Goal: Task Accomplishment & Management: Manage account settings

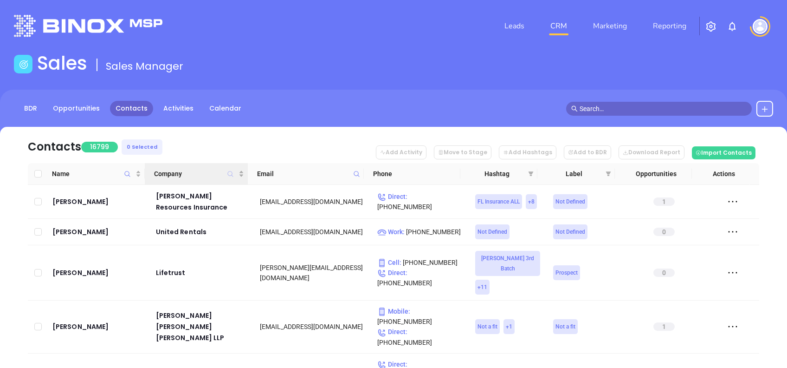
click at [230, 170] on icon "Company" at bounding box center [230, 173] width 7 height 7
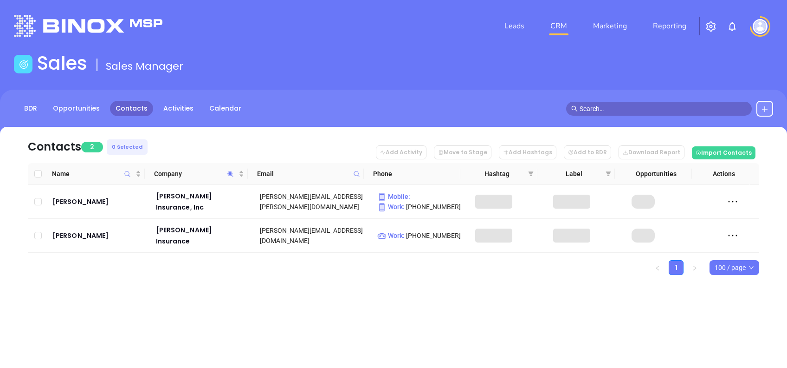
click at [229, 140] on nav "Contacts 2 0 Selected Add Activity Move to Stage Add Hashtags Add to BDR Downlo…" at bounding box center [393, 145] width 731 height 36
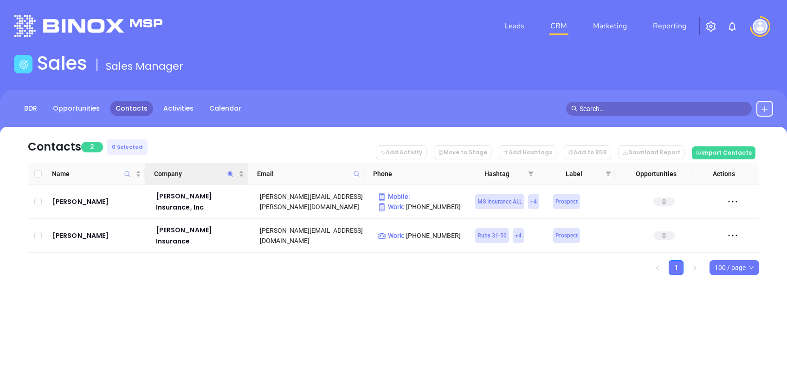
click at [227, 177] on span "Company" at bounding box center [230, 173] width 11 height 21
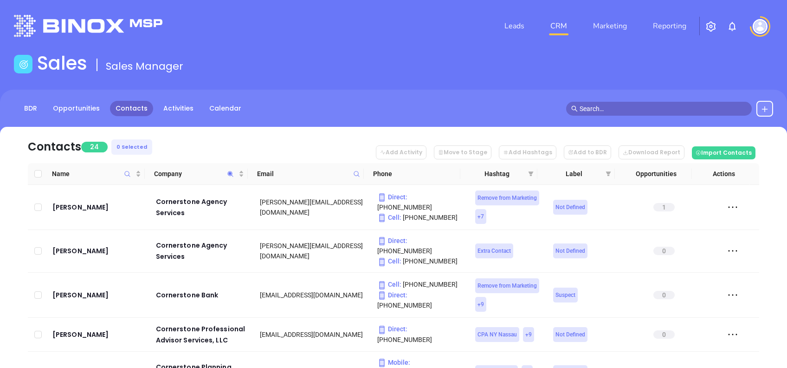
click at [237, 140] on nav "Contacts 24 0 Selected Add Activity Move to Stage Add Hashtags Add to BDR Downl…" at bounding box center [393, 145] width 731 height 36
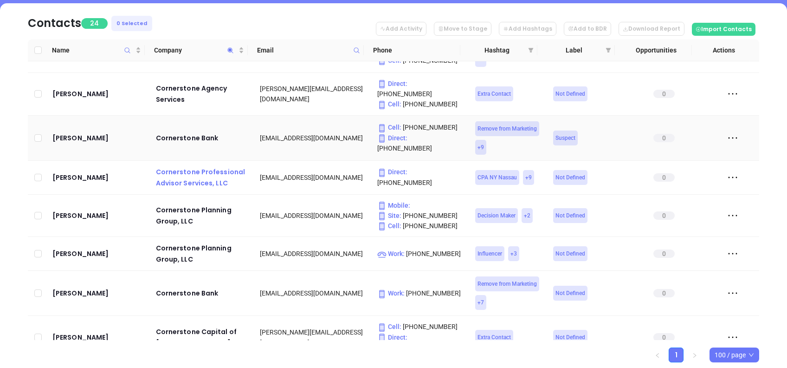
scroll to position [62, 0]
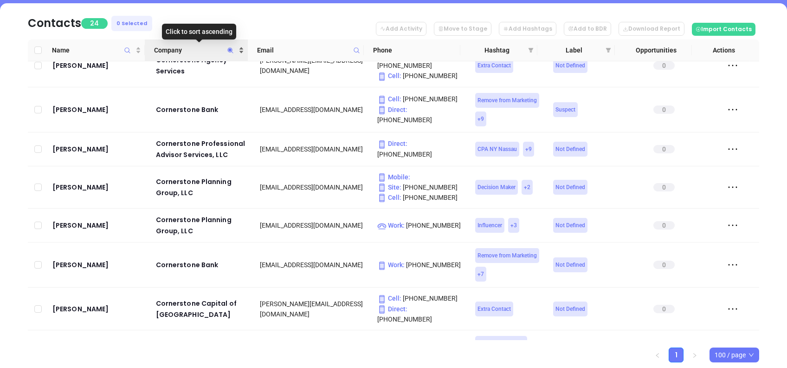
click at [202, 49] on span "Company" at bounding box center [195, 50] width 83 height 10
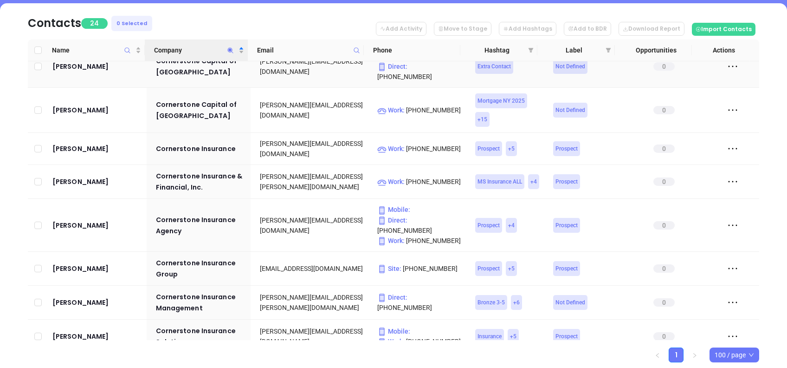
scroll to position [309, 0]
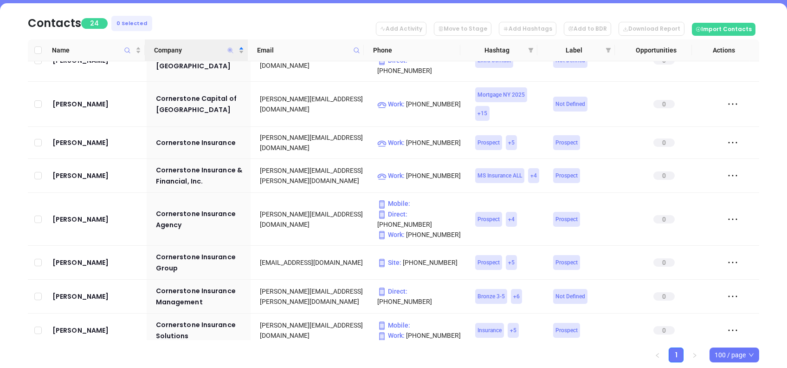
click at [231, 51] on icon "Company" at bounding box center [231, 50] width 6 height 6
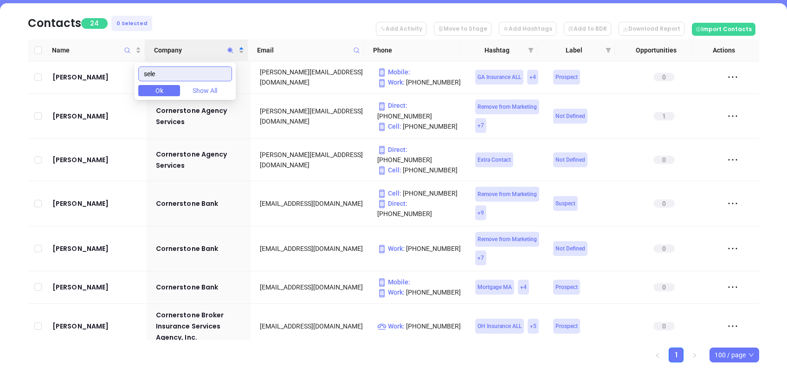
scroll to position [0, 0]
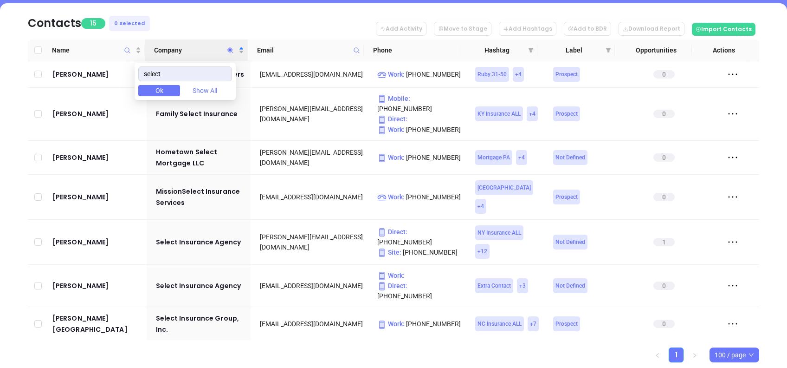
click at [279, 28] on nav "Contacts 15 0 Selected Add Activity Move to Stage Add Hashtags Add to BDR Downl…" at bounding box center [393, 21] width 731 height 36
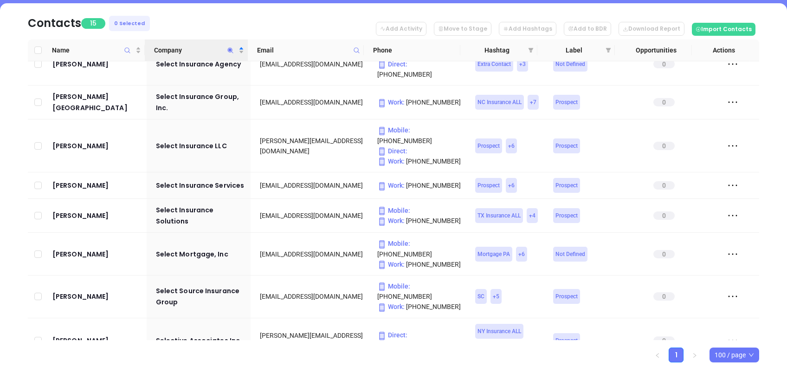
scroll to position [256, 0]
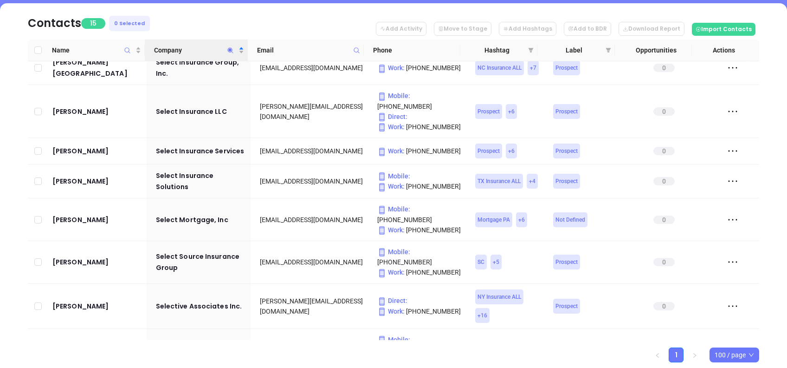
click at [232, 50] on icon "Company" at bounding box center [230, 50] width 7 height 7
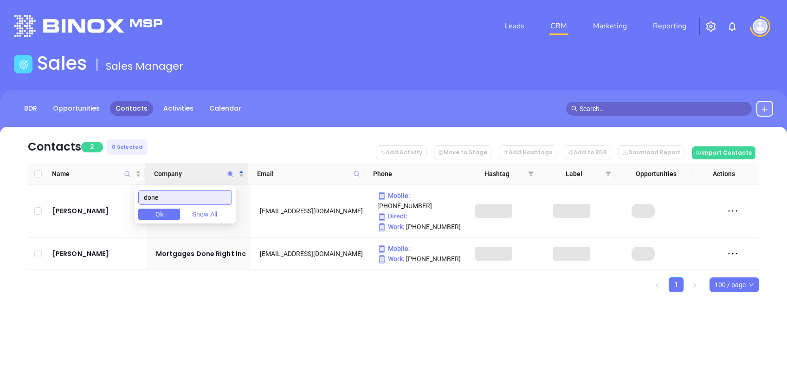
scroll to position [0, 0]
click at [338, 283] on div "Contacts 2 0 Selected Add Activity Move to Stage Add Hashtags Add to BDR Downlo…" at bounding box center [393, 226] width 787 height 198
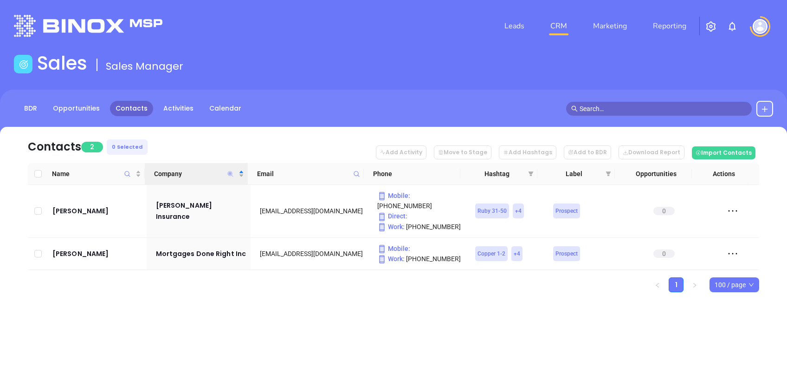
click at [232, 171] on icon "Company" at bounding box center [230, 173] width 7 height 7
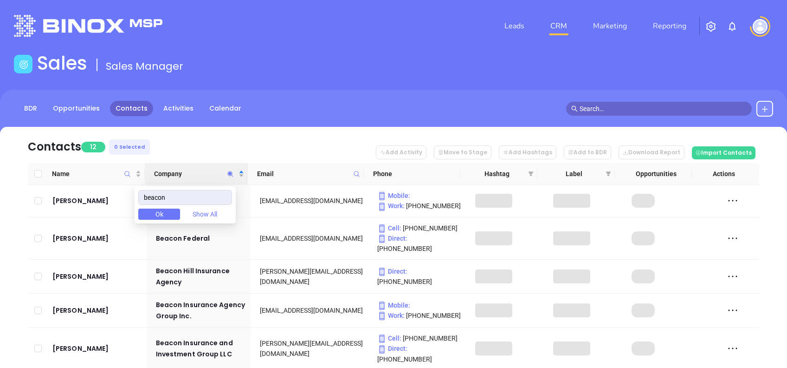
click at [223, 136] on nav "Contacts 12 0 Selected Add Activity Move to Stage Add Hashtags Add to BDR Downl…" at bounding box center [393, 145] width 731 height 36
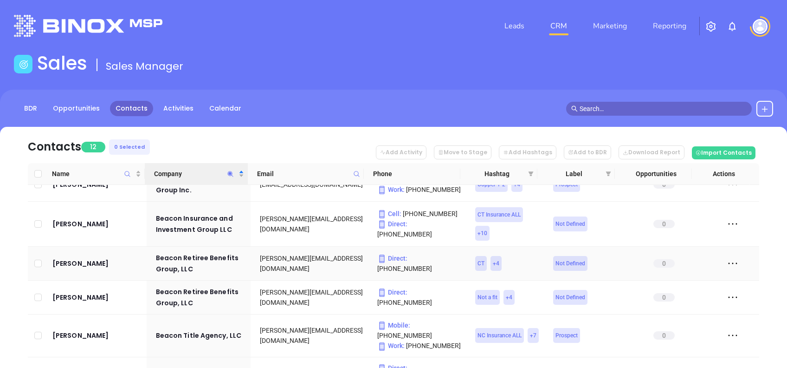
scroll to position [150, 0]
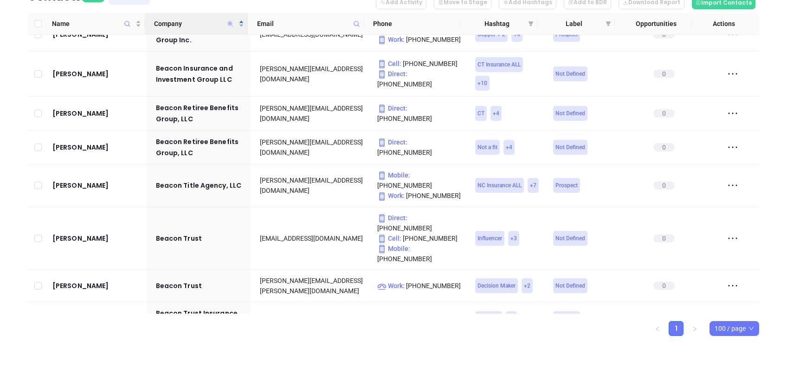
click at [228, 23] on icon "Company" at bounding box center [231, 24] width 6 height 6
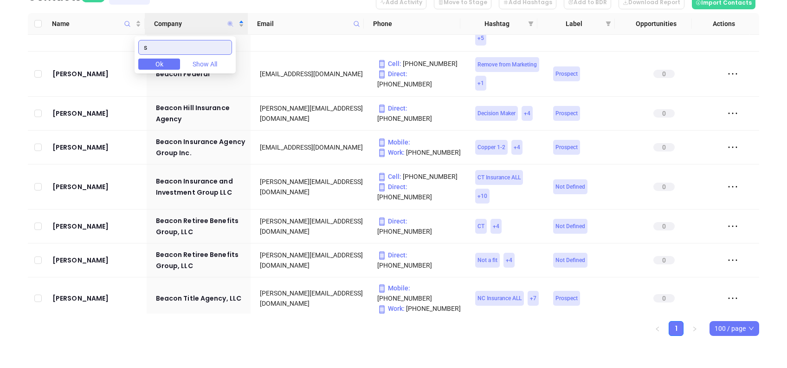
scroll to position [0, 0]
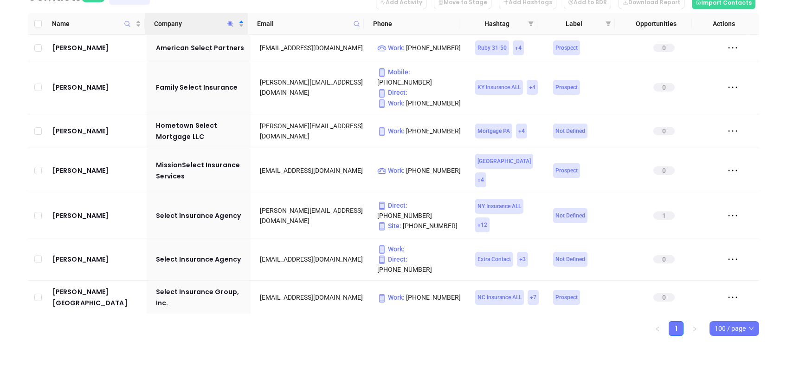
click at [8, 80] on div "Contacts 16 0 Selected Add Activity Move to Stage Add Hashtags Add to BDR Downl…" at bounding box center [393, 172] width 787 height 391
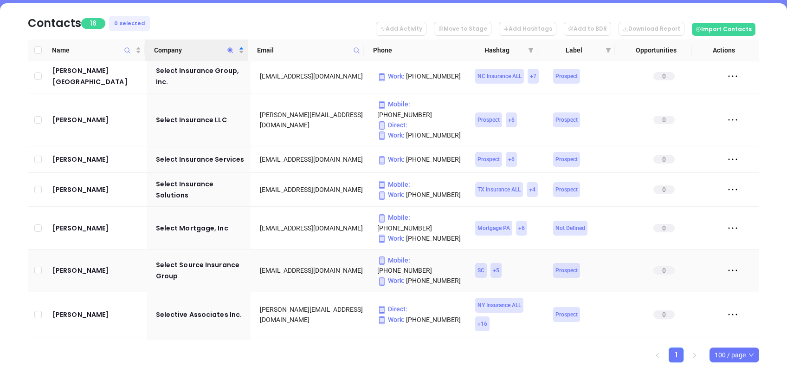
scroll to position [288, 0]
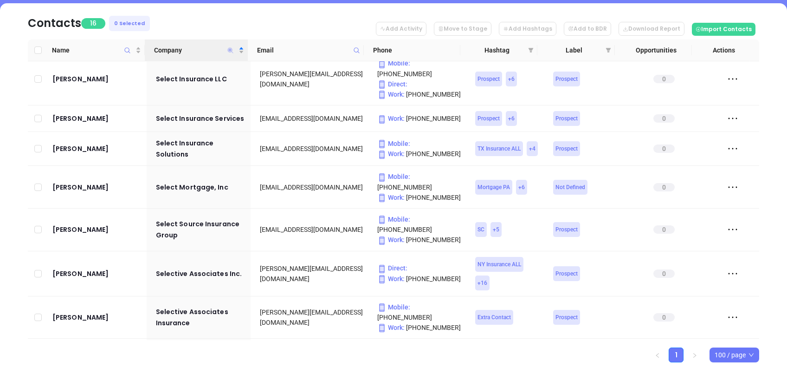
click at [230, 49] on icon "Company" at bounding box center [230, 50] width 7 height 7
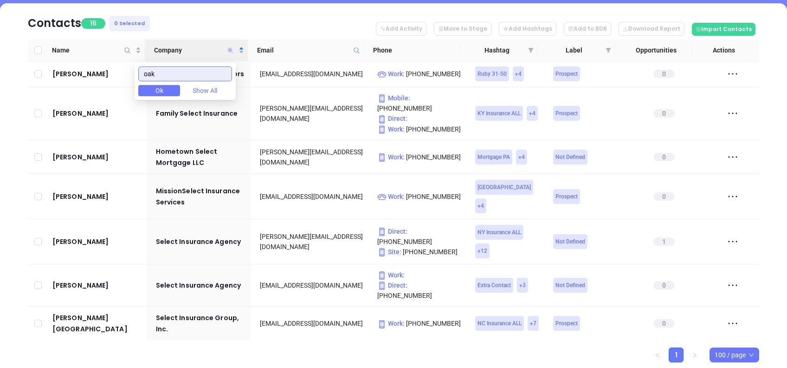
scroll to position [0, 0]
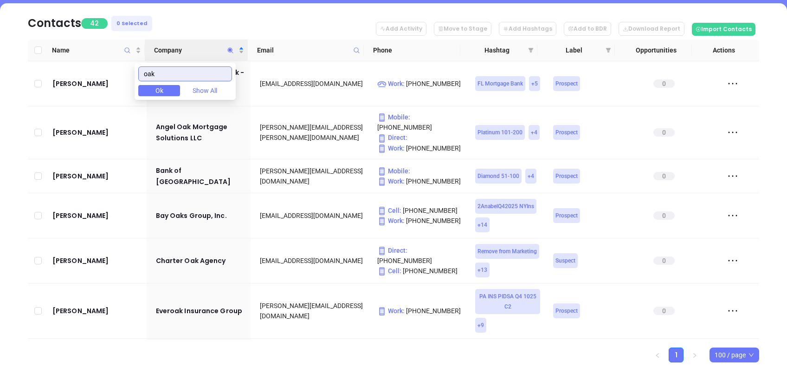
drag, startPoint x: 164, startPoint y: 68, endPoint x: 128, endPoint y: 70, distance: 35.8
click at [129, 71] on body "Leads CRM Marketing Reporting Financial Leads Leads Sales Sales Manager BDR Opp…" at bounding box center [393, 61] width 787 height 368
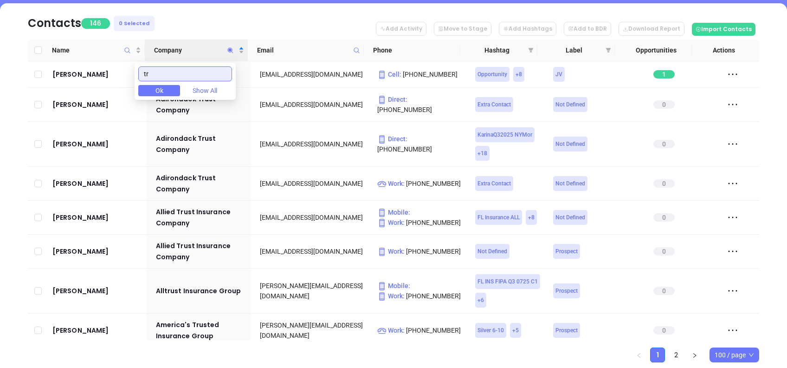
type input "t"
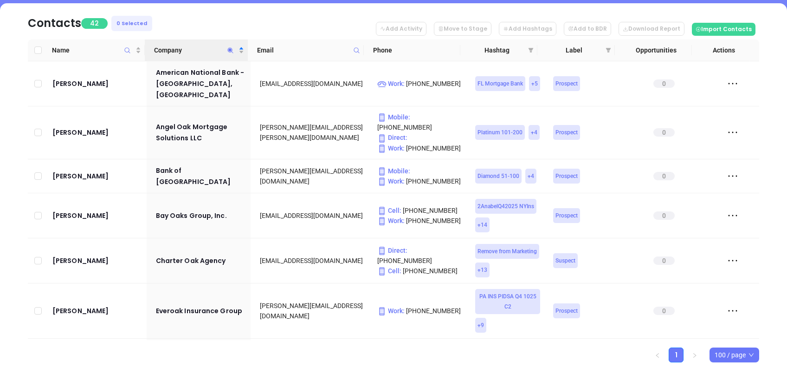
click at [204, 24] on nav "Contacts 42 0 Selected Add Activity Move to Stage Add Hashtags Add to BDR Downl…" at bounding box center [393, 21] width 731 height 36
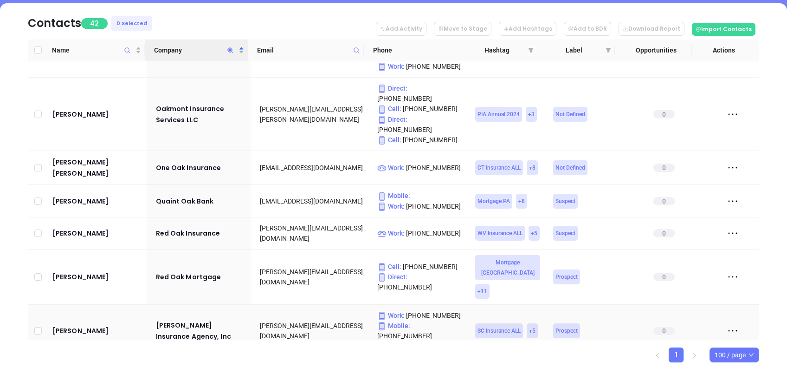
scroll to position [1302, 0]
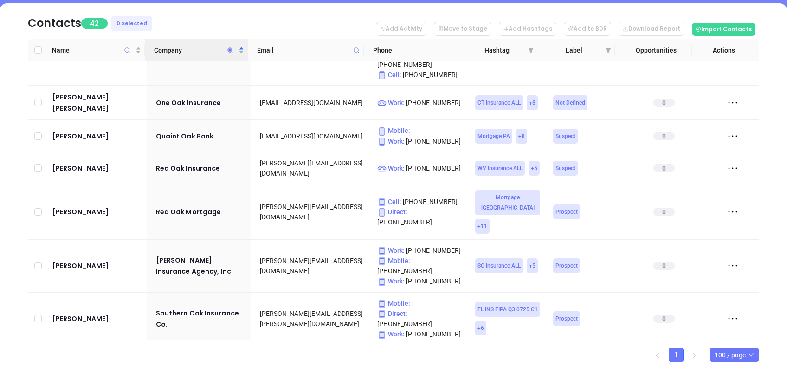
click at [229, 52] on icon "Company" at bounding box center [230, 50] width 7 height 7
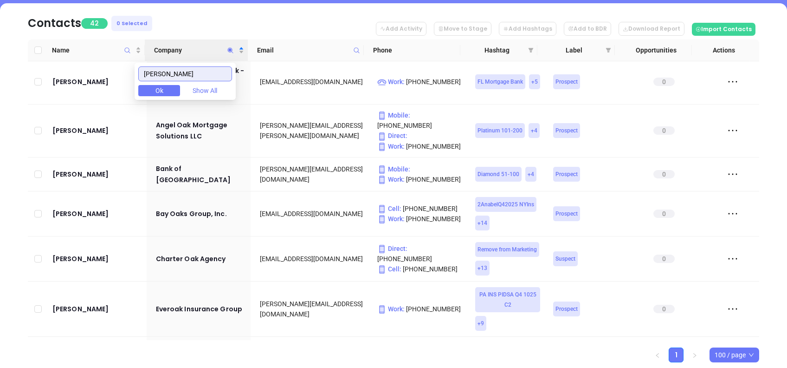
scroll to position [0, 0]
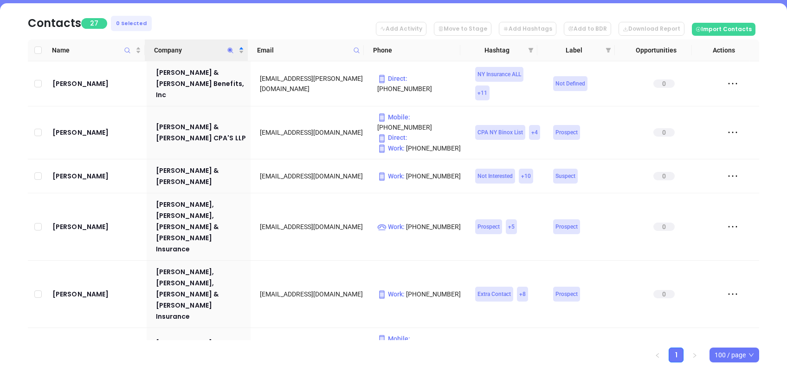
click at [243, 15] on nav "Contacts 27 0 Selected Add Activity Move to Stage Add Hashtags Add to BDR Downl…" at bounding box center [393, 21] width 731 height 36
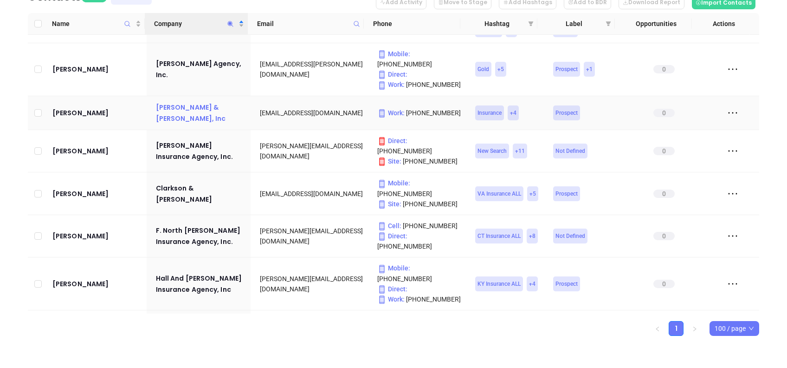
scroll to position [676, 0]
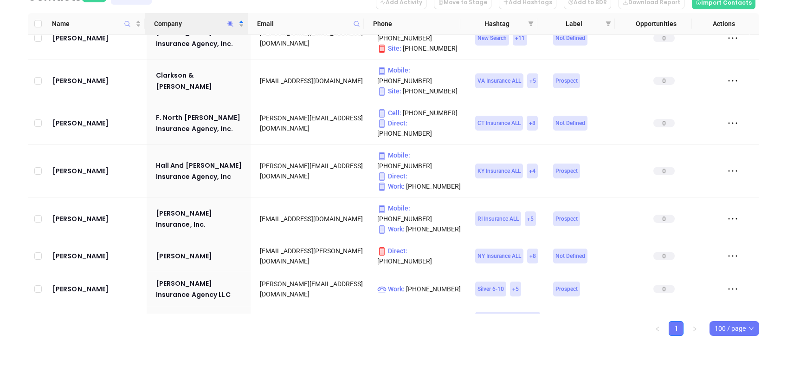
click at [228, 23] on icon "Company" at bounding box center [230, 23] width 7 height 7
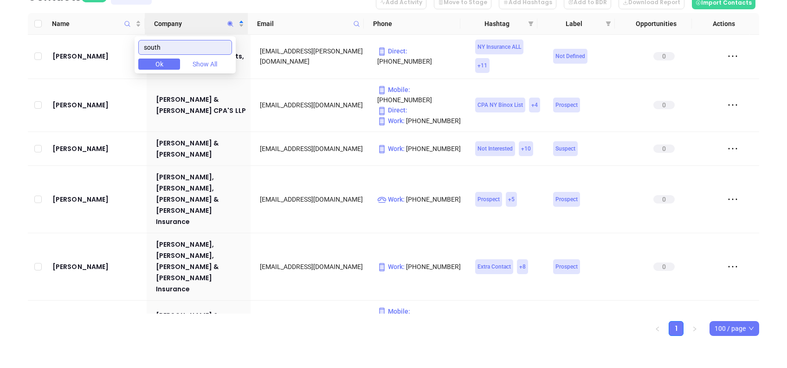
scroll to position [0, 0]
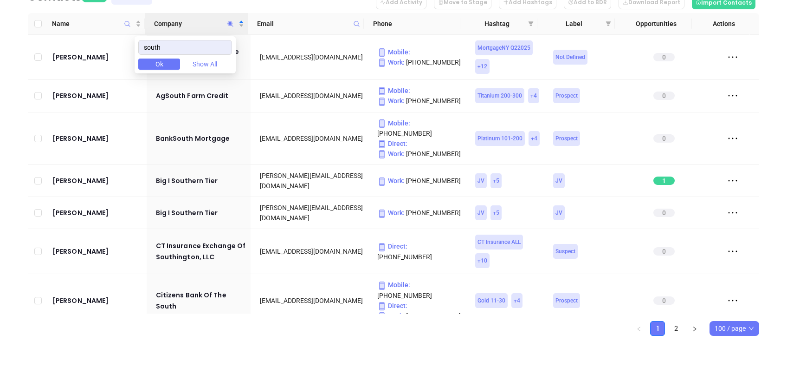
drag, startPoint x: 0, startPoint y: 82, endPoint x: 11, endPoint y: 94, distance: 16.8
click at [0, 82] on html "Leads CRM Marketing Reporting Financial Leads Leads Sales Sales Manager BDR Opp…" at bounding box center [393, 34] width 787 height 368
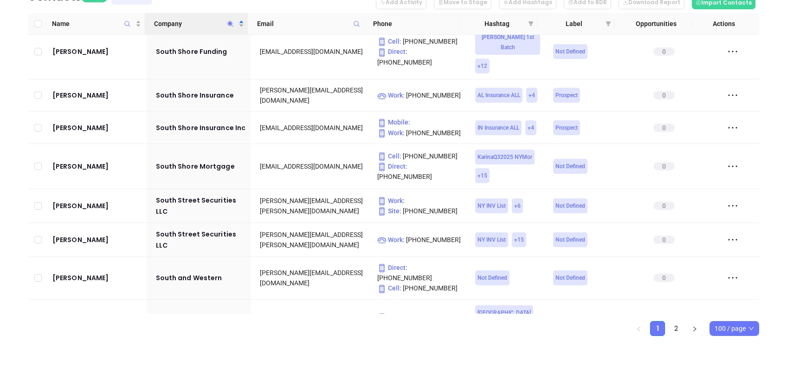
scroll to position [1671, 0]
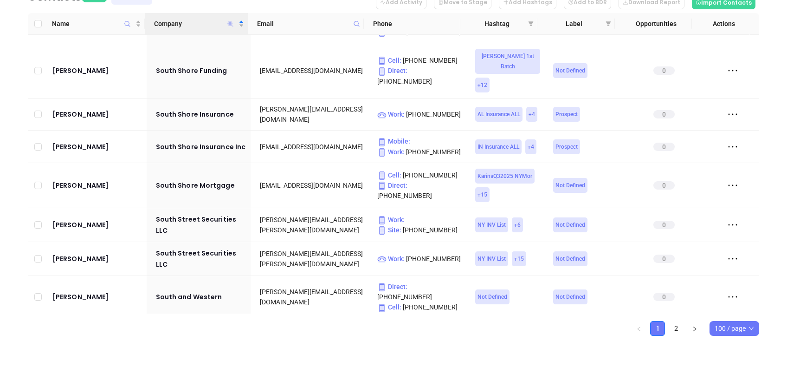
click at [231, 25] on icon "Company" at bounding box center [231, 24] width 6 height 6
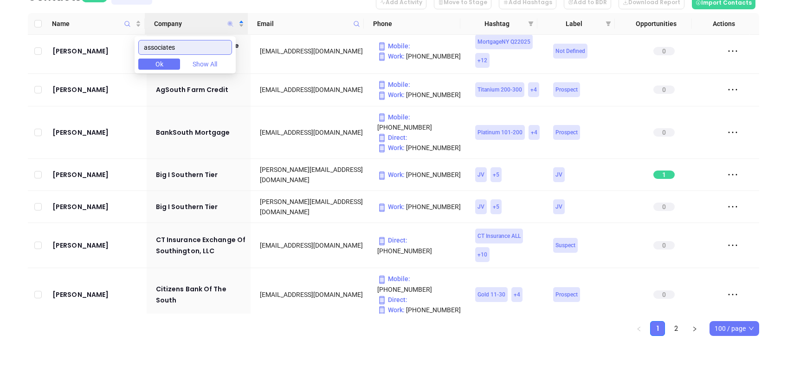
scroll to position [0, 0]
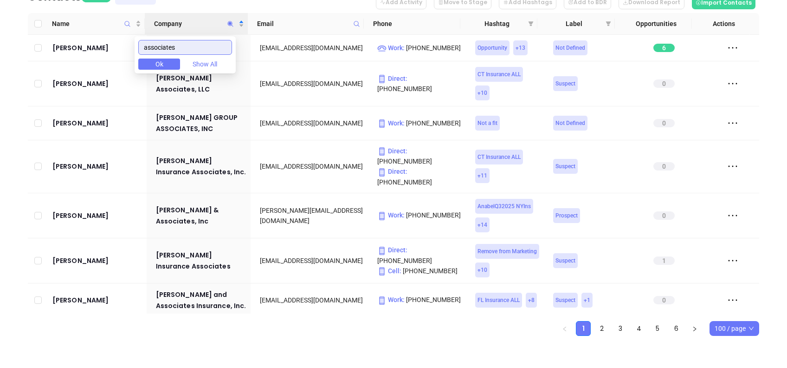
type input "associates"
click at [0, 111] on html "Leads CRM Marketing Reporting Financial Leads Leads Sales Sales Manager BDR Opp…" at bounding box center [393, 34] width 787 height 368
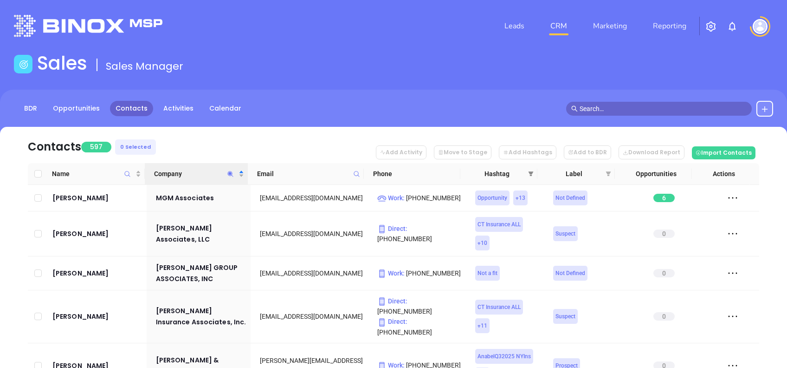
click at [532, 174] on icon "filter" at bounding box center [531, 174] width 6 height 6
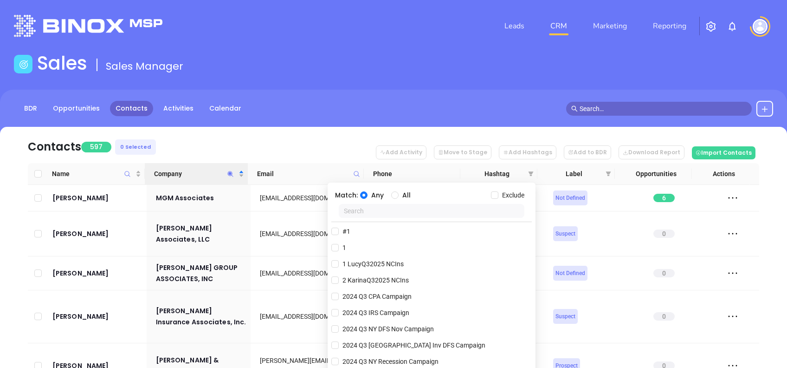
click at [416, 210] on input "text" at bounding box center [432, 211] width 186 height 14
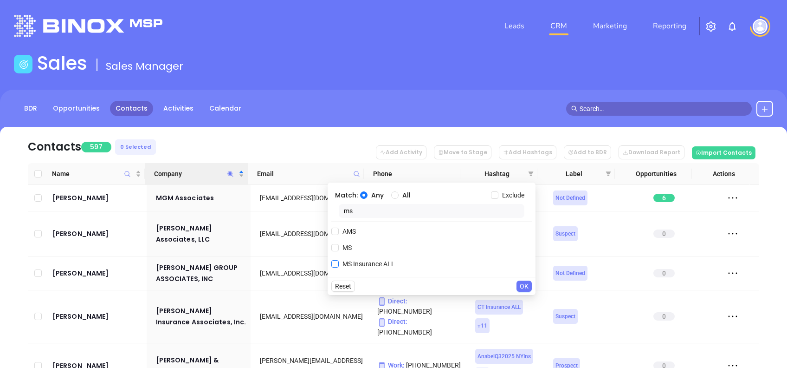
type input "ms"
drag, startPoint x: 370, startPoint y: 265, endPoint x: 393, endPoint y: 260, distance: 23.4
click at [370, 266] on span "MS Insurance ALL" at bounding box center [369, 263] width 60 height 10
click at [339, 266] on input "MS Insurance ALL" at bounding box center [334, 263] width 7 height 7
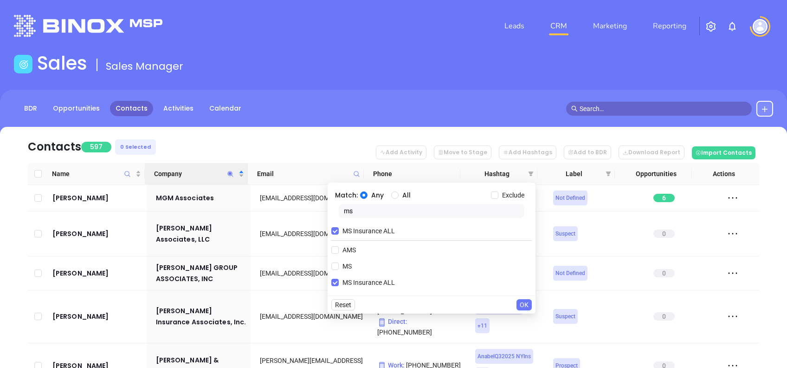
click at [527, 304] on span "OK" at bounding box center [524, 304] width 9 height 10
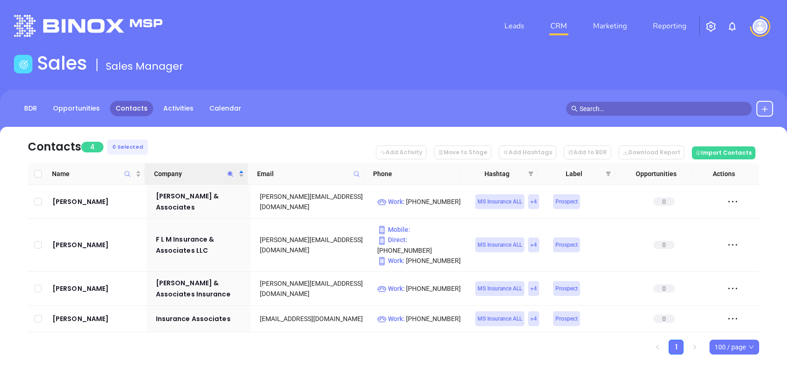
scroll to position [52, 0]
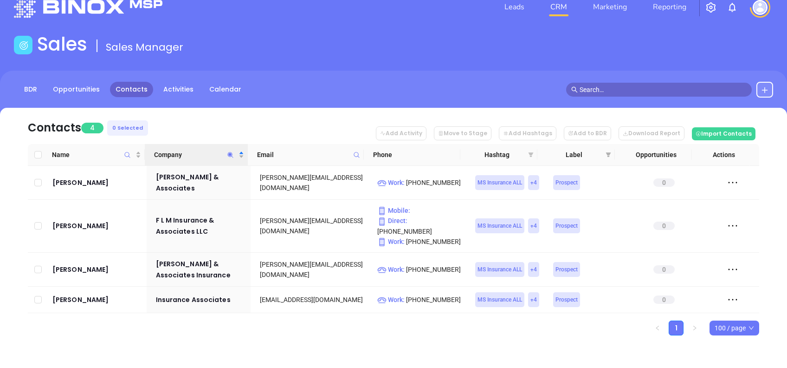
click at [532, 152] on icon "filter" at bounding box center [531, 155] width 6 height 6
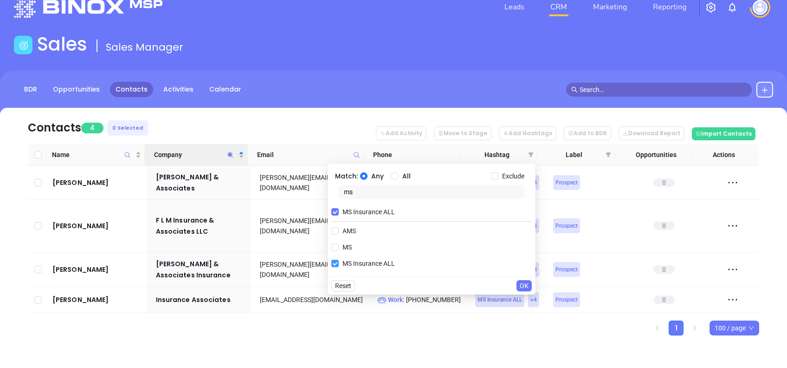
click at [338, 259] on input "MS Insurance ALL" at bounding box center [334, 262] width 7 height 7
checkbox input "false"
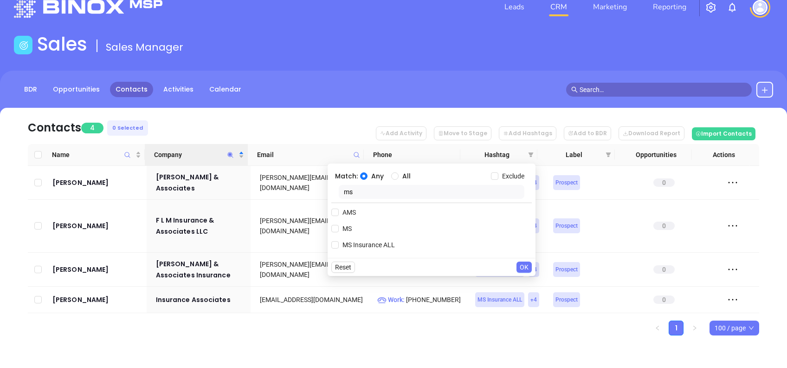
click at [529, 261] on button "OK" at bounding box center [524, 266] width 15 height 11
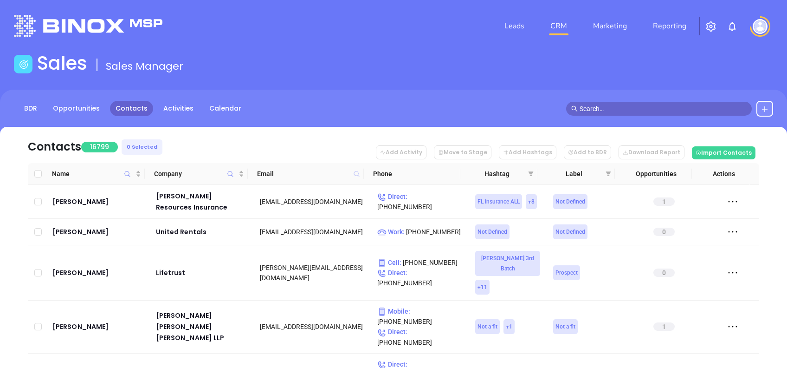
click at [358, 174] on icon at bounding box center [356, 173] width 7 height 7
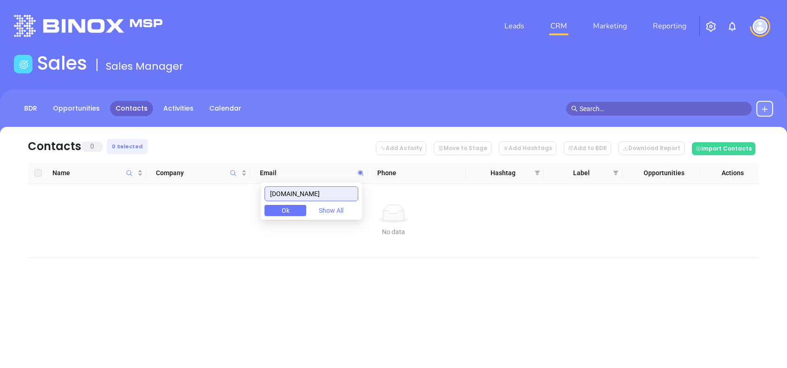
drag, startPoint x: 342, startPoint y: 194, endPoint x: 270, endPoint y: 201, distance: 71.9
click at [271, 201] on div "gcminsurance.com Ok Show All" at bounding box center [311, 200] width 101 height 37
paste input "cornerstone-ins"
drag, startPoint x: 335, startPoint y: 194, endPoint x: 228, endPoint y: 186, distance: 107.5
click at [230, 186] on body "Leads CRM Marketing Reporting Financial Leads Leads Sales Sales Manager BDR Opp…" at bounding box center [393, 184] width 787 height 368
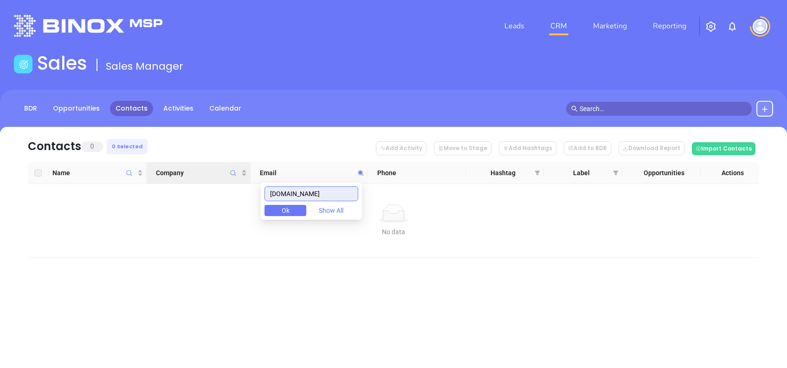
paste input "usselectinsurance"
drag, startPoint x: 346, startPoint y: 186, endPoint x: 202, endPoint y: 178, distance: 144.1
click at [202, 178] on body "Leads CRM Marketing Reporting Financial Leads Leads Sales Sales Manager BDR Opp…" at bounding box center [393, 184] width 787 height 368
paste input "idrgulfcoast"
drag, startPoint x: 332, startPoint y: 197, endPoint x: 229, endPoint y: 204, distance: 103.3
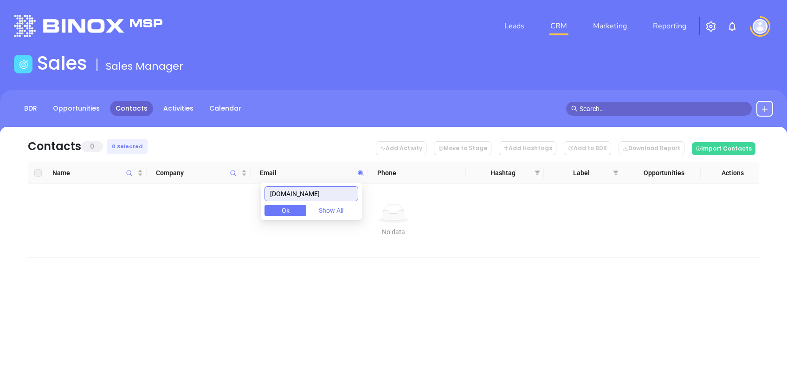
click at [230, 205] on body "Leads CRM Marketing Reporting Financial Leads Leads Sales Sales Manager BDR Opp…" at bounding box center [393, 184] width 787 height 368
paste input "beaconinsuranceservices.net"
click at [349, 190] on input "beaconinsuranceservices.net" at bounding box center [312, 193] width 94 height 15
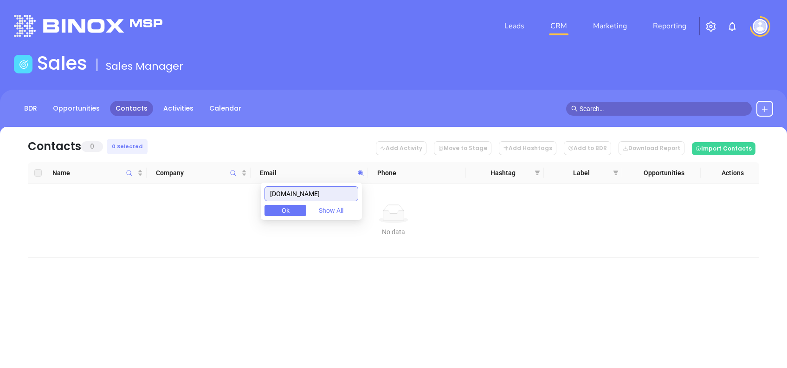
click at [349, 190] on input "beaconinsuranceservices.net" at bounding box center [312, 193] width 94 height 15
click at [349, 189] on input "beaconinsuranceservices.net" at bounding box center [312, 193] width 94 height 15
paste input "coastalselectins.com"
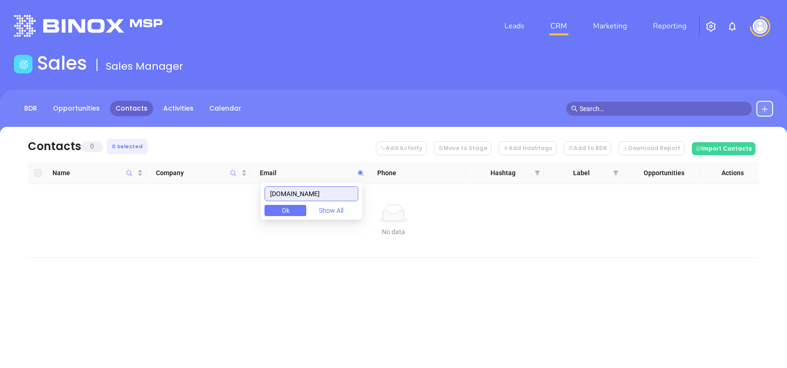
scroll to position [0, 0]
drag, startPoint x: 338, startPoint y: 195, endPoint x: 256, endPoint y: 170, distance: 85.6
click at [256, 170] on body "Leads CRM Marketing Reporting Financial Leads Leads Sales Sales Manager BDR Opp…" at bounding box center [393, 184] width 787 height 368
paste input "mattinainsurance"
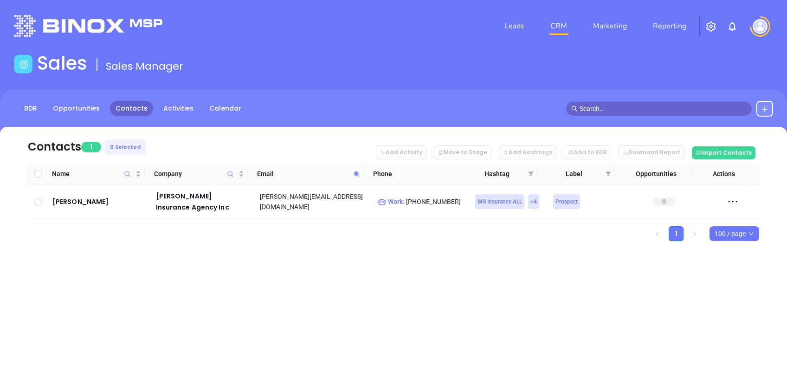
click at [356, 176] on icon at bounding box center [356, 173] width 7 height 7
paste input "oaktrust"
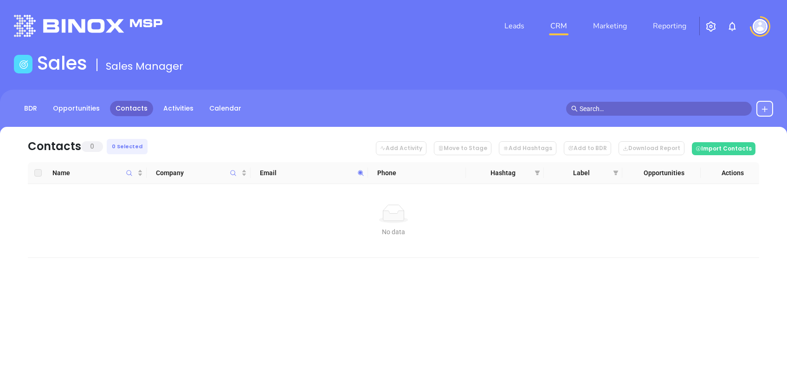
click at [362, 176] on span at bounding box center [360, 173] width 11 height 14
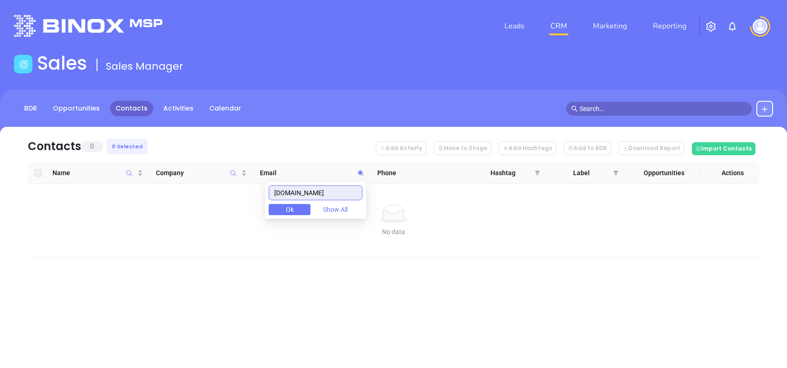
paste input "whitteninsuranceagency"
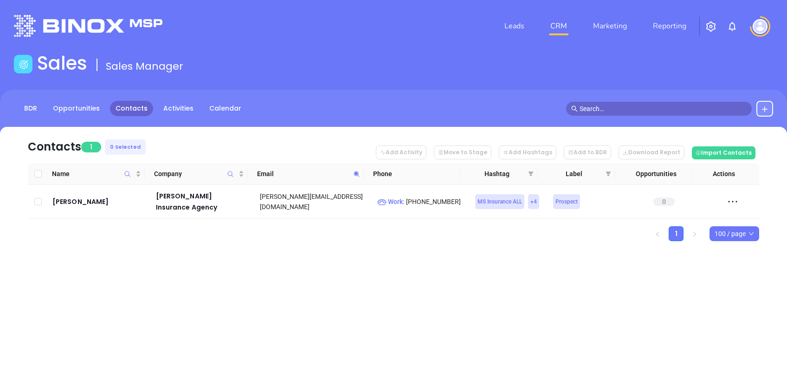
click at [354, 175] on icon at bounding box center [356, 173] width 7 height 7
paste input "borenandhawkins"
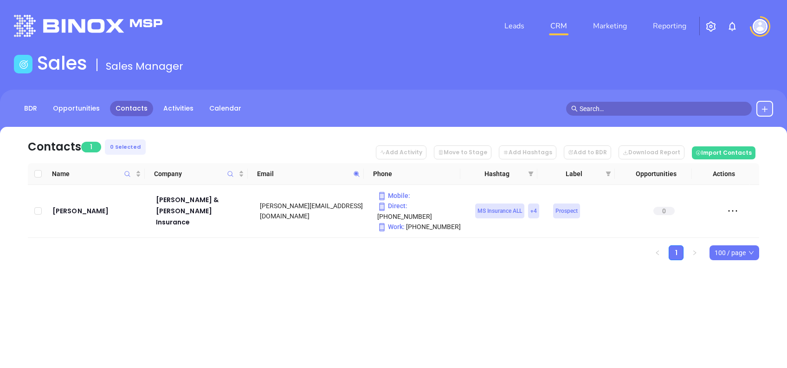
click at [353, 173] on icon at bounding box center [356, 173] width 7 height 7
paste input "clarkins.org"
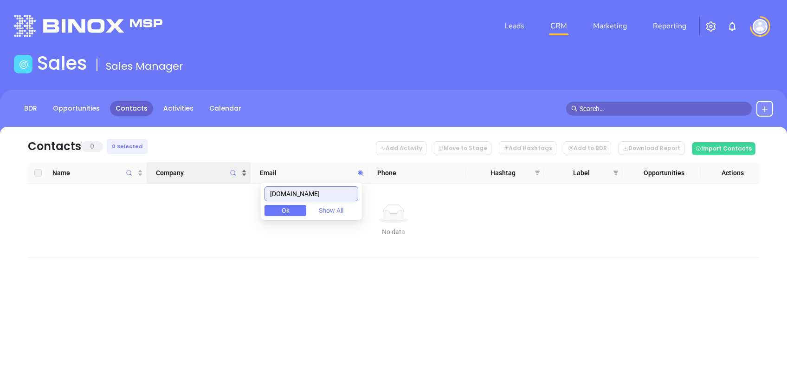
drag, startPoint x: 326, startPoint y: 197, endPoint x: 200, endPoint y: 174, distance: 127.4
click at [207, 174] on body "Leads CRM Marketing Reporting Financial Leads Leads Sales Sales Manager BDR Opp…" at bounding box center [393, 184] width 787 height 368
paste input "itstimetoinsure.com"
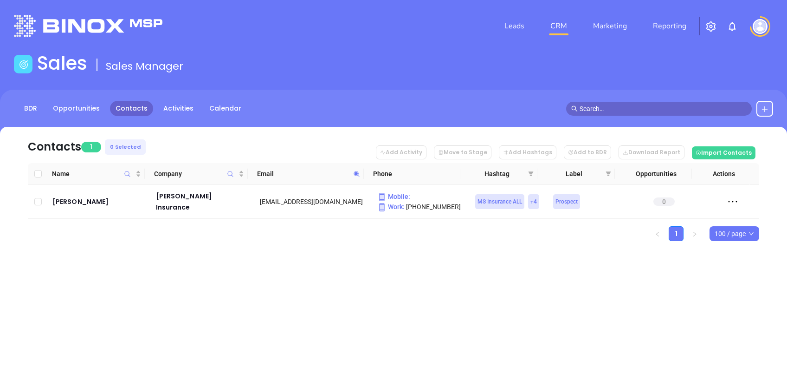
click at [353, 172] on icon at bounding box center [356, 173] width 7 height 7
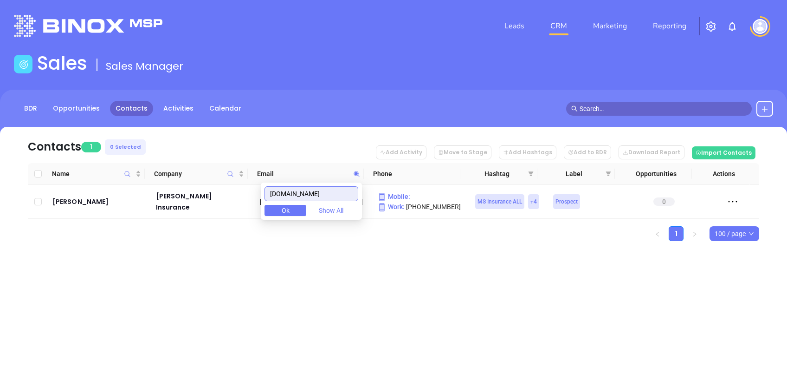
paste input "southgroupgulfcoast"
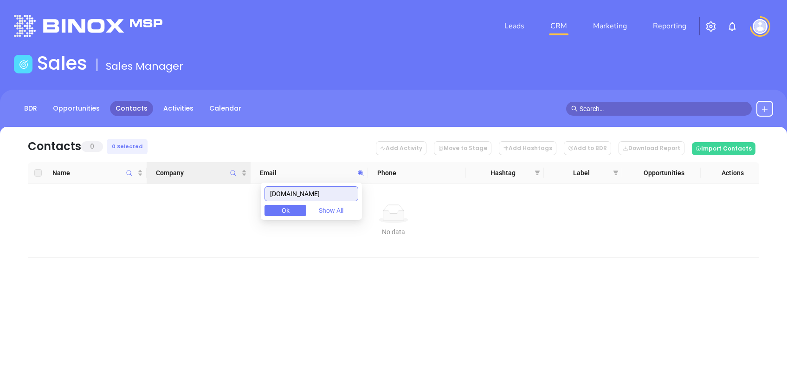
drag, startPoint x: 351, startPoint y: 190, endPoint x: 226, endPoint y: 178, distance: 125.4
click at [227, 178] on body "Leads CRM Marketing Reporting Financial Leads Leads Sales Sales Manager BDR Opp…" at bounding box center [393, 184] width 787 height 368
paste input "insassociate"
type input "insassociate.com"
click at [538, 173] on icon "filter" at bounding box center [538, 173] width 6 height 6
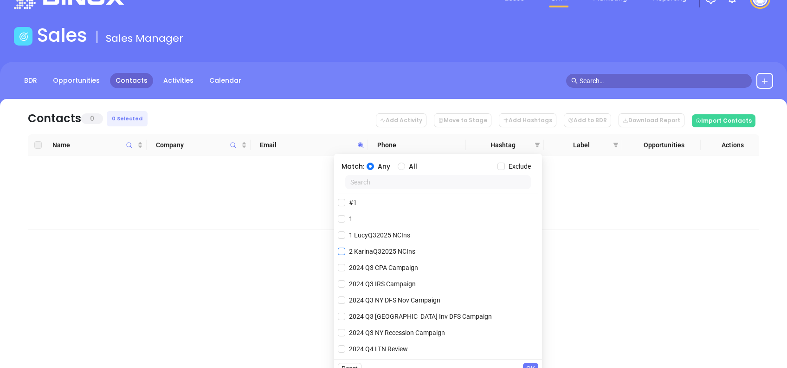
scroll to position [37, 0]
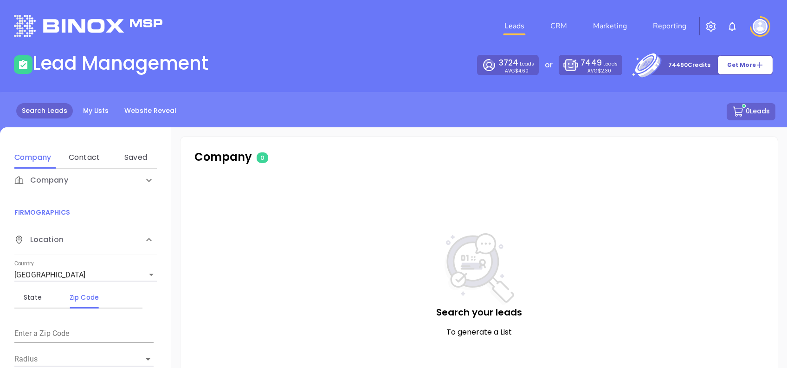
scroll to position [14, 0]
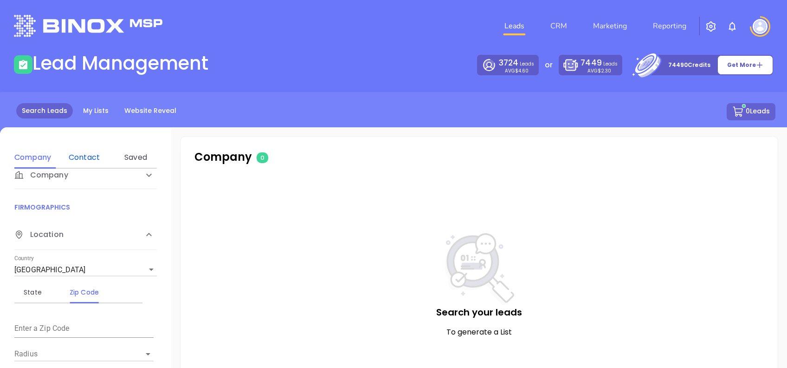
drag, startPoint x: 79, startPoint y: 153, endPoint x: 85, endPoint y: 167, distance: 15.0
click at [79, 154] on div "Contact" at bounding box center [84, 157] width 37 height 11
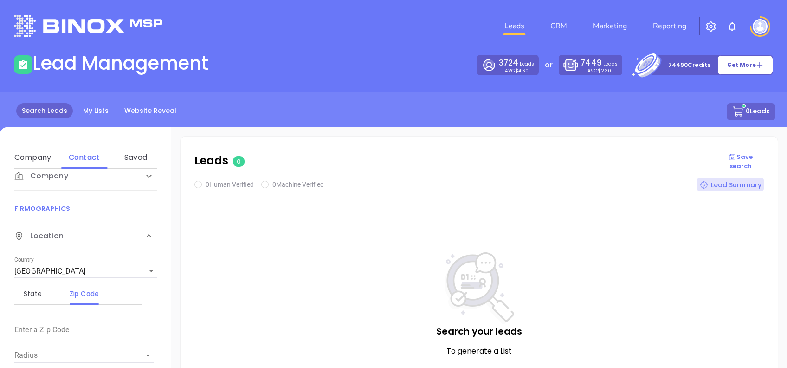
scroll to position [62, 0]
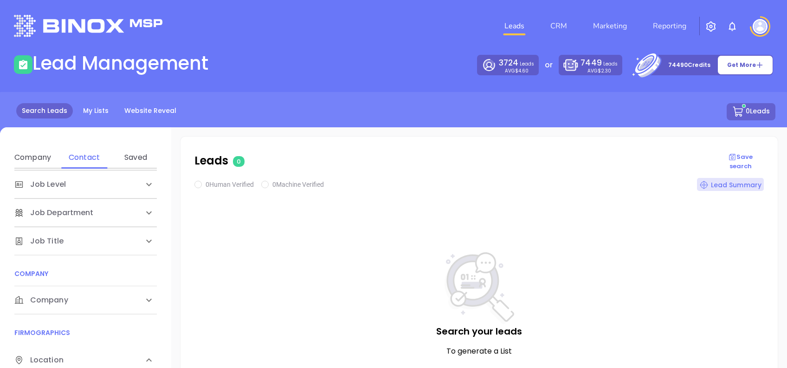
click at [70, 296] on div "Company" at bounding box center [75, 299] width 123 height 11
drag, startPoint x: 85, startPoint y: 333, endPoint x: 87, endPoint y: 338, distance: 5.4
click at [85, 334] on div "Domain" at bounding box center [84, 335] width 37 height 11
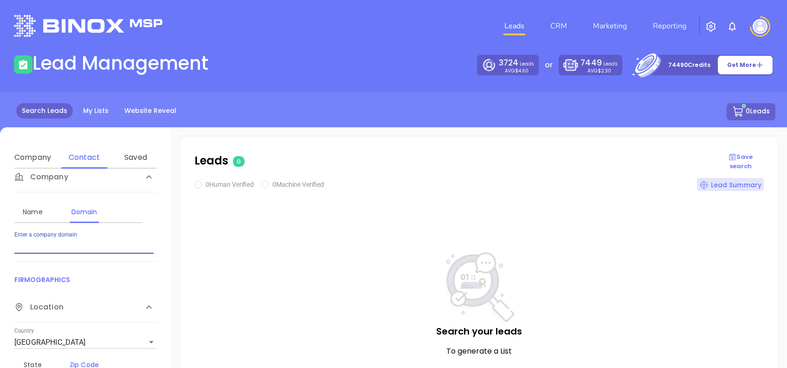
click at [65, 241] on input "Enter a company name" at bounding box center [83, 246] width 139 height 15
paste input "usselectinsurance.com"
type input "usselectinsurance.com"
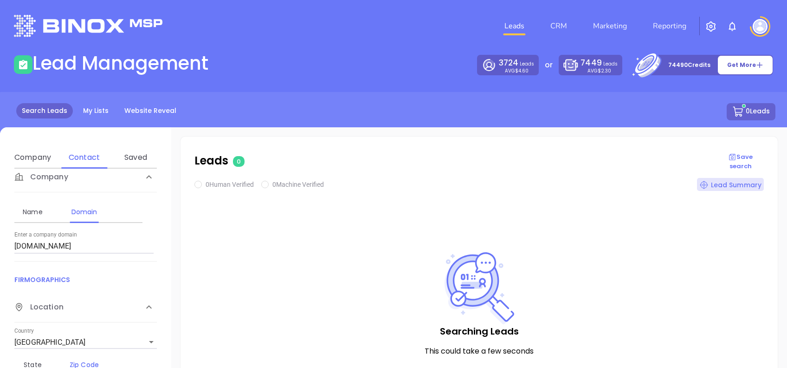
checkbox input "true"
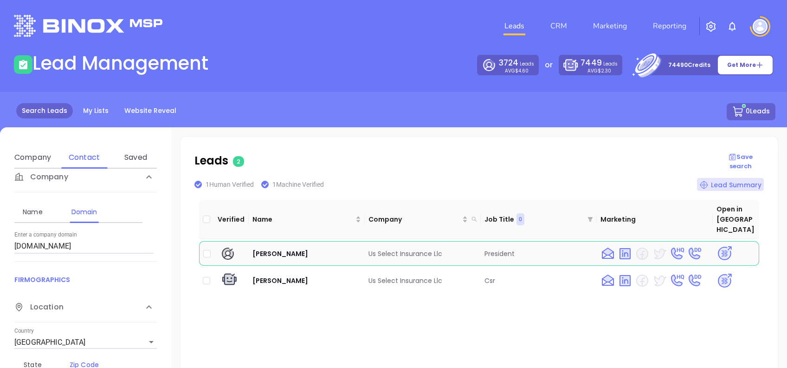
click at [717, 245] on img at bounding box center [725, 253] width 16 height 16
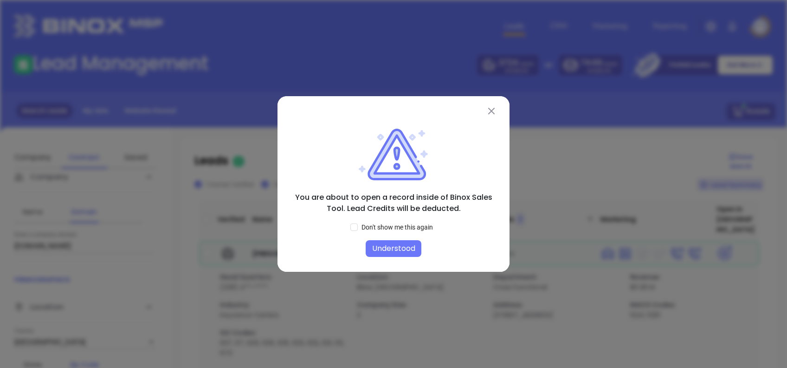
click at [412, 247] on button "Understood" at bounding box center [394, 248] width 56 height 17
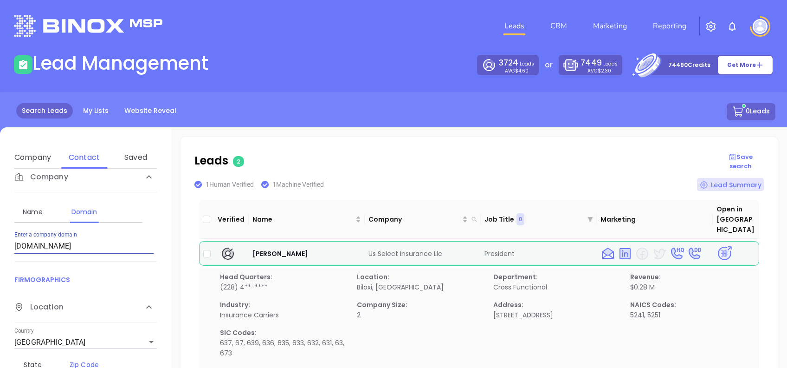
drag, startPoint x: 112, startPoint y: 238, endPoint x: 0, endPoint y: 238, distance: 112.3
click at [0, 243] on html "Leads CRM Marketing Reporting Financial Leads Leads Lead Management 3724 Leads …" at bounding box center [393, 184] width 787 height 368
paste input "idrgulfcoast"
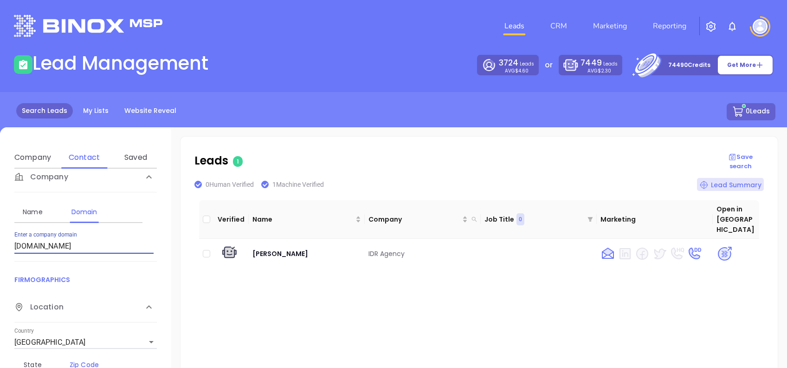
drag, startPoint x: 83, startPoint y: 248, endPoint x: 0, endPoint y: 243, distance: 83.2
click at [0, 244] on html "Leads CRM Marketing Reporting Financial Leads Leads Lead Management 3724 Leads …" at bounding box center [393, 184] width 787 height 368
paste input "oaktrustinsurance"
drag, startPoint x: 94, startPoint y: 245, endPoint x: 0, endPoint y: 231, distance: 94.8
click at [0, 245] on html "Leads CRM Marketing Reporting Financial Leads Leads Lead Management 3724 Leads …" at bounding box center [393, 184] width 787 height 368
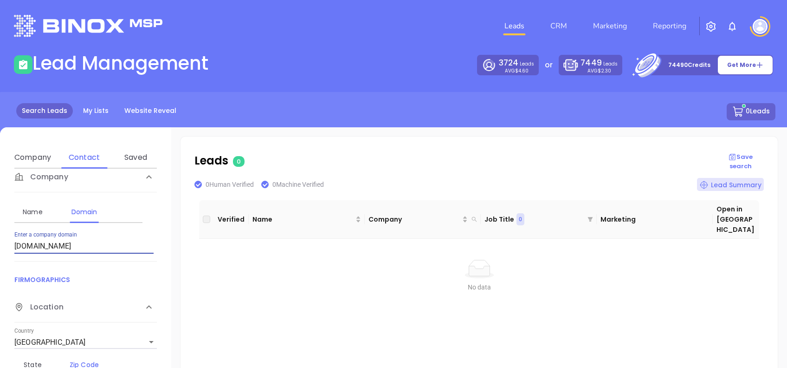
paste input "clarkins.org"
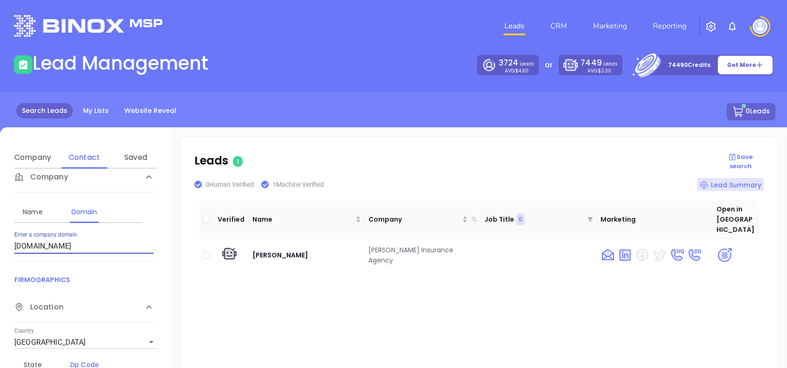
drag, startPoint x: 63, startPoint y: 246, endPoint x: 0, endPoint y: 252, distance: 63.4
click at [0, 252] on html "Leads CRM Marketing Reporting Financial Leads Leads Lead Management 3724 Leads …" at bounding box center [393, 184] width 787 height 368
paste input "insassociate.com"
type input "insassociate.com"
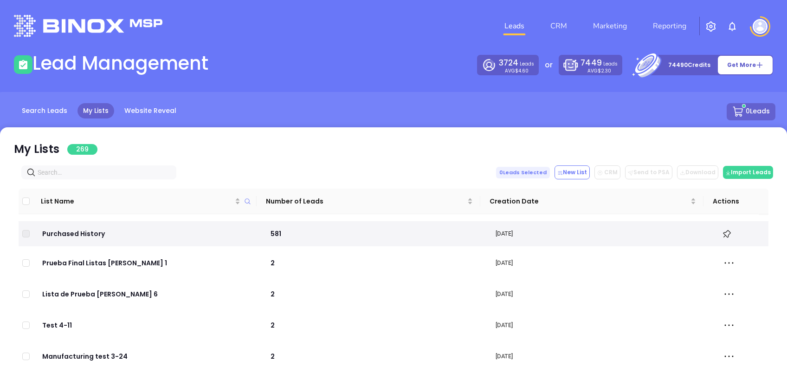
click at [67, 171] on input "text" at bounding box center [101, 172] width 126 height 10
paste input "usselectinsurance.com"
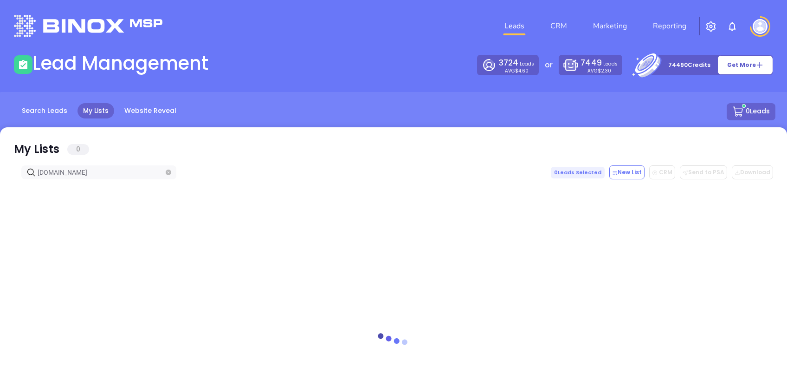
type input "usselectinsurance.com"
drag, startPoint x: 20, startPoint y: 142, endPoint x: 95, endPoint y: 174, distance: 81.4
click at [20, 143] on icon at bounding box center [21, 149] width 14 height 14
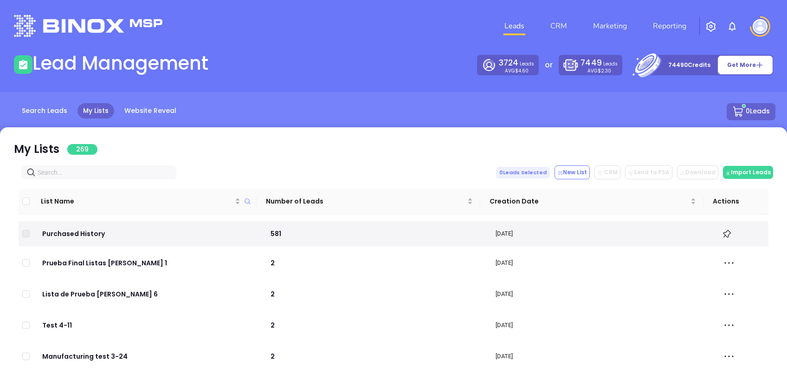
click at [101, 168] on input "text" at bounding box center [101, 172] width 126 height 10
paste input "idrgulfcoast.com"
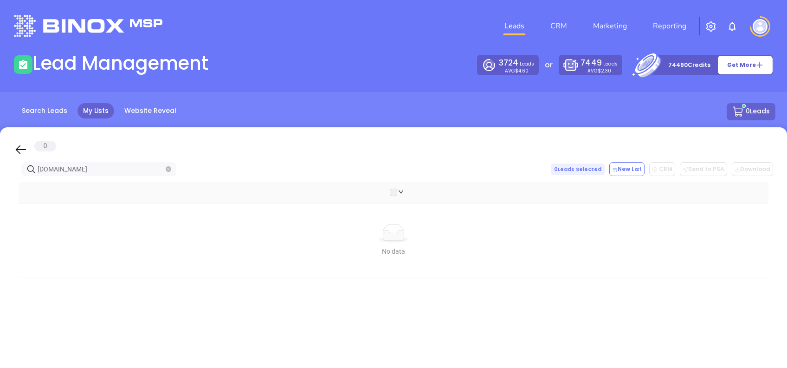
type input "idrgulfcoast.com"
click at [14, 151] on icon at bounding box center [21, 149] width 14 height 14
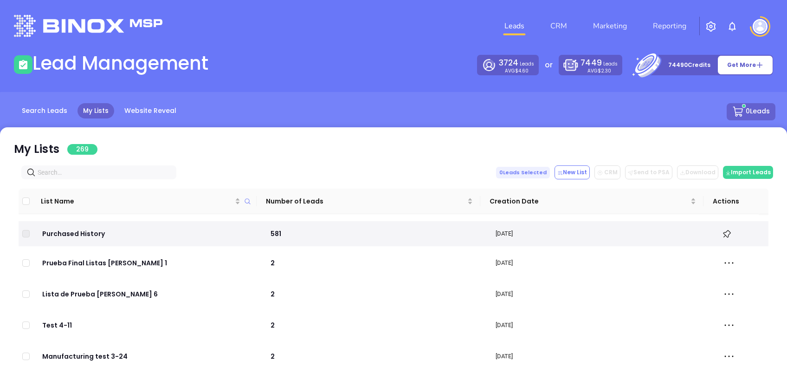
click at [94, 172] on input "text" at bounding box center [101, 172] width 126 height 10
paste input "beaconinsuranceservices.net"
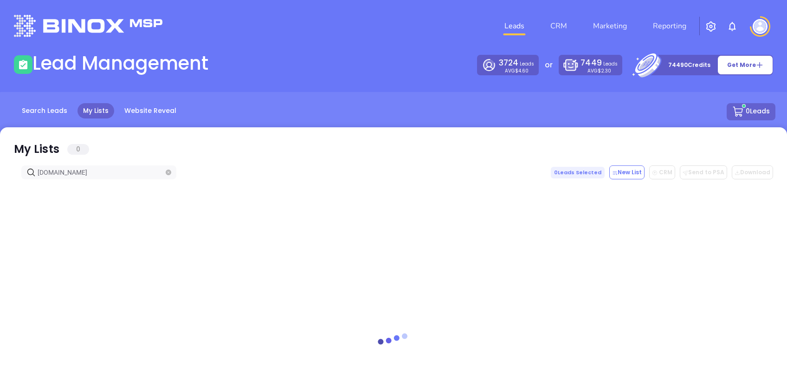
type input "beaconinsuranceservices.net"
click at [18, 149] on icon at bounding box center [21, 149] width 14 height 14
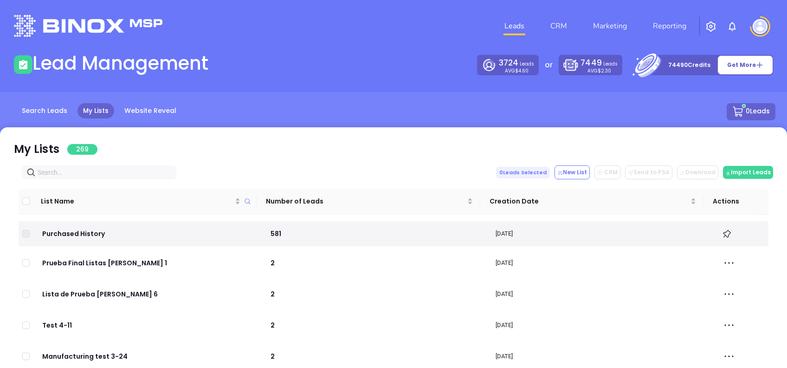
click at [104, 168] on input "text" at bounding box center [101, 172] width 126 height 10
paste input "oaktrustinsurance.com"
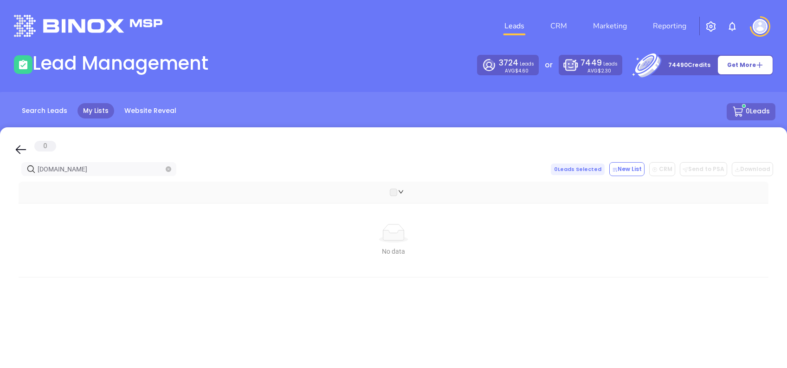
type input "oaktrustinsurance.com"
click at [20, 147] on icon at bounding box center [21, 149] width 14 height 14
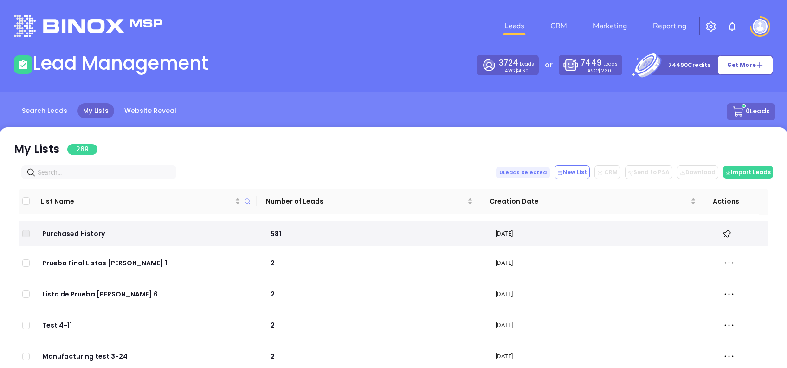
click at [119, 168] on input "text" at bounding box center [101, 172] width 126 height 10
paste input "clarkins.org"
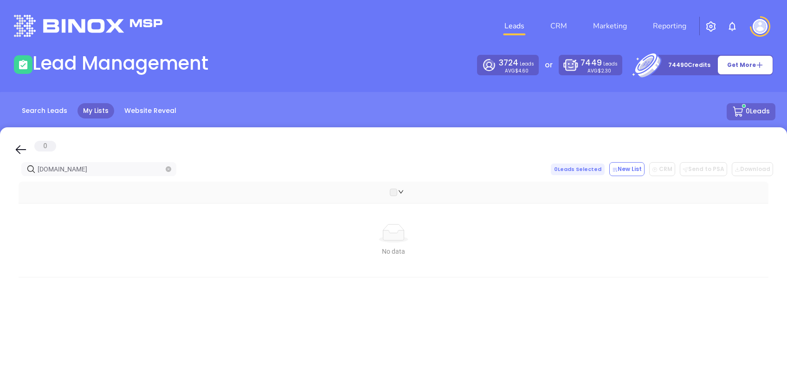
type input "clarkins.org"
click at [20, 146] on icon at bounding box center [21, 149] width 11 height 9
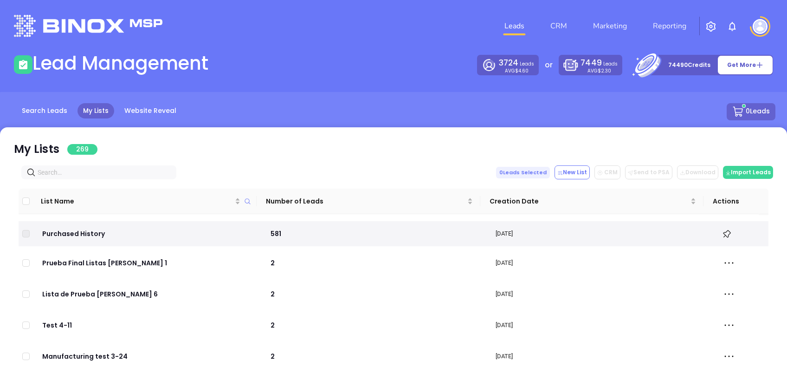
click at [108, 174] on input "text" at bounding box center [101, 172] width 126 height 10
paste input "southgroupgulfcoast.com"
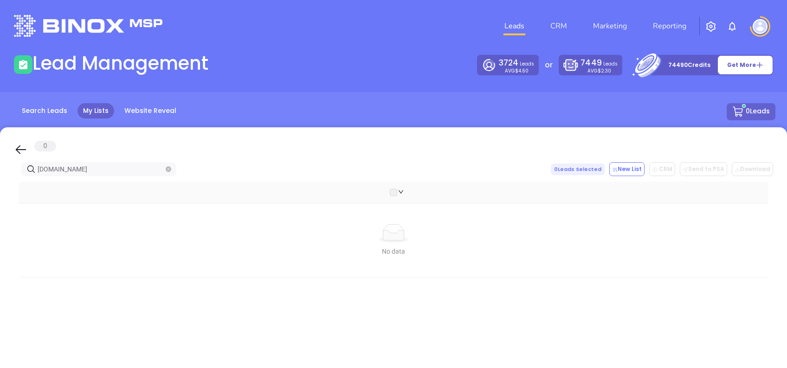
type input "southgroupgulfcoast.com"
click at [17, 152] on icon at bounding box center [21, 149] width 14 height 14
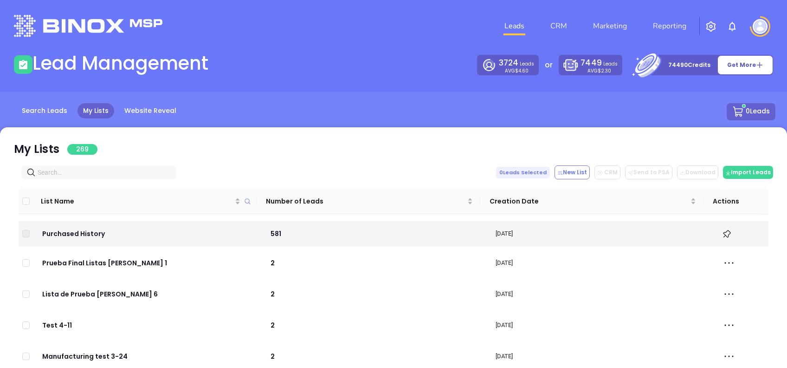
click at [103, 171] on input "text" at bounding box center [101, 172] width 126 height 10
paste input "insassociate.com"
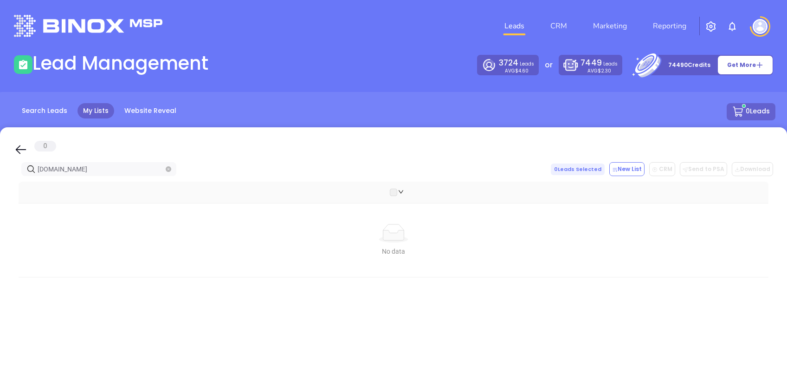
type input "insassociate.com"
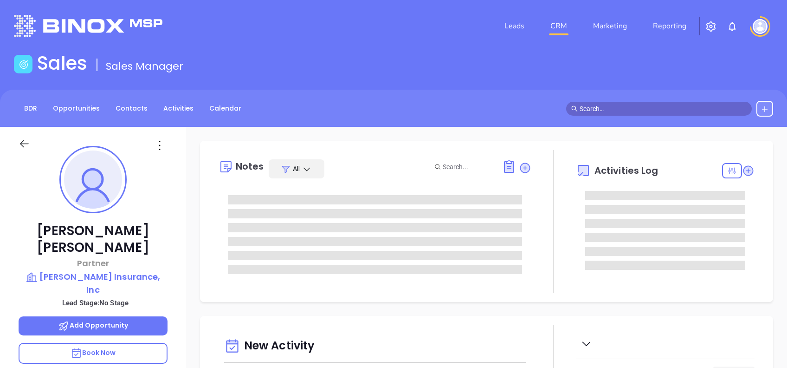
type input "[DATE]"
type input "[PERSON_NAME]"
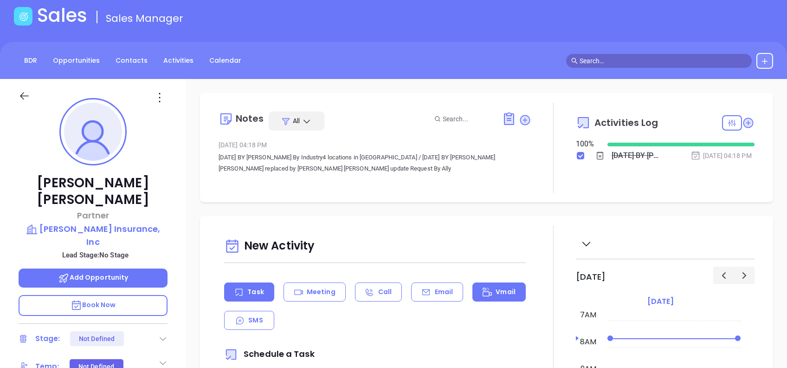
scroll to position [0, 0]
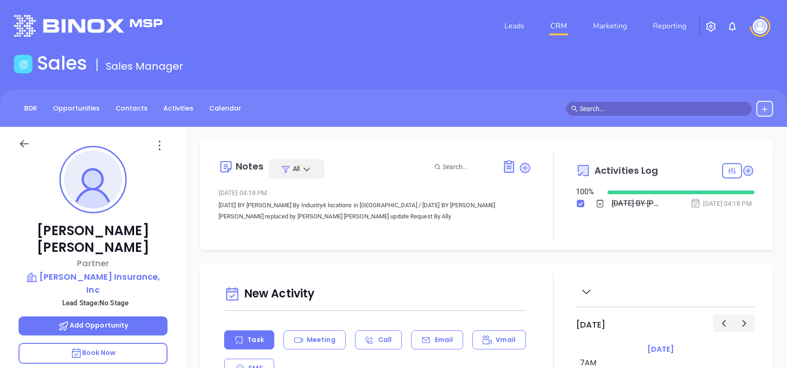
click at [161, 149] on icon at bounding box center [159, 145] width 15 height 15
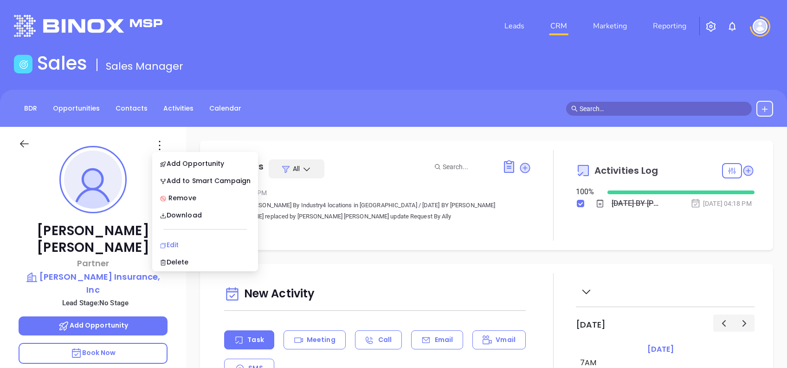
click at [190, 242] on div "Edit" at bounding box center [205, 244] width 91 height 10
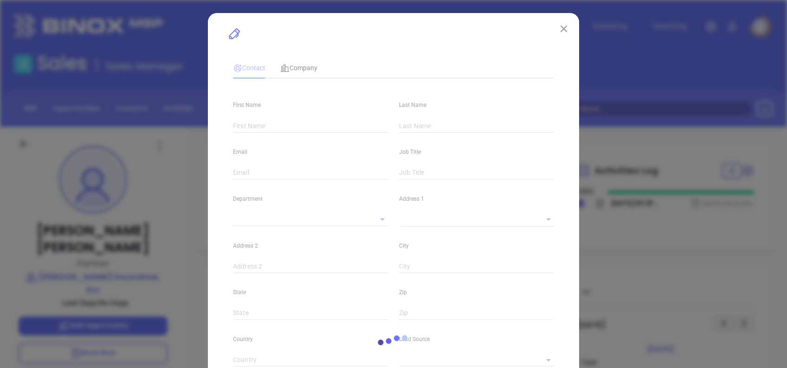
type input "[PERSON_NAME]"
type input "[PERSON_NAME][EMAIL_ADDRESS][PERSON_NAME][DOMAIN_NAME]"
type input "Partner"
type input "1"
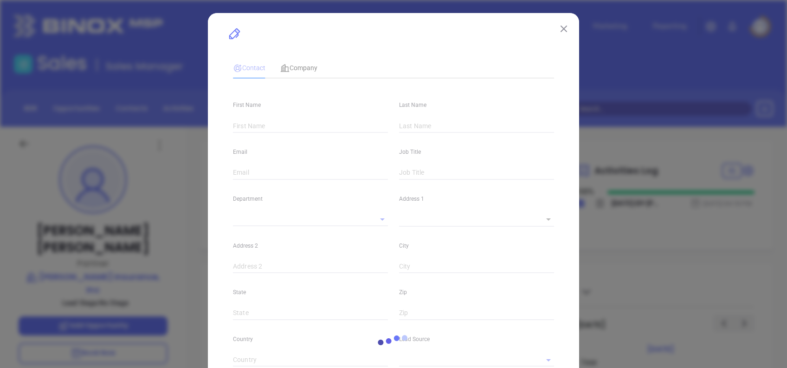
type input "[DOMAIN_NAME][URL][PERSON_NAME]"
type input "Marketing"
type input "Binox"
type input "undefined undefined"
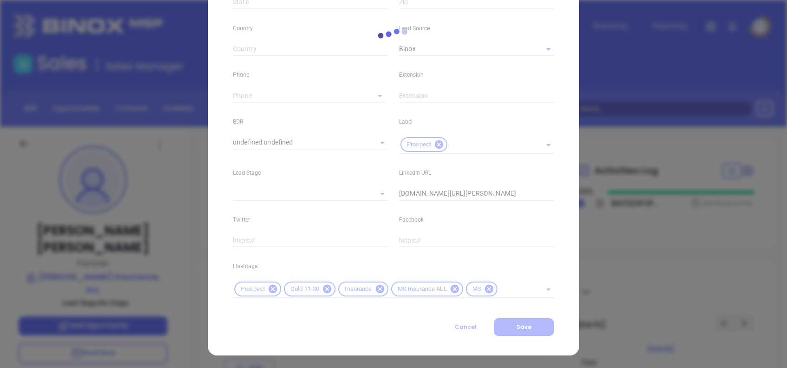
type input "[PHONE_NUMBER]"
type input "1"
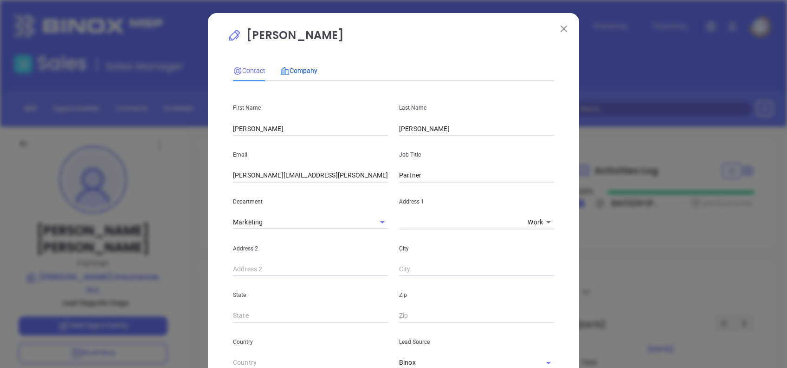
click at [302, 67] on span "Company" at bounding box center [298, 70] width 37 height 7
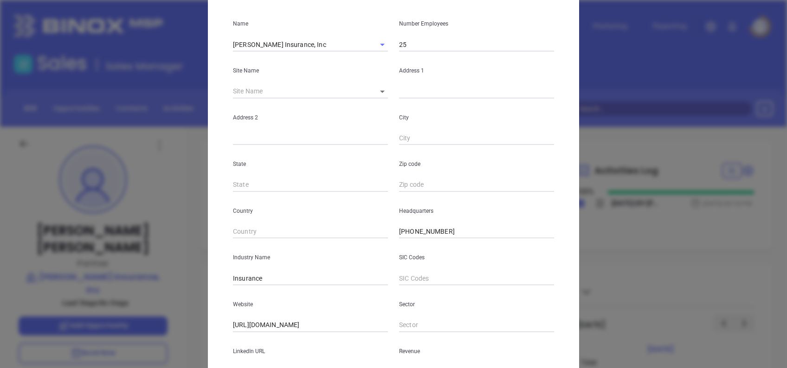
scroll to position [165, 0]
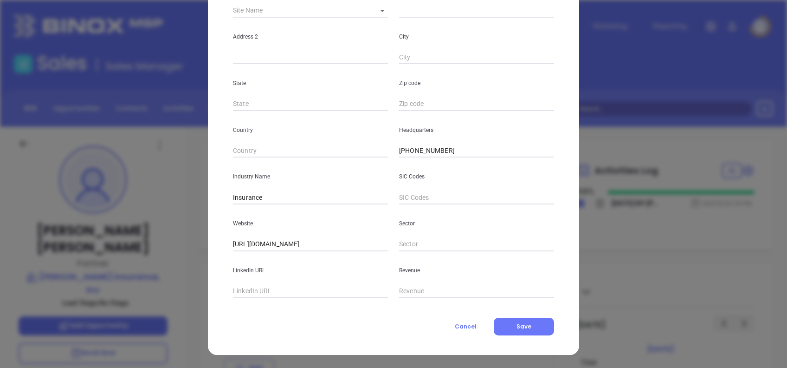
click at [271, 296] on input "text" at bounding box center [310, 291] width 155 height 14
paste input "www.linkedin.com/company/galloway-chandler-mckinney-insurance-agency-llc/"
type input "www.linkedin.com/company/galloway-chandler-mckinney-insurance-agency-llc/"
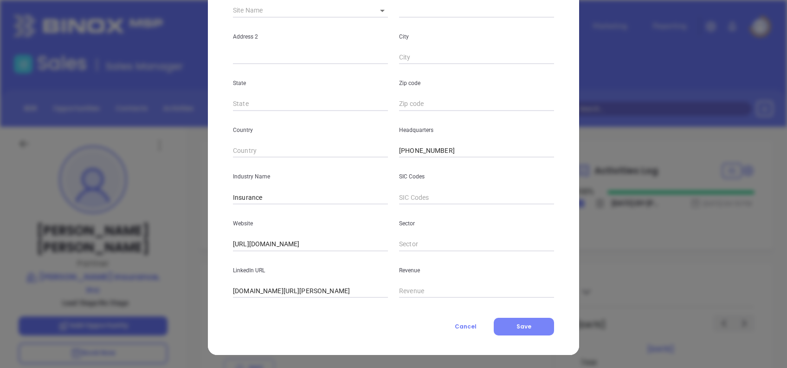
click at [518, 329] on span "Save" at bounding box center [524, 326] width 15 height 8
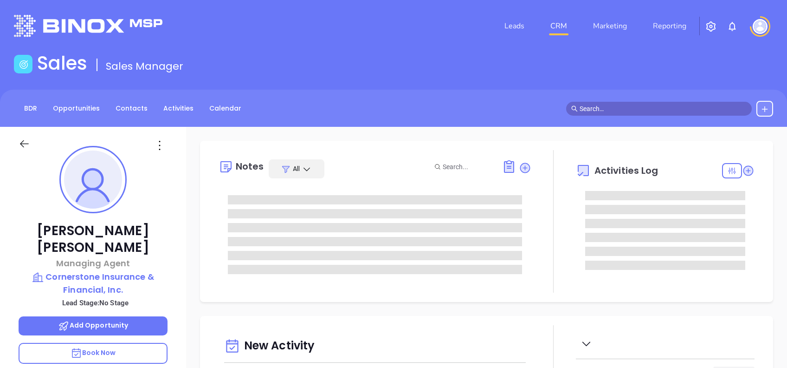
type input "[DATE]"
type input "[PERSON_NAME]"
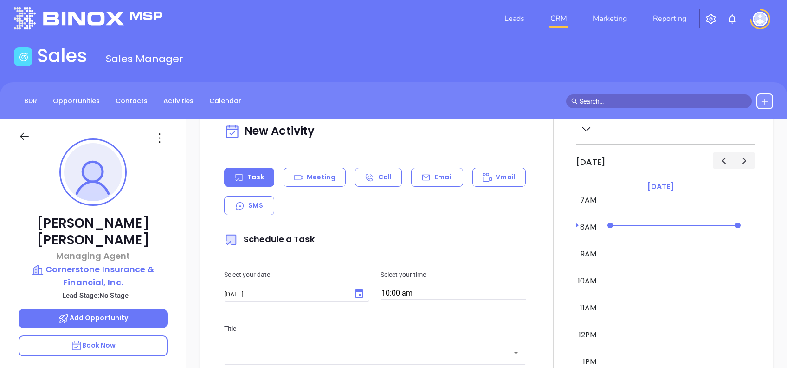
scroll to position [0, 0]
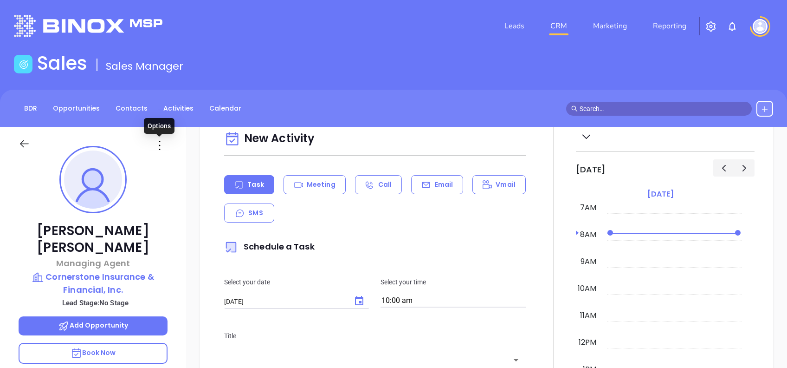
click at [163, 145] on icon at bounding box center [159, 145] width 15 height 15
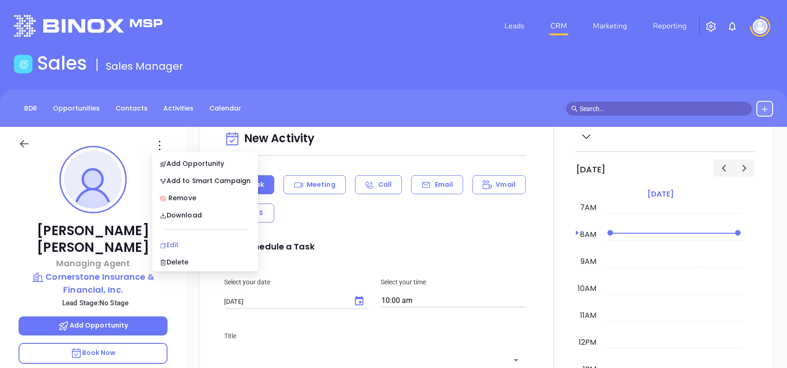
click at [207, 242] on div "Edit" at bounding box center [205, 244] width 91 height 10
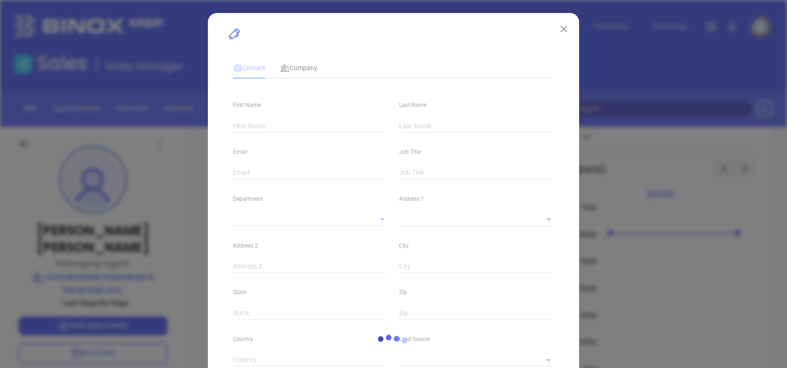
type input "John A"
type input "Floyd"
type input "john.floyd@fmbcornerstone.com"
type input "Managing Agent"
type input "1"
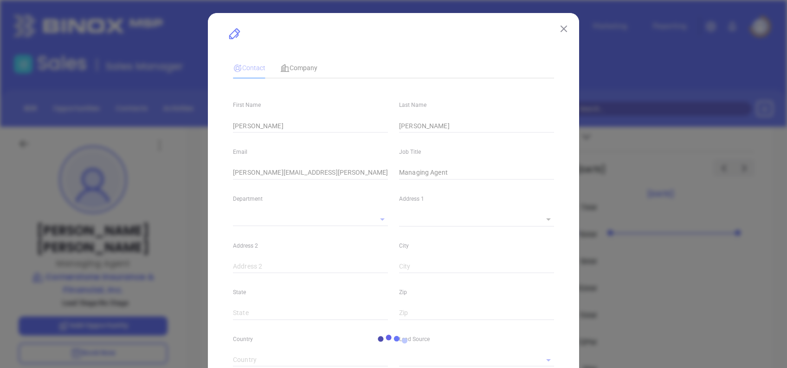
type input "Marketing"
type input "Binox"
type input "undefined undefined"
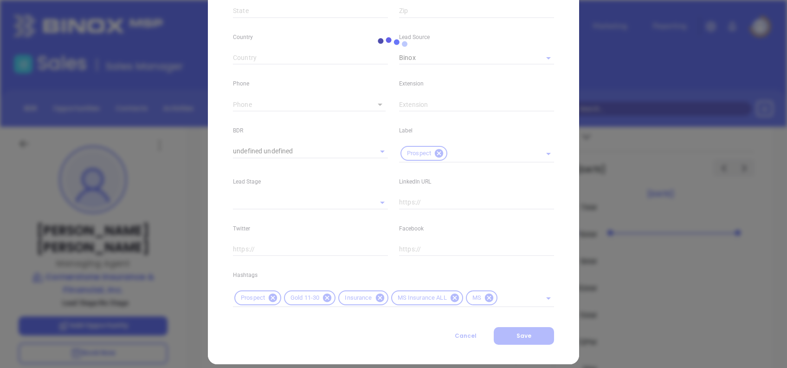
scroll to position [309, 0]
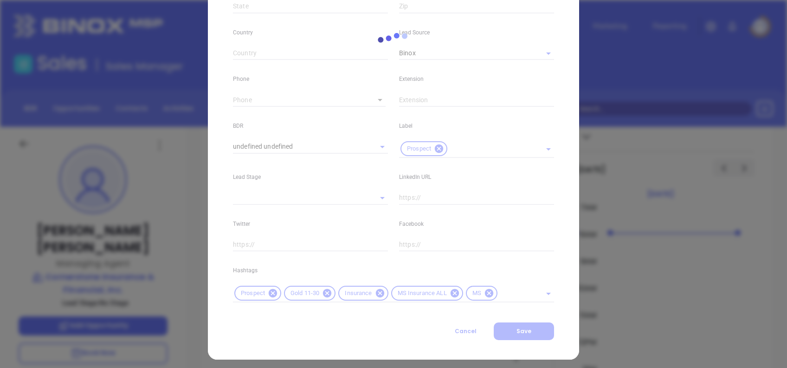
type input "(662) 728-4477"
type input "1"
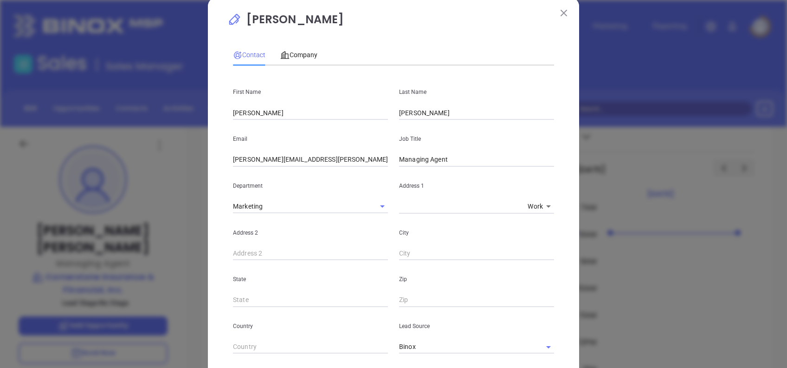
scroll to position [0, 0]
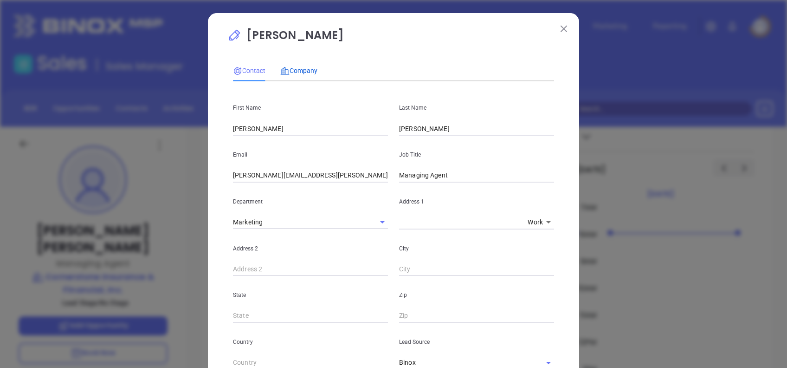
click at [300, 74] on span "Company" at bounding box center [298, 70] width 37 height 7
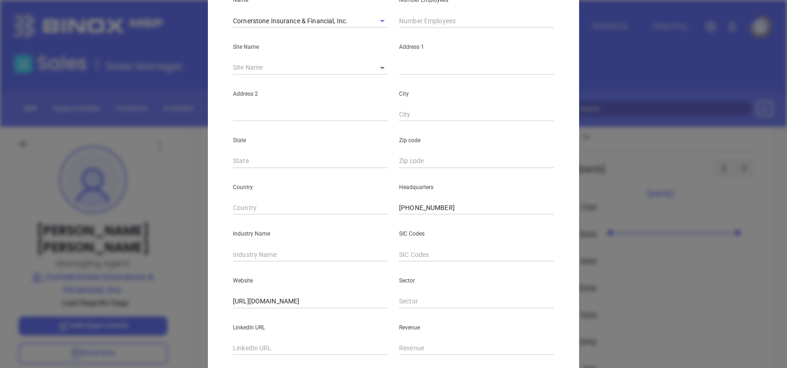
scroll to position [165, 0]
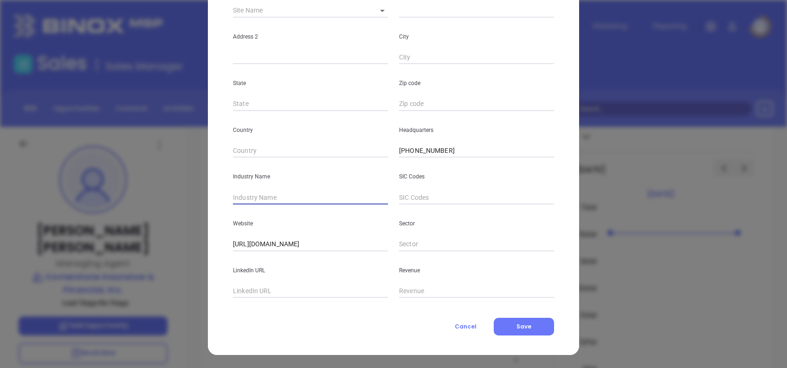
click at [293, 201] on input "text" at bounding box center [310, 197] width 155 height 14
type input "Insurance"
click at [219, 197] on div "John A Floyd Contact Company First Name John A Last Name Floyd Email john.floyd…" at bounding box center [393, 101] width 371 height 506
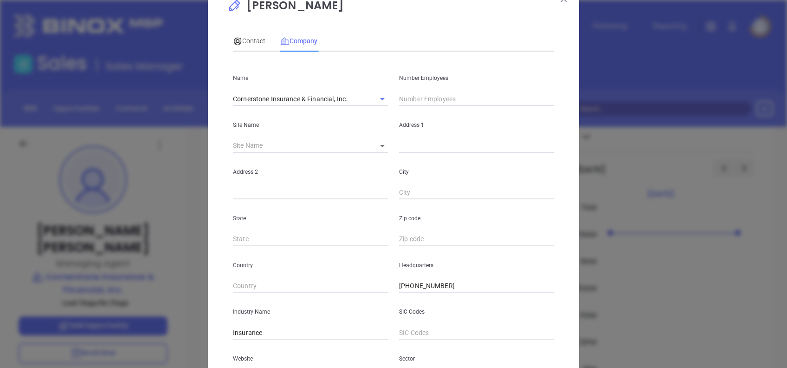
scroll to position [0, 0]
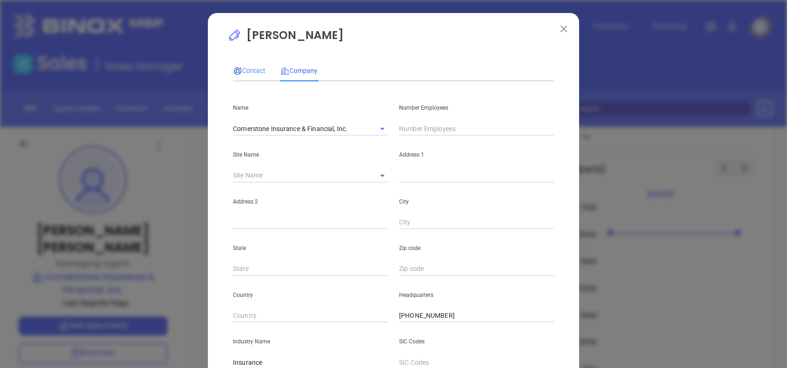
click at [243, 70] on span "Contact" at bounding box center [249, 70] width 32 height 7
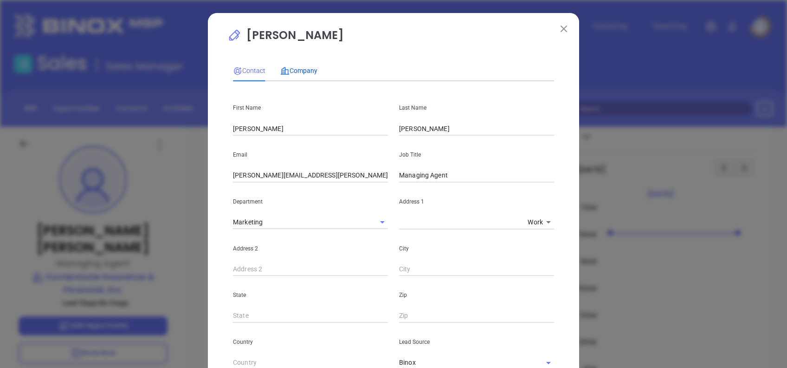
drag, startPoint x: 297, startPoint y: 66, endPoint x: 775, endPoint y: 252, distance: 512.9
click at [297, 67] on span "Company" at bounding box center [298, 70] width 37 height 7
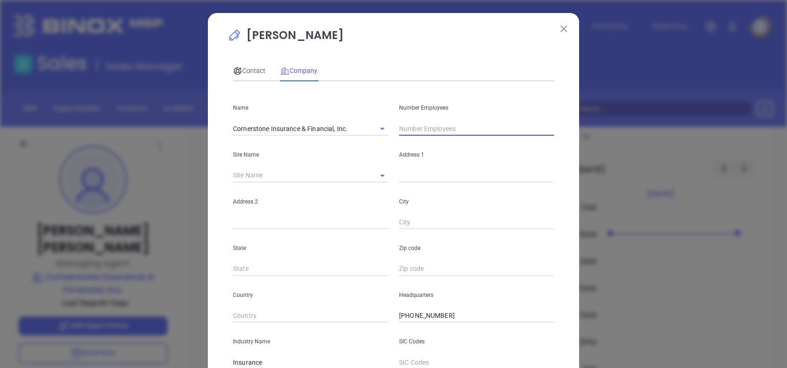
click at [408, 125] on input "text" at bounding box center [476, 129] width 155 height 14
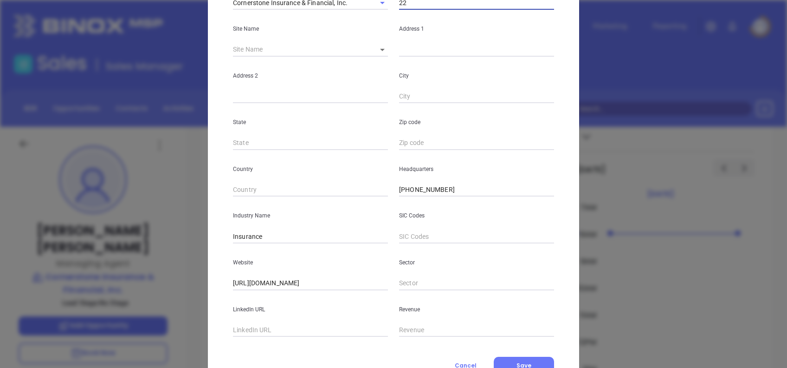
scroll to position [165, 0]
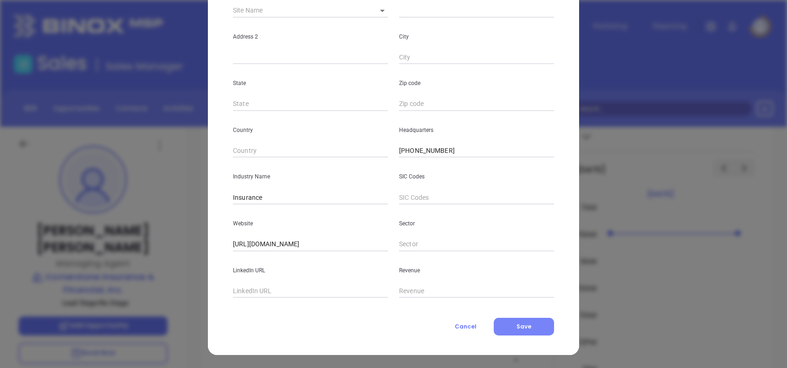
type input "22"
click at [522, 323] on span "Save" at bounding box center [524, 326] width 15 height 8
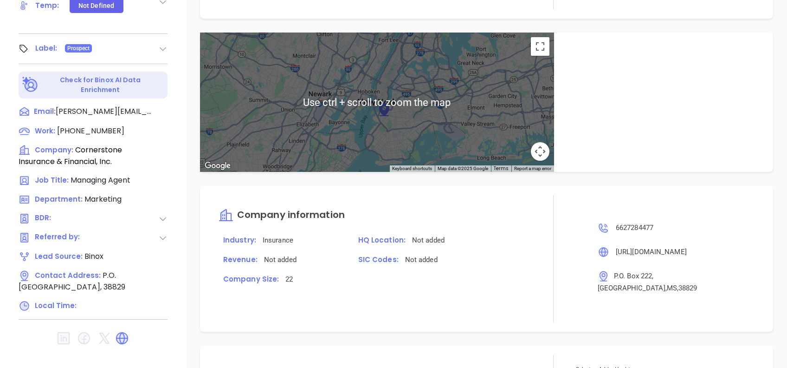
scroll to position [464, 0]
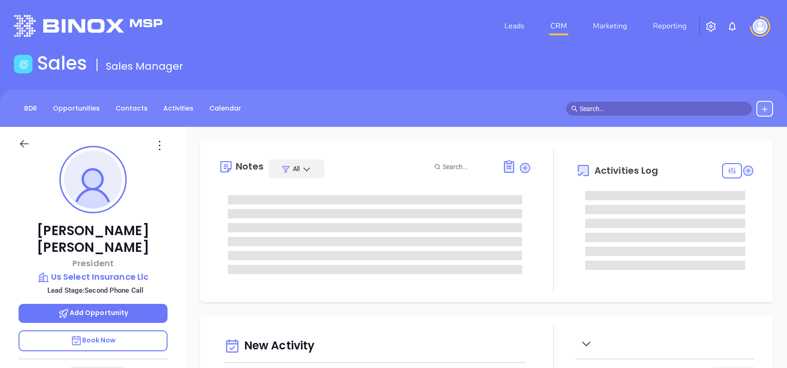
type input "[DATE]"
type input "[PERSON_NAME]"
click at [158, 138] on icon at bounding box center [159, 145] width 15 height 15
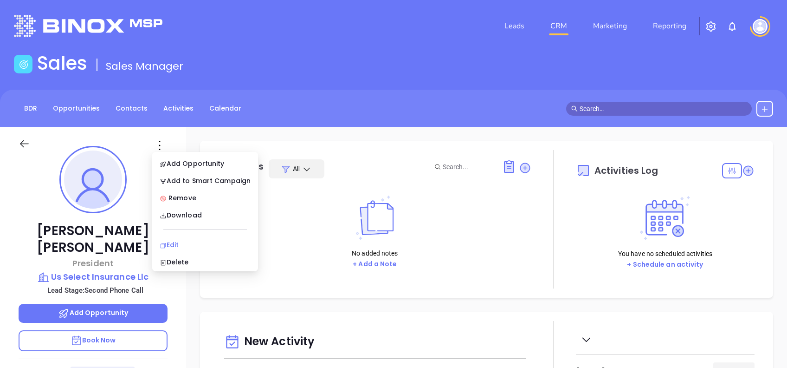
click at [197, 245] on div "Edit" at bounding box center [205, 244] width 91 height 10
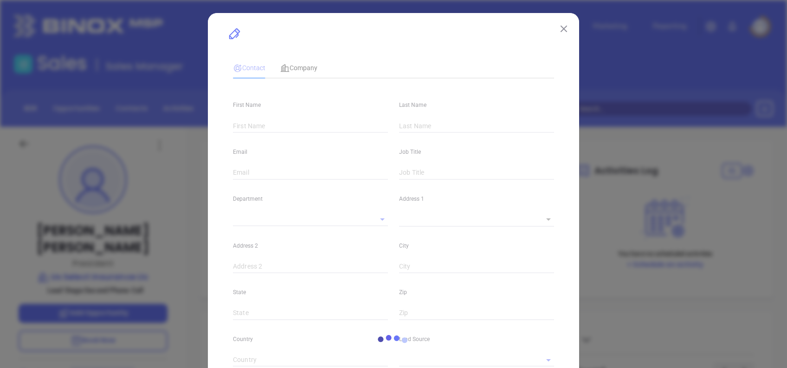
type input "[PERSON_NAME]"
type input "[PERSON_NAME][EMAIL_ADDRESS][DOMAIN_NAME]"
type input "President"
type input "1"
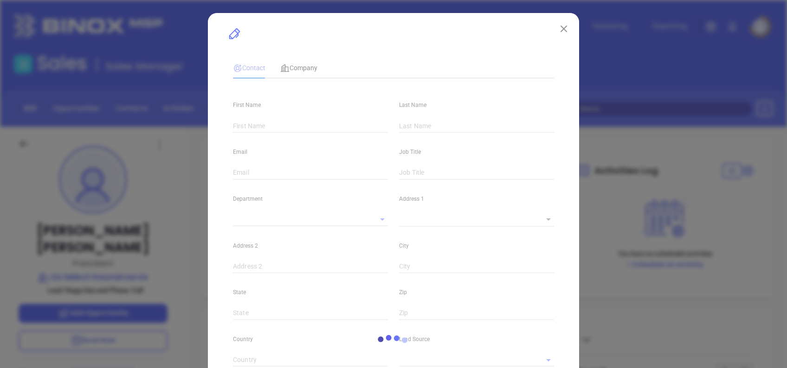
type input "[DOMAIN_NAME][URL][PERSON_NAME]"
type input "Marketing"
type input "Website Reveal"
type input "undefined undefined"
type input "Second Phone Call"
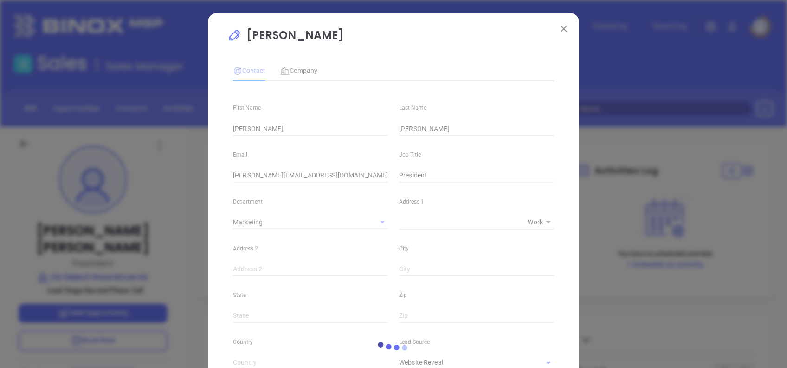
type input "[PHONE_NUMBER]"
type input "1"
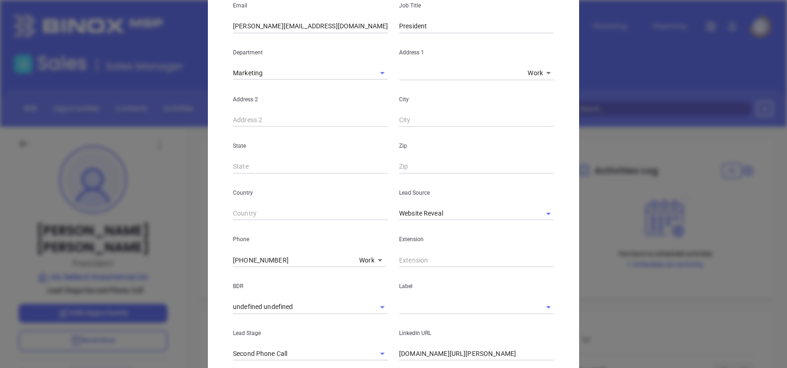
scroll to position [186, 0]
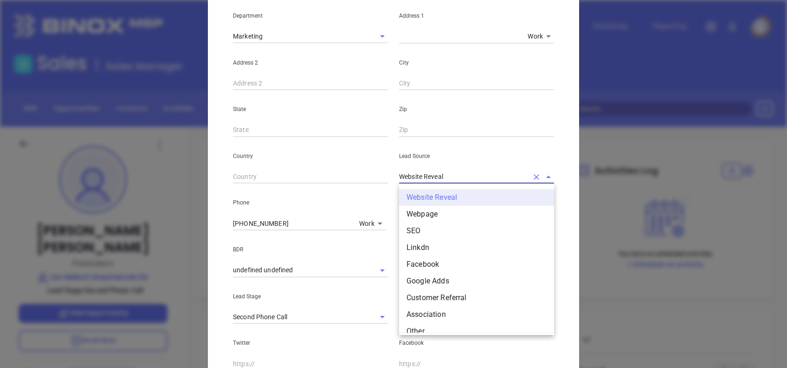
click at [472, 177] on input "Website Reveal" at bounding box center [463, 176] width 129 height 13
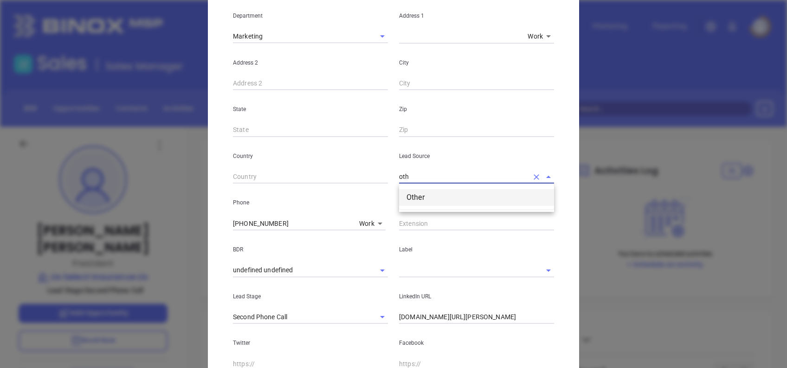
click at [480, 193] on li "Other" at bounding box center [476, 197] width 155 height 17
type input "Other"
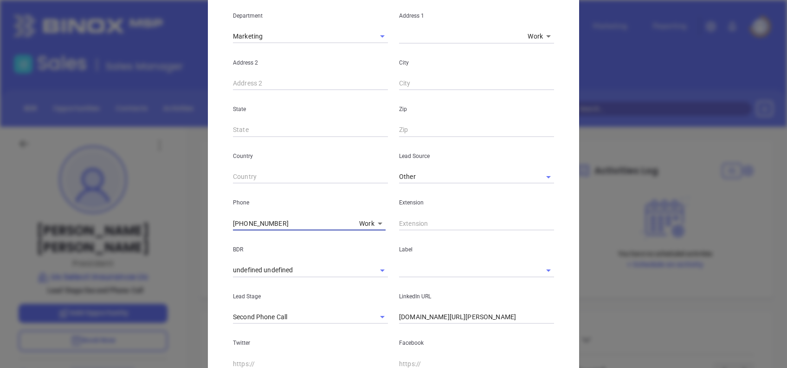
scroll to position [305, 0]
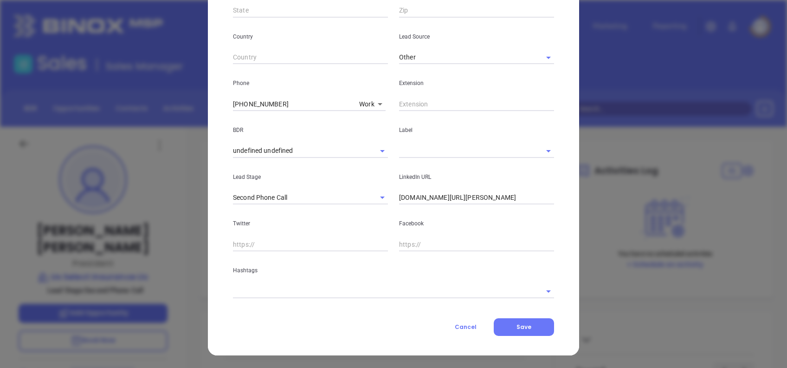
click at [292, 100] on input "(228) 432-5566" at bounding box center [294, 104] width 123 height 14
paste input "207-642"
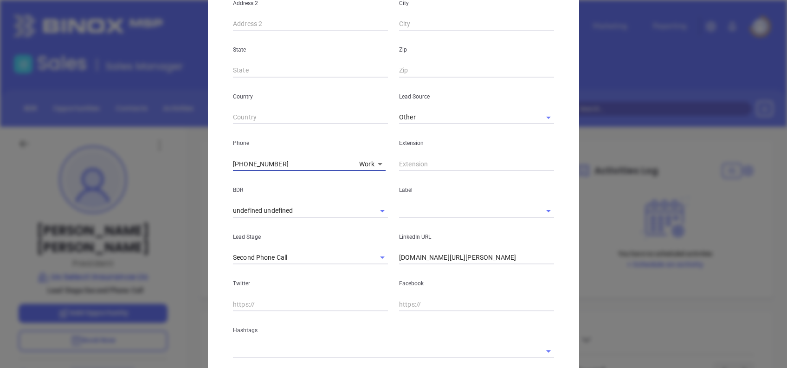
scroll to position [58, 0]
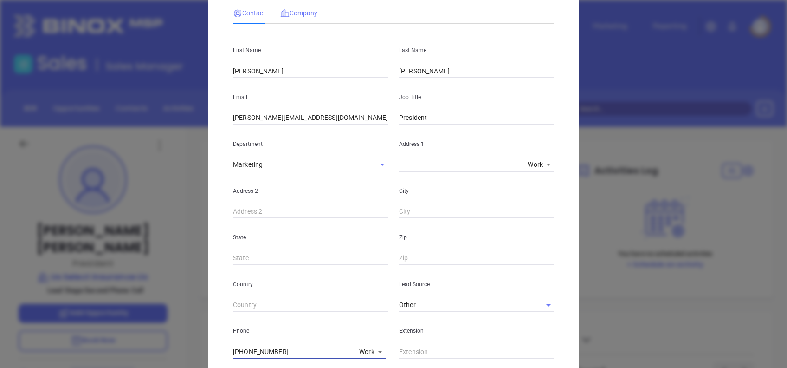
type input "(228) 207-6426"
click at [293, 11] on span "Company" at bounding box center [298, 12] width 37 height 7
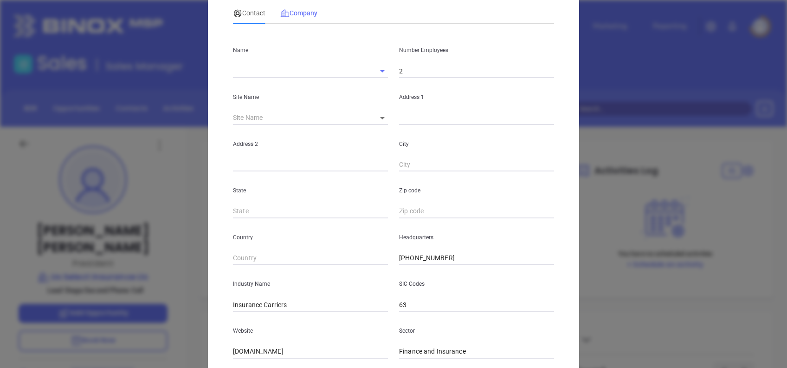
type input "Us Select Insurance Llc"
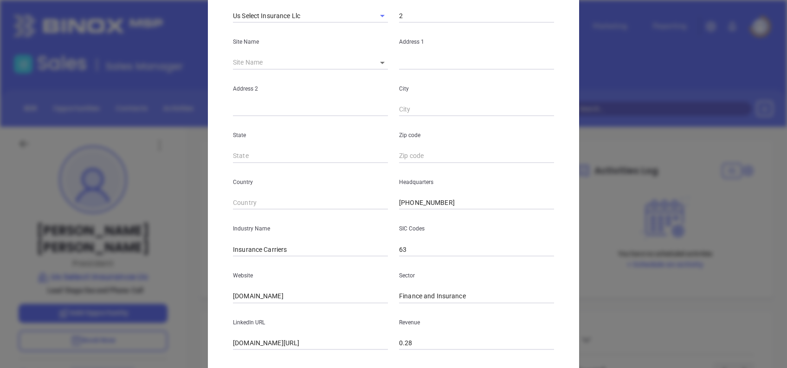
scroll to position [165, 0]
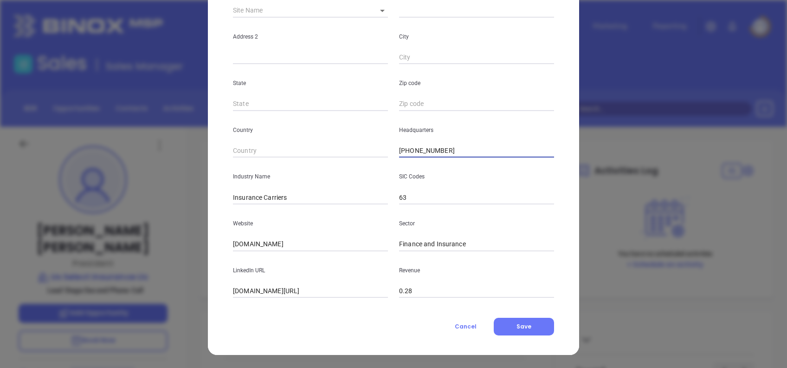
drag, startPoint x: 458, startPoint y: 150, endPoint x: 346, endPoint y: 156, distance: 112.0
click at [346, 156] on div "Country Headquarters (228) 432-5566" at bounding box center [393, 134] width 332 height 47
paste input "207-642"
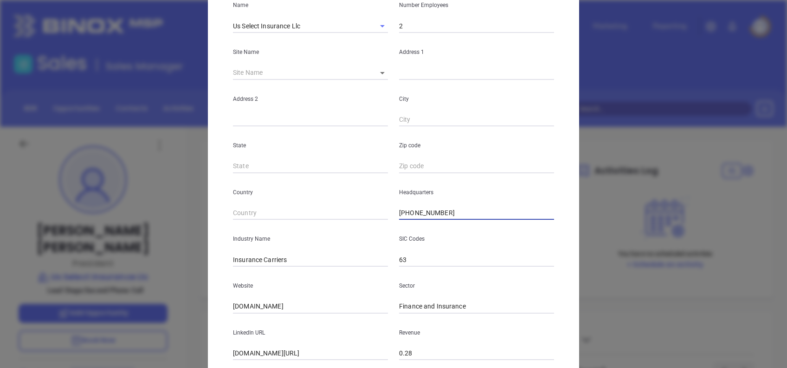
scroll to position [0, 0]
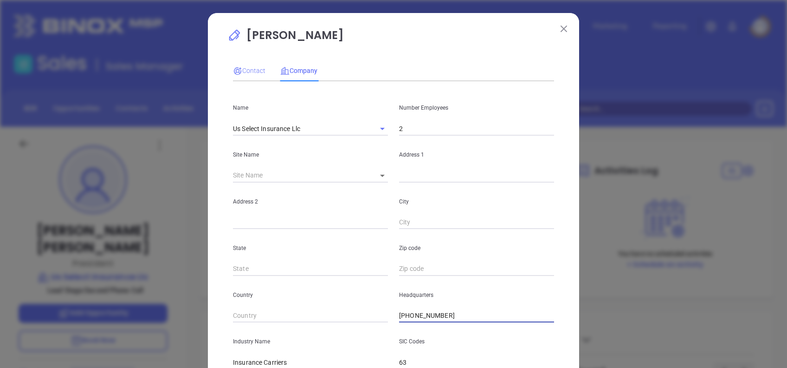
type input "(228) 207-6426"
click at [255, 71] on span "Contact" at bounding box center [249, 70] width 32 height 7
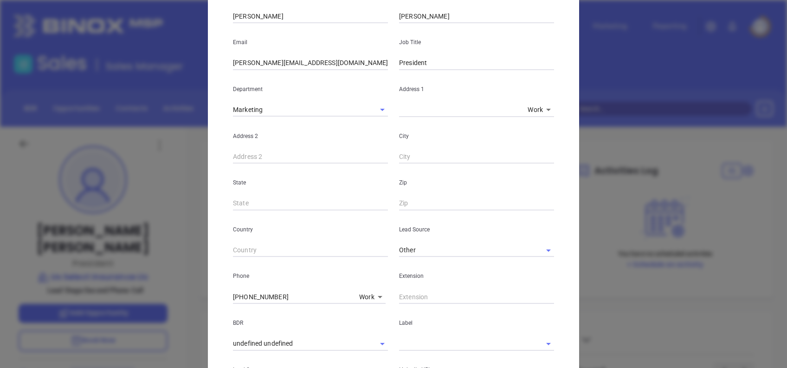
scroll to position [123, 0]
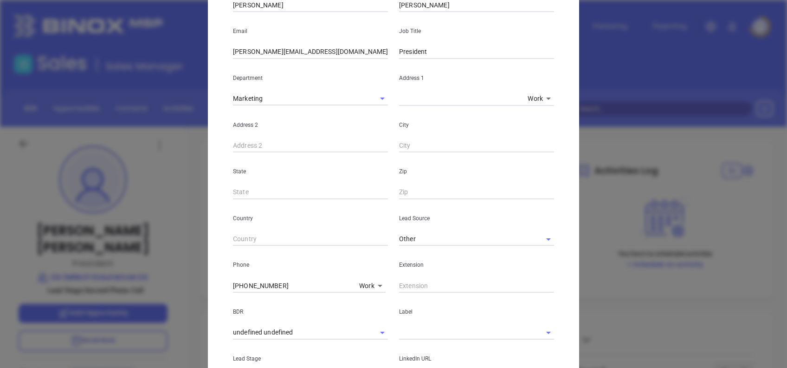
click at [315, 282] on input "(228) 207-6426" at bounding box center [294, 285] width 123 height 14
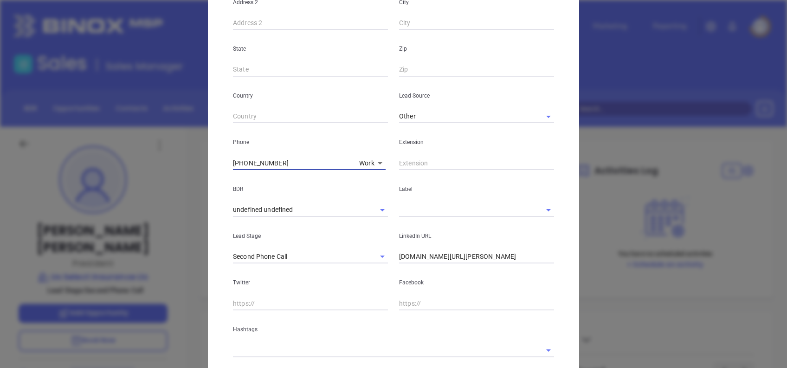
scroll to position [247, 0]
click at [443, 203] on input "text" at bounding box center [463, 207] width 129 height 13
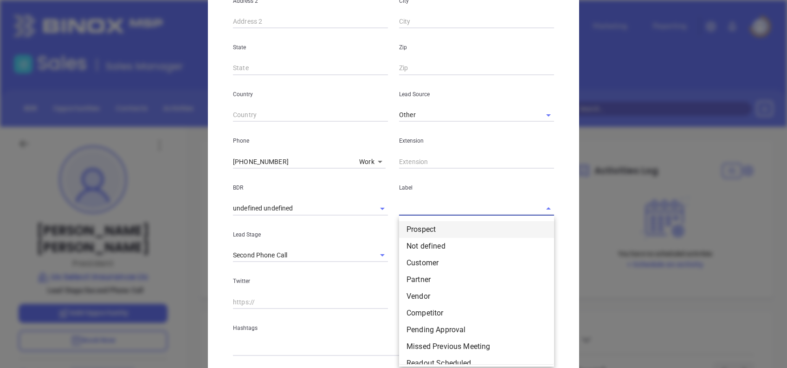
click at [451, 225] on li "Prospect" at bounding box center [476, 229] width 155 height 17
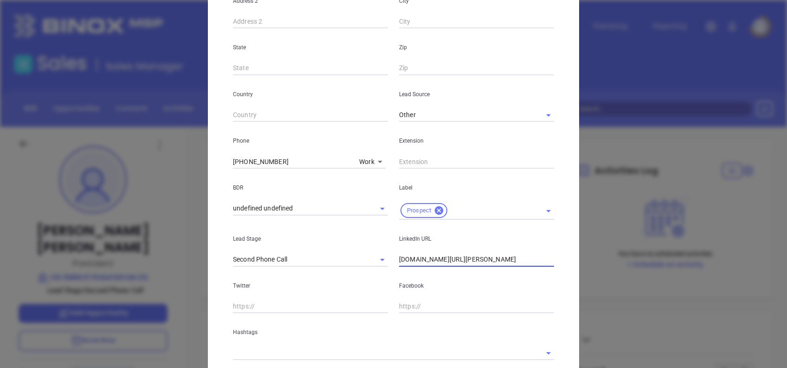
click at [494, 256] on input "linkedin.com/in/sean-shoemake-36648024" at bounding box center [476, 259] width 155 height 14
paste input "www.linkedin.com/in/sean-shoemake-36648024/"
type input "www.linkedin.com/in/sean-shoemake-36648024/"
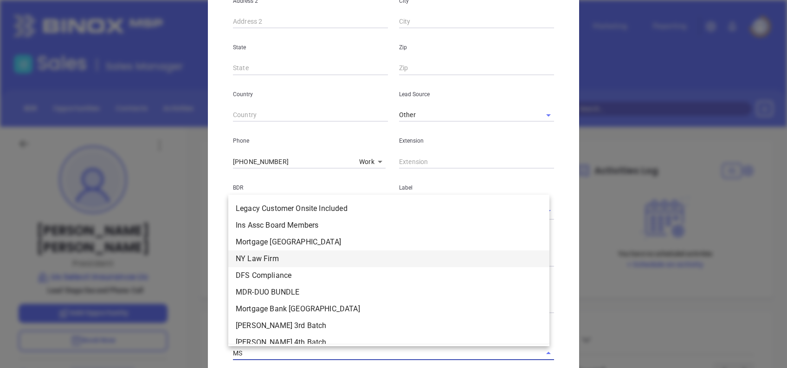
type input "MS"
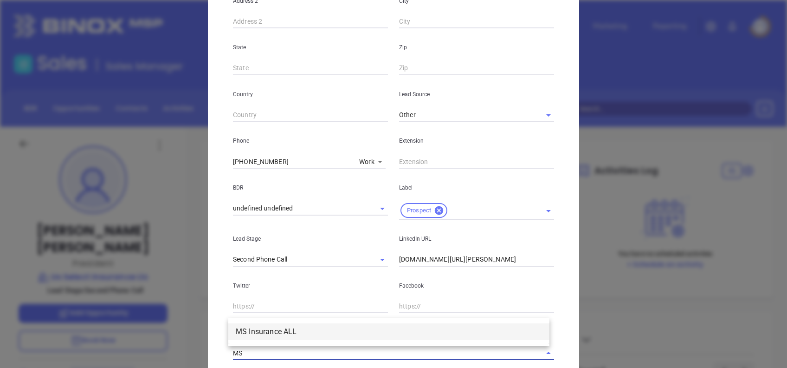
click at [451, 334] on li "MS Insurance ALL" at bounding box center [388, 331] width 321 height 17
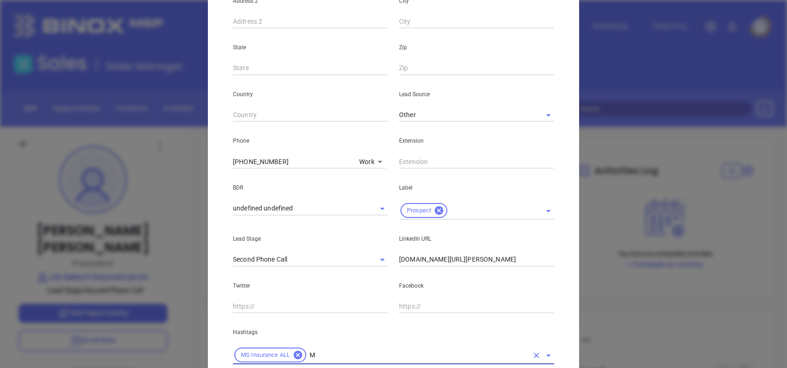
type input "MS"
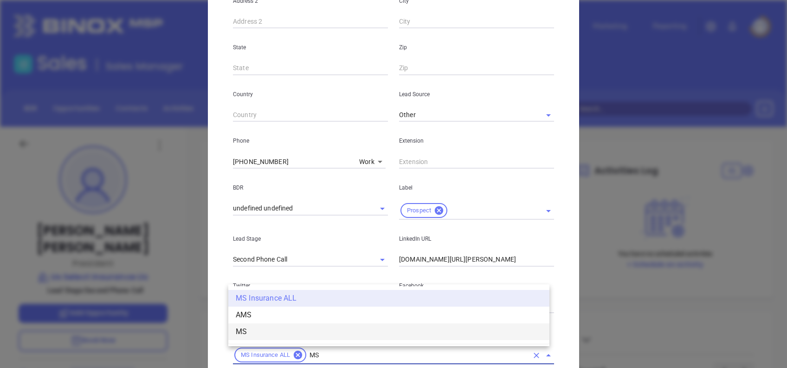
click at [388, 333] on li "MS" at bounding box center [388, 331] width 321 height 17
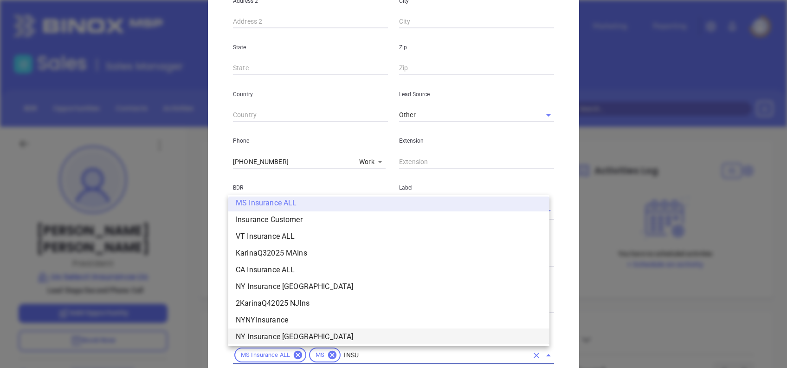
scroll to position [473, 0]
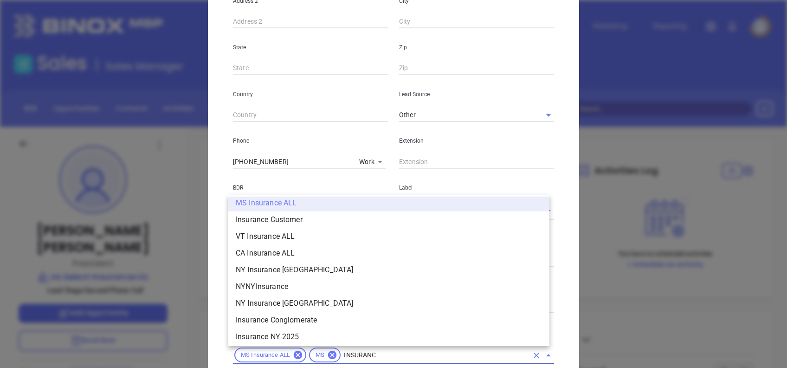
type input "INSURANCE"
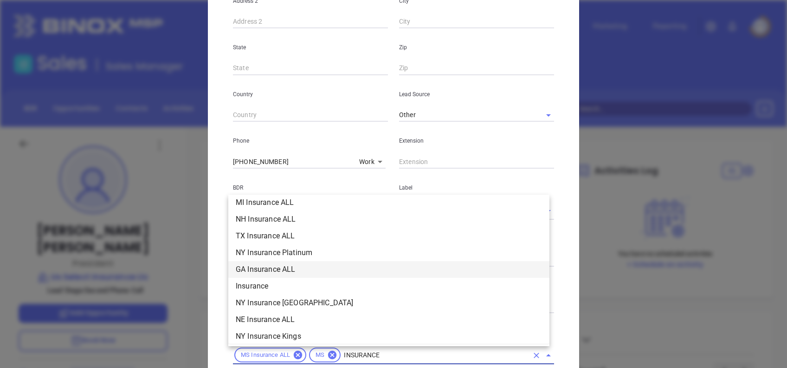
scroll to position [288, 0]
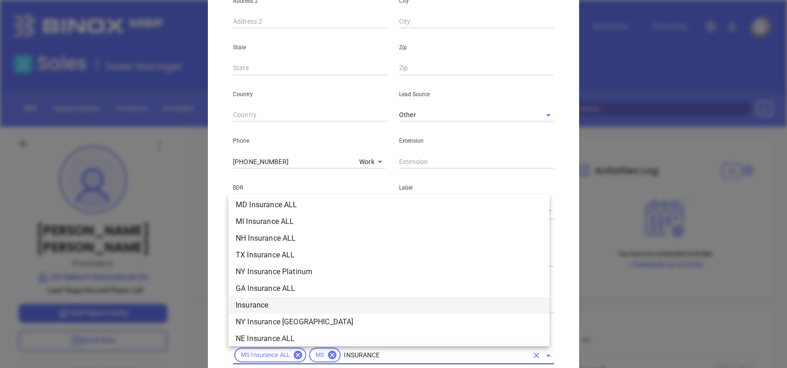
click at [264, 299] on li "Insurance" at bounding box center [388, 305] width 321 height 17
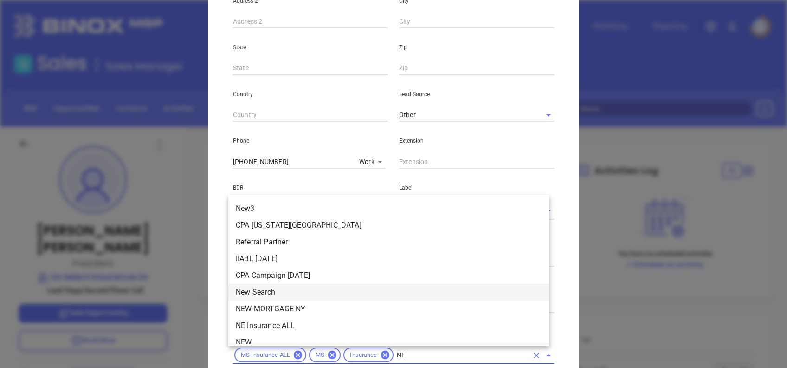
type input "NEW"
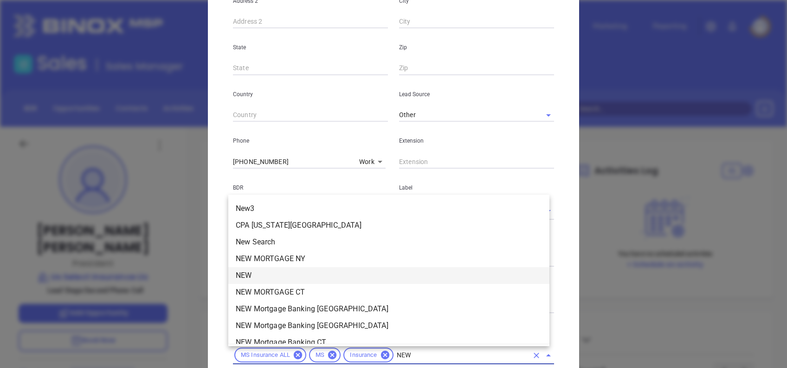
click at [266, 270] on li "NEW" at bounding box center [388, 275] width 321 height 17
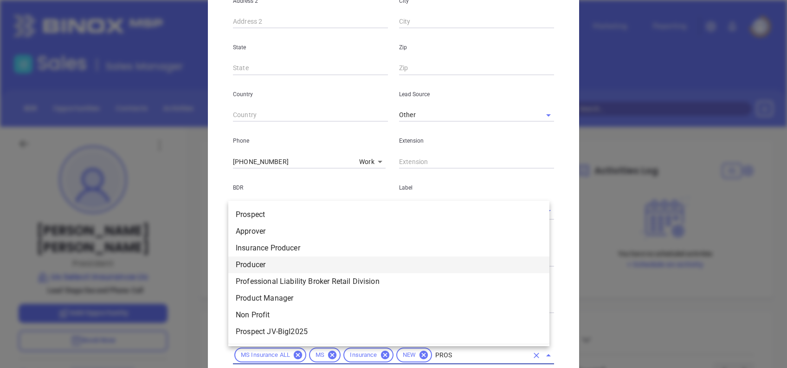
type input "PROSP"
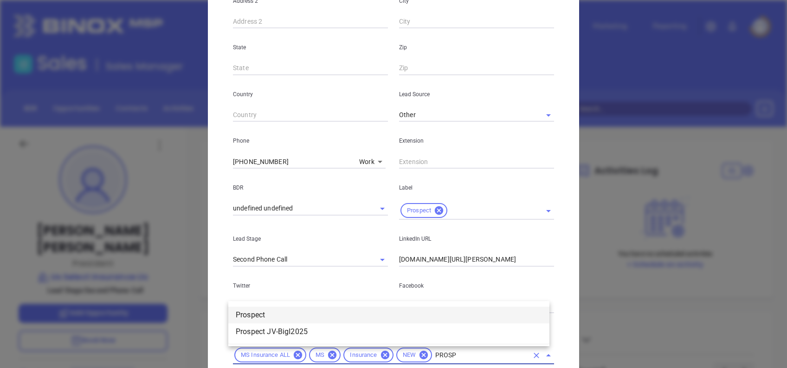
click at [272, 311] on li "Prospect" at bounding box center [388, 314] width 321 height 17
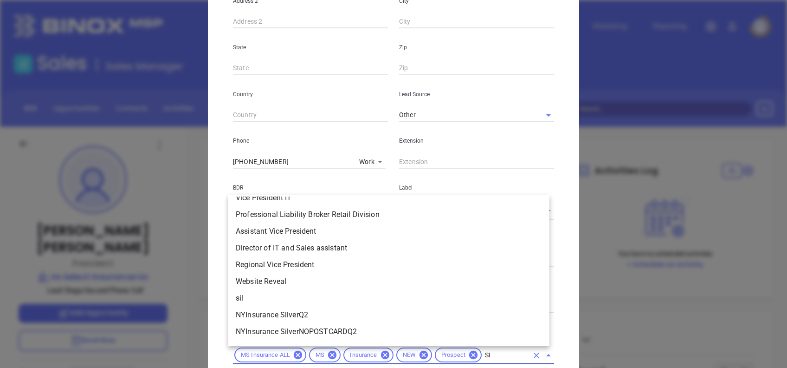
scroll to position [0, 0]
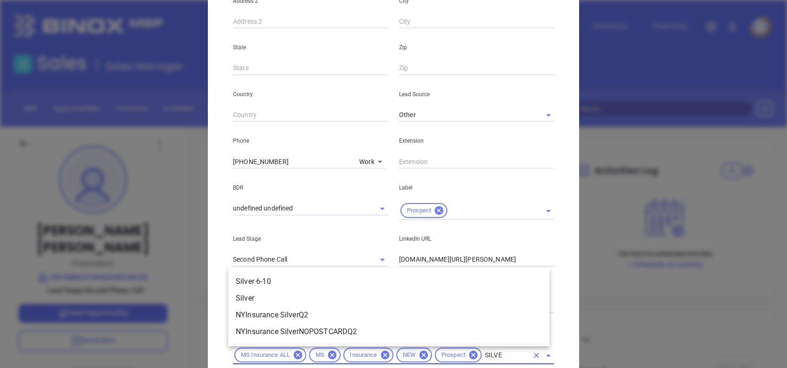
type input "SILVER"
click at [282, 276] on li "Silver 6-10" at bounding box center [388, 281] width 321 height 17
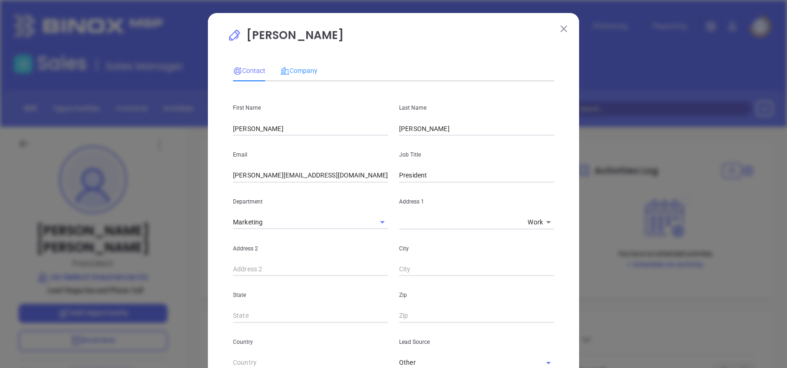
click at [292, 77] on div "Company" at bounding box center [298, 70] width 37 height 21
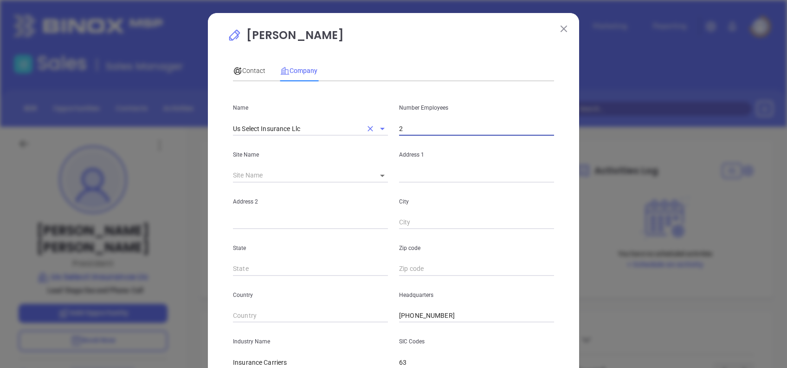
drag, startPoint x: 415, startPoint y: 131, endPoint x: 356, endPoint y: 120, distance: 59.6
click at [357, 123] on div "Name Us Select Insurance Llc Number Employees 2" at bounding box center [393, 112] width 332 height 47
type input "5"
click at [409, 43] on p "Sean Shoemake" at bounding box center [393, 37] width 332 height 21
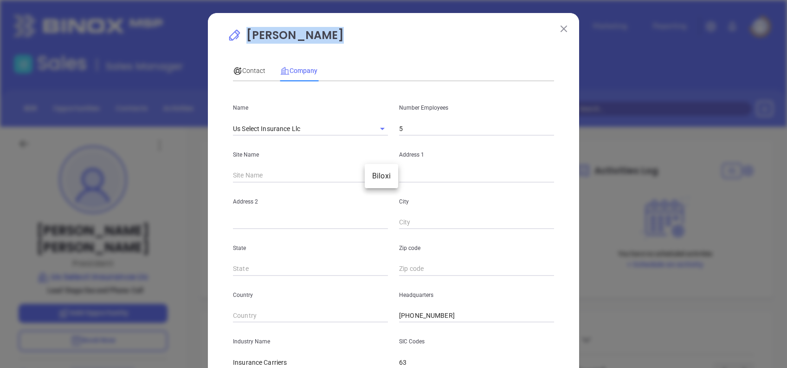
click at [382, 181] on body "Leads CRM Marketing Reporting Financial Leads Leads Sales Sales Manager BDR Opp…" at bounding box center [393, 184] width 787 height 368
click at [381, 178] on li "Biloxi" at bounding box center [381, 176] width 33 height 17
type input "Biloxi"
type input "127296"
type input "169A Lameuse St"
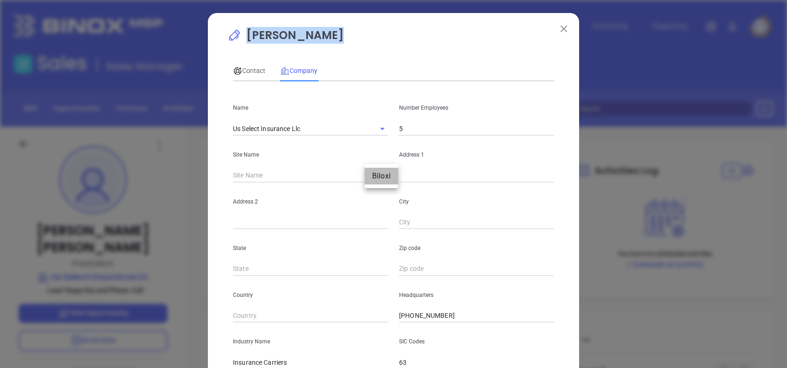
type input "Biloxi"
type input "MS"
type input "39530-3810"
type input "US"
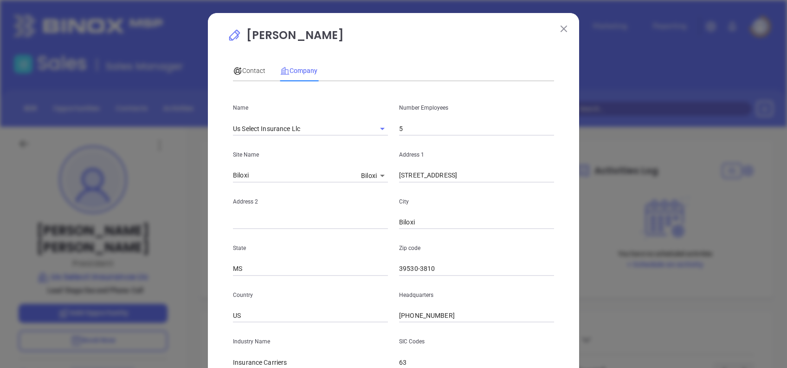
click at [453, 54] on div "Sean Shoemake Contact Company First Name Sean Last Name Shoemake Email sean@uss…" at bounding box center [393, 263] width 332 height 473
drag, startPoint x: 412, startPoint y: 265, endPoint x: 483, endPoint y: 247, distance: 72.8
click at [483, 247] on div "Zip code 39530-3810" at bounding box center [477, 252] width 166 height 47
type input "39530"
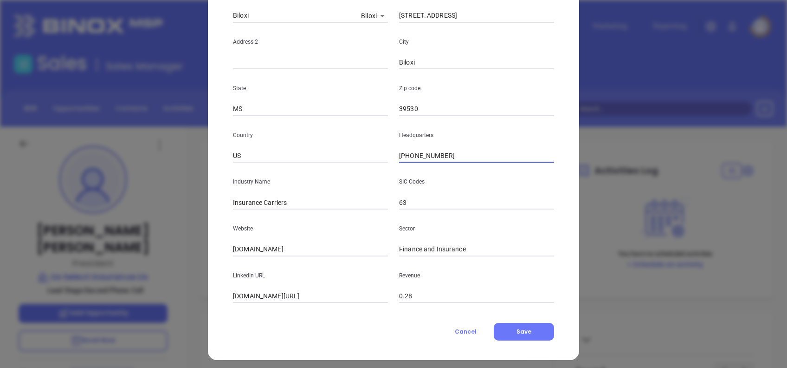
scroll to position [165, 0]
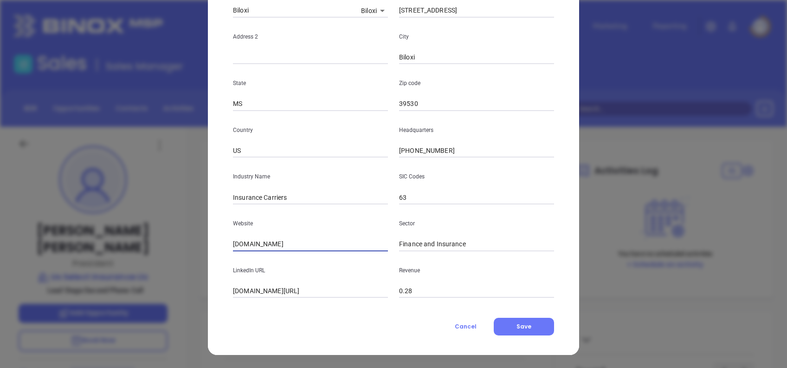
paste input "https://www.usselectinsurance.com/"
type input "https://www.usselectinsurance.com/"
click at [353, 287] on input "linkedin.com/company/us-select-insurance-llc" at bounding box center [310, 291] width 155 height 14
drag, startPoint x: 363, startPoint y: 289, endPoint x: 181, endPoint y: 290, distance: 182.8
click at [201, 293] on div "Sean Shoemake Contact Company First Name Sean Last Name Shoemake Email sean@uss…" at bounding box center [393, 184] width 787 height 368
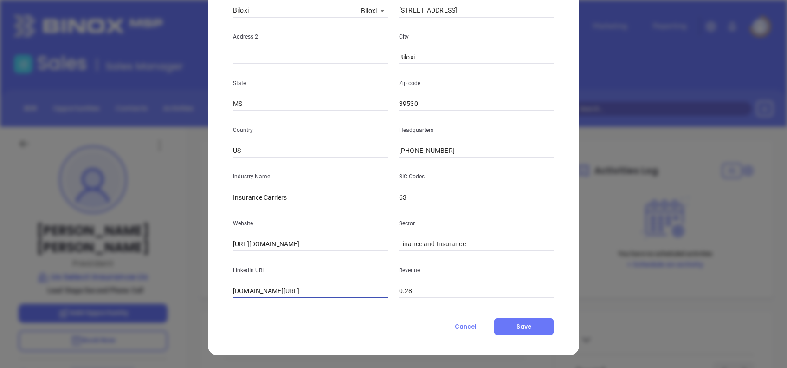
paste input "www.linkedin.com/company/us-select-insurance-llc/"
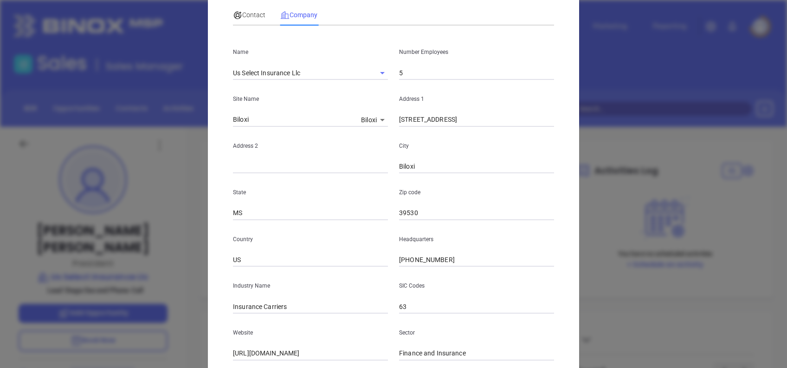
scroll to position [0, 0]
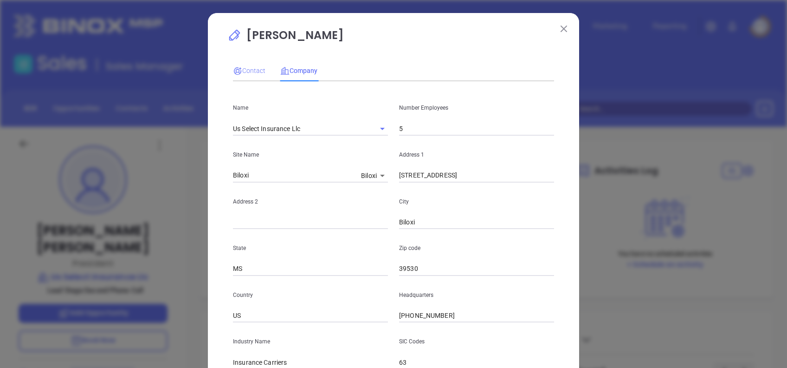
type input "www.linkedin.com/company/us-select-insurance-llc/"
click at [242, 70] on span "Contact" at bounding box center [249, 70] width 32 height 7
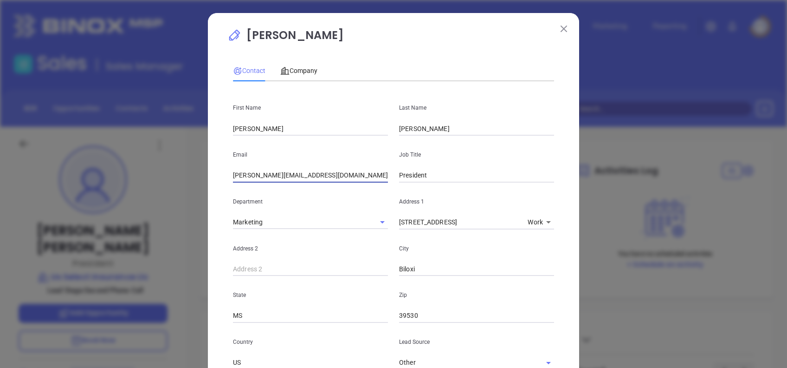
drag, startPoint x: 328, startPoint y: 176, endPoint x: 93, endPoint y: 193, distance: 235.4
click at [96, 192] on div "Sean Shoemake Contact Company First Name Sean Last Name Shoemake Email sean@uss…" at bounding box center [393, 184] width 787 height 368
click at [474, 77] on div "Contact Company" at bounding box center [393, 70] width 321 height 21
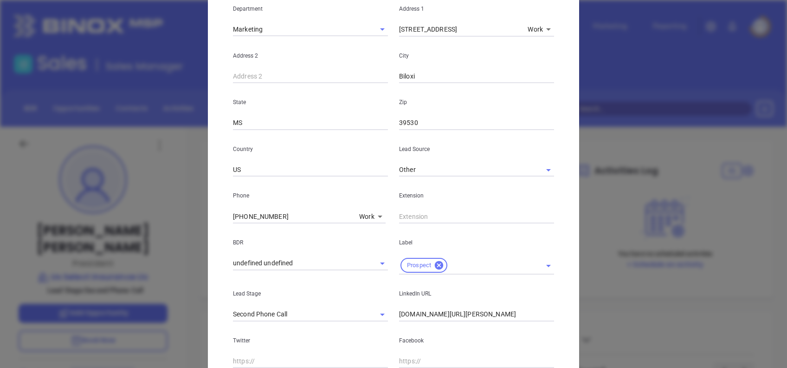
scroll to position [22, 0]
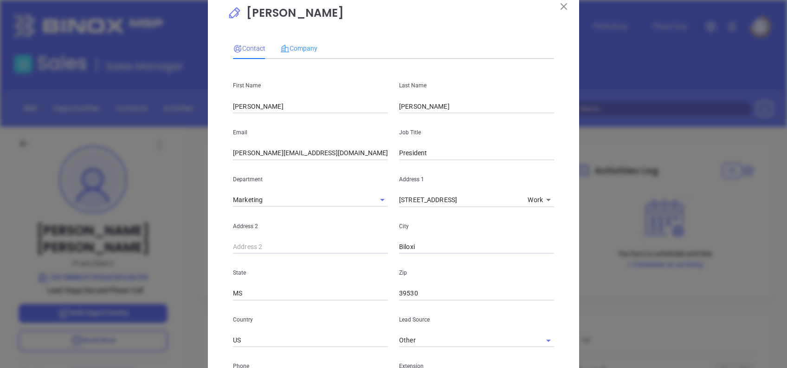
click at [300, 41] on div "Company" at bounding box center [298, 48] width 37 height 21
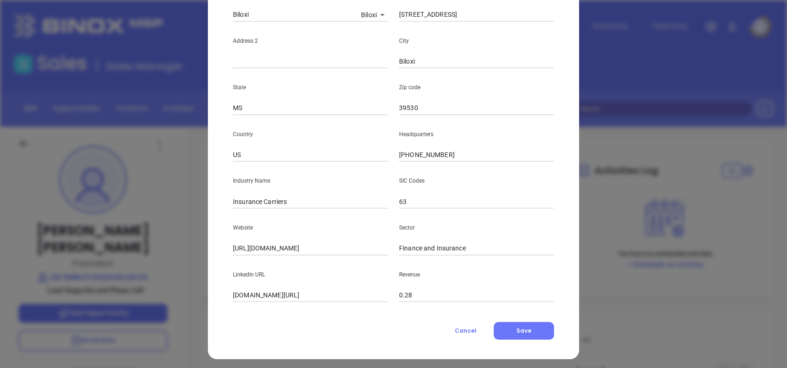
scroll to position [165, 0]
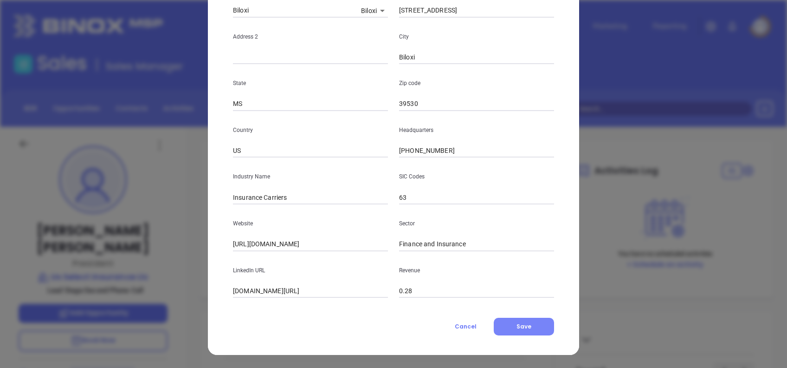
click at [524, 328] on span "Save" at bounding box center [524, 326] width 15 height 8
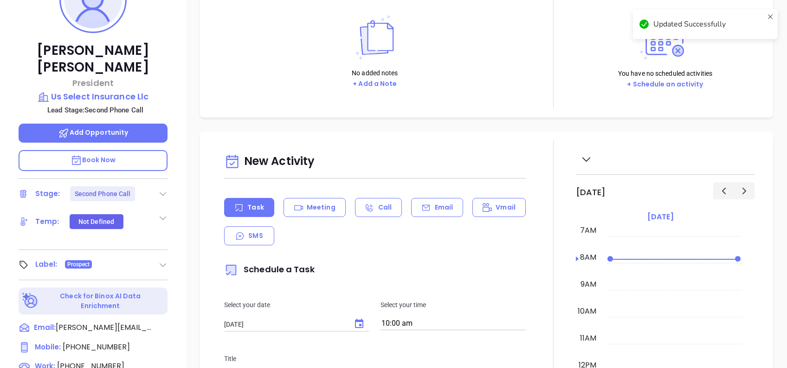
scroll to position [186, 0]
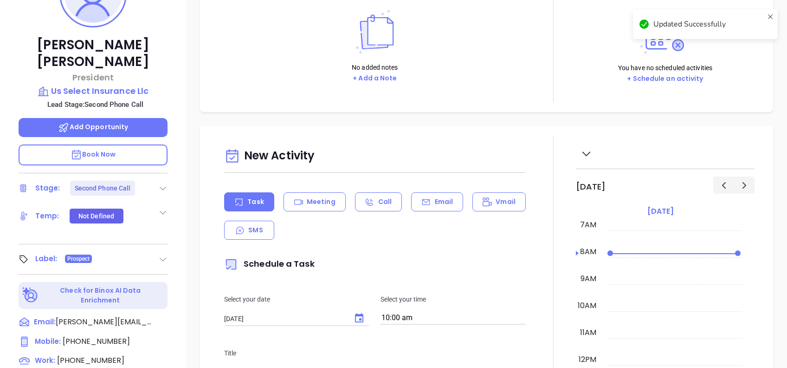
click at [163, 183] on icon at bounding box center [162, 187] width 9 height 9
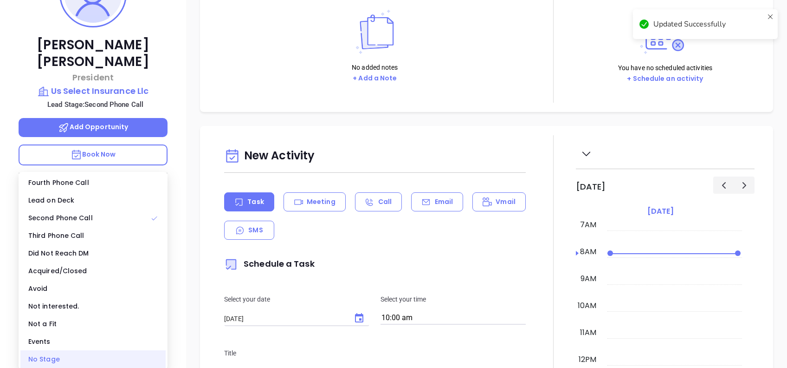
click at [84, 353] on div "No Stage" at bounding box center [92, 359] width 145 height 18
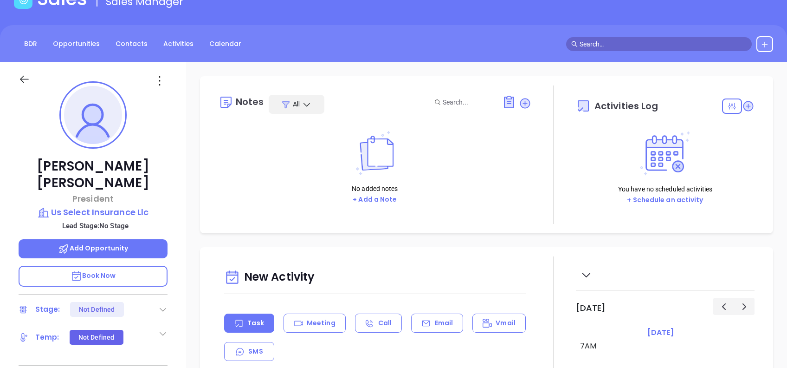
scroll to position [0, 0]
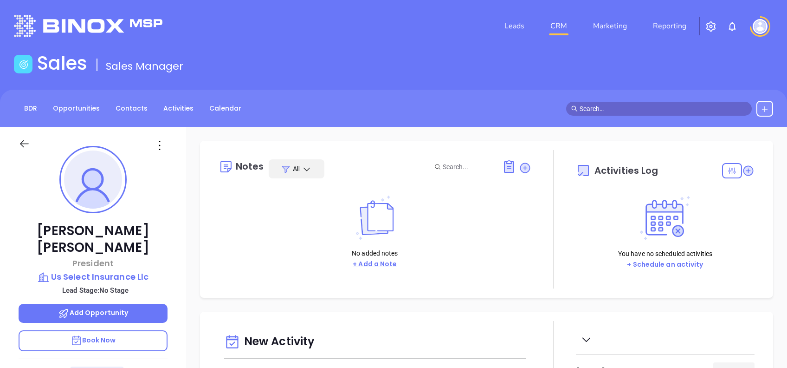
click at [386, 264] on button "+ Add a Note" at bounding box center [375, 263] width 50 height 11
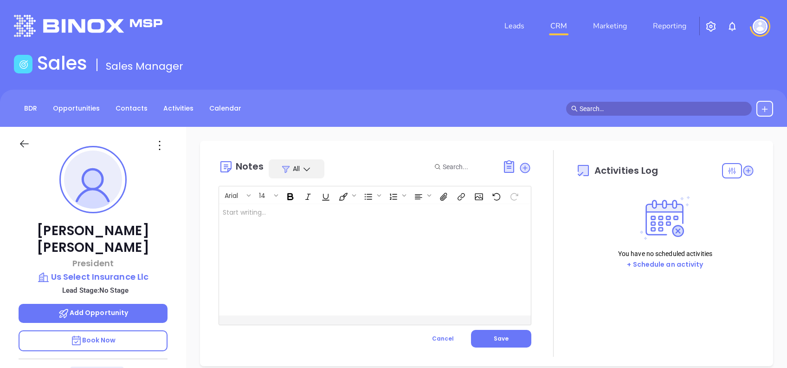
click at [386, 263] on div at bounding box center [364, 259] width 290 height 111
click at [482, 343] on button "Save" at bounding box center [501, 338] width 60 height 18
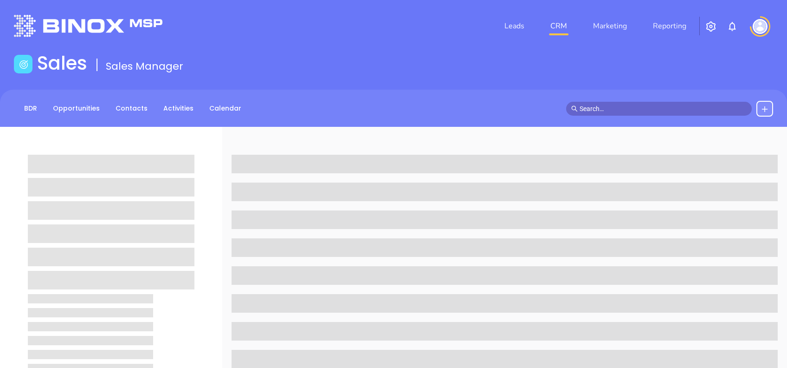
scroll to position [61, 0]
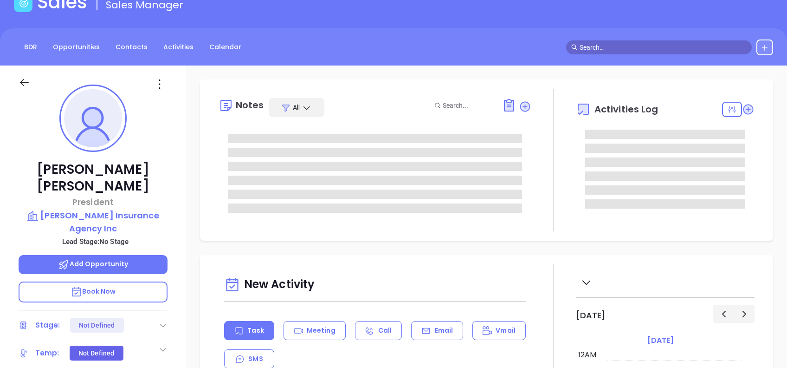
type input "[DATE]"
type input "[PERSON_NAME]"
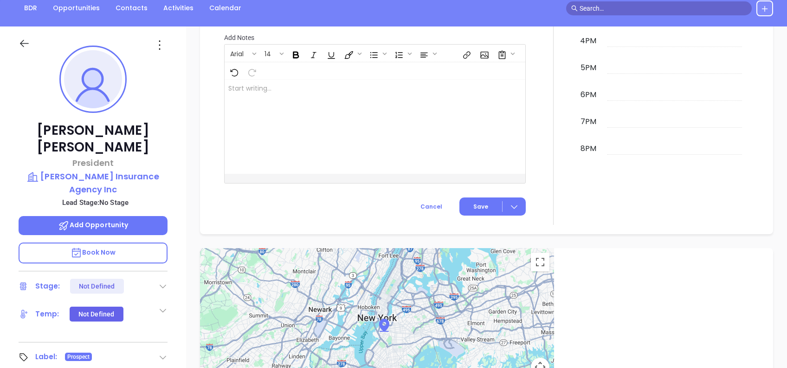
scroll to position [99, 0]
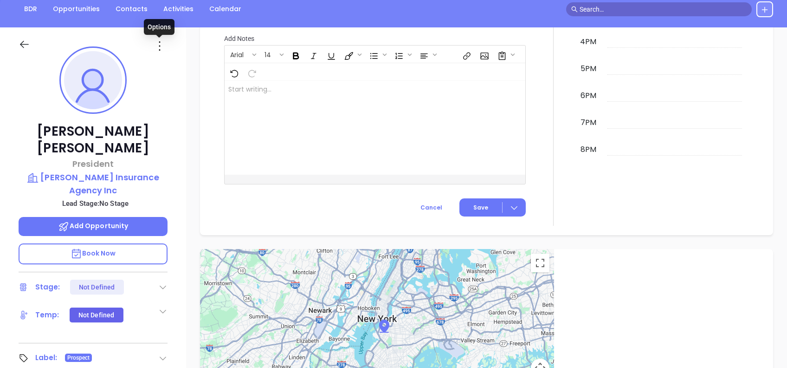
click at [158, 45] on icon at bounding box center [159, 46] width 15 height 15
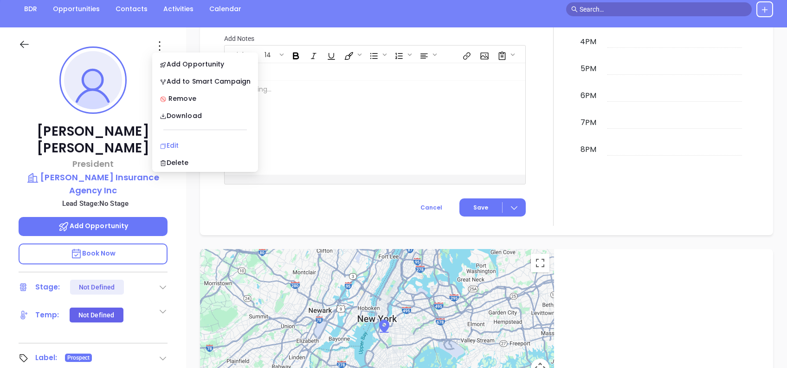
click at [203, 146] on div "Edit" at bounding box center [205, 145] width 91 height 10
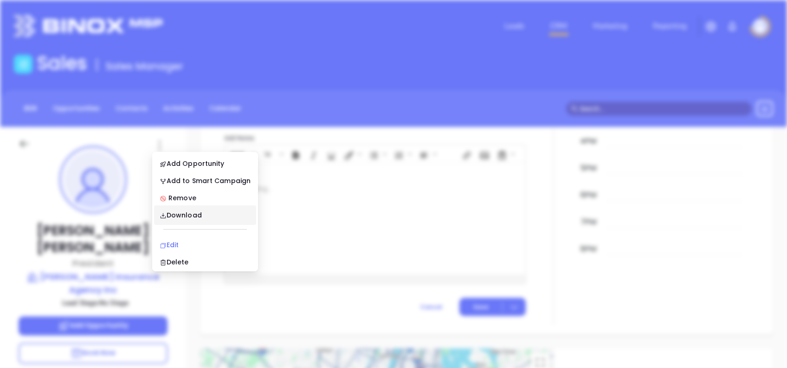
scroll to position [0, 0]
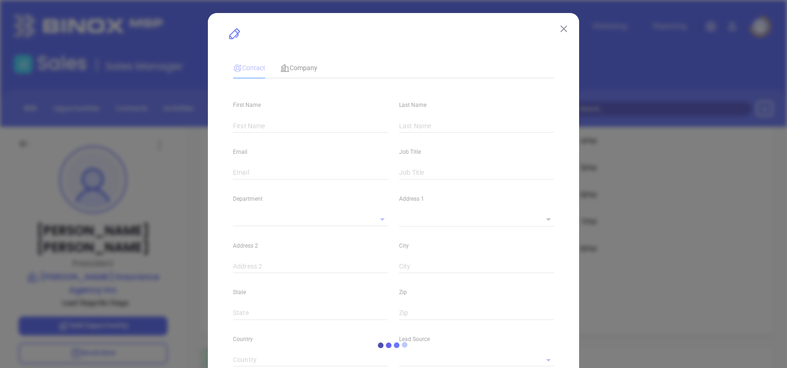
type input "[PERSON_NAME]"
type input "[PERSON_NAME][EMAIL_ADDRESS][DOMAIN_NAME]"
type input "President"
type input "1"
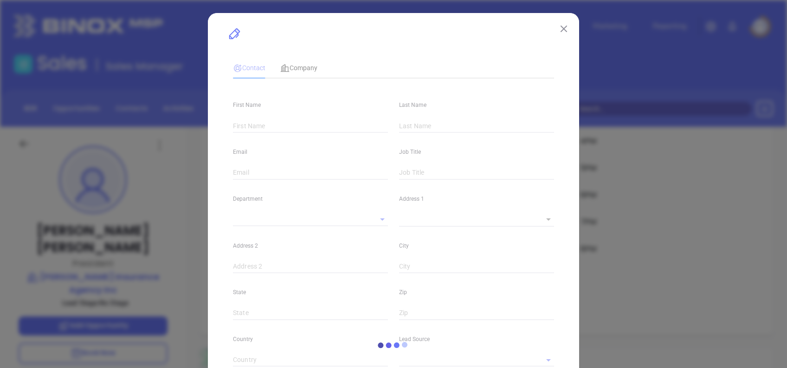
type input "[DOMAIN_NAME][URL][PERSON_NAME]"
type input "Marketing"
type input "Binox"
type input "undefined undefined"
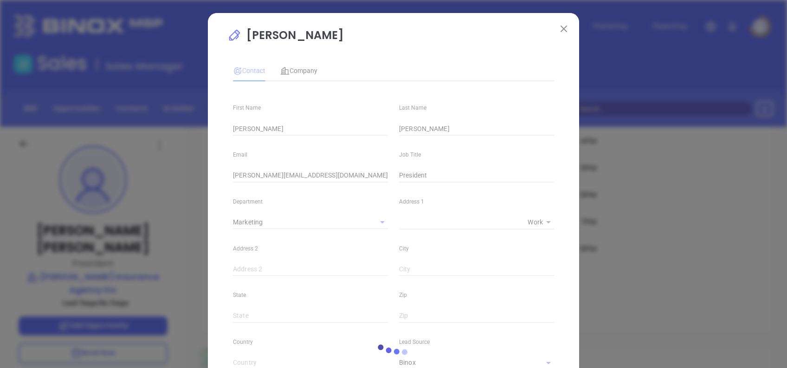
type input "[PHONE_NUMBER]"
type input "1"
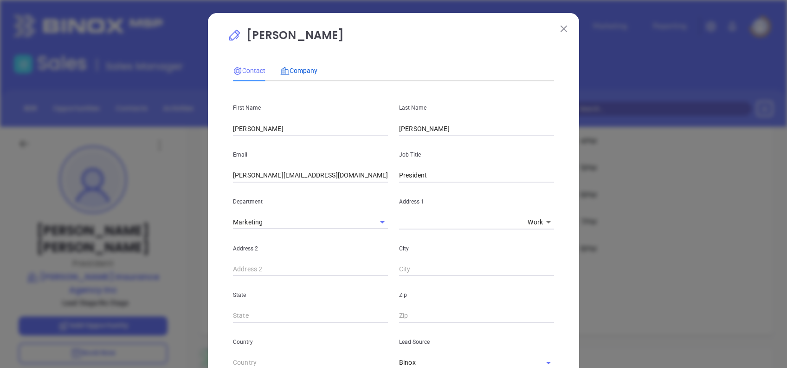
click at [299, 67] on span "Company" at bounding box center [298, 70] width 37 height 7
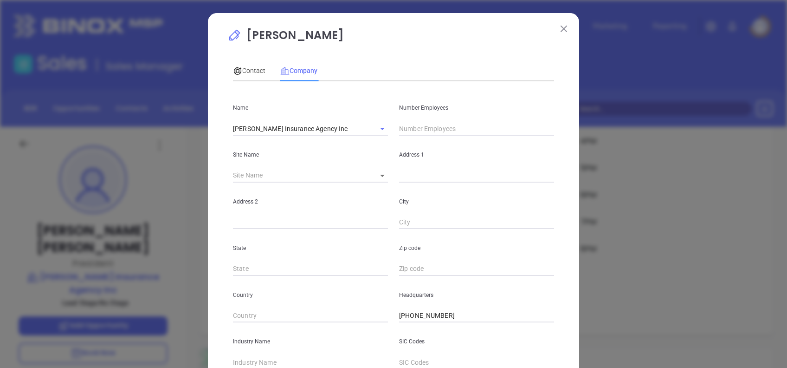
click at [416, 125] on input "text" at bounding box center [476, 129] width 155 height 14
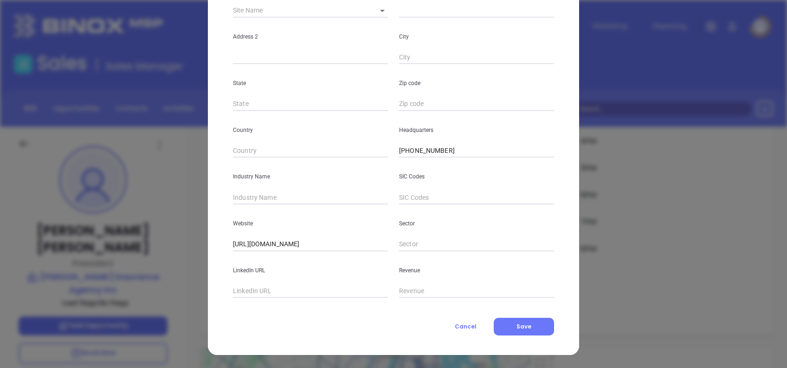
type input "9"
click at [255, 288] on input "text" at bounding box center [310, 291] width 155 height 14
paste input "[DOMAIN_NAME][URL][PERSON_NAME]"
type input "[DOMAIN_NAME][URL][PERSON_NAME]"
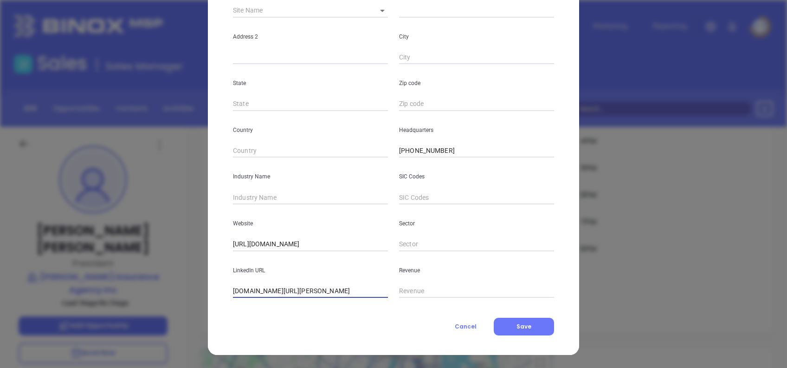
scroll to position [0, 0]
click at [290, 197] on input "text" at bounding box center [310, 197] width 155 height 14
type input "Insurance"
click at [525, 331] on button "Save" at bounding box center [524, 326] width 60 height 18
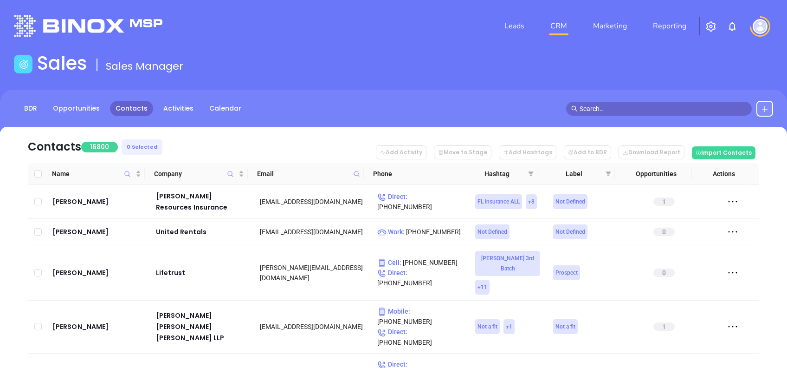
click at [766, 103] on button at bounding box center [764, 109] width 17 height 16
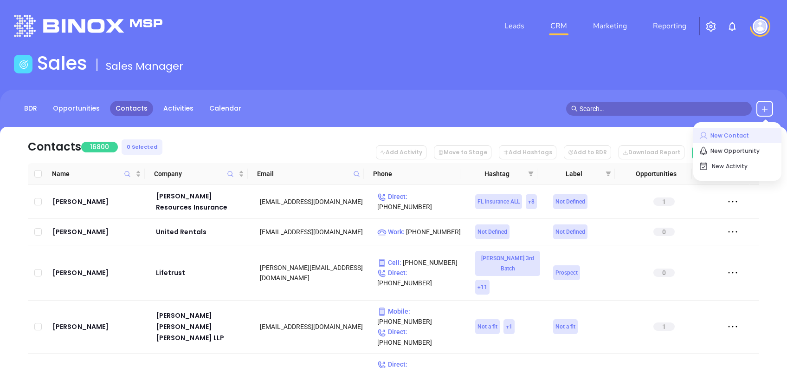
click at [705, 135] on icon at bounding box center [703, 135] width 7 height 7
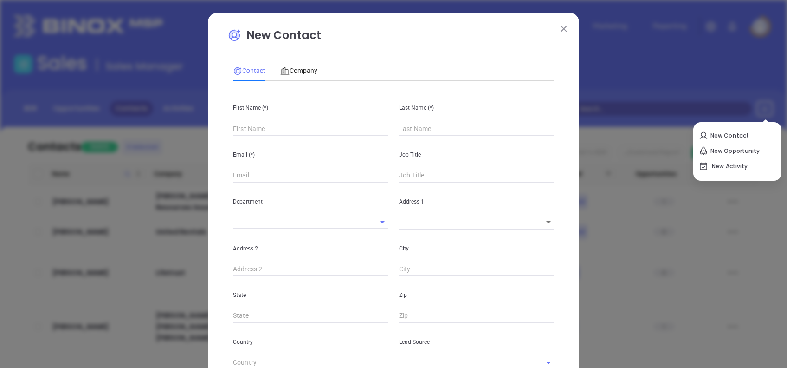
type input "Fourth Phone Call"
type input "1"
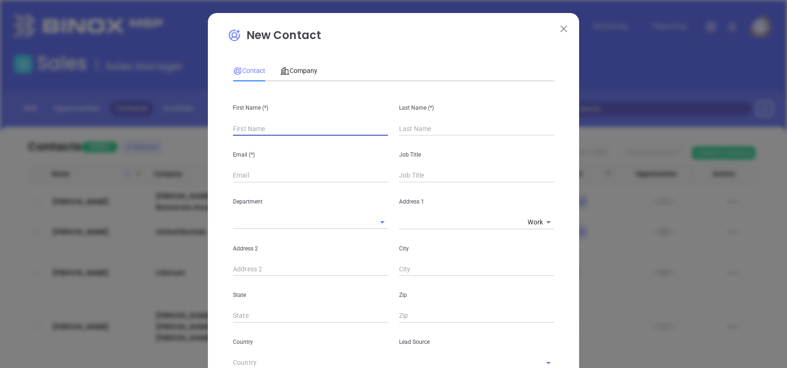
type input "1"
click at [340, 132] on input "text" at bounding box center [310, 129] width 155 height 14
paste input "[PERSON_NAME]"
drag, startPoint x: 303, startPoint y: 128, endPoint x: 245, endPoint y: 145, distance: 60.5
click at [245, 145] on div "First Name (*) [PERSON_NAME] Last Name (*) Email (*) Job Title Department Addre…" at bounding box center [393, 346] width 321 height 514
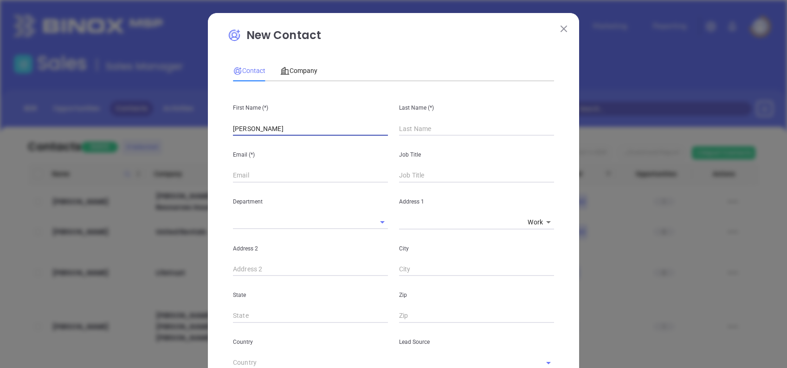
type input "[PERSON_NAME]"
click at [404, 123] on input "text" at bounding box center [476, 129] width 155 height 14
paste input "[PERSON_NAME]"
type input "[PERSON_NAME]"
click at [327, 124] on input "[PERSON_NAME]" at bounding box center [310, 129] width 155 height 14
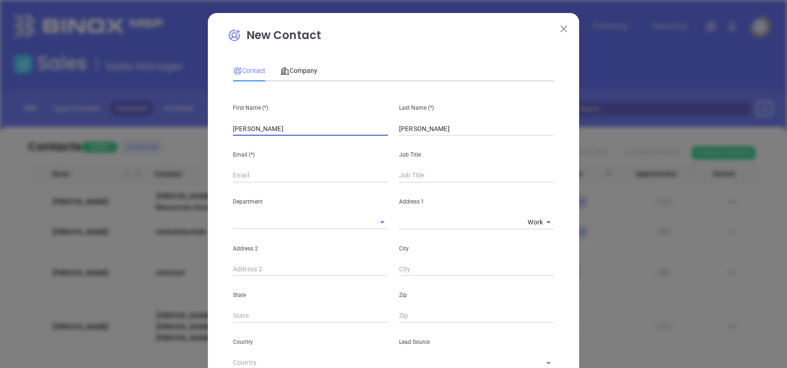
type input "[PERSON_NAME]"
click at [240, 174] on input "text" at bounding box center [310, 175] width 155 height 14
paste input "scott@oaktrustinsurance.com"
type input "scott@oaktrustinsurance.com"
type input "Owner"
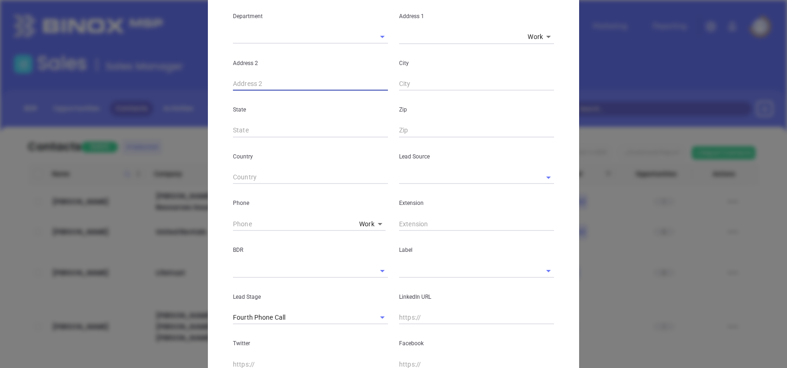
scroll to position [186, 0]
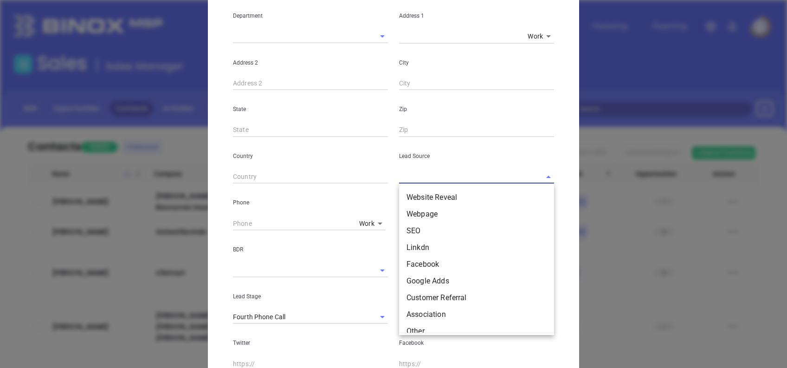
click at [409, 179] on input "text" at bounding box center [463, 176] width 129 height 13
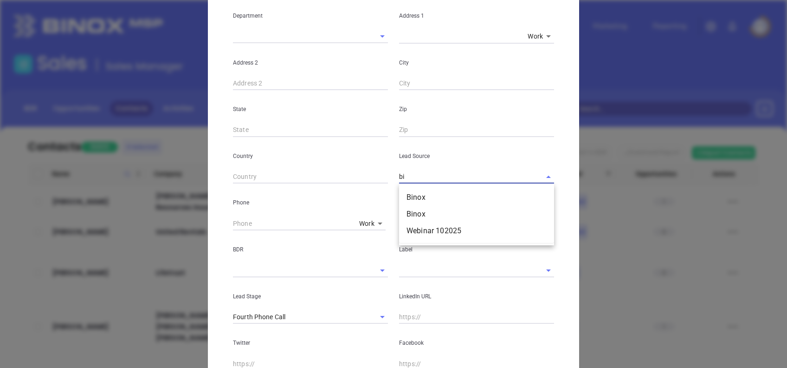
type input "b"
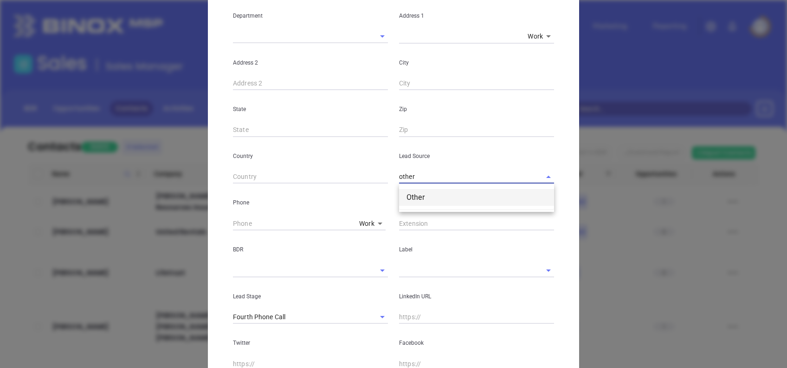
click at [438, 195] on li "Other" at bounding box center [476, 197] width 155 height 17
type input "Other"
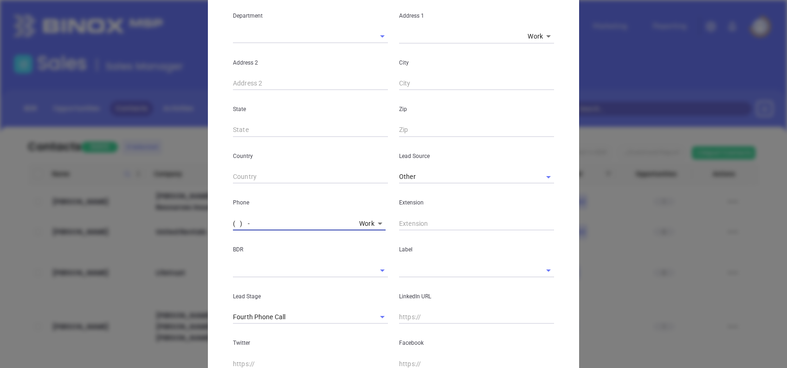
click at [233, 219] on input "( ) -" at bounding box center [294, 223] width 123 height 14
paste input "228) 207-3395"
type input "(228) 207-3395"
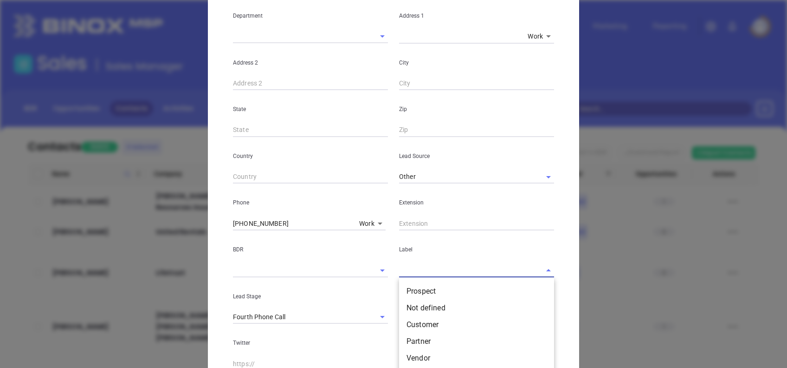
click at [426, 273] on input "text" at bounding box center [463, 269] width 129 height 13
click at [432, 284] on li "Prospect" at bounding box center [476, 291] width 155 height 17
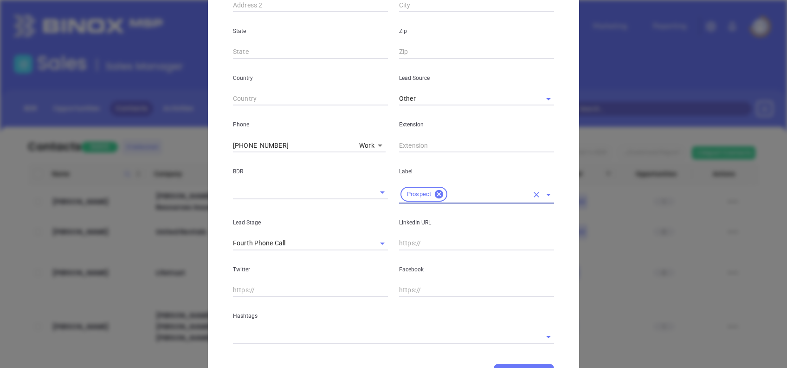
scroll to position [310, 0]
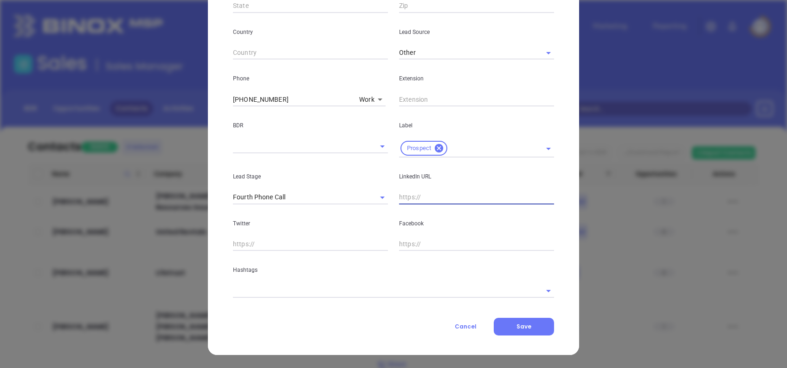
drag, startPoint x: 405, startPoint y: 191, endPoint x: 410, endPoint y: 186, distance: 7.6
click at [410, 186] on div "LinkedIn URL" at bounding box center [477, 180] width 166 height 47
type input "v"
paste input "www.linkedin.com/in/scott-mosher-95890633/"
type input "www.linkedin.com/in/scott-mosher-95890633/"
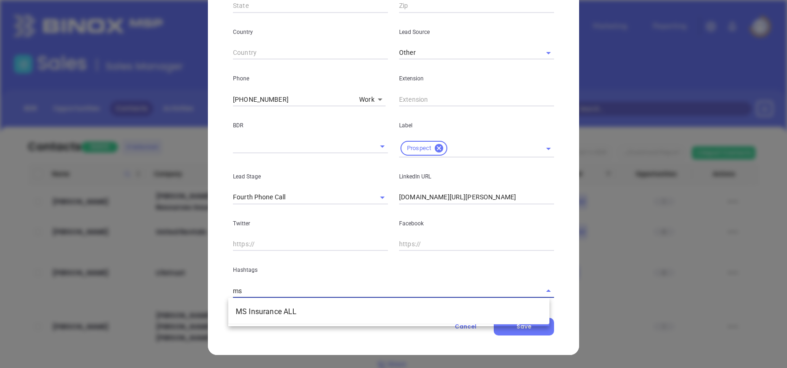
type input "ms i"
click at [375, 307] on li "MS Insurance ALL" at bounding box center [388, 311] width 321 height 17
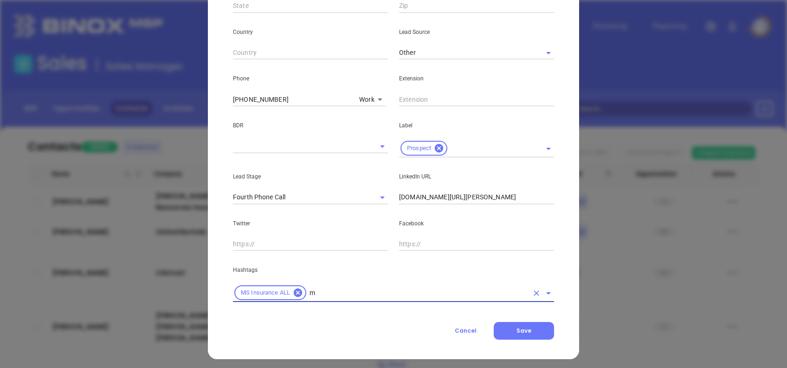
type input "ms"
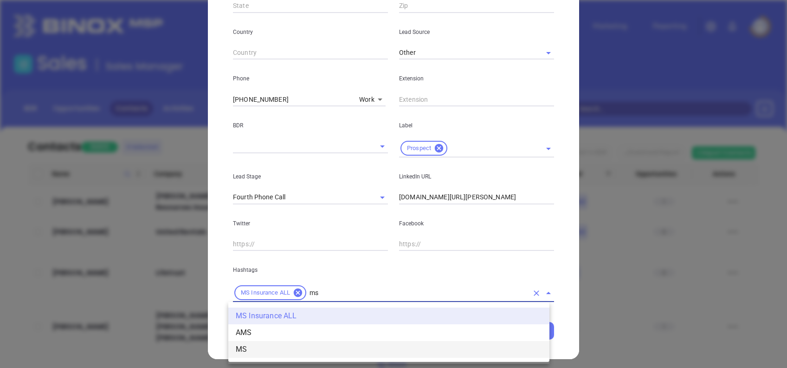
click at [328, 346] on li "MS" at bounding box center [388, 349] width 321 height 17
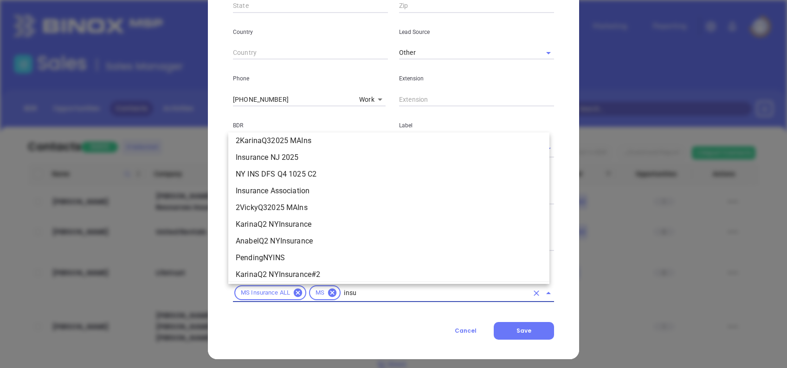
scroll to position [473, 0]
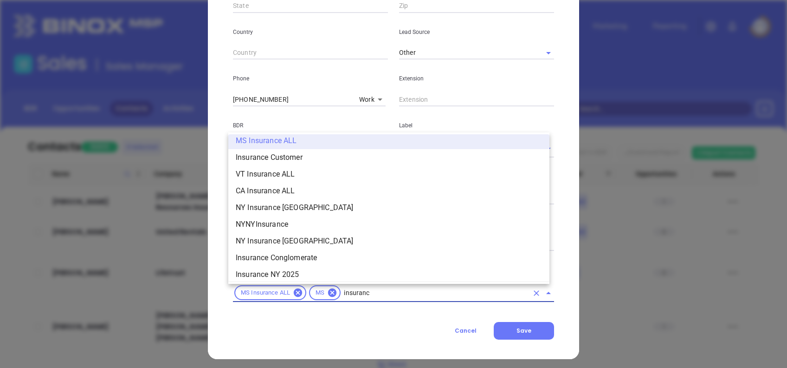
type input "insurance"
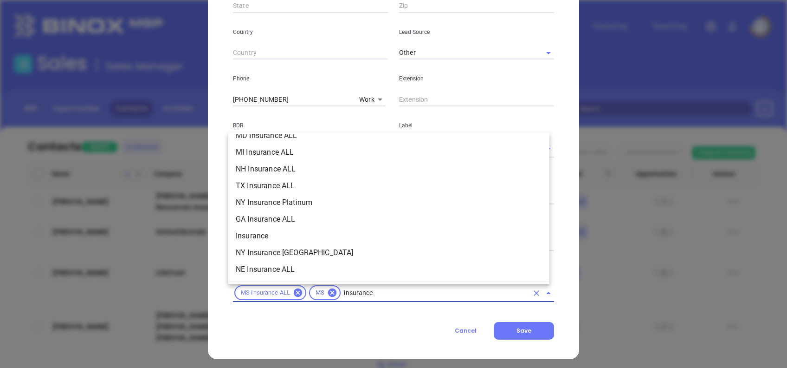
scroll to position [321, 0]
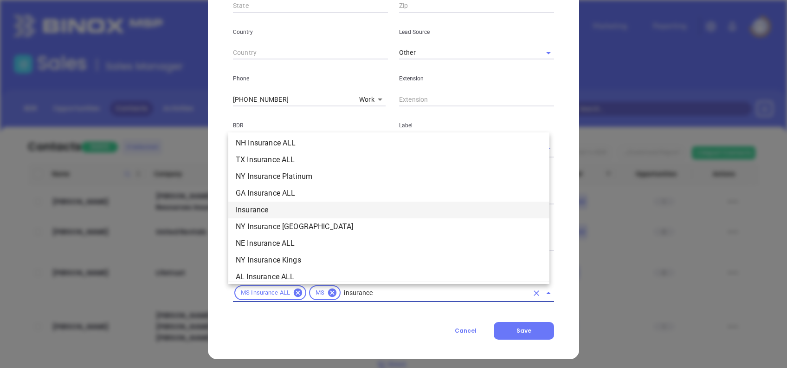
click at [293, 209] on li "Insurance" at bounding box center [388, 209] width 321 height 17
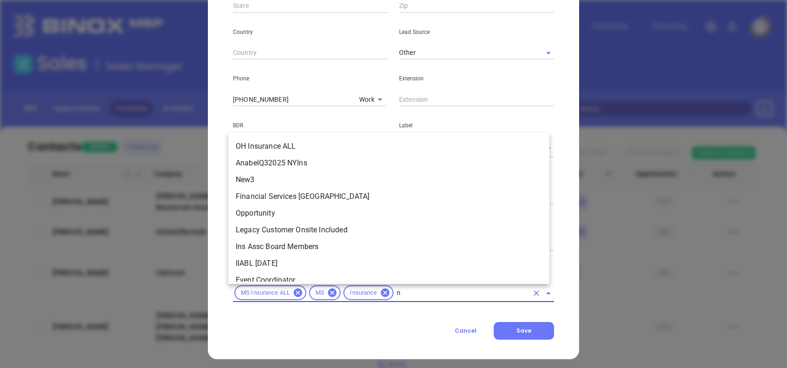
scroll to position [0, 0]
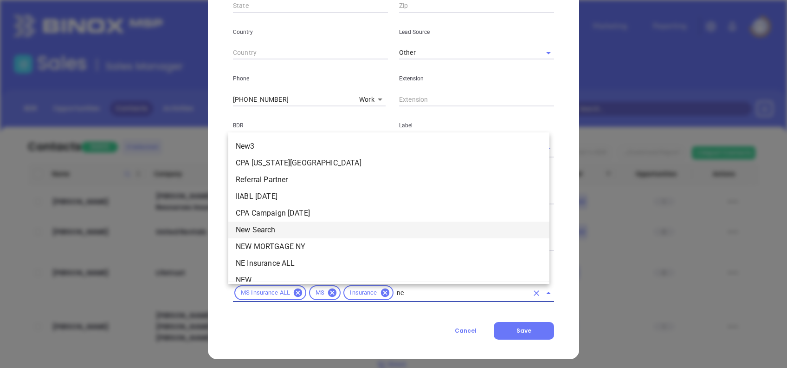
type input "new"
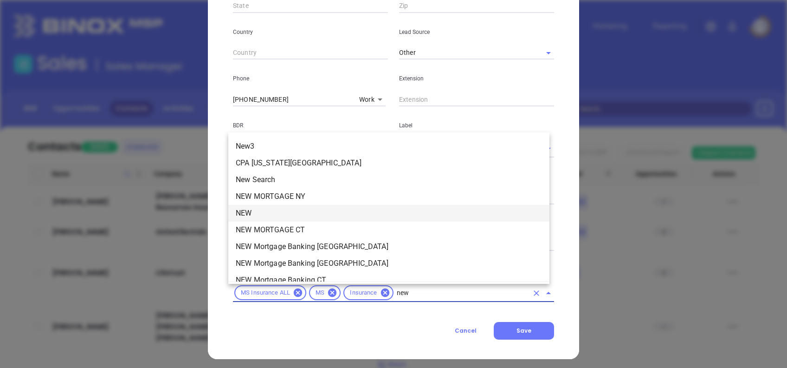
click at [352, 216] on li "NEW" at bounding box center [388, 213] width 321 height 17
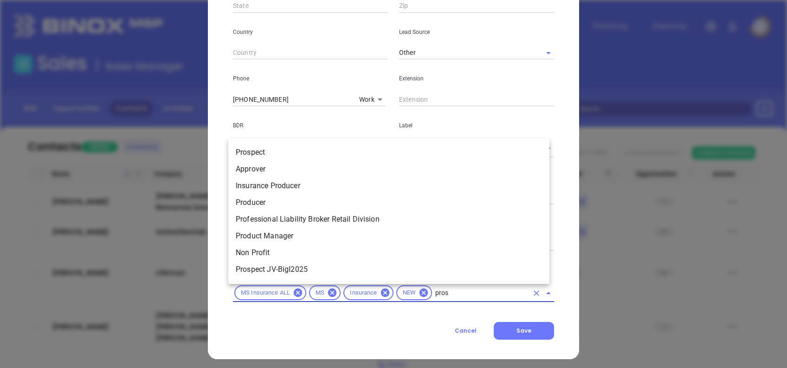
type input "prosp"
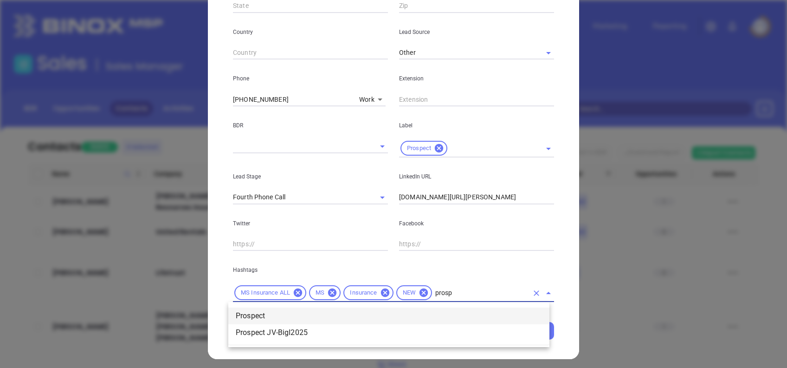
click at [371, 316] on li "Prospect" at bounding box center [388, 315] width 321 height 17
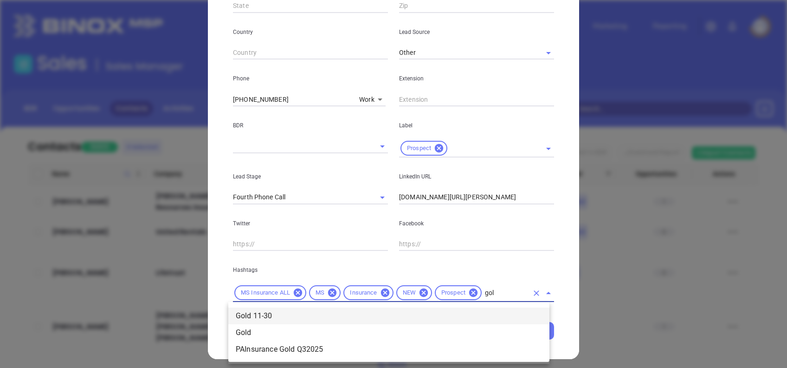
type input "gold"
click at [290, 312] on li "Gold 11-30" at bounding box center [388, 315] width 321 height 17
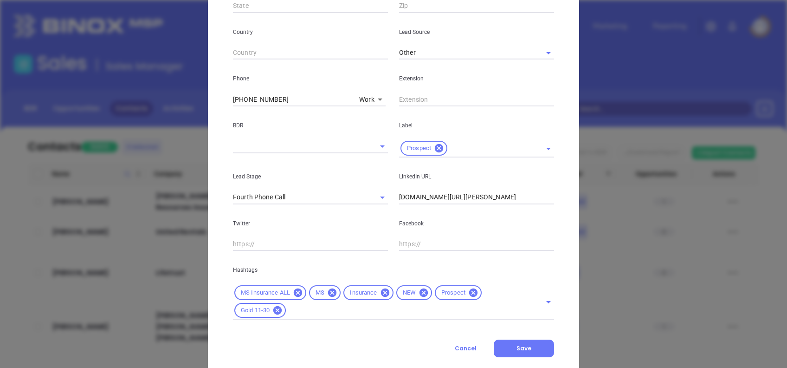
click at [344, 260] on div "Hashtags MS Insurance ALL MS Insurance NEW Prospect Gold 11-30" at bounding box center [393, 285] width 332 height 69
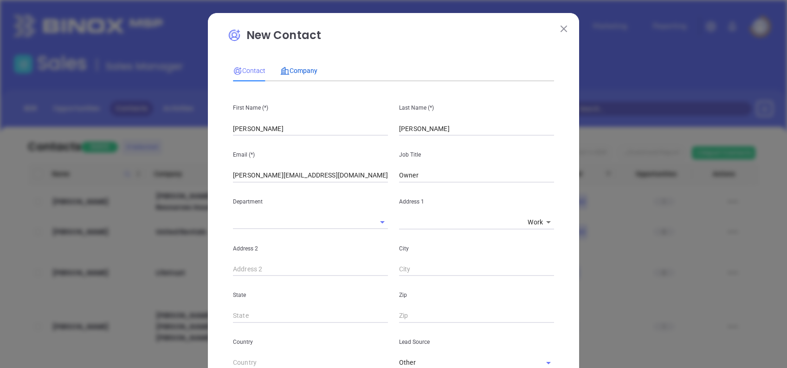
click at [291, 69] on span "Company" at bounding box center [298, 70] width 37 height 7
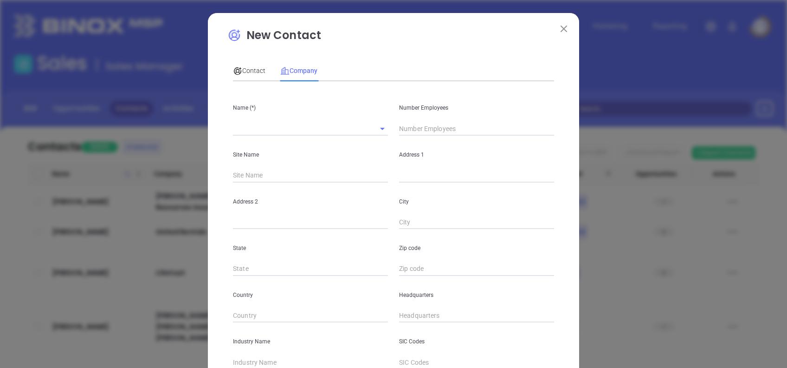
click at [280, 131] on input "text" at bounding box center [297, 128] width 129 height 13
paste input "Oaktrust Insurance Group"
type input "Oaktrust Insurance Group"
type input "19"
click at [406, 169] on input "text" at bounding box center [476, 175] width 155 height 14
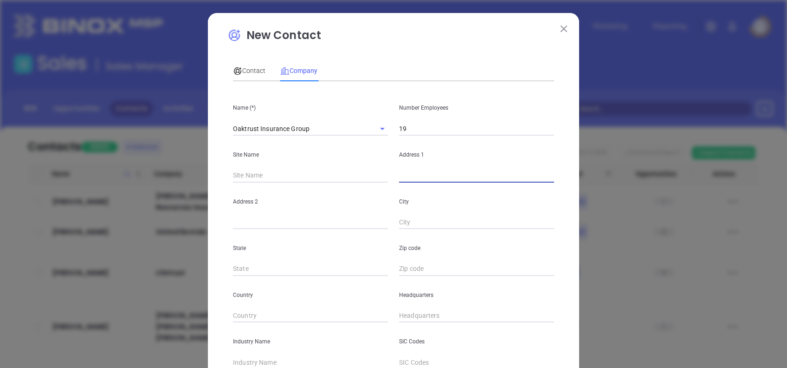
paste input "14507 Lemoyne Blvd"
type input "14507 Lemoyne Blvd"
type input "MS"
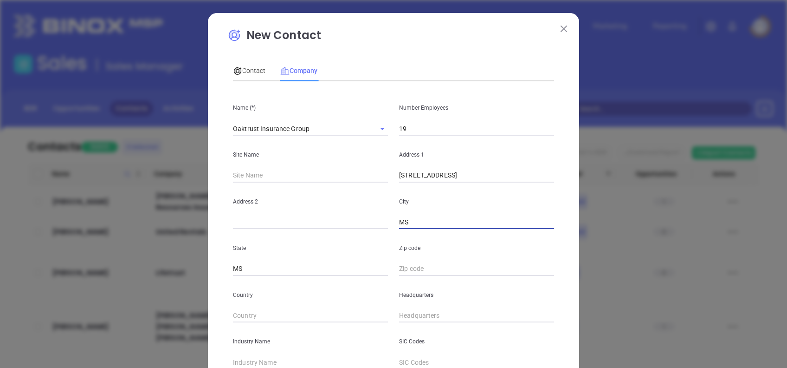
drag, startPoint x: 410, startPoint y: 219, endPoint x: 368, endPoint y: 215, distance: 42.0
click at [368, 215] on div "Address 2 City MS" at bounding box center [393, 205] width 332 height 47
paste input "Biloxi"
type input "Biloxi"
click at [425, 268] on input "text" at bounding box center [476, 269] width 155 height 14
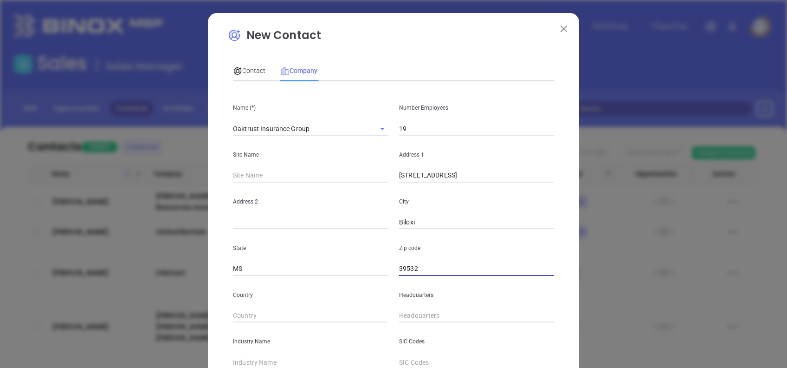
type input "39532"
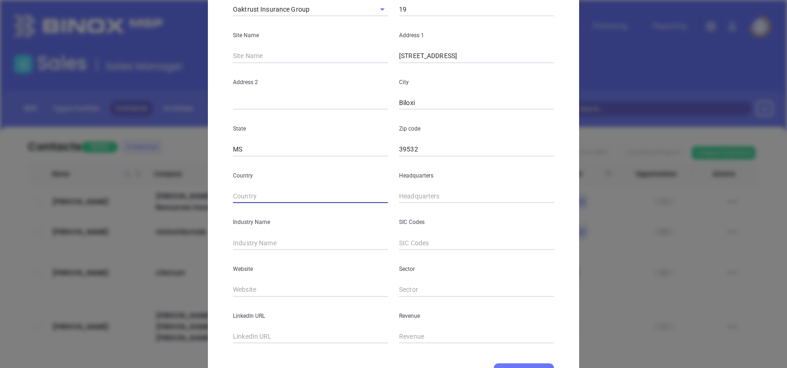
scroll to position [123, 0]
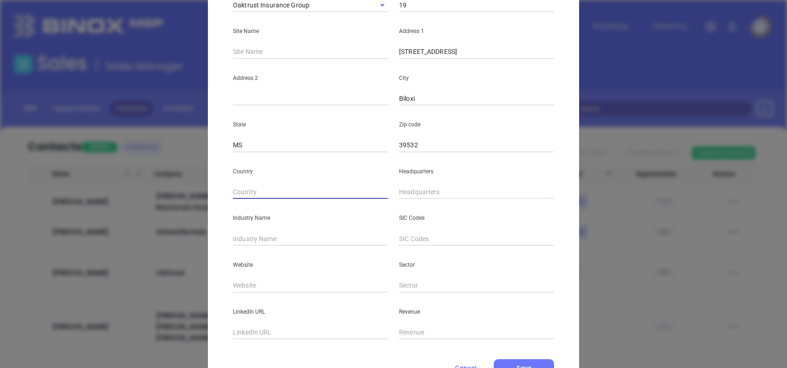
type input "( ) -"
click at [399, 189] on input "( ) -" at bounding box center [476, 192] width 155 height 14
paste input "228) 354-0877"
type input "(228) 354-0877"
type input "Insurance"
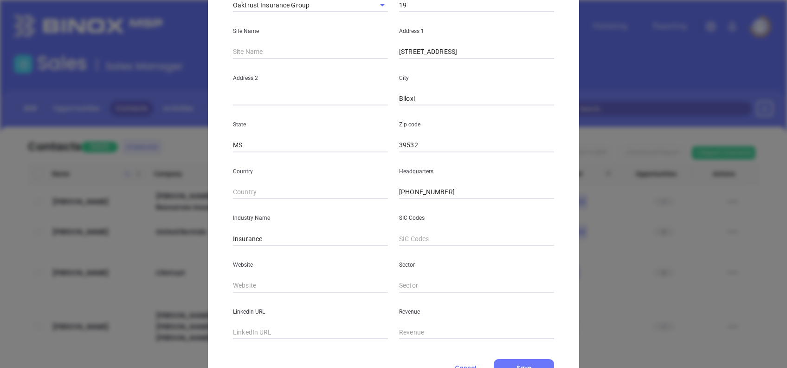
click at [281, 278] on input "text" at bounding box center [310, 285] width 155 height 14
paste input "https://oaktrustinsurance.com/"
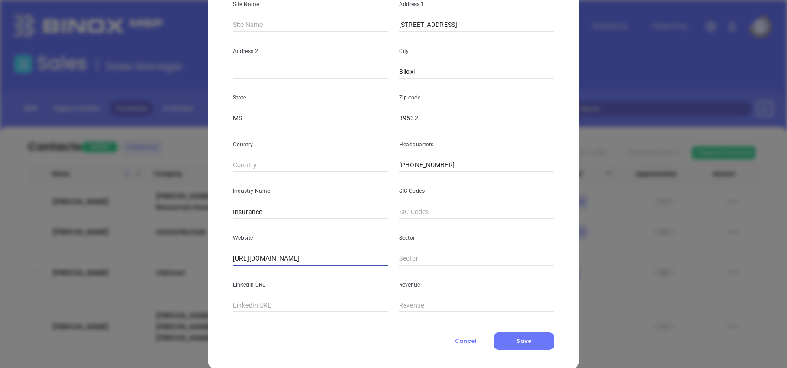
scroll to position [165, 0]
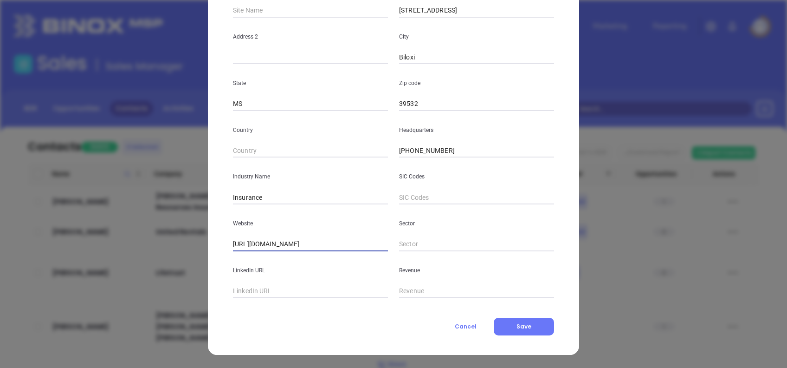
type input "https://oaktrustinsurance.com/"
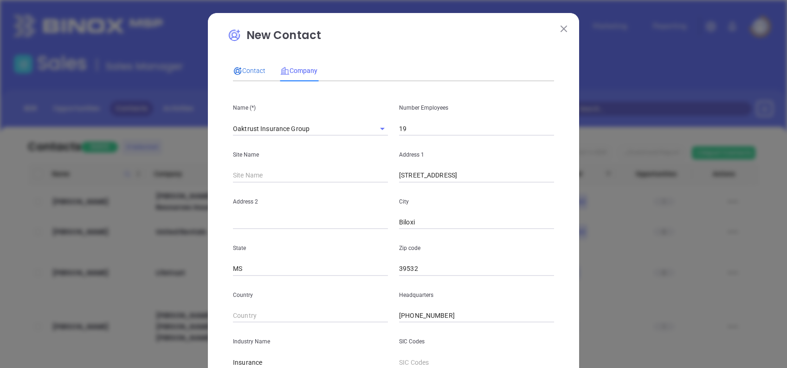
click at [248, 71] on span "Contact" at bounding box center [249, 70] width 32 height 7
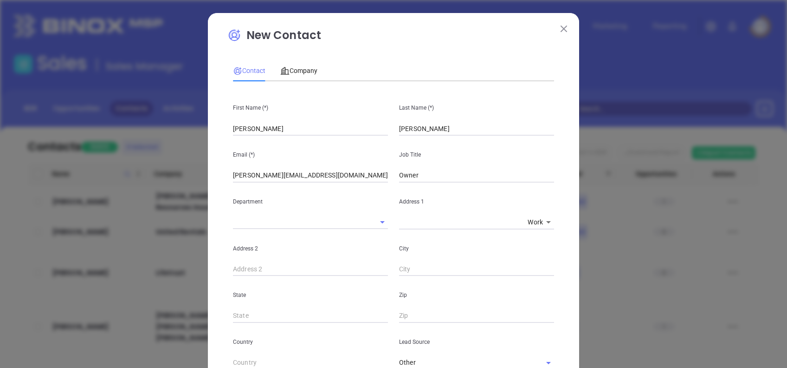
scroll to position [331, 0]
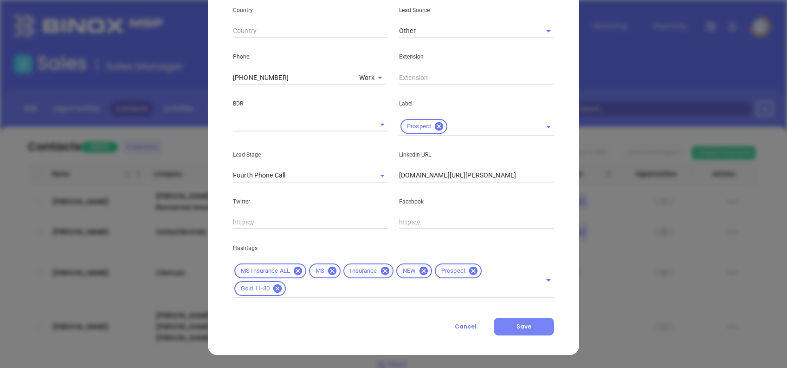
click at [521, 327] on span "Save" at bounding box center [524, 326] width 15 height 8
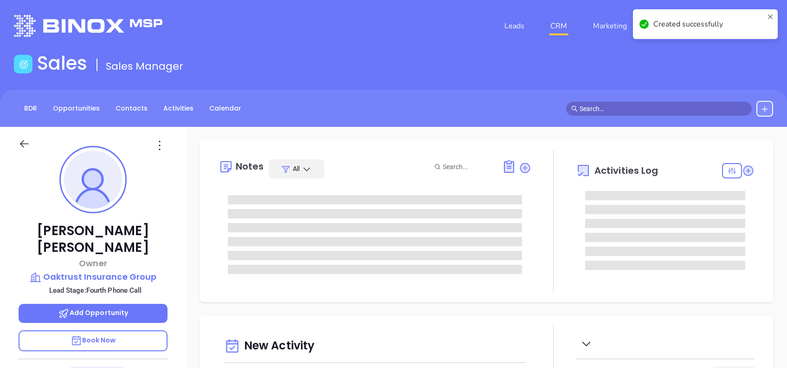
type input "[DATE]"
type input "[PERSON_NAME]"
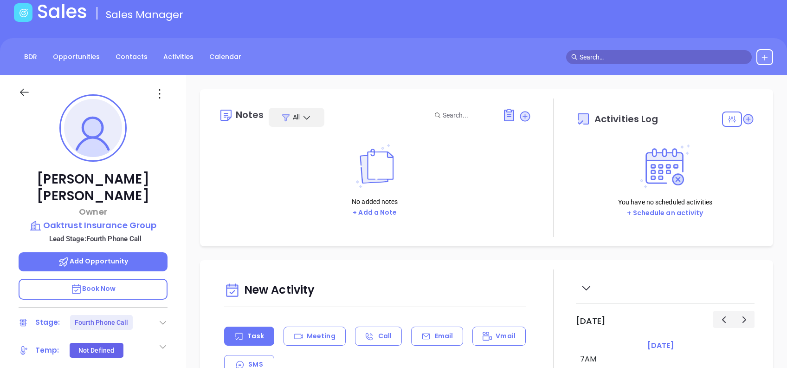
scroll to position [123, 0]
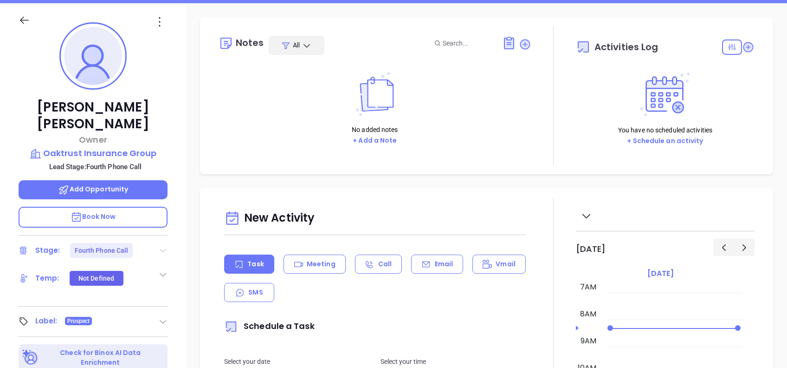
click at [161, 249] on icon at bounding box center [163, 251] width 6 height 4
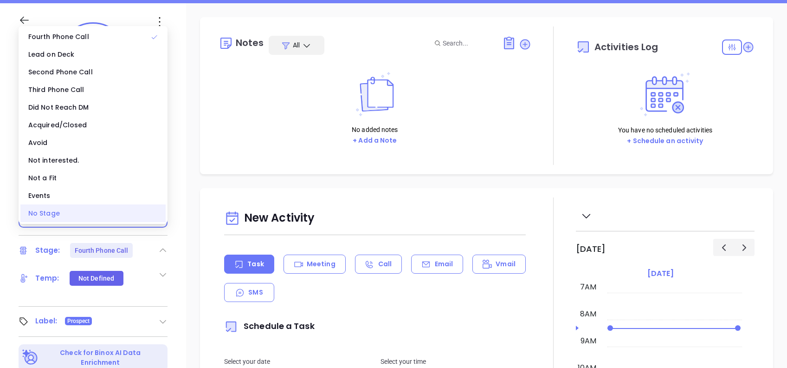
click at [82, 212] on div "No Stage" at bounding box center [92, 213] width 145 height 18
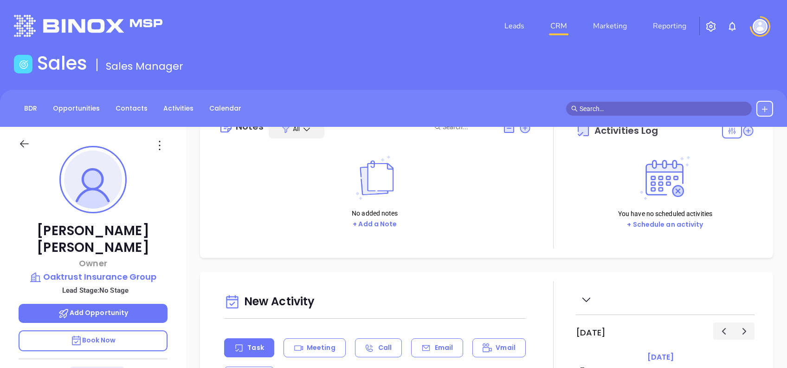
scroll to position [0, 0]
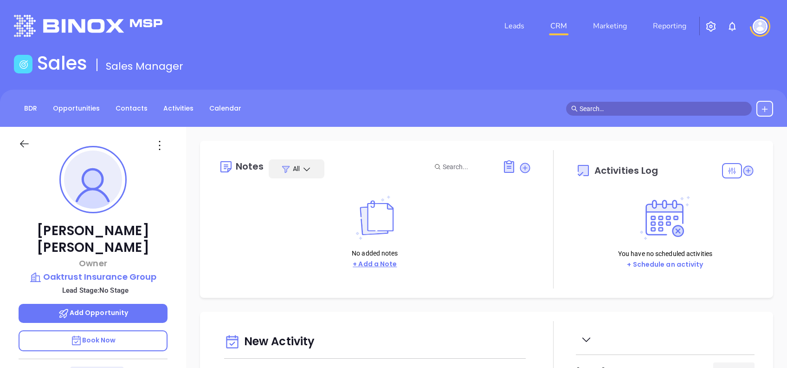
click at [382, 265] on button "+ Add a Note" at bounding box center [375, 263] width 50 height 11
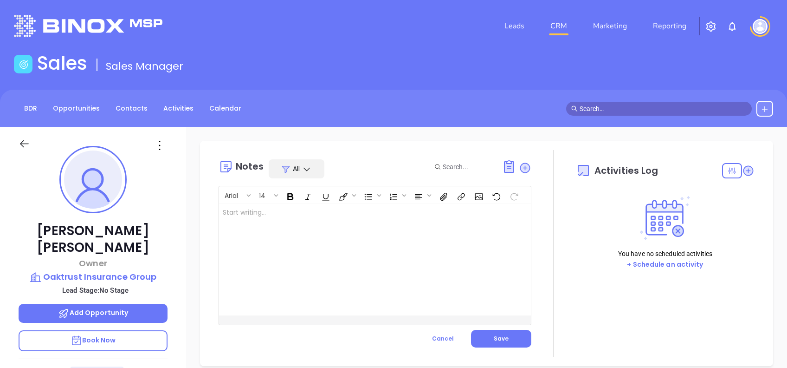
click at [402, 262] on div at bounding box center [364, 259] width 290 height 111
click at [536, 233] on div at bounding box center [553, 253] width 45 height 207
click at [494, 344] on button "Save" at bounding box center [501, 338] width 60 height 18
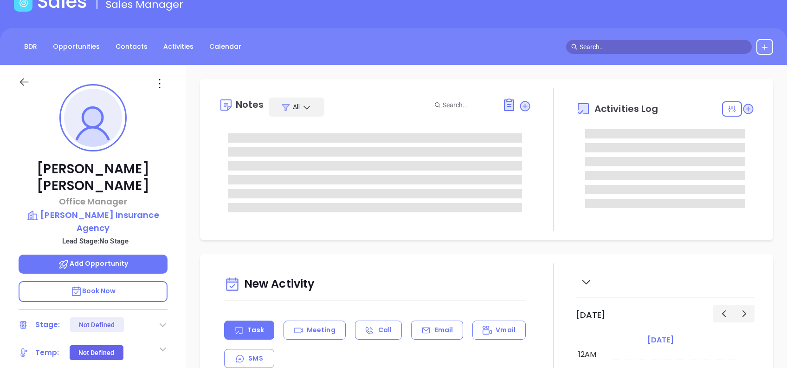
type input "[DATE]"
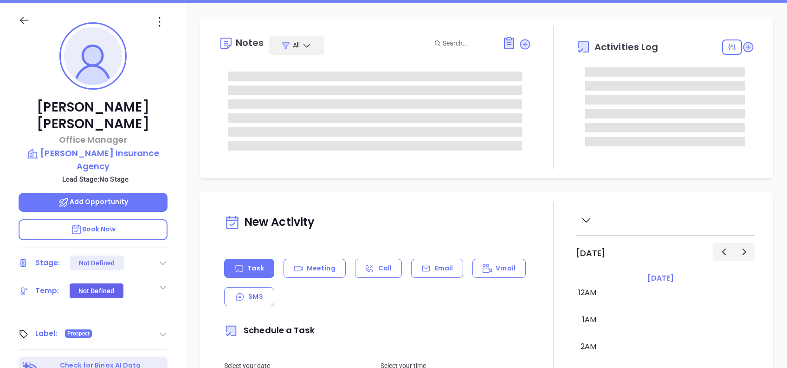
scroll to position [189, 0]
type input "[PERSON_NAME]"
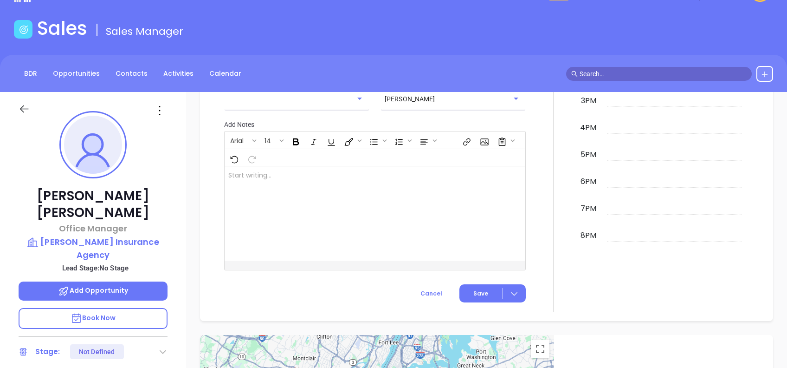
scroll to position [0, 0]
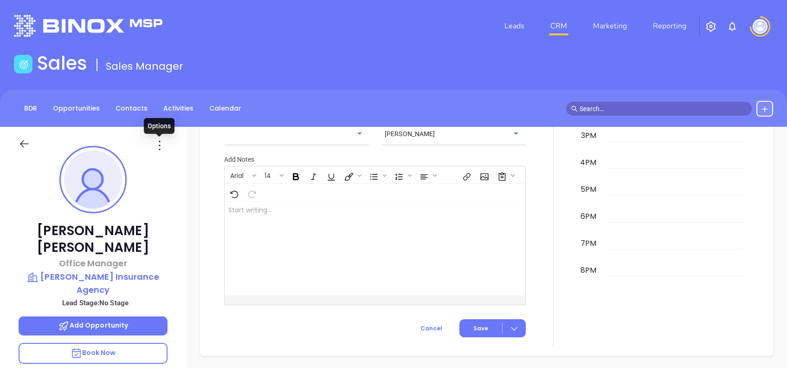
click at [157, 151] on icon at bounding box center [159, 145] width 15 height 15
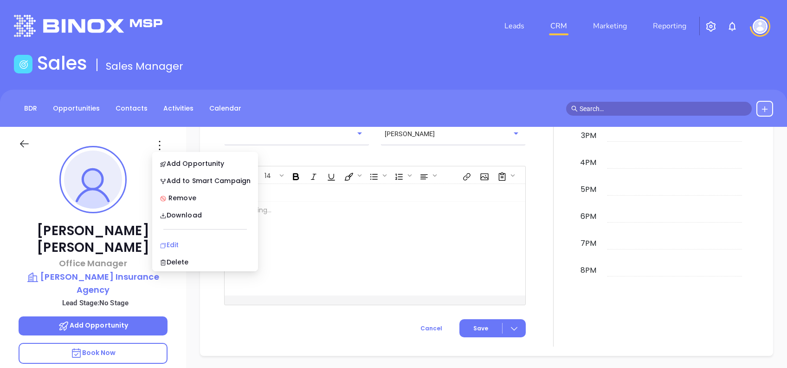
click at [187, 248] on div "Edit" at bounding box center [205, 244] width 91 height 10
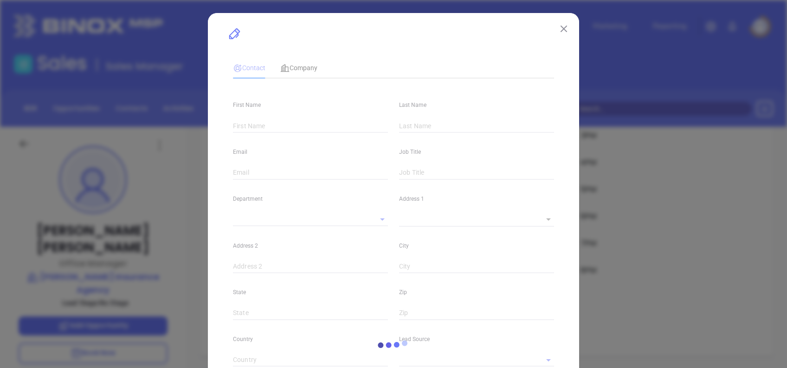
type input "[PERSON_NAME]"
type input "[PERSON_NAME][EMAIL_ADDRESS][DOMAIN_NAME]"
type input "Office Manager"
type input "1"
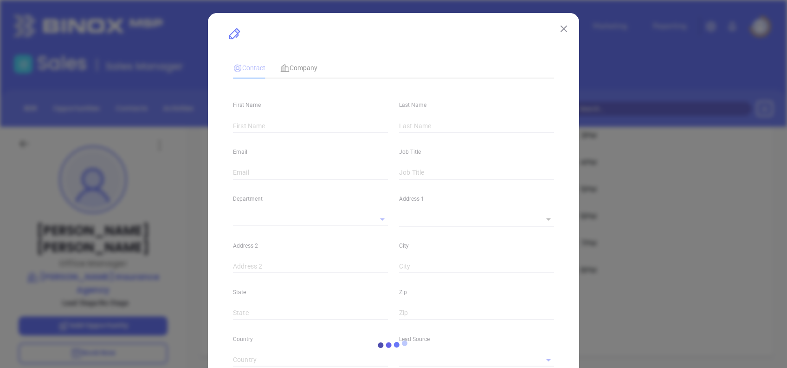
type input "[DOMAIN_NAME][URL][PERSON_NAME]"
type input "Marketing"
type input "Binox"
type input "undefined undefined"
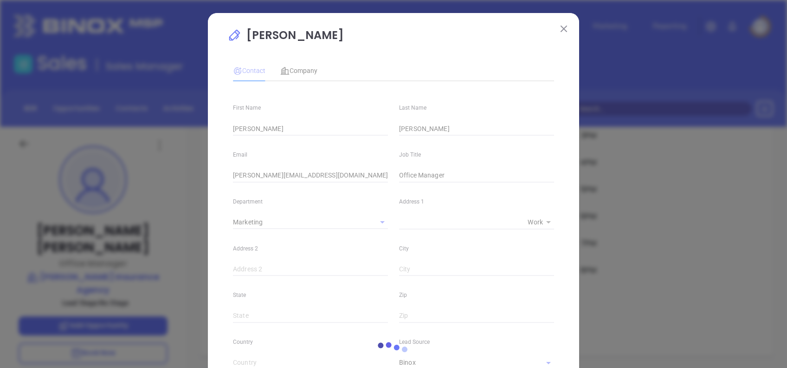
type input "[PHONE_NUMBER]"
type input "1"
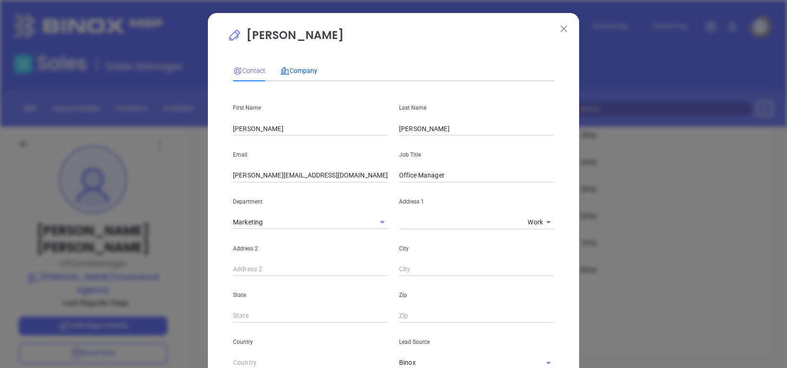
click at [301, 74] on span "Company" at bounding box center [298, 70] width 37 height 7
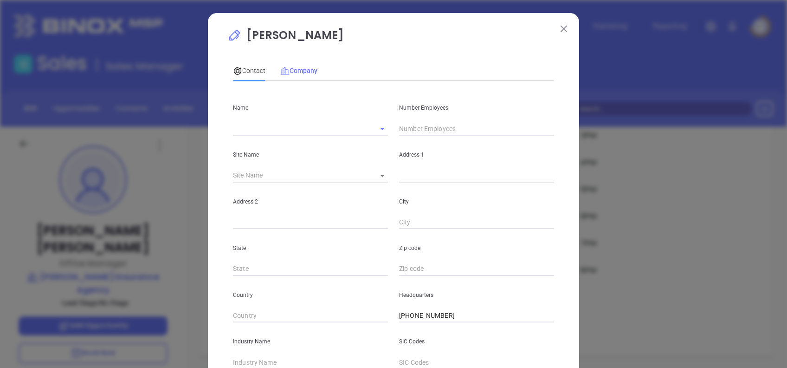
type input "[PERSON_NAME] Insurance Agency"
click at [408, 125] on input "text" at bounding box center [476, 129] width 155 height 14
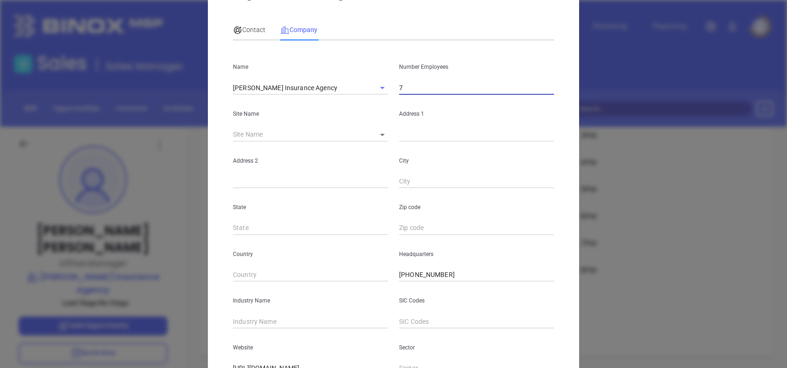
scroll to position [165, 0]
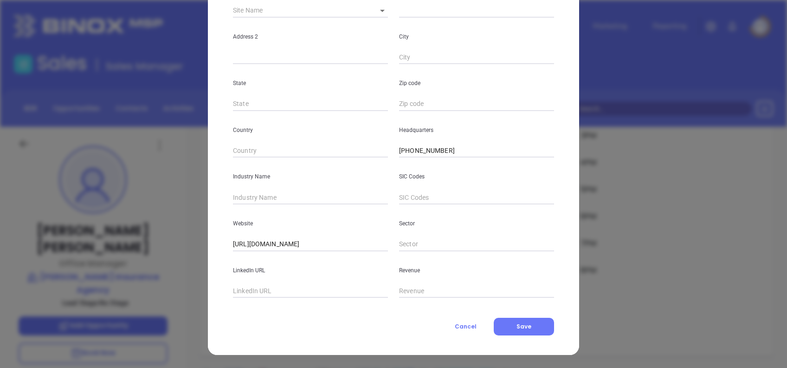
type input "7"
click at [290, 183] on div "Industry Name" at bounding box center [310, 180] width 166 height 47
click at [300, 191] on input "text" at bounding box center [310, 197] width 155 height 14
type input "Insurance"
click at [506, 327] on button "Save" at bounding box center [524, 326] width 60 height 18
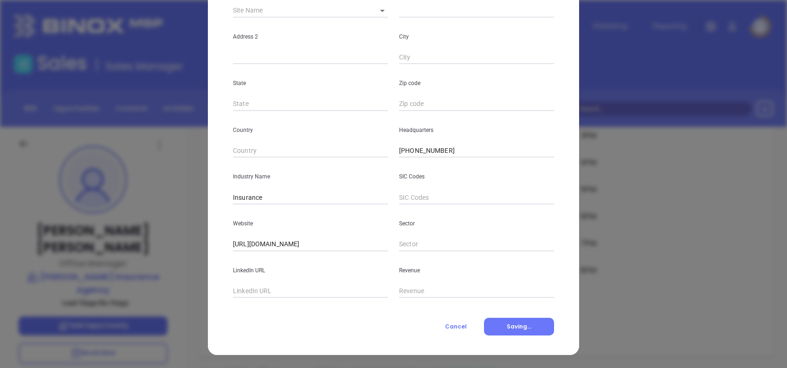
scroll to position [495, 0]
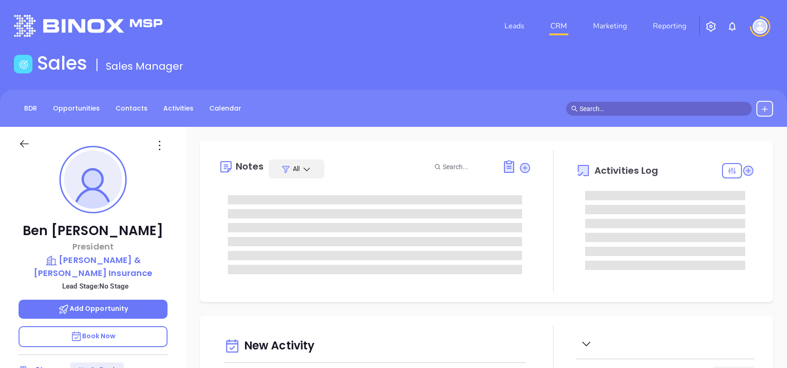
type input "[DATE]"
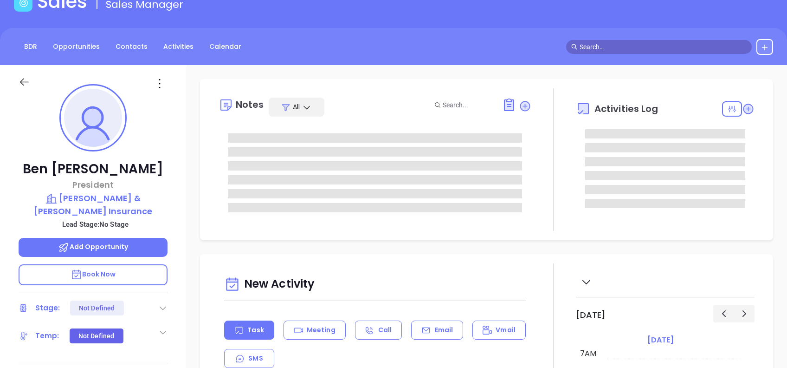
type input "[PERSON_NAME]"
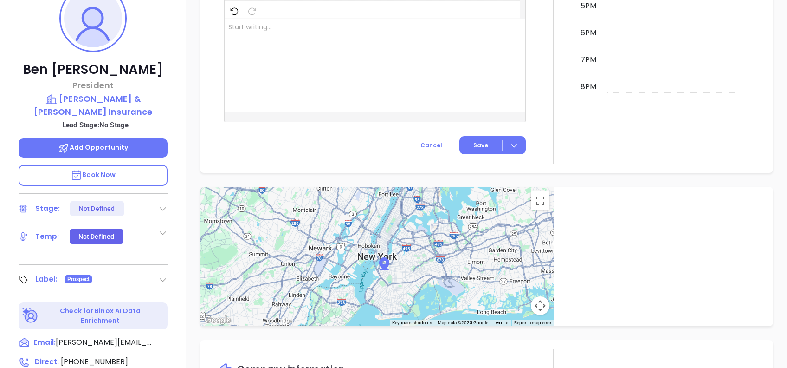
scroll to position [0, 0]
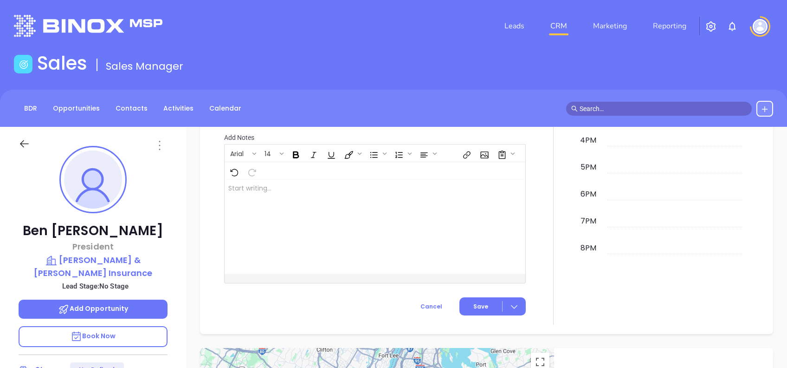
click at [159, 149] on icon at bounding box center [159, 145] width 1 height 9
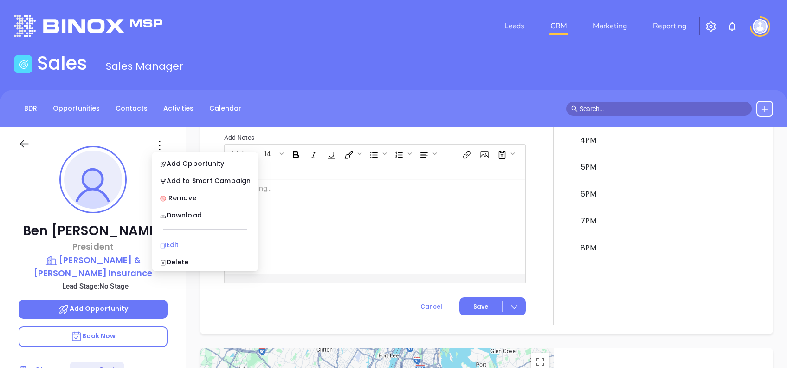
click at [173, 242] on div "Edit" at bounding box center [205, 244] width 91 height 10
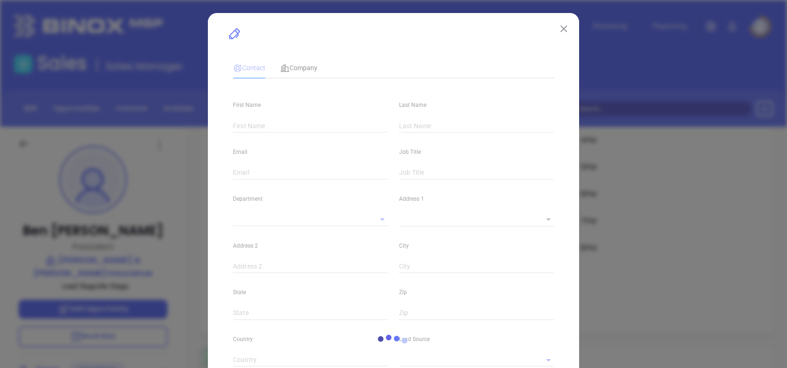
type input "Ben"
type input "Boren"
type input "boren@borenandhawkins.com"
type input "President"
type input "1"
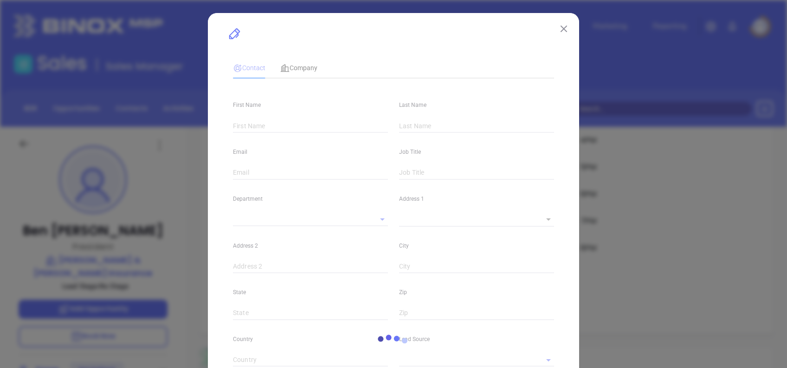
type input "www.linkedin.com/in/ben-boren-cltc-0b306b99"
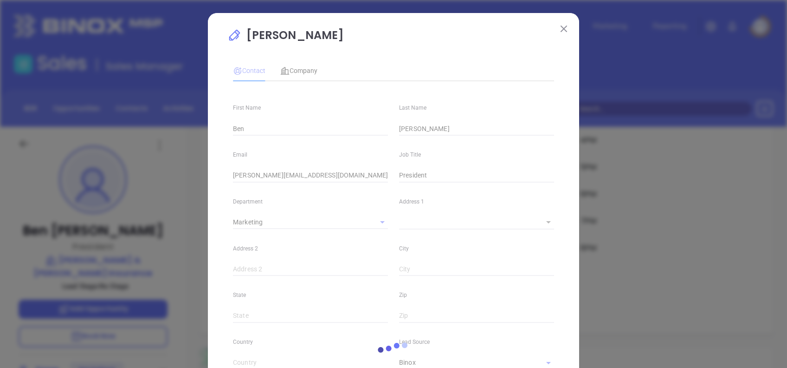
type input "Marketing"
type input "Binox"
type input "undefined undefined"
type input "(662) 449-4949"
type input "1"
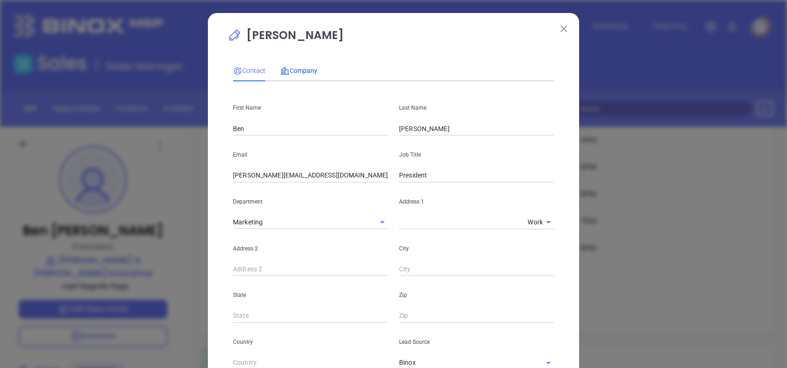
click at [304, 70] on span "Company" at bounding box center [298, 70] width 37 height 7
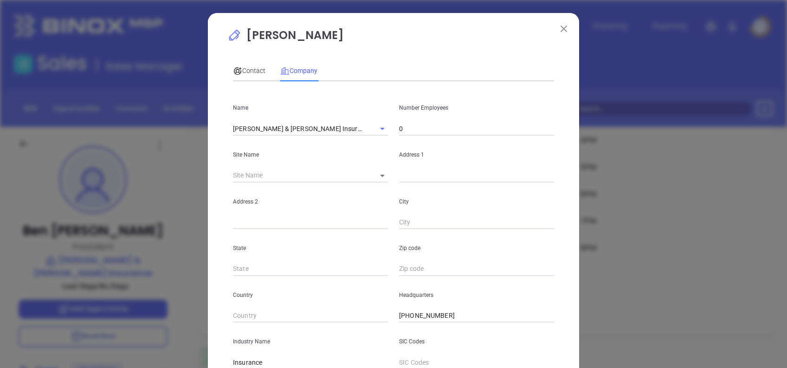
click at [429, 137] on div "Address 1" at bounding box center [477, 159] width 166 height 47
click at [423, 129] on input "0" at bounding box center [476, 129] width 155 height 14
type input "10"
click at [434, 59] on div "Contact Company First Name Ben Last Name Boren Email boren@borenandhawkins.com …" at bounding box center [393, 258] width 321 height 407
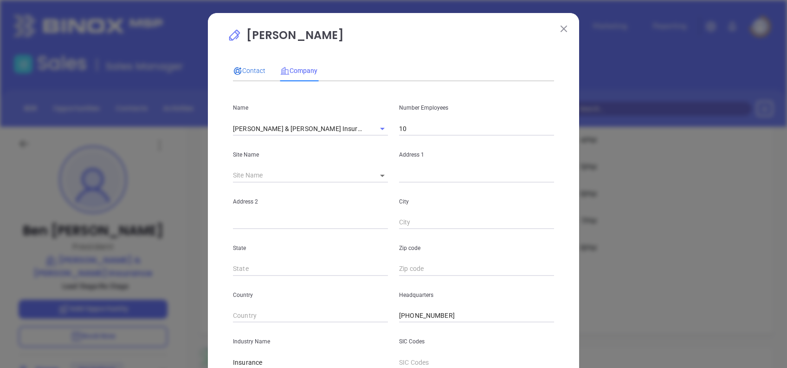
click at [253, 67] on span "Contact" at bounding box center [249, 70] width 32 height 7
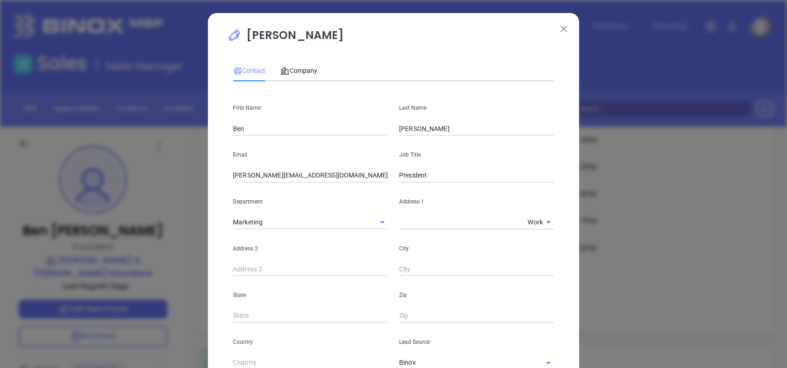
scroll to position [314, 0]
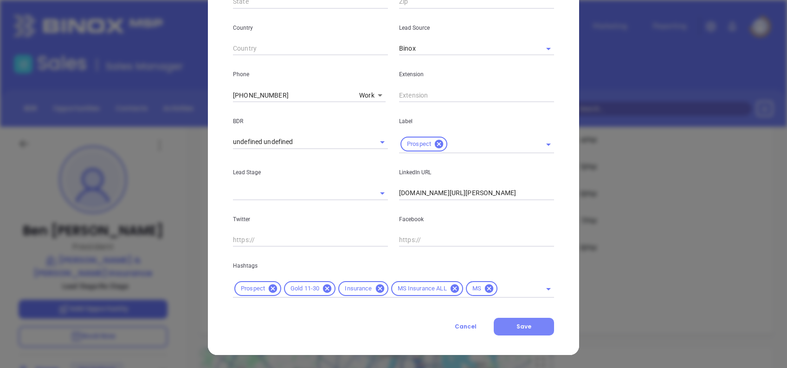
click at [535, 320] on button "Save" at bounding box center [524, 326] width 60 height 18
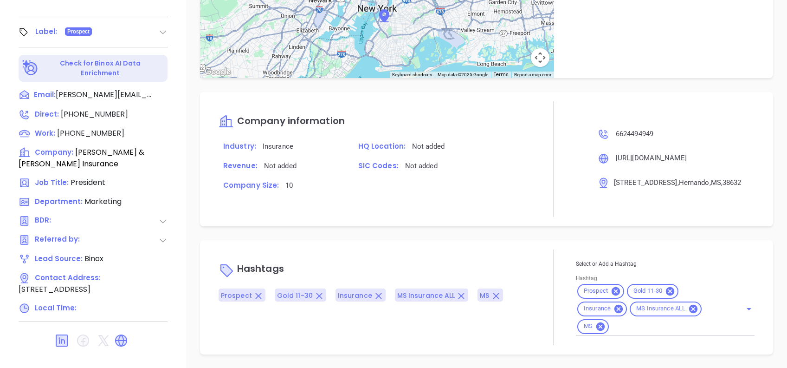
scroll to position [476, 0]
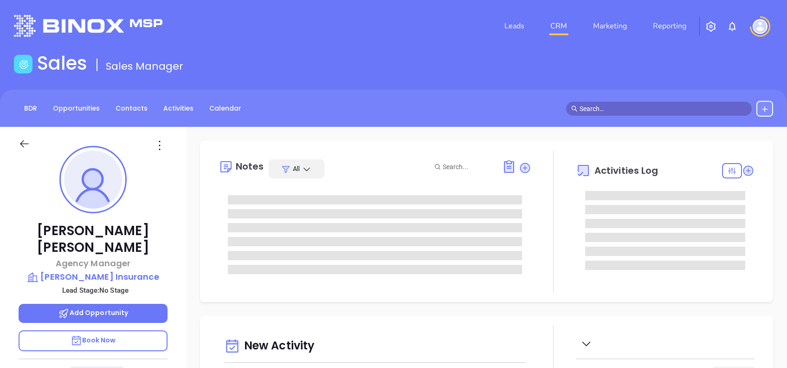
type input "[DATE]"
type input "[PERSON_NAME]"
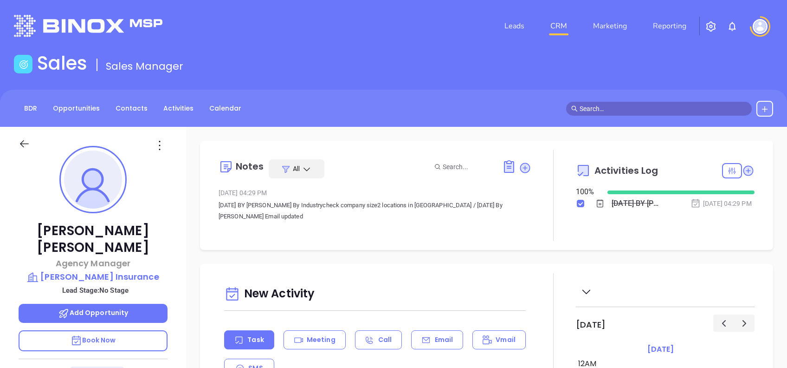
scroll to position [216, 0]
click at [157, 139] on icon at bounding box center [159, 145] width 15 height 15
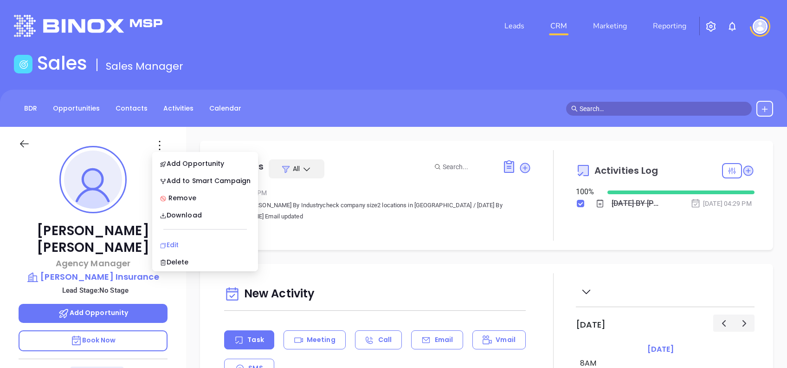
click at [193, 244] on div "Edit" at bounding box center [205, 244] width 91 height 10
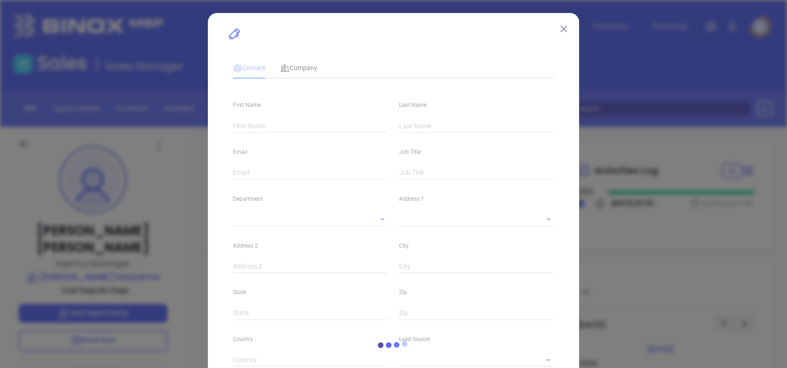
type input "[PERSON_NAME]"
type input "[EMAIL_ADDRESS][DOMAIN_NAME]"
type input "Agency Manager"
type input "1"
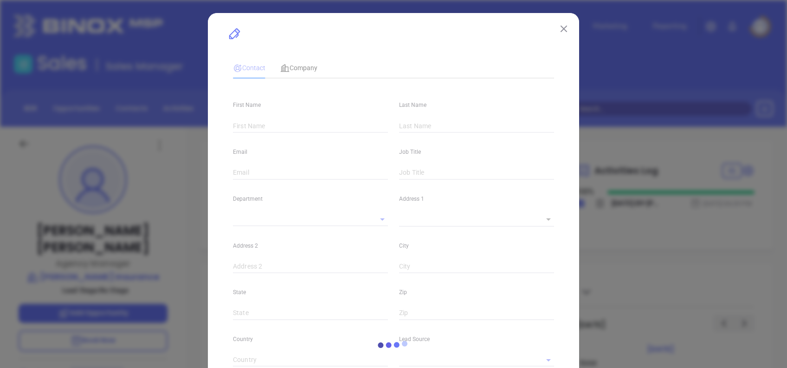
type input "[DOMAIN_NAME][URL][PERSON_NAME]"
type input "Marketing"
type input "Binox"
type input "undefined undefined"
type input "[PHONE_NUMBER]"
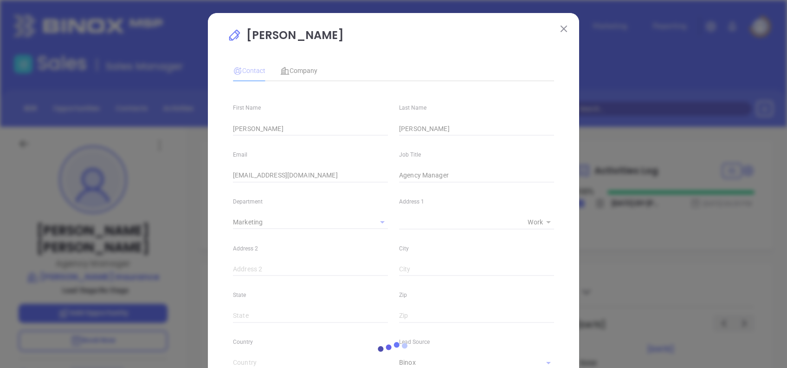
type input "1"
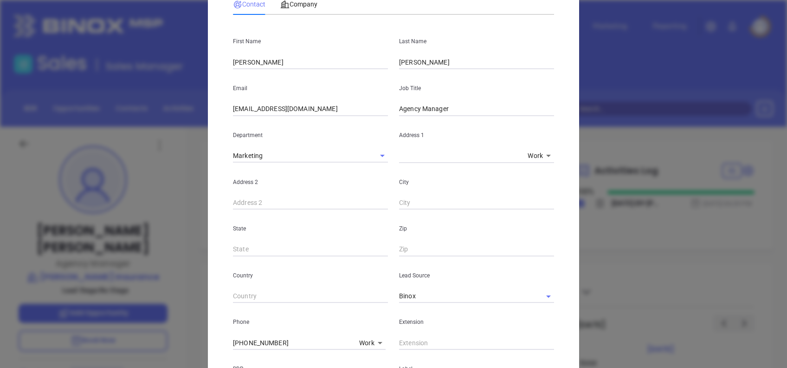
scroll to position [0, 0]
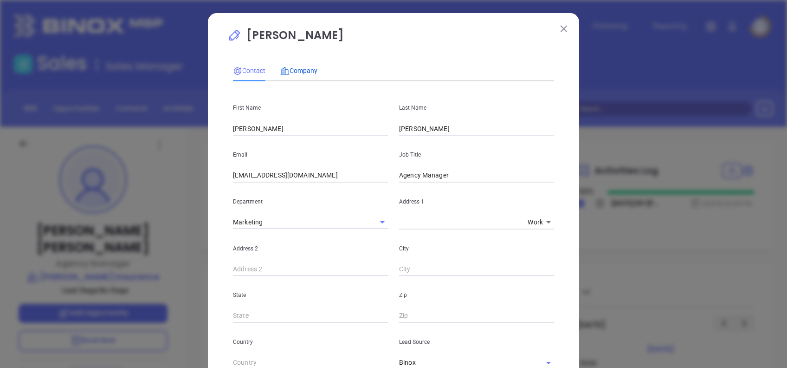
click at [299, 65] on div "Company" at bounding box center [298, 70] width 37 height 10
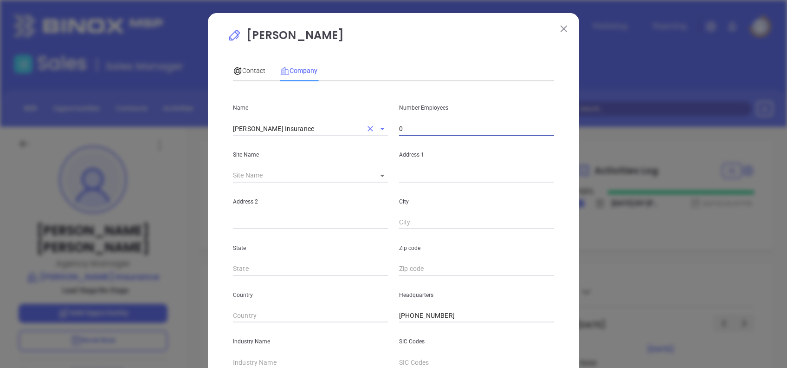
drag, startPoint x: 451, startPoint y: 126, endPoint x: 324, endPoint y: 123, distance: 126.7
click at [327, 122] on div "Name [PERSON_NAME] Insurance Number Employees 0" at bounding box center [393, 112] width 332 height 47
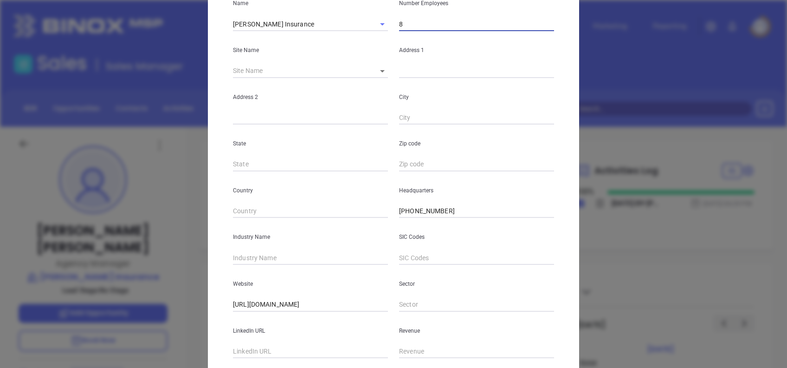
scroll to position [165, 0]
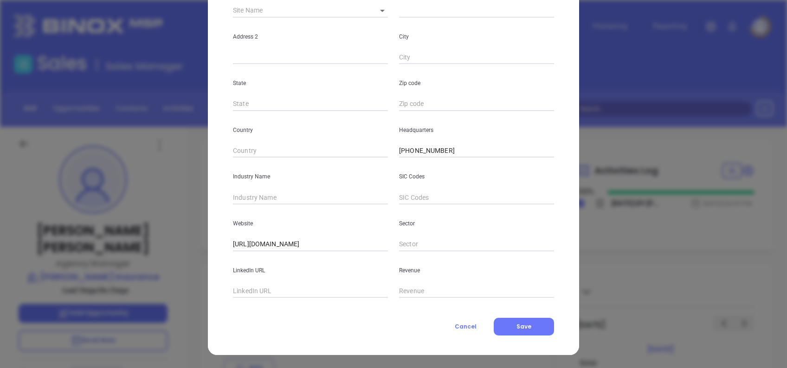
type input "8"
click at [284, 197] on input "text" at bounding box center [310, 197] width 155 height 14
type input "Insurance"
click at [530, 329] on button "Save" at bounding box center [524, 326] width 60 height 18
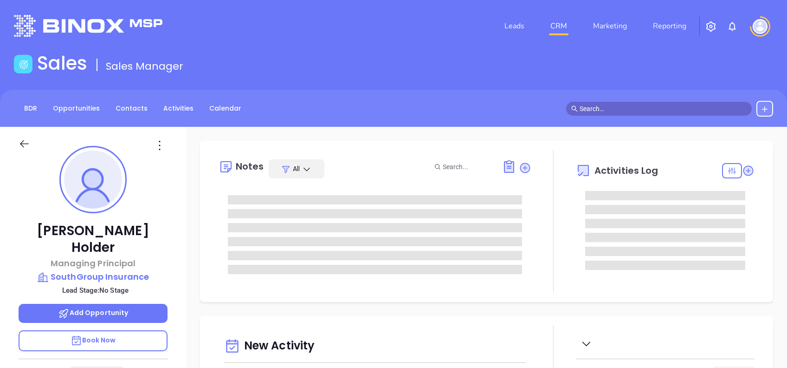
type input "[DATE]"
type input "[PERSON_NAME]"
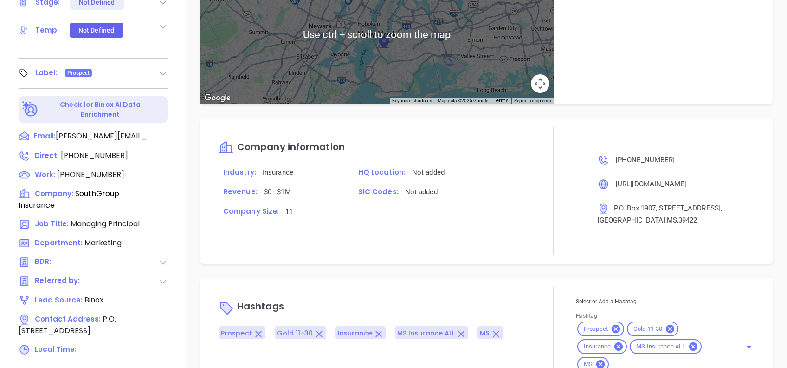
scroll to position [408, 0]
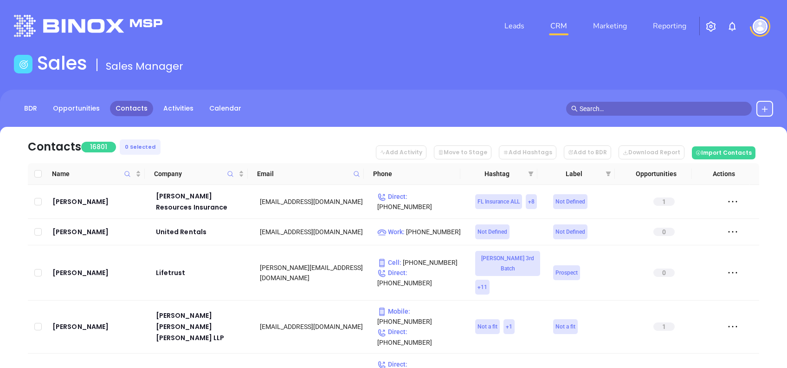
click at [762, 103] on button at bounding box center [764, 109] width 17 height 16
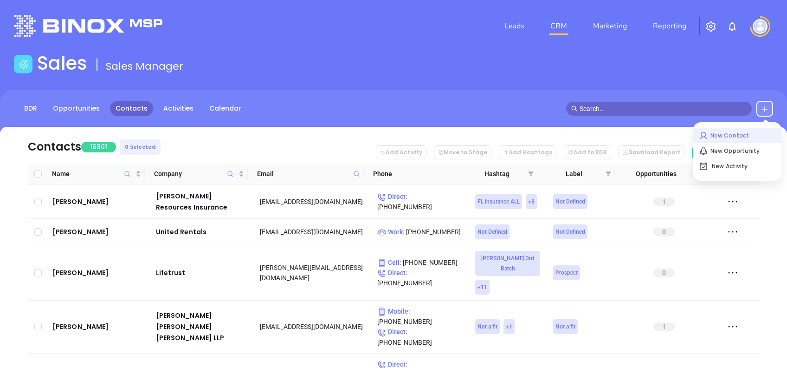
click at [717, 132] on p "New Contact" at bounding box center [737, 135] width 77 height 15
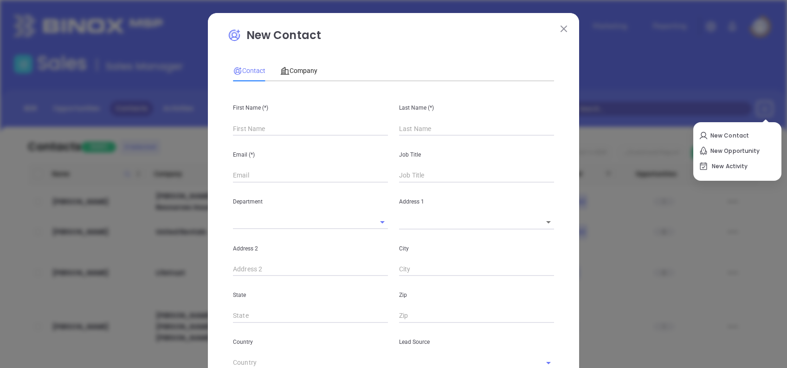
type input "Fourth Phone Call"
type input "1"
click at [278, 127] on input "text" at bounding box center [310, 129] width 155 height 14
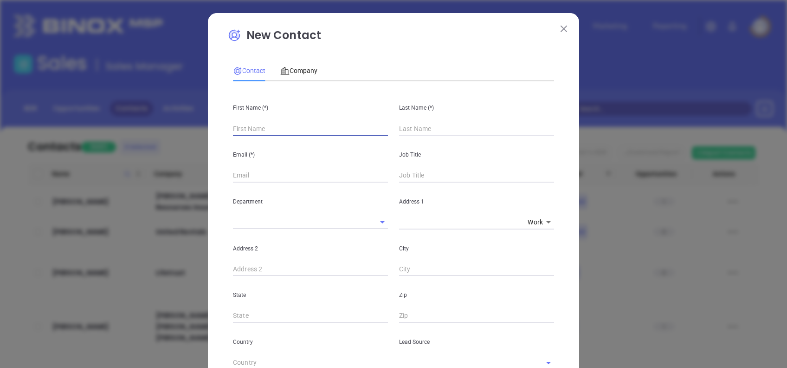
paste input "[PERSON_NAME]"
drag, startPoint x: 300, startPoint y: 128, endPoint x: 254, endPoint y: 138, distance: 47.4
click at [250, 136] on div "First Name (*) [PERSON_NAME] Last Name (*) Email (*) Job Title Department Addre…" at bounding box center [393, 346] width 321 height 514
type input "[PERSON_NAME]"
click at [451, 126] on input "text" at bounding box center [476, 129] width 155 height 14
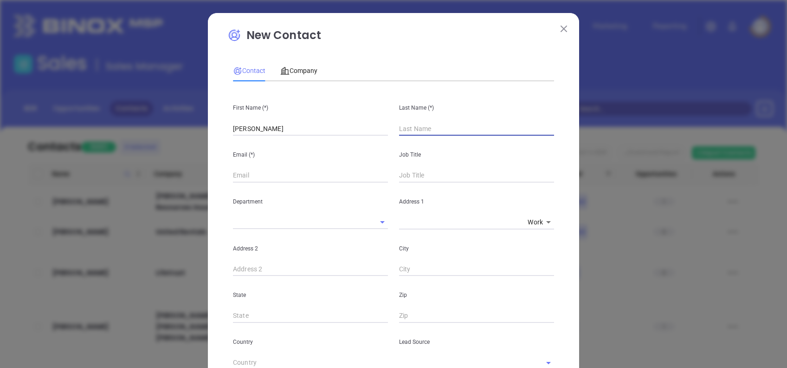
paste input "[PERSON_NAME]"
type input "[PERSON_NAME]"
click at [301, 120] on div "First Name (*) [PERSON_NAME]" at bounding box center [310, 112] width 166 height 47
click at [304, 121] on div "First Name (*) [PERSON_NAME]" at bounding box center [310, 112] width 166 height 47
click at [309, 122] on input "[PERSON_NAME]" at bounding box center [310, 129] width 155 height 14
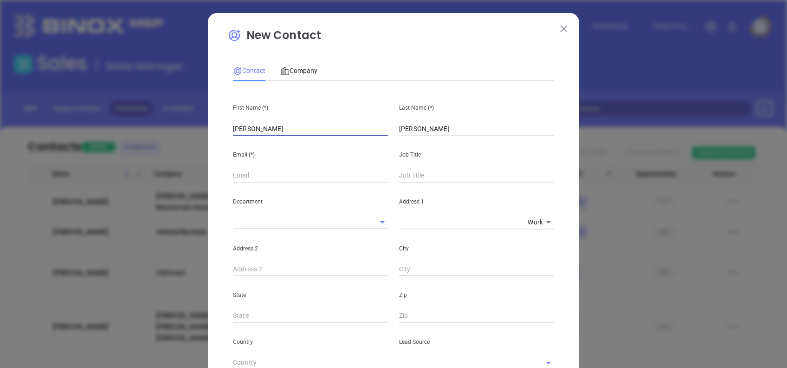
type input "[PERSON_NAME]"
click at [297, 71] on span "Company" at bounding box center [298, 70] width 37 height 7
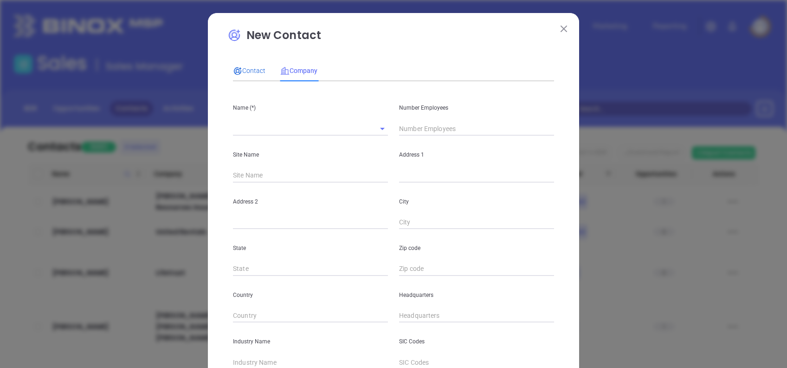
click at [250, 65] on div "Contact" at bounding box center [249, 70] width 32 height 10
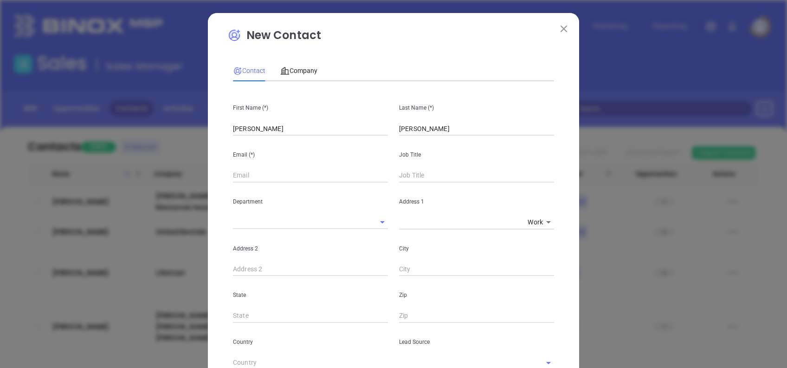
click at [288, 171] on input "text" at bounding box center [310, 175] width 155 height 14
click at [286, 172] on input "text" at bounding box center [310, 175] width 155 height 14
click at [304, 172] on input "swallace@" at bounding box center [310, 175] width 155 height 14
paste input "insassociate.com"
type input "swallace@insassociate.com"
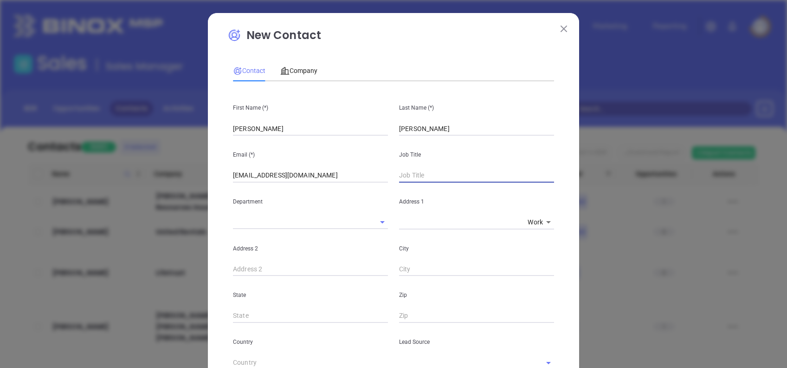
click at [428, 181] on input "text" at bounding box center [476, 175] width 155 height 14
type input "President"
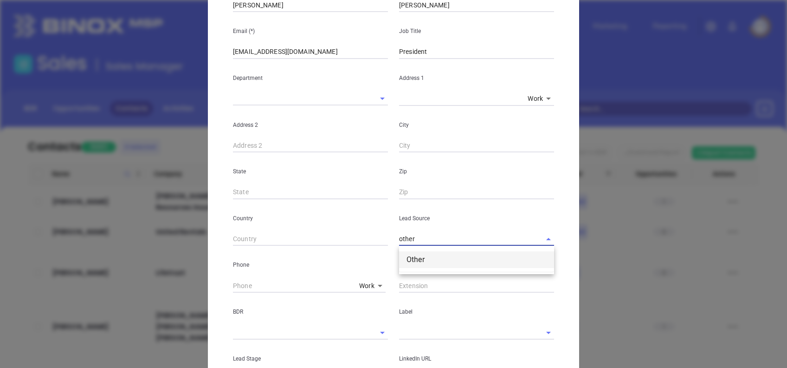
click at [437, 254] on li "Other" at bounding box center [476, 259] width 155 height 17
type input "Other"
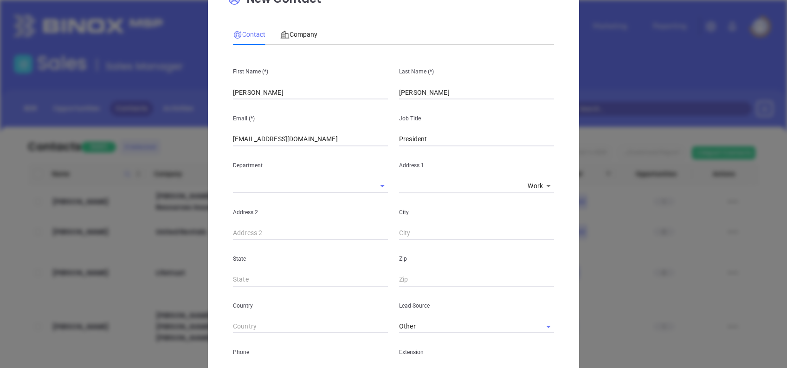
scroll to position [0, 0]
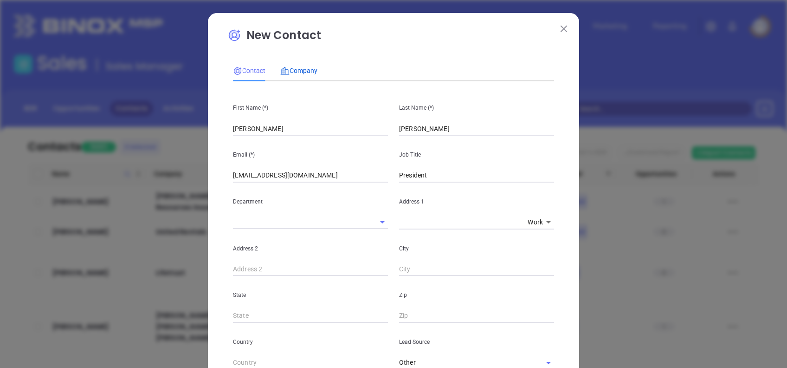
click at [301, 70] on span "Company" at bounding box center [298, 70] width 37 height 7
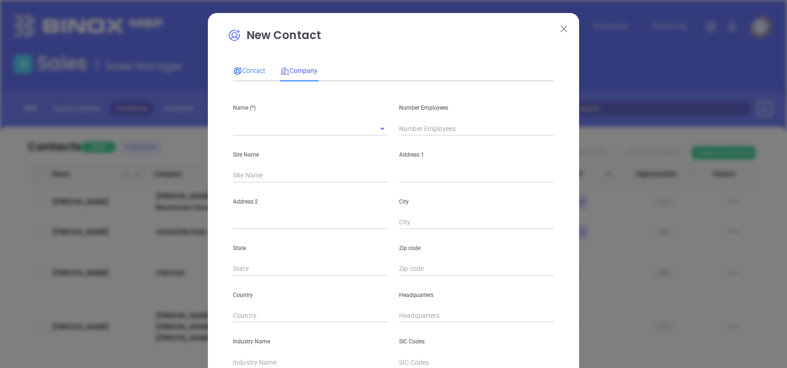
click at [245, 70] on span "Contact" at bounding box center [249, 70] width 32 height 7
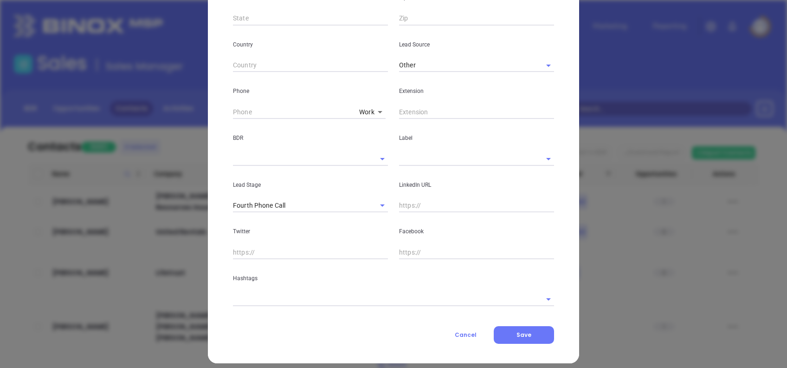
scroll to position [305, 0]
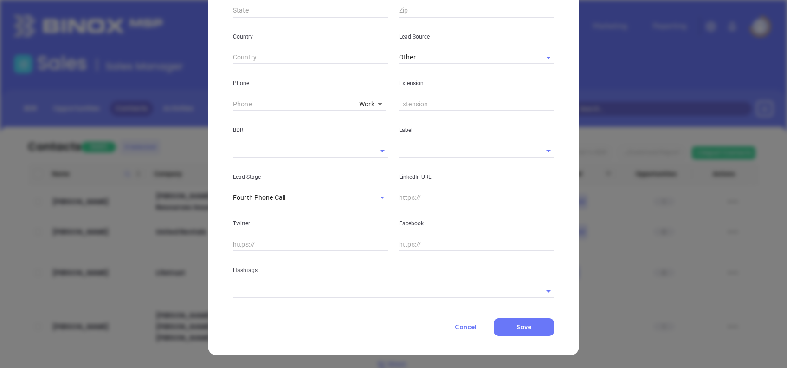
click at [410, 193] on input "text" at bounding box center [476, 198] width 155 height 14
paste input "www.linkedin.com/in/steven-wallace-82bb7a15/"
type input "www.linkedin.com/in/steven-wallace-82bb7a15/"
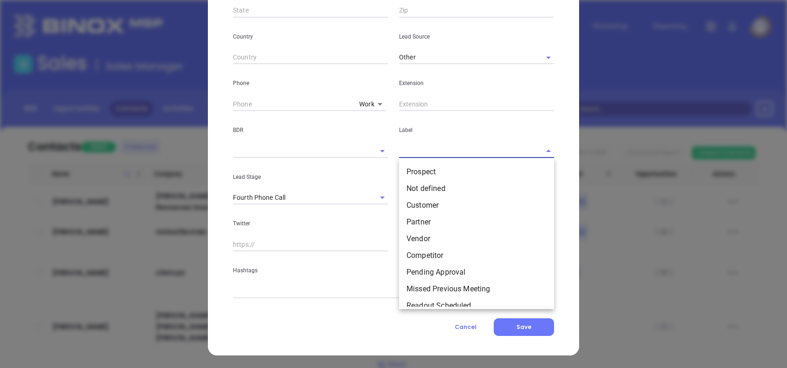
drag, startPoint x: 400, startPoint y: 148, endPoint x: 412, endPoint y: 161, distance: 18.4
click at [400, 148] on input "text" at bounding box center [463, 150] width 129 height 13
click at [420, 169] on li "Prospect" at bounding box center [476, 171] width 155 height 17
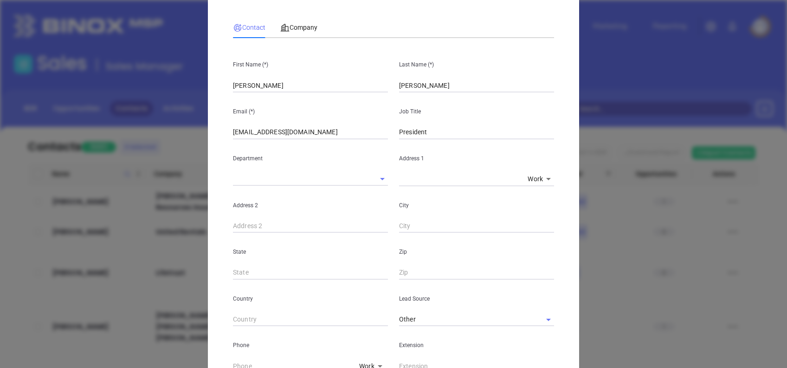
scroll to position [0, 0]
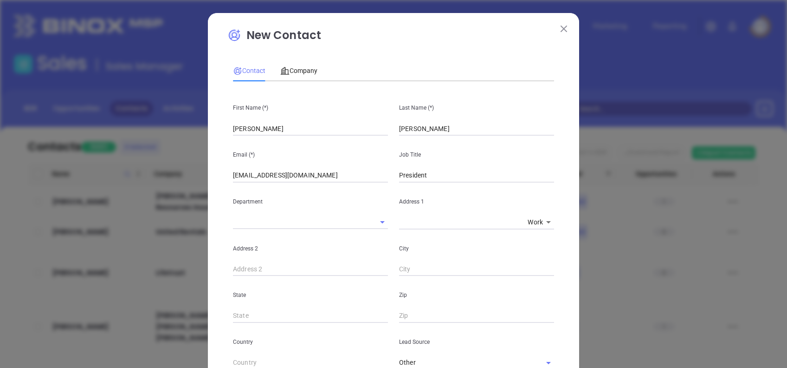
drag, startPoint x: 420, startPoint y: 215, endPoint x: 423, endPoint y: 222, distance: 6.9
click at [420, 216] on div "x Work 1" at bounding box center [476, 222] width 155 height 14
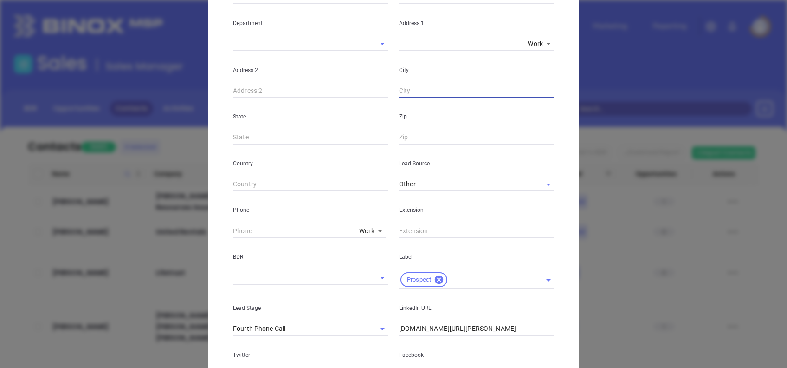
scroll to position [186, 0]
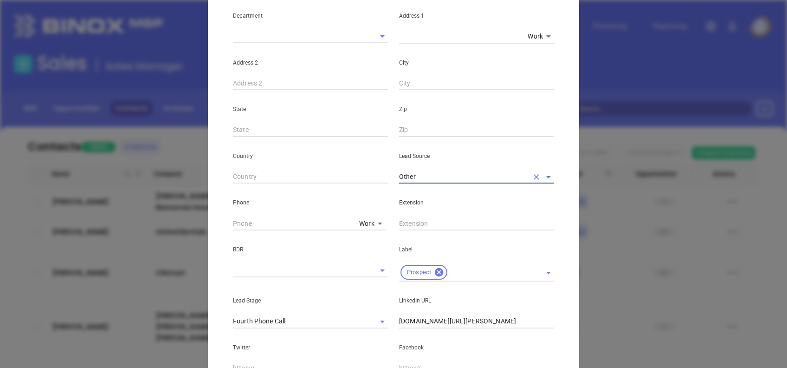
type input "( ) -"
click at [227, 220] on div "Phone Work 1" at bounding box center [310, 206] width 166 height 47
click at [233, 222] on input "( ) -" at bounding box center [294, 223] width 123 height 14
paste input "601) 825-5242"
type input "(601) 825-5242"
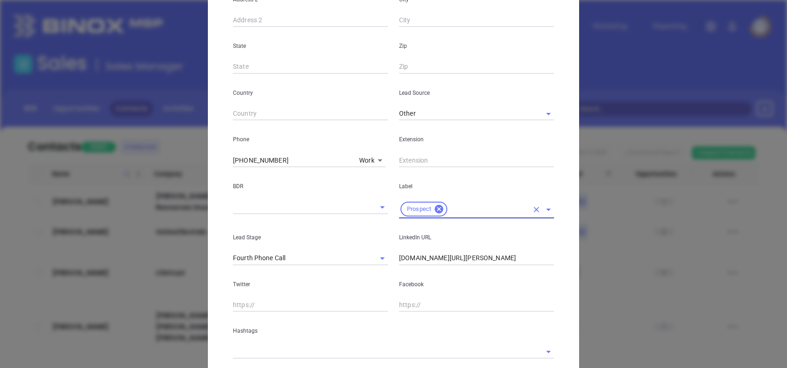
scroll to position [310, 0]
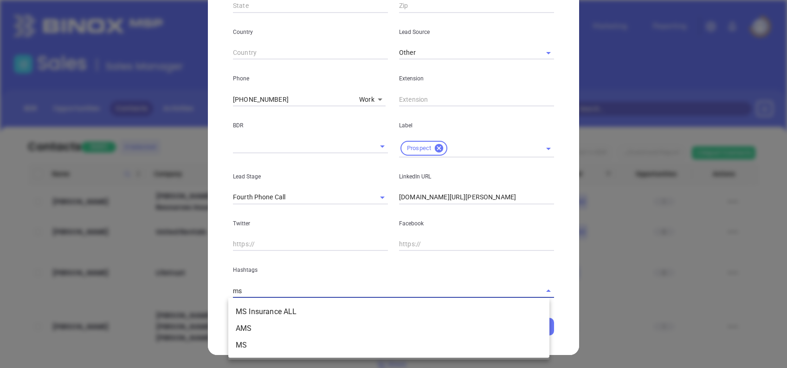
type input "ms"
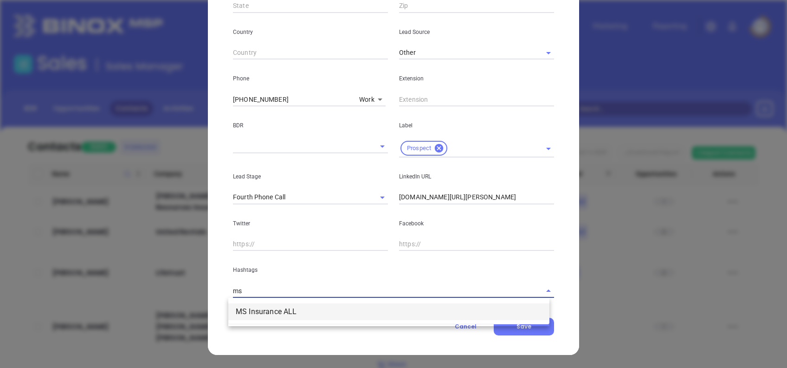
click at [432, 312] on li "MS Insurance ALL" at bounding box center [388, 311] width 321 height 17
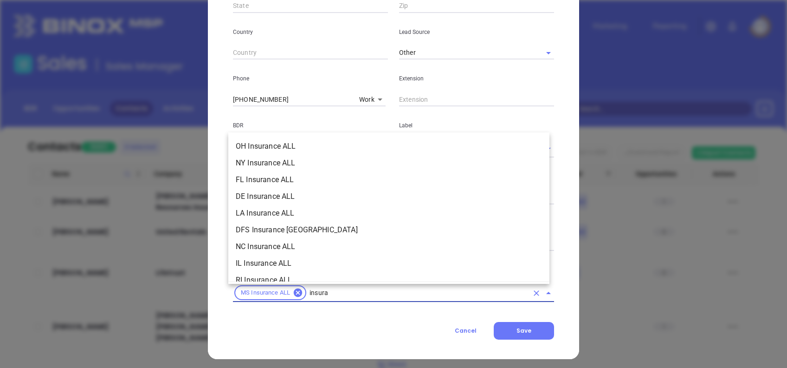
scroll to position [342, 0]
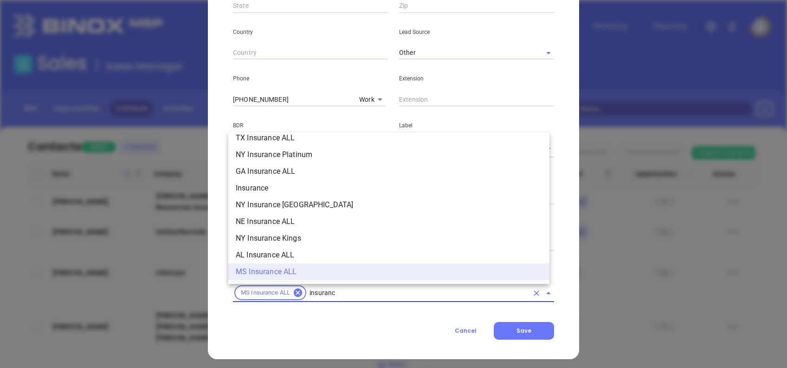
type input "insurance"
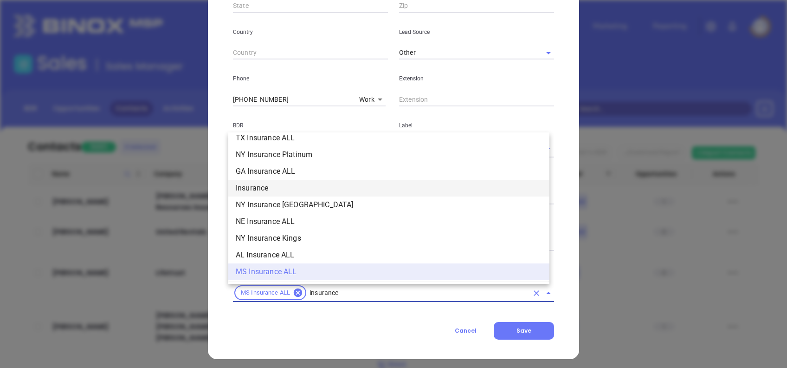
click at [286, 184] on li "Insurance" at bounding box center [388, 188] width 321 height 17
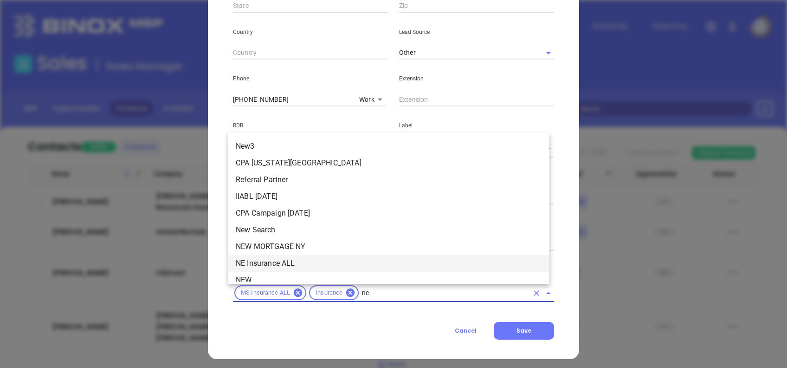
type input "new"
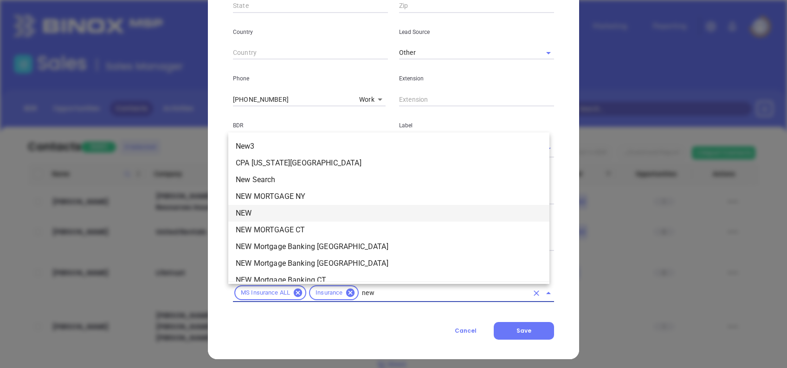
click at [315, 216] on li "NEW" at bounding box center [388, 213] width 321 height 17
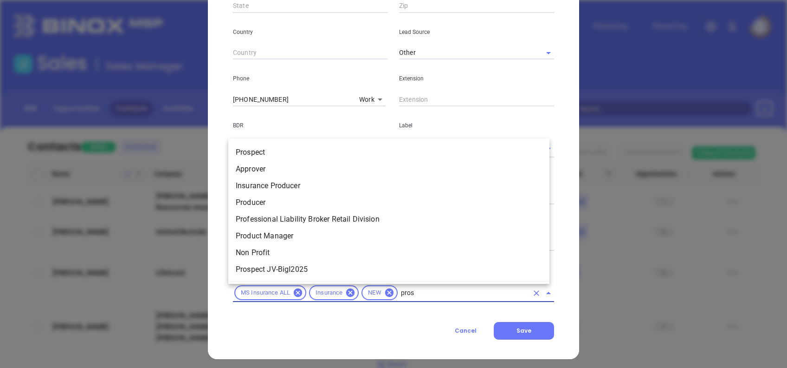
type input "prosp"
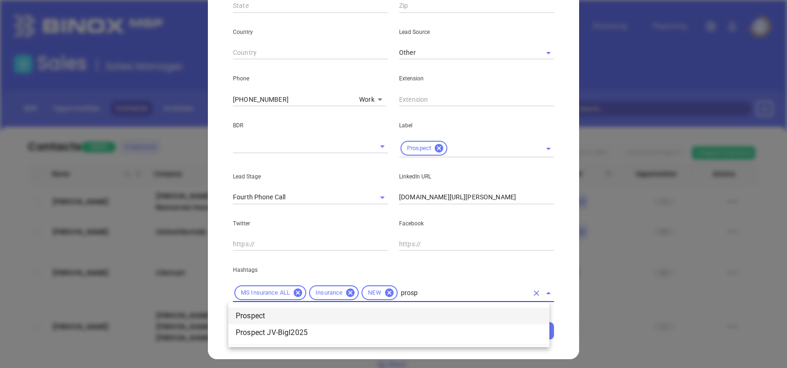
click at [298, 312] on li "Prospect" at bounding box center [388, 315] width 321 height 17
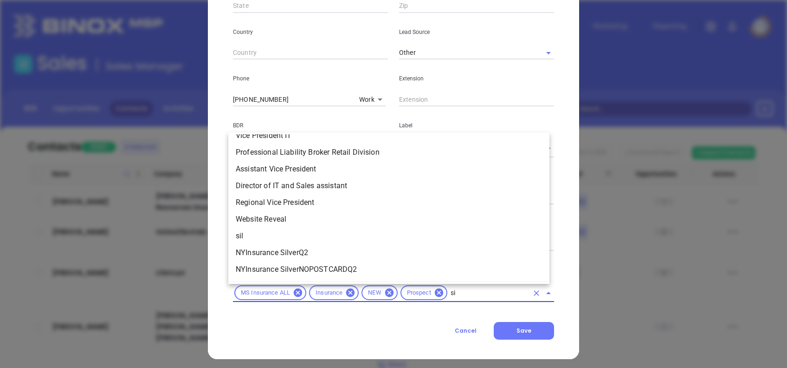
scroll to position [0, 0]
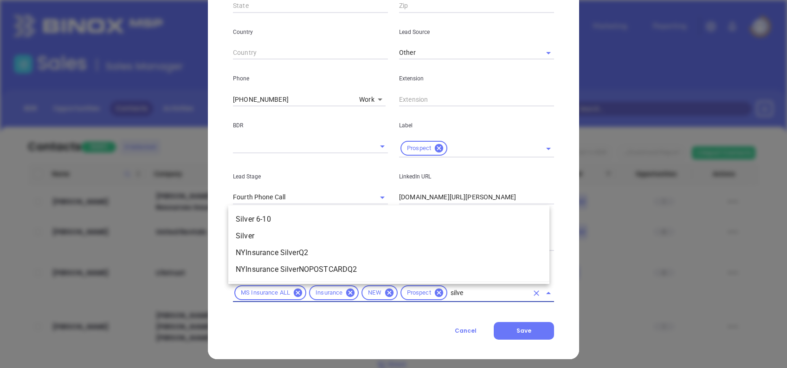
type input "silver"
click at [294, 215] on li "Silver 6-10" at bounding box center [388, 219] width 321 height 17
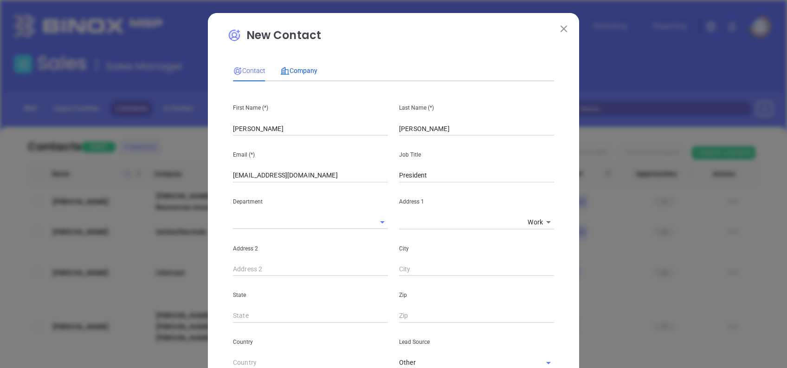
click at [306, 71] on span "Company" at bounding box center [298, 70] width 37 height 7
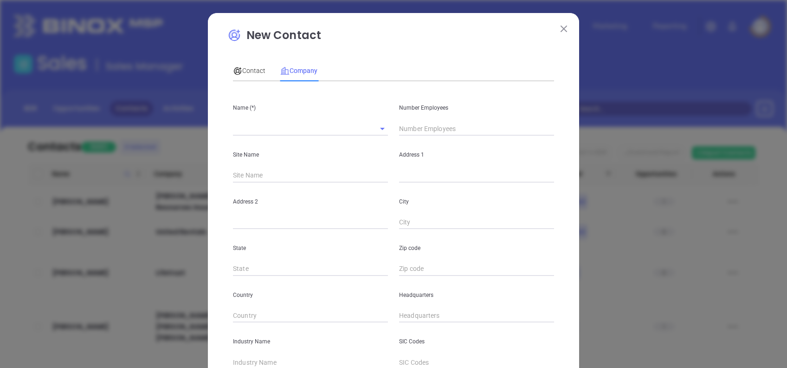
click at [413, 131] on input "text" at bounding box center [476, 129] width 155 height 14
type input "7"
click at [292, 126] on input "text" at bounding box center [297, 128] width 129 height 13
paste input "Insurance Associates of Rankin County, LLC"
type input "Insurance Associates of Rankin County, LLC"
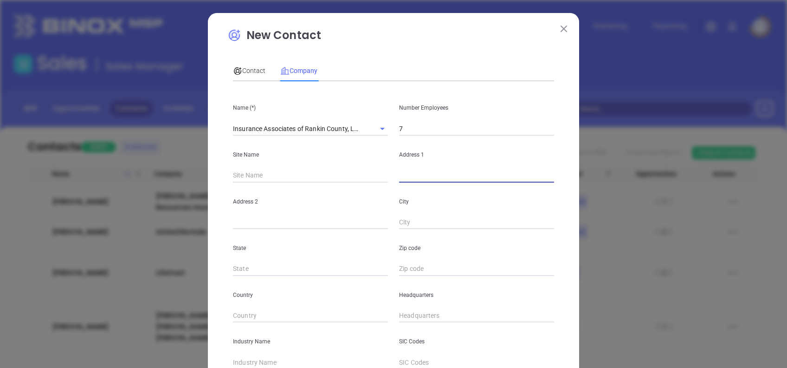
drag, startPoint x: 357, startPoint y: 126, endPoint x: 144, endPoint y: 128, distance: 213.0
click at [144, 128] on div "New Contact Contact Company First Name (*) Steven Last Name (*) Wallace Email (…" at bounding box center [393, 184] width 787 height 368
drag, startPoint x: 358, startPoint y: 123, endPoint x: 228, endPoint y: 121, distance: 130.4
click at [227, 121] on div "Name (*) Insurance Associates of Rankin County, LLC" at bounding box center [310, 112] width 166 height 47
click at [233, 123] on input "Insurance Associates of Rankin County, LLC" at bounding box center [297, 128] width 129 height 13
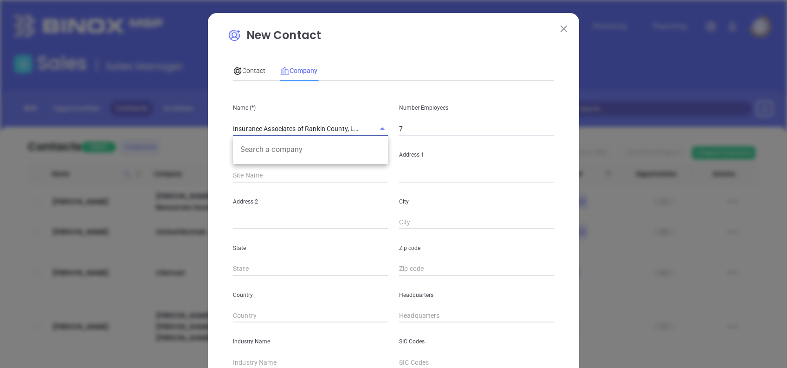
click at [233, 124] on input "Insurance Associates of Rankin County, LLC" at bounding box center [297, 128] width 129 height 13
click at [418, 176] on input "text" at bounding box center [476, 175] width 155 height 14
click at [416, 174] on input "text" at bounding box center [476, 175] width 155 height 14
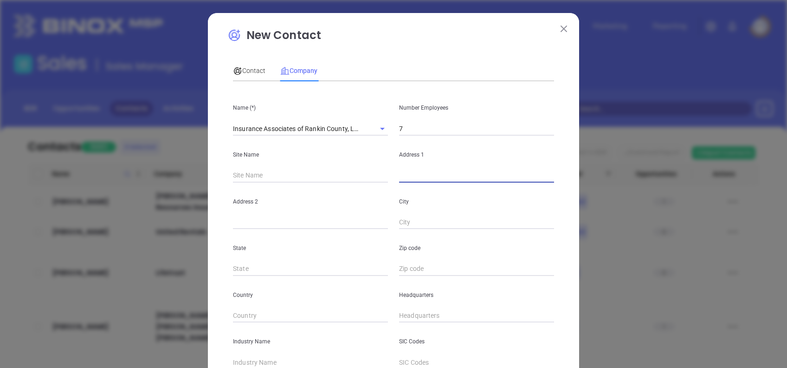
paste input "308 E Government St, Brandon, MS 39042"
drag, startPoint x: 525, startPoint y: 168, endPoint x: 499, endPoint y: 181, distance: 29.1
click at [499, 181] on input "308 E Government St, Brandon, MS 39042" at bounding box center [476, 175] width 155 height 14
type input "308 E Government St, Brandon, MS"
click at [419, 267] on input "text" at bounding box center [476, 269] width 155 height 14
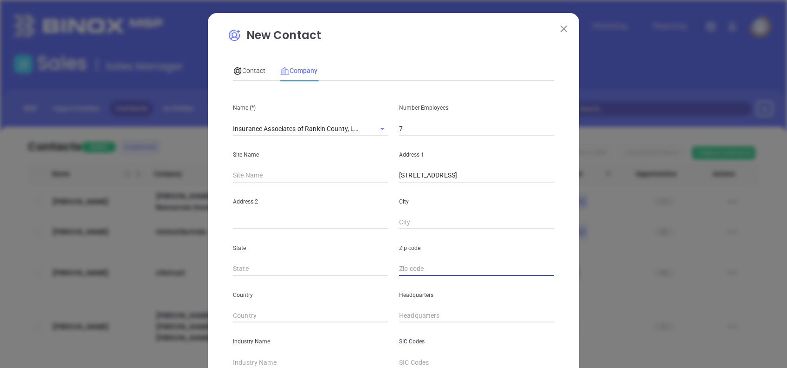
paste input "39042"
type input "39042"
drag, startPoint x: 504, startPoint y: 176, endPoint x: 483, endPoint y: 187, distance: 24.3
click at [483, 187] on div "Name (*) Insurance Associates of Rankin County, LLC Number Employees 7 Site Nam…" at bounding box center [393, 276] width 321 height 374
type input "308 E Government St,"
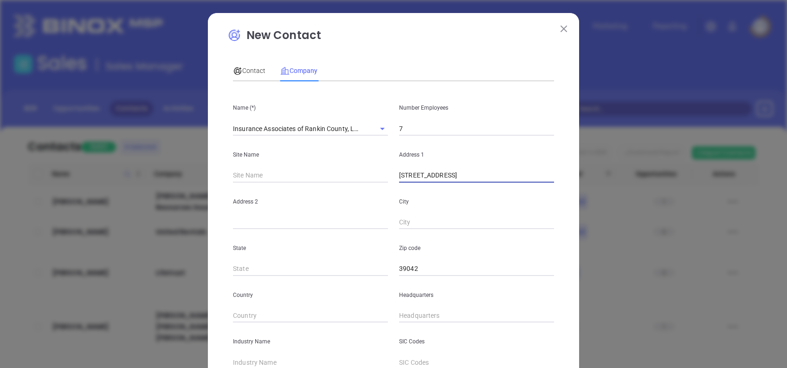
click at [426, 224] on input "text" at bounding box center [476, 222] width 155 height 14
paste input "Brandon"
type input "Brandon"
click at [477, 176] on input "308 E Government St," at bounding box center [476, 175] width 155 height 14
type input "308 E Government St"
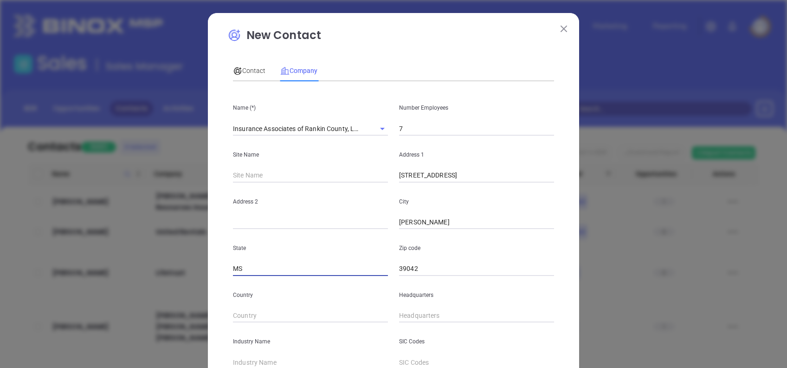
type input "MS"
type input "( ) -"
click at [399, 318] on input "( ) -" at bounding box center [476, 316] width 155 height 14
paste input "601) 825-5242"
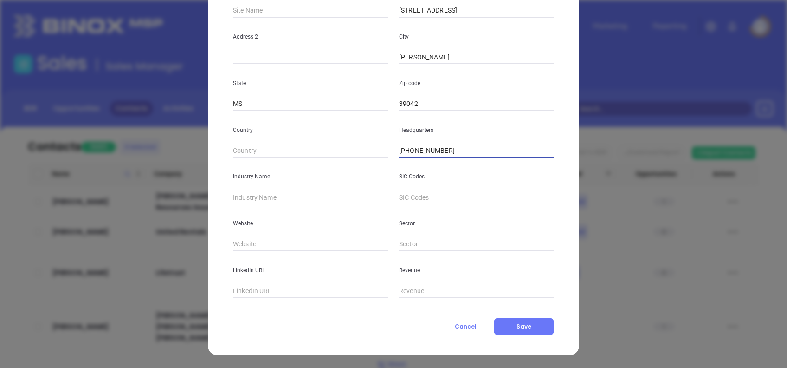
type input "(601) 825-5242"
type input "Insurance"
click at [331, 244] on input "text" at bounding box center [310, 244] width 155 height 14
paste input "https://www.insassociate.com/"
type input "https://www.insassociate.com/"
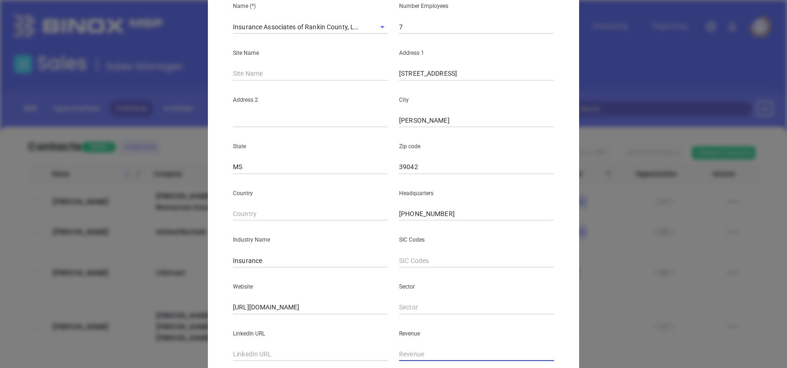
scroll to position [41, 0]
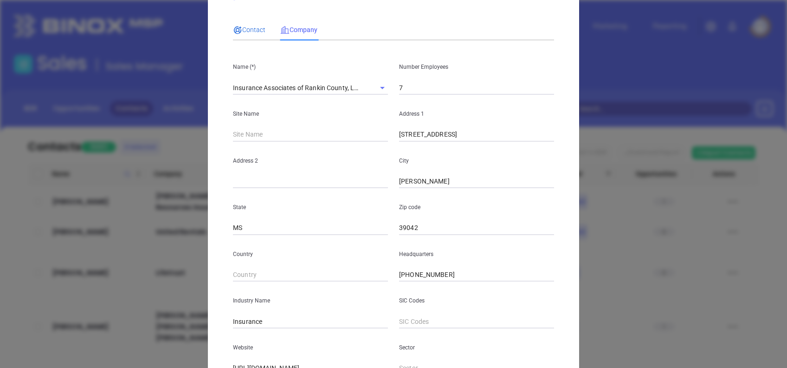
drag, startPoint x: 251, startPoint y: 28, endPoint x: 304, endPoint y: 93, distance: 83.8
click at [250, 29] on span "Contact" at bounding box center [249, 29] width 32 height 7
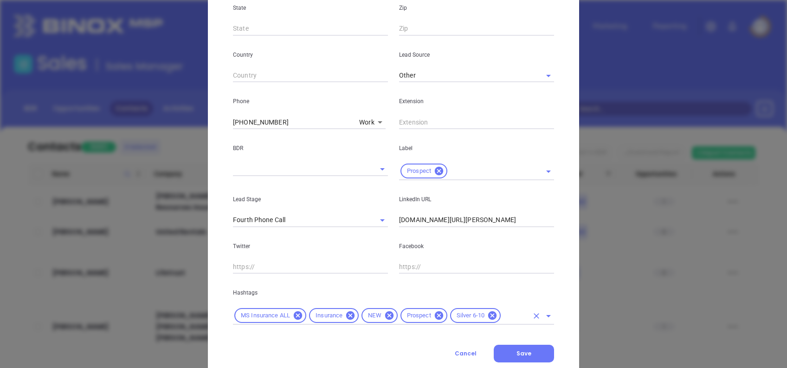
scroll to position [314, 0]
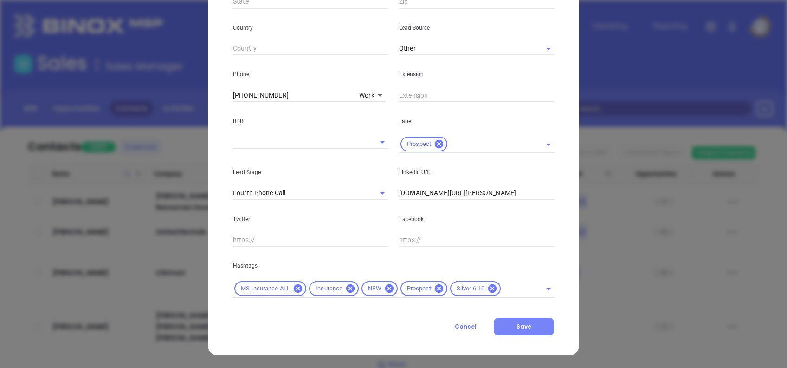
click at [516, 331] on button "Save" at bounding box center [524, 326] width 60 height 18
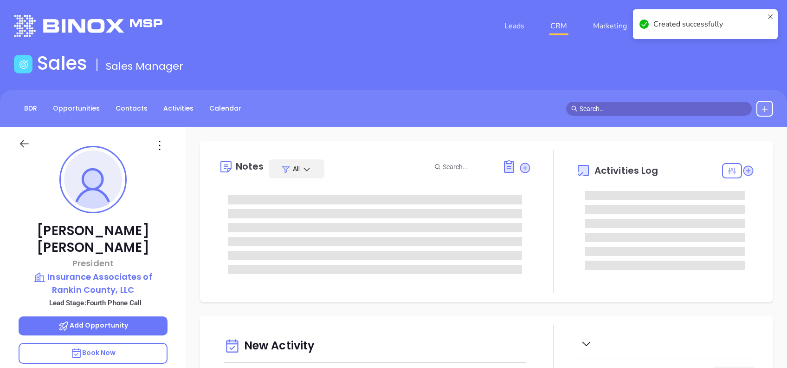
type input "Alejandra Lara"
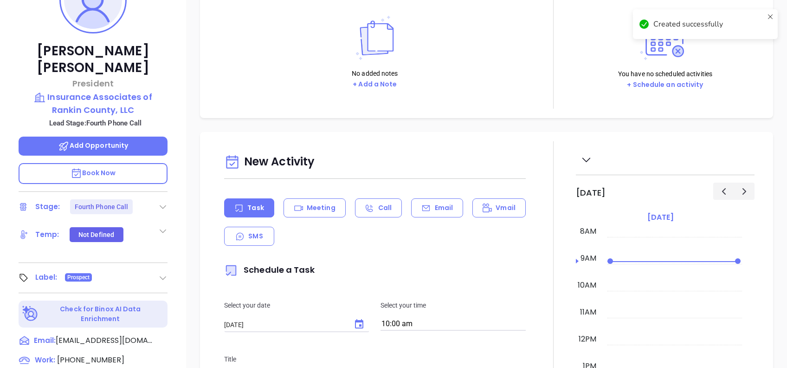
scroll to position [186, 0]
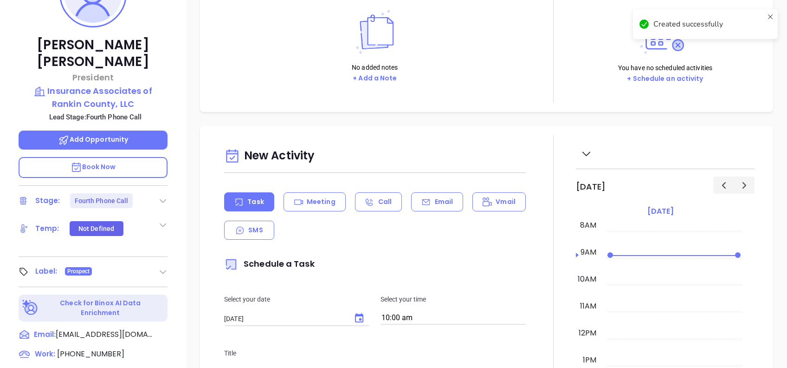
click at [160, 196] on icon at bounding box center [162, 200] width 9 height 9
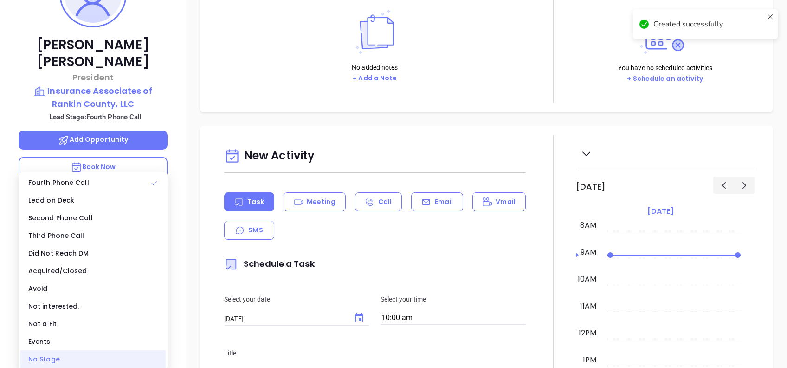
click at [89, 359] on div "No Stage" at bounding box center [92, 359] width 145 height 18
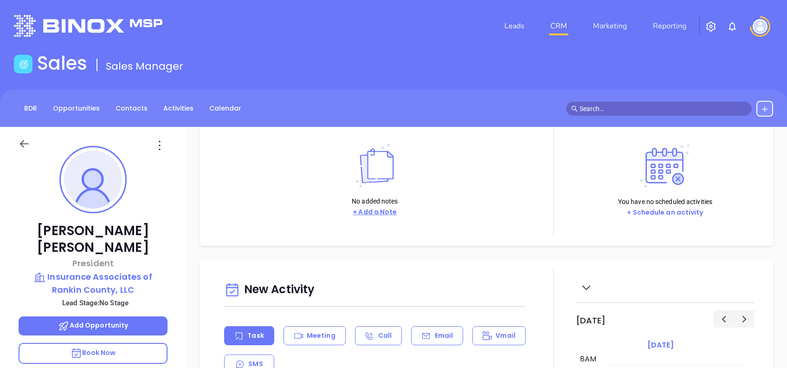
scroll to position [0, 0]
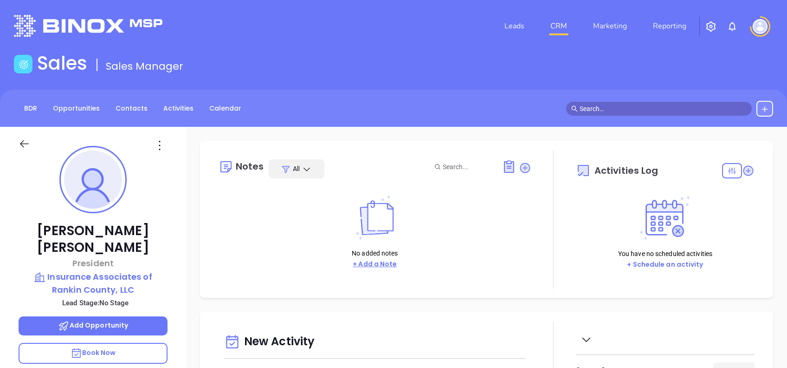
click at [372, 265] on button "+ Add a Note" at bounding box center [375, 263] width 50 height 11
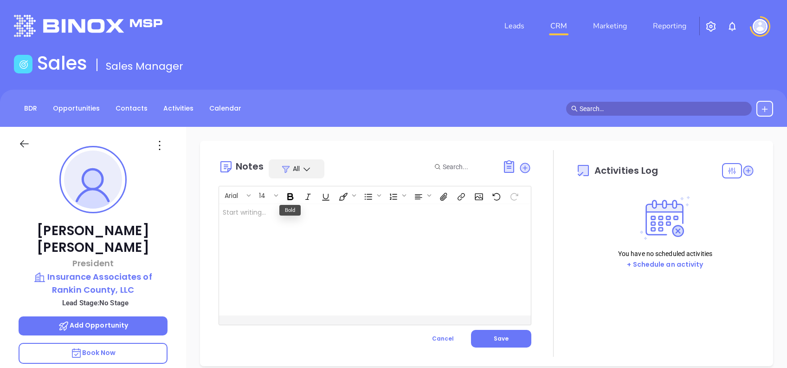
click at [309, 251] on div at bounding box center [364, 259] width 290 height 111
click at [327, 219] on div "Other address:" at bounding box center [364, 259] width 290 height 111
drag, startPoint x: 379, startPoint y: 215, endPoint x: 265, endPoint y: 240, distance: 116.4
click at [265, 240] on div "Other address: 308 E Government St, Brandon, MS 39042 ﻿" at bounding box center [364, 259] width 290 height 111
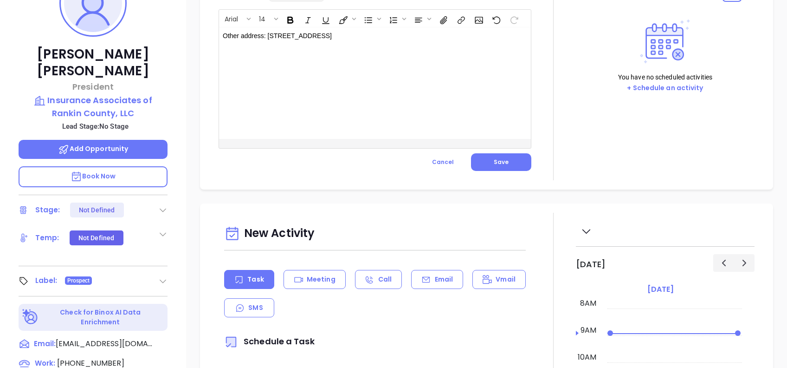
scroll to position [123, 0]
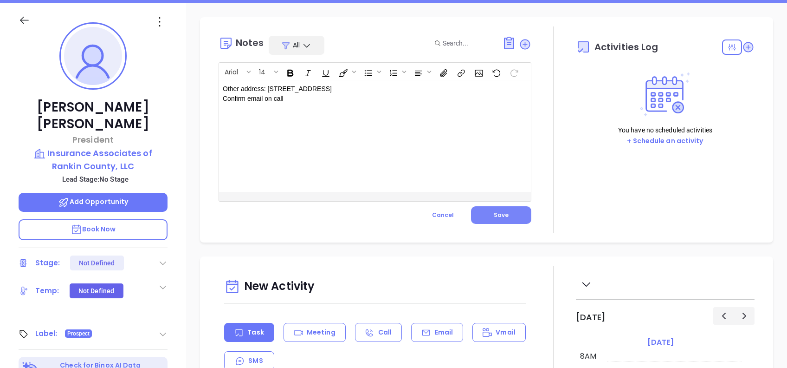
click at [515, 217] on button "Save" at bounding box center [501, 215] width 60 height 18
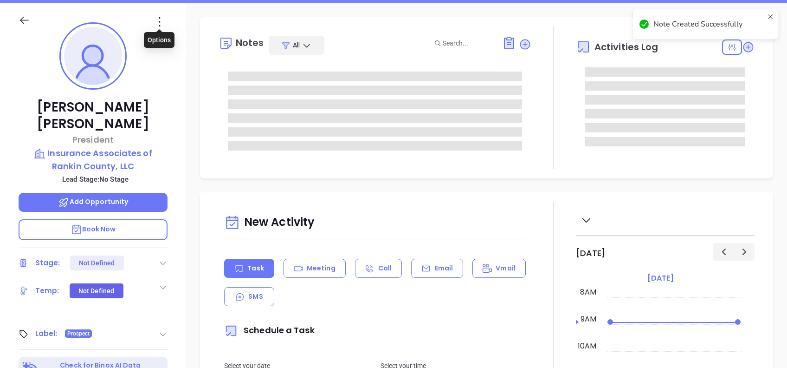
click at [156, 21] on icon at bounding box center [159, 21] width 15 height 15
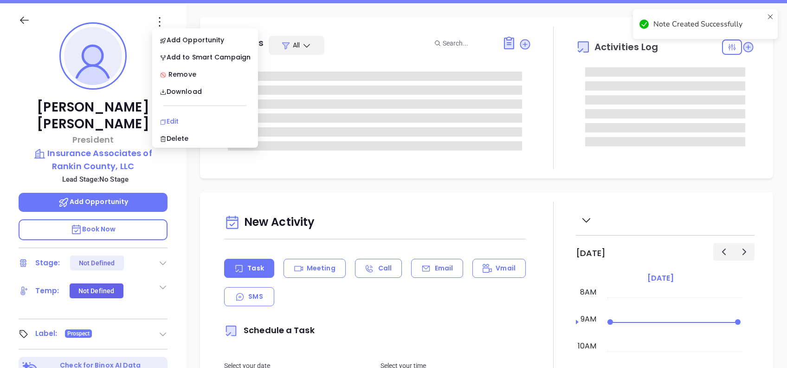
click at [202, 116] on div "Edit" at bounding box center [205, 121] width 91 height 10
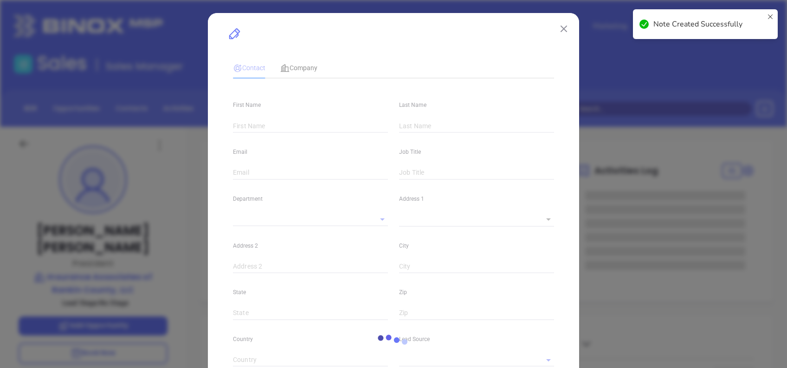
type input "Steven"
type input "Wallace"
type input "swallace@insassociate.com"
type input "President"
type textarea "308 E Government St"
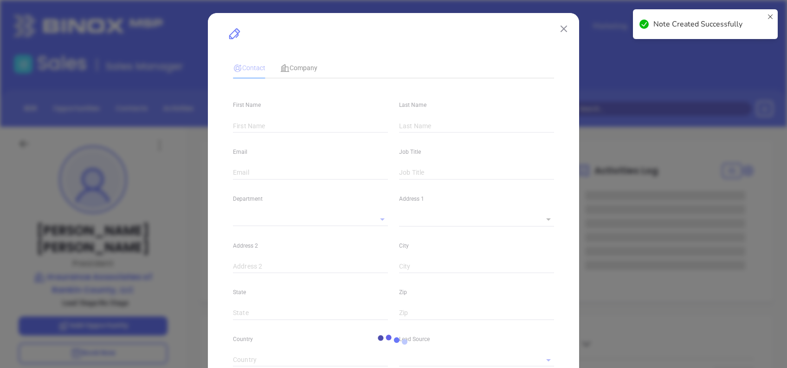
type input "1"
type input "Brandon"
type input "MS"
type input "39042"
type input "www.linkedin.com/in/steven-wallace-82bb7a15/"
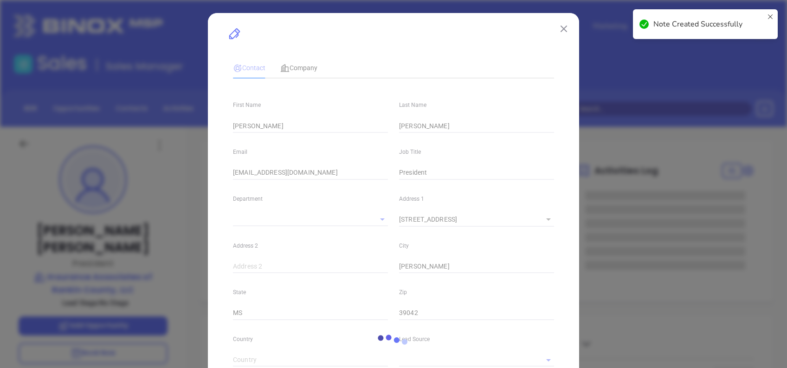
type input "Other"
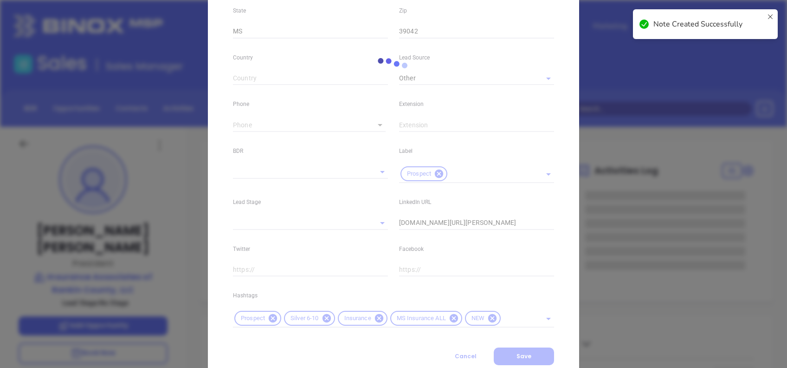
scroll to position [314, 0]
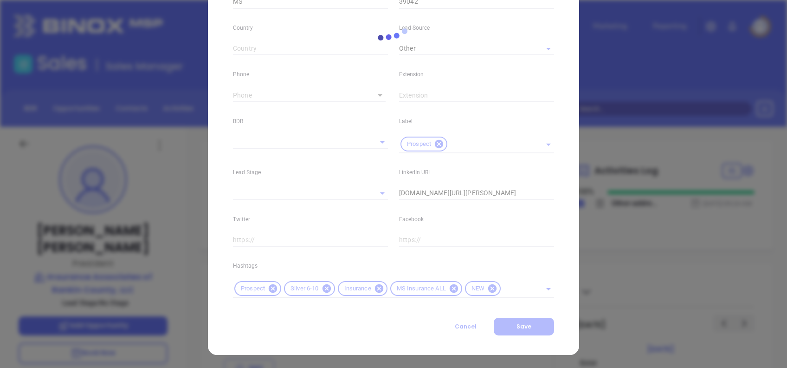
type input "(601) 825-5242"
type input "1"
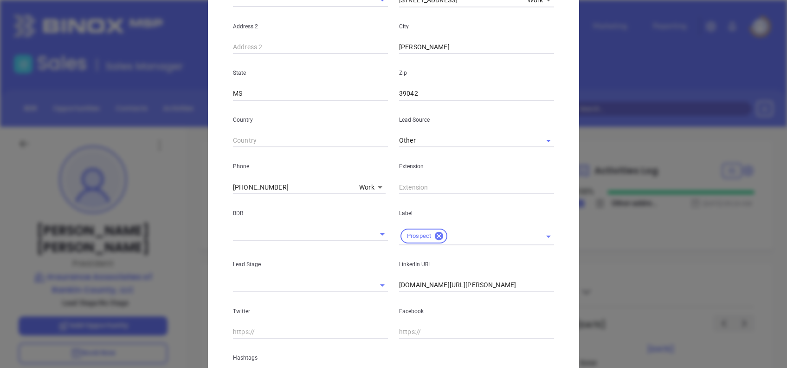
scroll to position [66, 0]
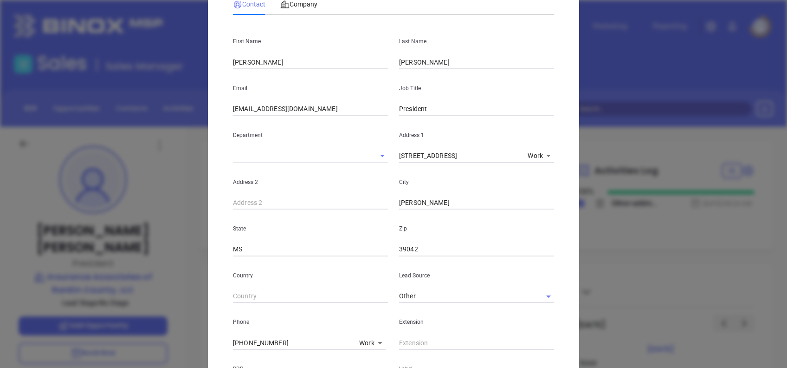
drag, startPoint x: 306, startPoint y: 10, endPoint x: 314, endPoint y: 15, distance: 9.8
click at [306, 9] on div "Company" at bounding box center [298, 4] width 37 height 21
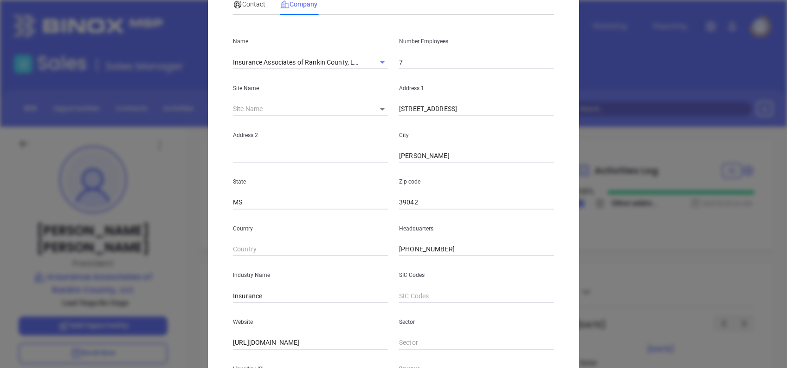
drag, startPoint x: 436, startPoint y: 106, endPoint x: 343, endPoint y: 103, distance: 92.8
click at [343, 103] on div "Site Name ​ 127304 Address 1 308 E Government St" at bounding box center [393, 92] width 332 height 47
click at [472, 112] on input "308 E Government St" at bounding box center [476, 109] width 155 height 14
click at [470, 106] on input "308 E Government St" at bounding box center [476, 109] width 155 height 14
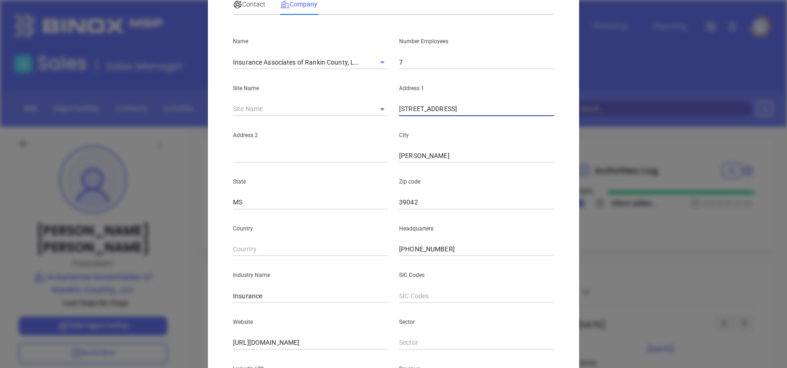
click at [470, 106] on input "308 E Government St" at bounding box center [476, 109] width 155 height 14
paste input "P.O. Box 399 Brandon, MS 39043"
drag, startPoint x: 505, startPoint y: 110, endPoint x: 473, endPoint y: 127, distance: 35.9
click at [473, 127] on div "Name Insurance Associates of Rankin County, LLC Number Employees 7 Site Name ​ …" at bounding box center [393, 209] width 321 height 374
type input "P.O. Box 399 Brandon, MS"
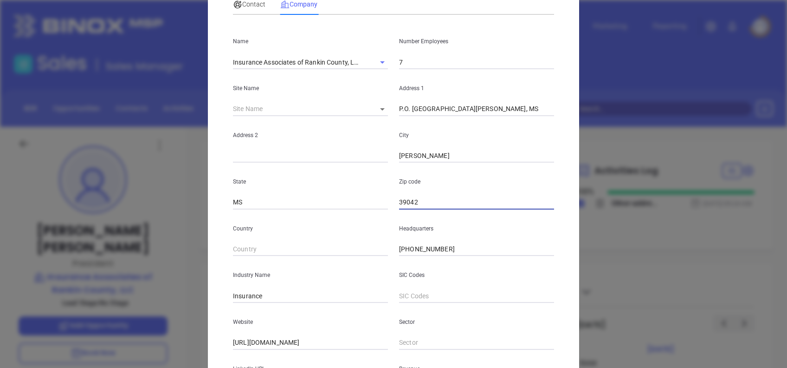
drag, startPoint x: 416, startPoint y: 205, endPoint x: 350, endPoint y: 212, distance: 66.7
click at [350, 212] on div "Name Insurance Associates of Rankin County, LLC Number Employees 7 Site Name ​ …" at bounding box center [393, 209] width 321 height 374
paste input "3"
type input "39043"
drag, startPoint x: 479, startPoint y: 108, endPoint x: 430, endPoint y: 130, distance: 54.2
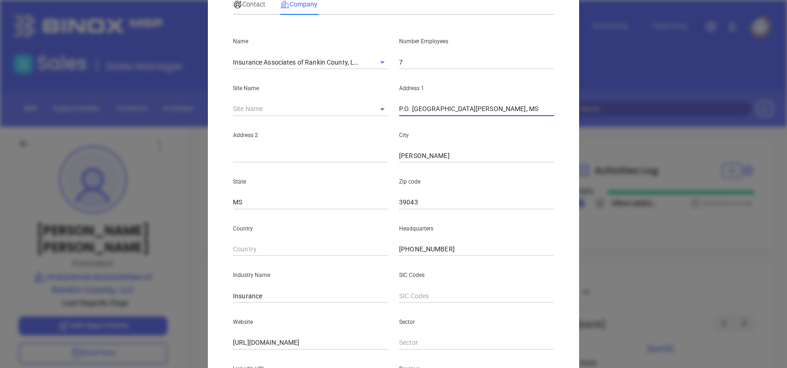
click at [430, 130] on div "Name Insurance Associates of Rankin County, LLC Number Employees 7 Site Name ​ …" at bounding box center [393, 209] width 321 height 374
type input "P.O. Box 399"
click at [405, 109] on input "P.O. Box 399" at bounding box center [476, 109] width 155 height 14
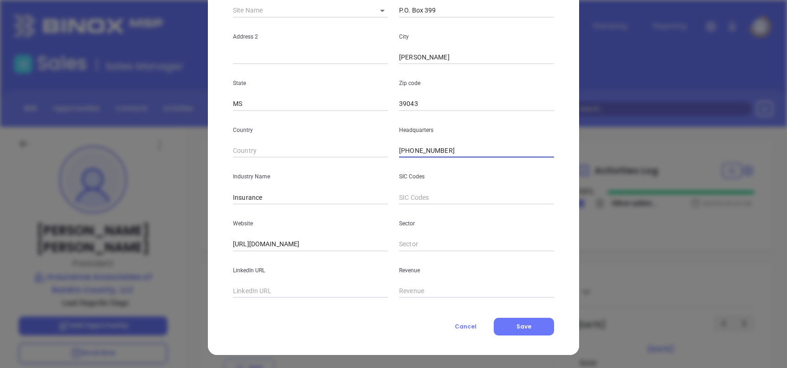
scroll to position [0, 0]
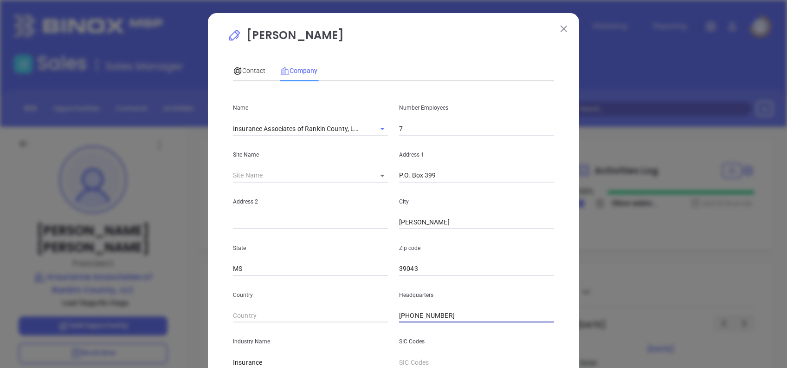
click at [439, 59] on div "Contact Company First Name Steven Last Name Wallace Email swallace@insassociate…" at bounding box center [393, 258] width 321 height 407
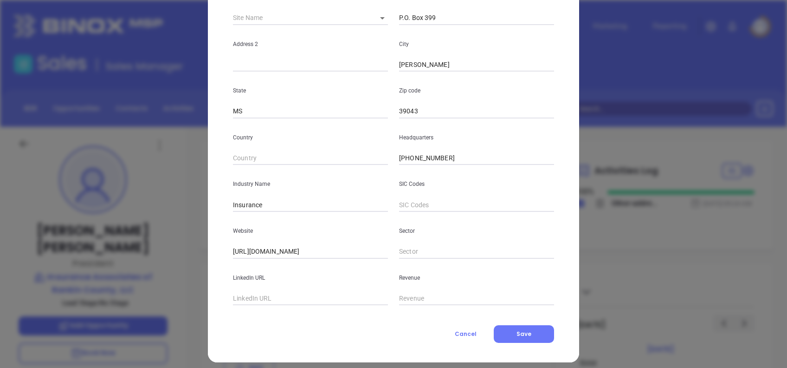
scroll to position [165, 0]
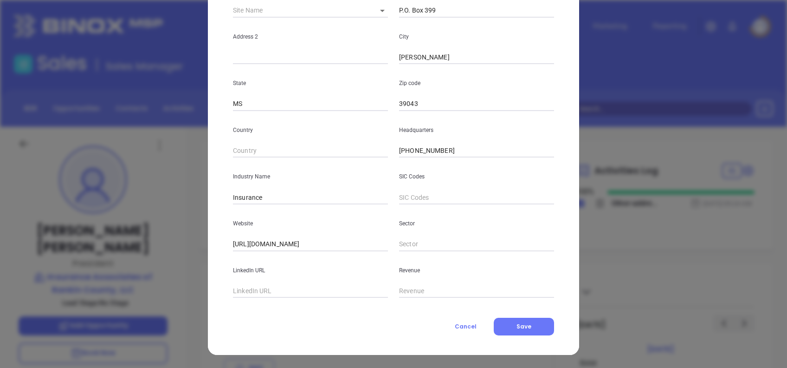
click at [508, 316] on div "Contact Company First Name Steven Last Name Wallace Email swallace@insassociate…" at bounding box center [393, 112] width 321 height 445
click at [512, 325] on button "Save" at bounding box center [524, 326] width 60 height 18
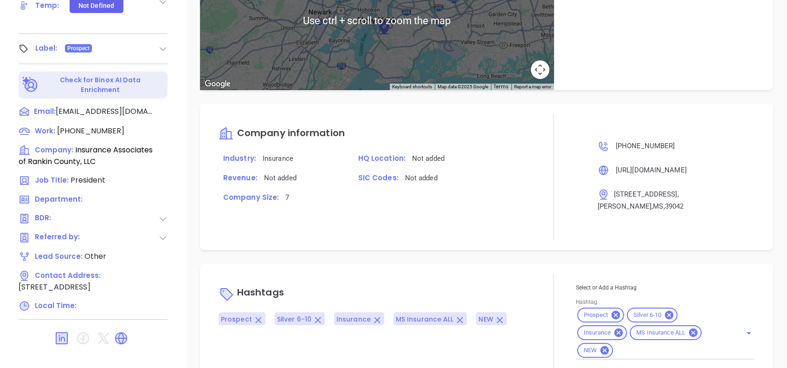
scroll to position [464, 0]
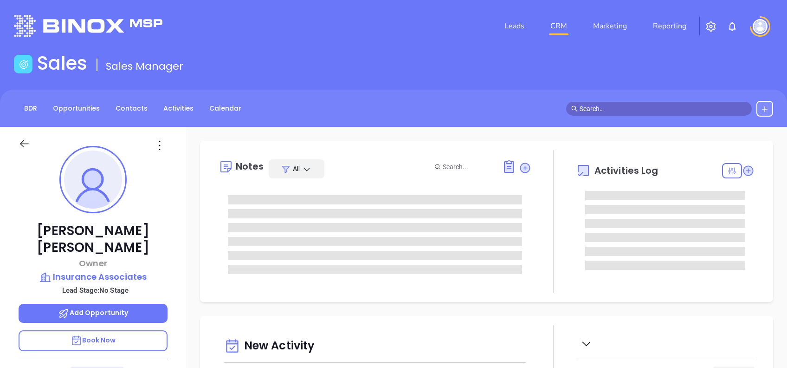
type input "[DATE]"
type input "[PERSON_NAME]"
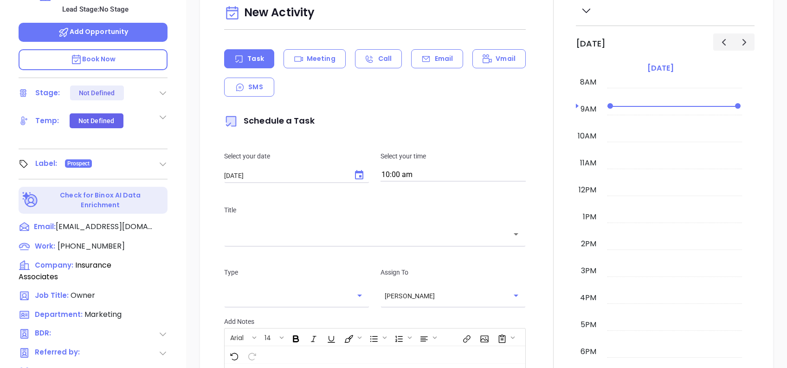
scroll to position [371, 0]
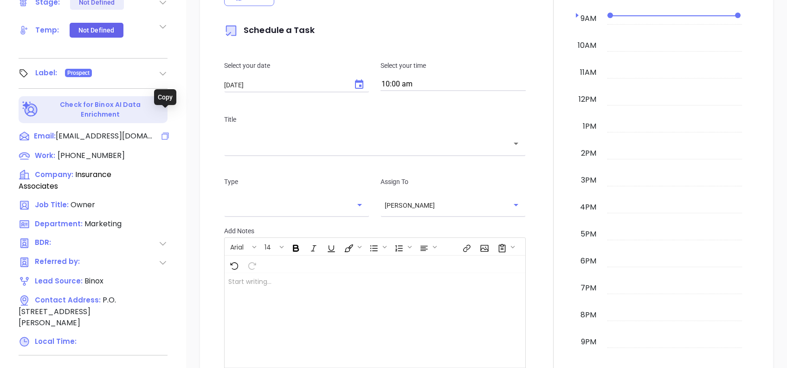
drag, startPoint x: 165, startPoint y: 112, endPoint x: 212, endPoint y: 143, distance: 56.5
click at [165, 131] on icon at bounding box center [165, 135] width 9 height 9
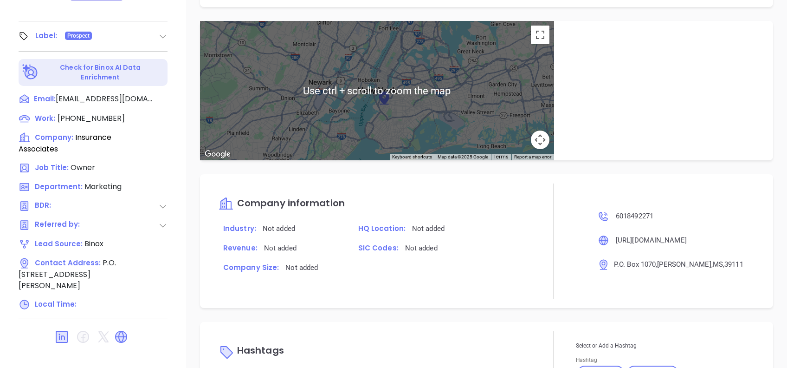
scroll to position [562, 0]
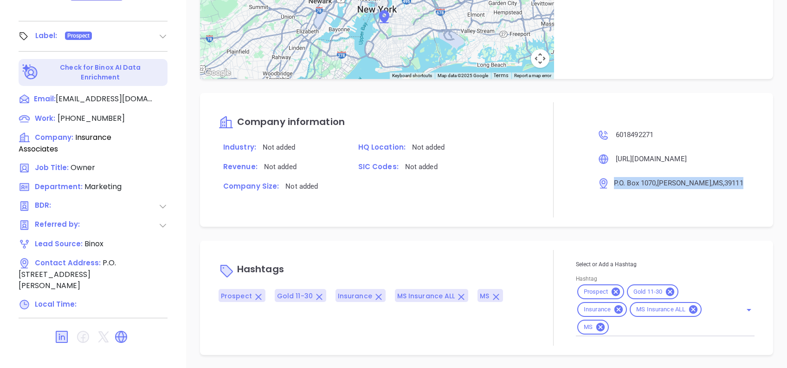
drag, startPoint x: 728, startPoint y: 187, endPoint x: 609, endPoint y: 181, distance: 119.0
click at [609, 181] on p "P.O. Box 1070 , Magee , MS , 39111" at bounding box center [675, 183] width 155 height 12
copy span "P.O. Box 1070 , Magee , MS , 39111"
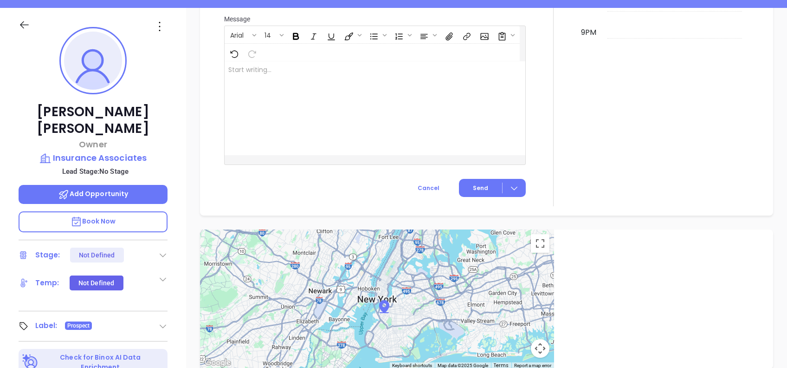
scroll to position [99, 0]
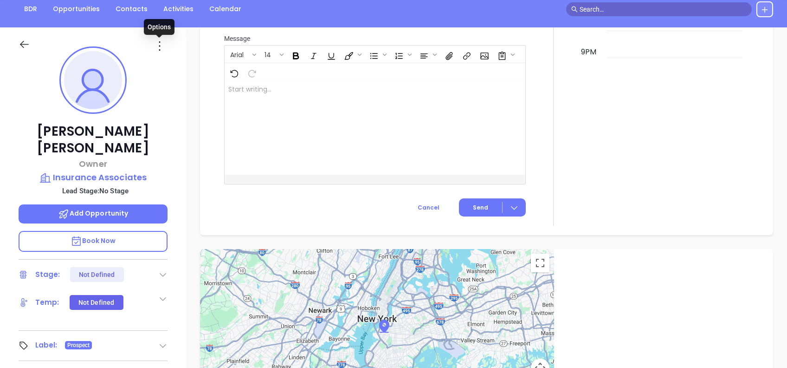
click at [161, 41] on icon at bounding box center [159, 46] width 15 height 15
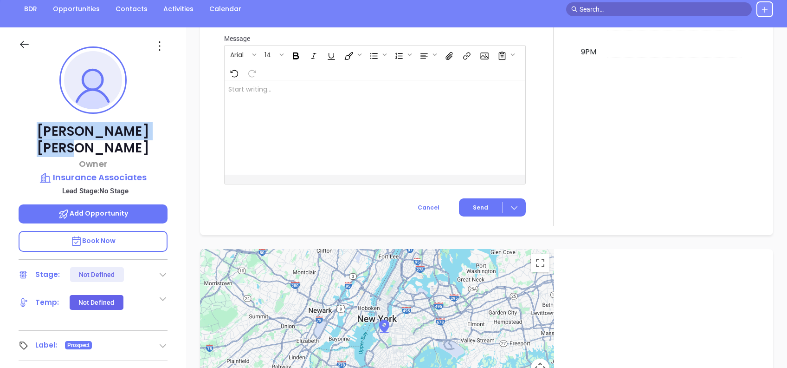
drag, startPoint x: 37, startPoint y: 134, endPoint x: 137, endPoint y: 130, distance: 100.3
click at [137, 130] on p "David Keyes" at bounding box center [93, 139] width 149 height 33
copy p "David Keyes"
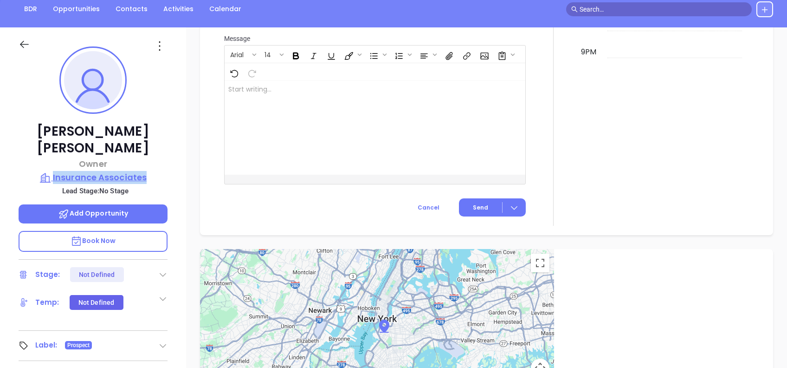
drag, startPoint x: 173, startPoint y: 158, endPoint x: 54, endPoint y: 156, distance: 118.3
click at [54, 156] on div "David Keyes Owner Insurance Associates Lead Stage: No Stage Add Opportunity Boo…" at bounding box center [93, 256] width 186 height 459
copy p "Insurance Associates"
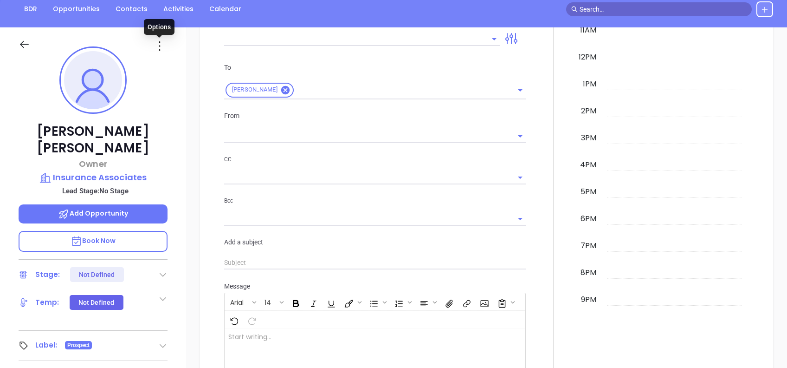
drag, startPoint x: 156, startPoint y: 44, endPoint x: 157, endPoint y: 50, distance: 5.7
click at [156, 45] on icon at bounding box center [159, 46] width 15 height 15
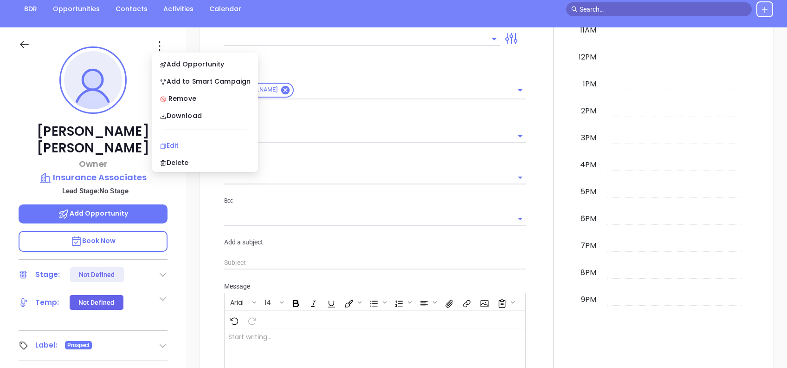
click at [200, 141] on div "Edit" at bounding box center [205, 145] width 91 height 10
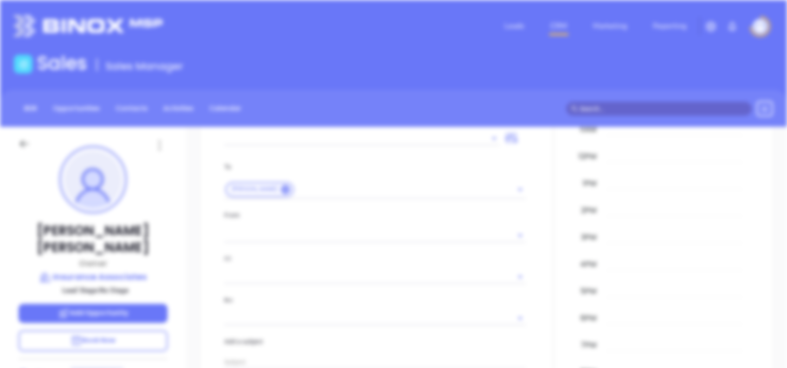
scroll to position [0, 0]
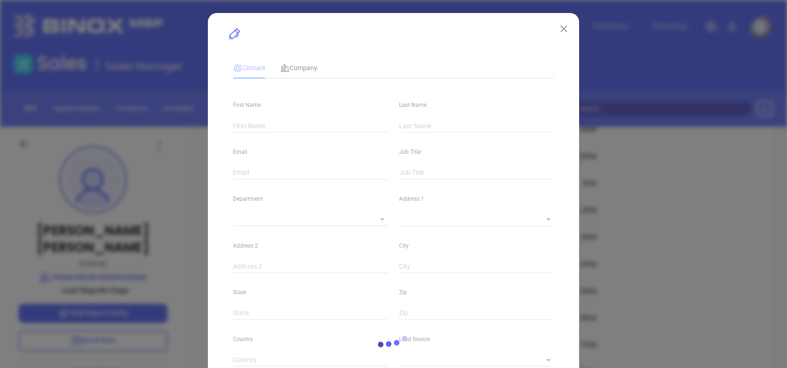
type input "David"
type input "Keyes"
type input "dkeyes@insuranceassociate.com"
type input "Owner"
type input "1"
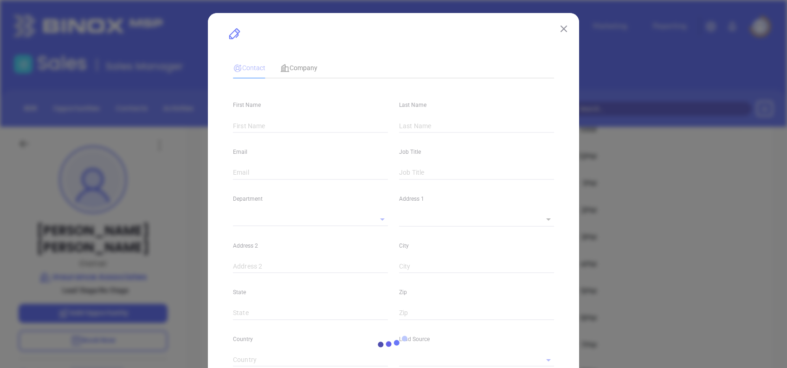
type input "www.linkedin.com/in/david-keyes-3a7ba510"
type input "Marketing"
type input "Binox"
type input "undefined undefined"
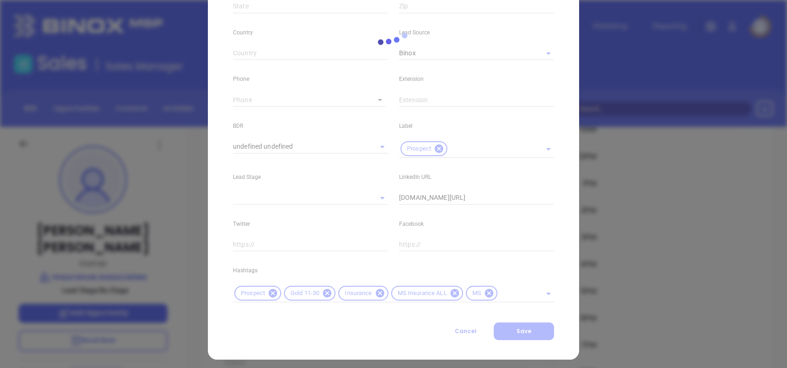
scroll to position [314, 0]
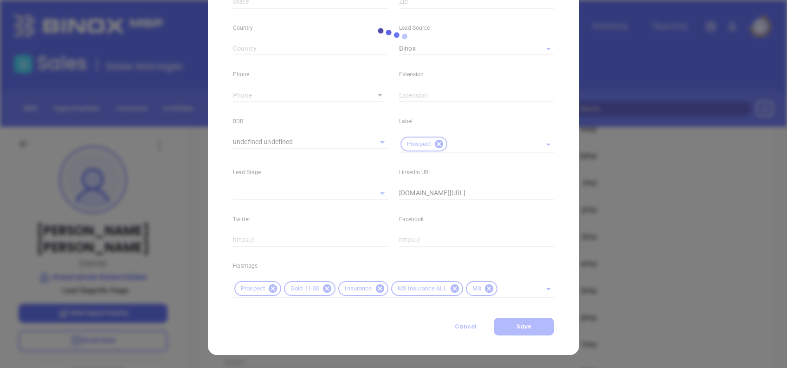
type input "(601) 849-2271"
type input "1"
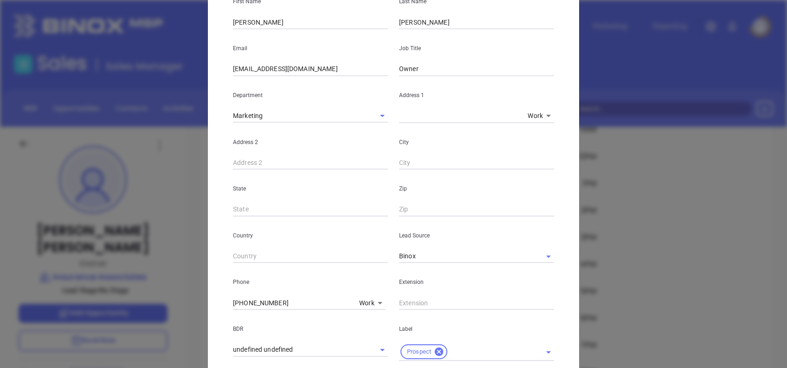
scroll to position [4, 0]
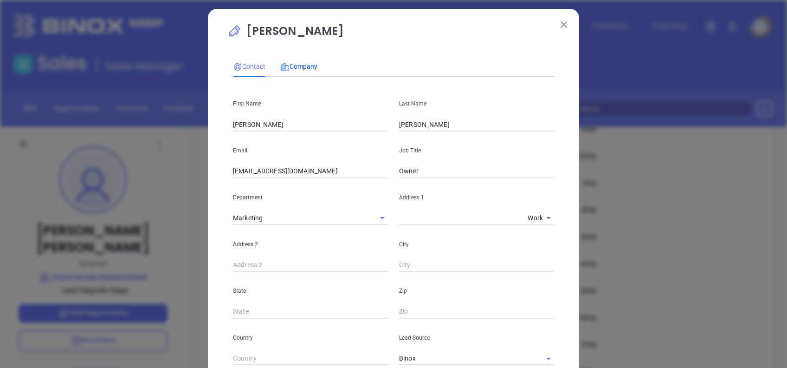
click at [307, 65] on span "Company" at bounding box center [298, 66] width 37 height 7
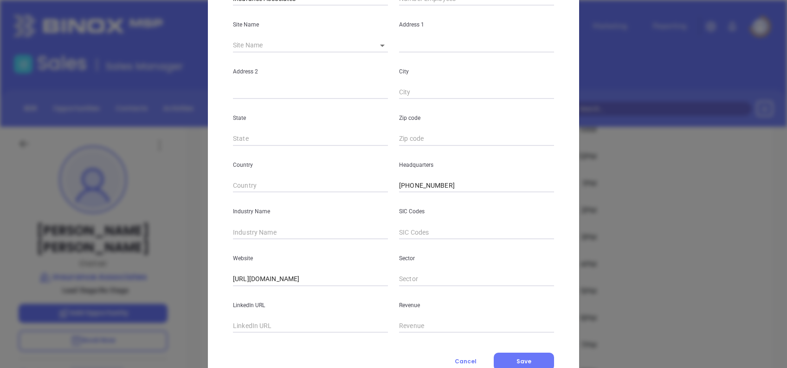
scroll to position [165, 0]
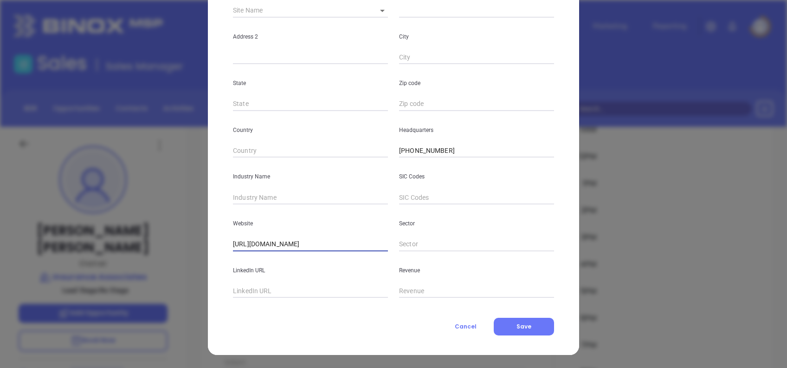
drag, startPoint x: 352, startPoint y: 247, endPoint x: 233, endPoint y: 256, distance: 119.6
click at [234, 256] on div "Name Insurance Associates Number Employees Site Name ​ Address 1 Address 2 City…" at bounding box center [393, 111] width 321 height 374
click at [344, 242] on input "https://www.insuranceassociate.com/" at bounding box center [310, 244] width 155 height 14
drag, startPoint x: 349, startPoint y: 238, endPoint x: 174, endPoint y: 255, distance: 176.8
click at [175, 255] on div "David Keyes Contact Company First Name David Last Name Keyes Email dkeyes@insur…" at bounding box center [393, 184] width 787 height 368
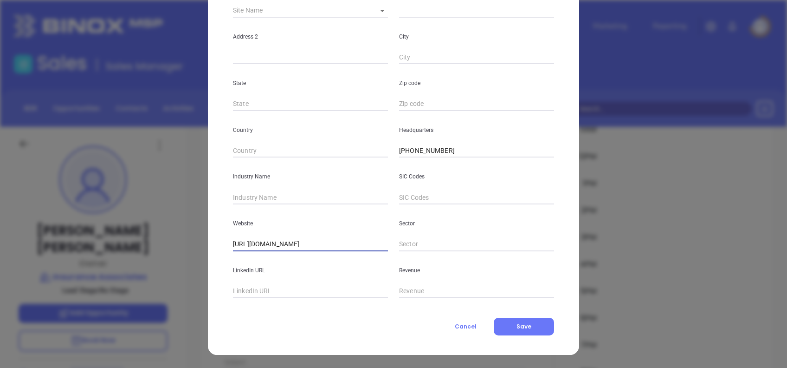
paste input "assuredpartners"
type input "https://www.assuredpartners.com/"
click at [538, 324] on button "Save" at bounding box center [524, 326] width 60 height 18
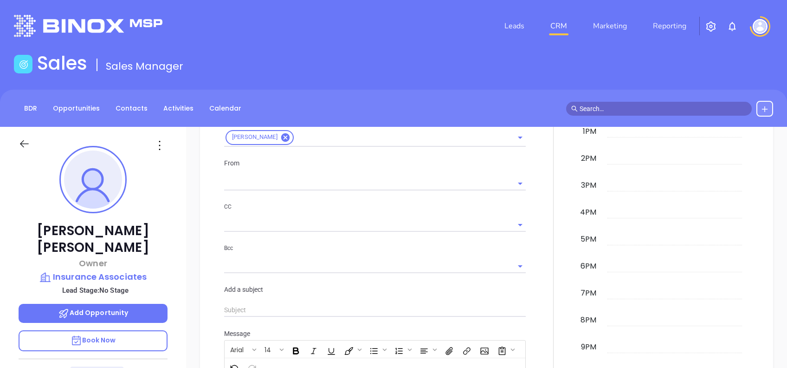
scroll to position [314, 0]
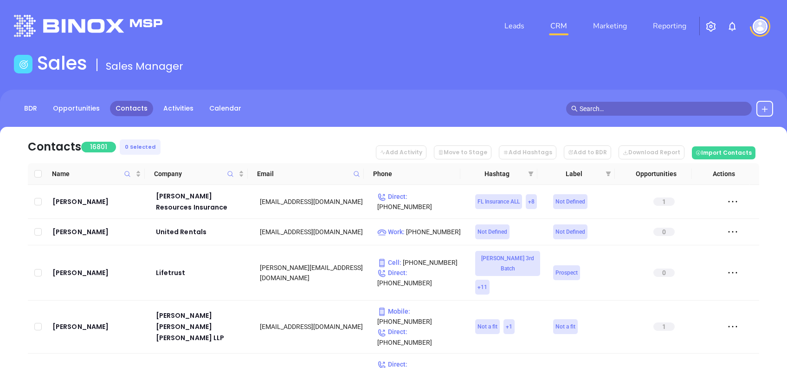
click at [356, 170] on icon at bounding box center [356, 173] width 7 height 7
click at [307, 192] on input "text" at bounding box center [312, 193] width 94 height 15
paste input "[DOMAIN_NAME]"
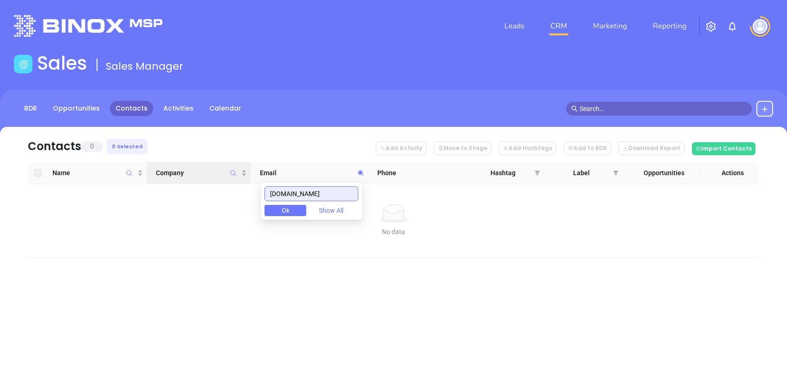
drag, startPoint x: 307, startPoint y: 194, endPoint x: 192, endPoint y: 183, distance: 115.2
click at [211, 185] on body "Leads CRM Marketing Reporting Financial Leads Leads Sales Sales Manager BDR Opp…" at bounding box center [393, 184] width 787 height 368
paste input "[DOMAIN_NAME]"
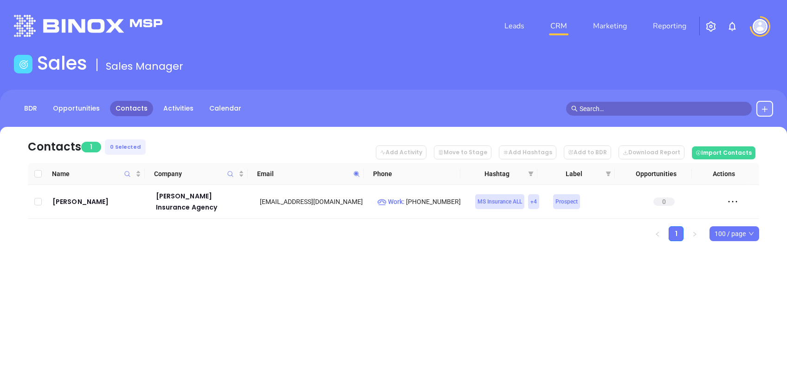
click at [356, 175] on span at bounding box center [356, 174] width 11 height 14
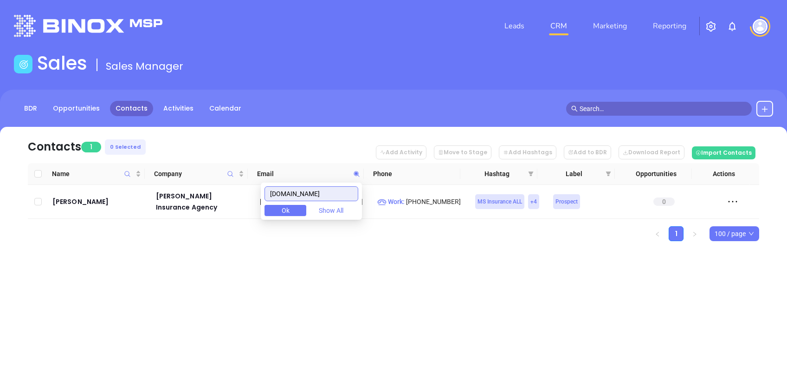
paste input "[DOMAIN_NAME]"
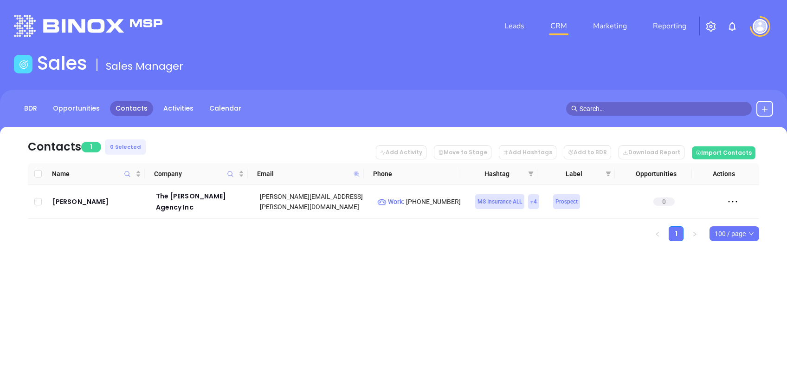
click at [357, 174] on icon at bounding box center [357, 174] width 6 height 6
paste input "[PERSON_NAME]"
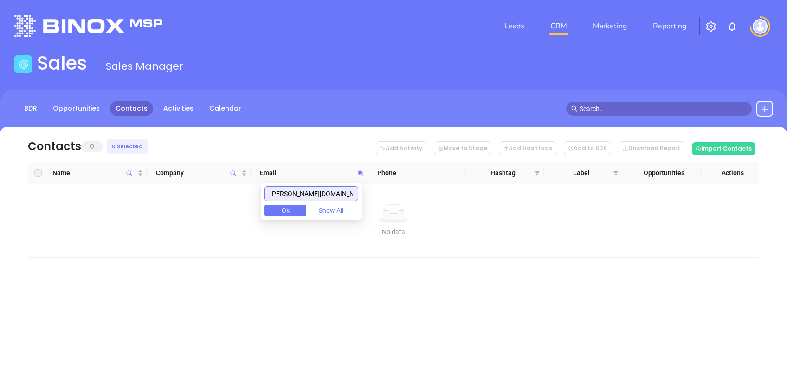
drag, startPoint x: 345, startPoint y: 190, endPoint x: 218, endPoint y: 192, distance: 127.2
click at [225, 194] on body "Leads CRM Marketing Reporting Financial Leads Leads Sales Sales Manager BDR Opp…" at bounding box center [393, 184] width 787 height 368
paste input "treutelins"
drag, startPoint x: 321, startPoint y: 189, endPoint x: 244, endPoint y: 181, distance: 77.1
click at [245, 181] on body "Leads CRM Marketing Reporting Financial Leads Leads Sales Sales Manager BDR Opp…" at bounding box center [393, 184] width 787 height 368
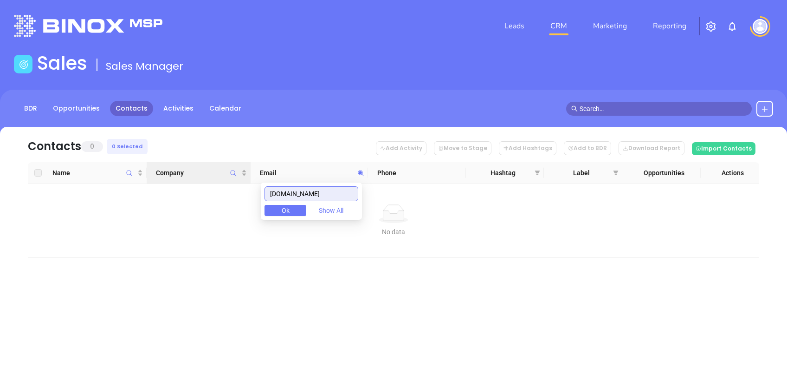
paste input "istateinsagency"
drag, startPoint x: 354, startPoint y: 190, endPoint x: 258, endPoint y: 200, distance: 95.6
click at [265, 203] on body "Leads CRM Marketing Reporting Financial Leads Leads Sales Sales Manager BDR Opp…" at bounding box center [393, 184] width 787 height 368
paste input "hebryant"
drag, startPoint x: 346, startPoint y: 191, endPoint x: 158, endPoint y: 199, distance: 188.1
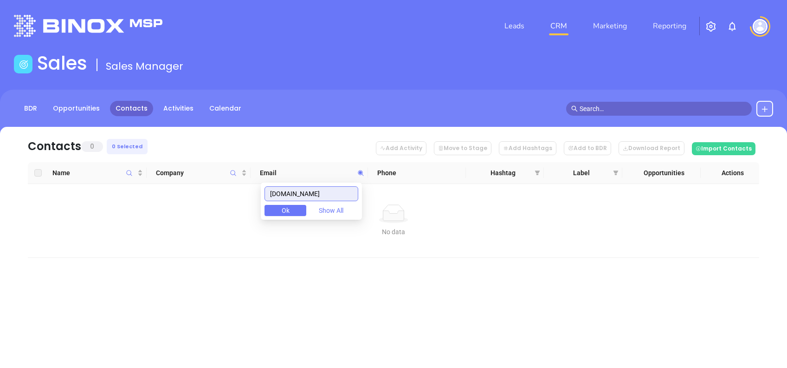
click at [158, 199] on body "Leads CRM Marketing Reporting Financial Leads Leads Sales Sales Manager BDR Opp…" at bounding box center [393, 184] width 787 height 368
paste input "[DOMAIN_NAME]"
click at [325, 189] on input "[DOMAIN_NAME]" at bounding box center [312, 193] width 94 height 15
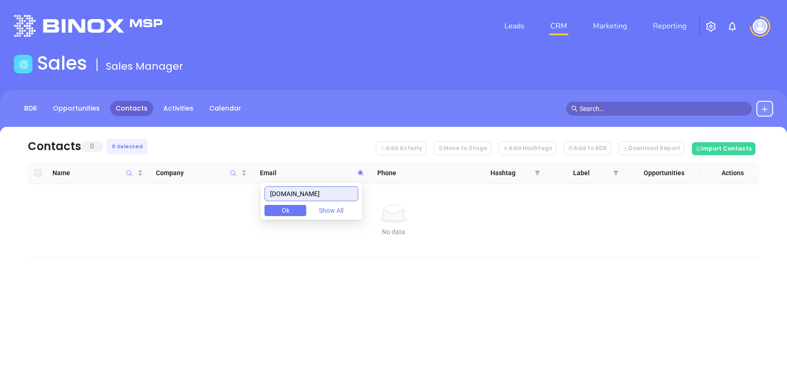
paste input "[DOMAIN_NAME]"
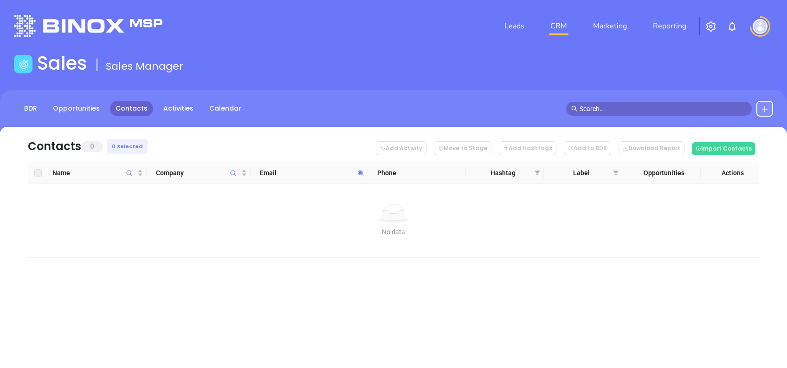
click at [360, 167] on span at bounding box center [360, 173] width 11 height 14
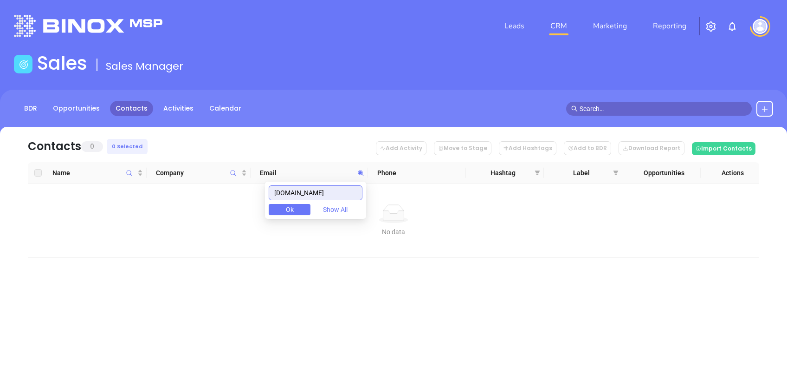
paste input "baylisinsurance"
drag, startPoint x: 344, startPoint y: 195, endPoint x: 239, endPoint y: 190, distance: 105.4
click at [240, 190] on body "Leads CRM Marketing Reporting Financial Leads Leads Sales Sales Manager BDR Opp…" at bounding box center [393, 184] width 787 height 368
paste input "[DOMAIN_NAME]"
drag, startPoint x: 328, startPoint y: 191, endPoint x: 217, endPoint y: 169, distance: 113.0
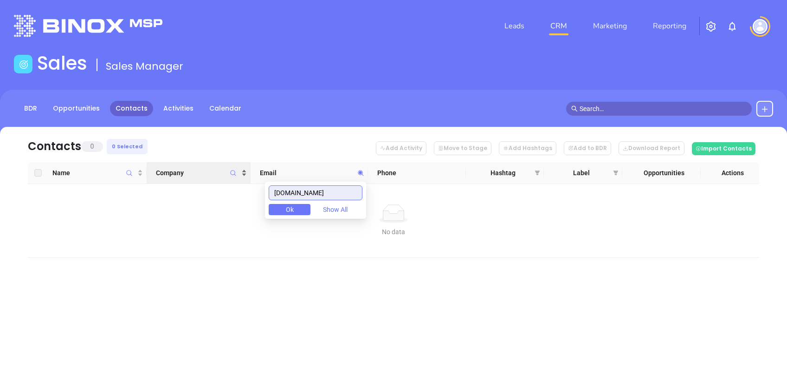
click at [218, 170] on body "Leads CRM Marketing Reporting Financial Leads Leads Sales Sales Manager BDR Opp…" at bounding box center [393, 184] width 787 height 368
paste input "[DOMAIN_NAME]"
drag, startPoint x: 347, startPoint y: 190, endPoint x: 242, endPoint y: 205, distance: 106.3
click at [242, 205] on body "Leads CRM Marketing Reporting Financial Leads Leads Sales Sales Manager BDR Opp…" at bounding box center [393, 184] width 787 height 368
paste input "dehmerinsurance"
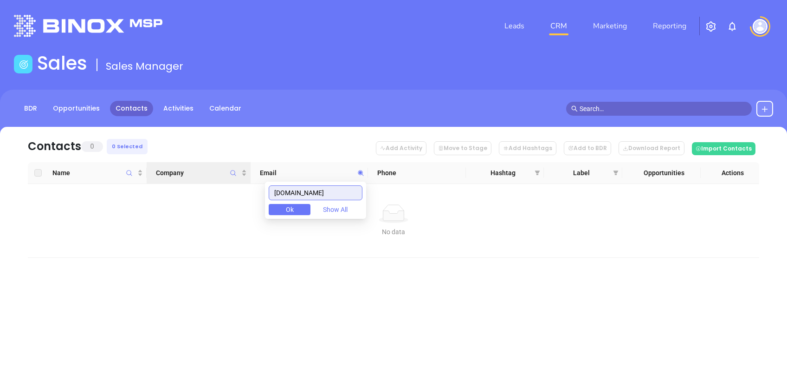
drag, startPoint x: 323, startPoint y: 190, endPoint x: 168, endPoint y: 164, distance: 156.7
click at [195, 170] on body "Leads CRM Marketing Reporting Financial Leads Leads Sales Sales Manager BDR Opp…" at bounding box center [393, 184] width 787 height 368
paste input "myargentwealth"
type input "[DOMAIN_NAME]"
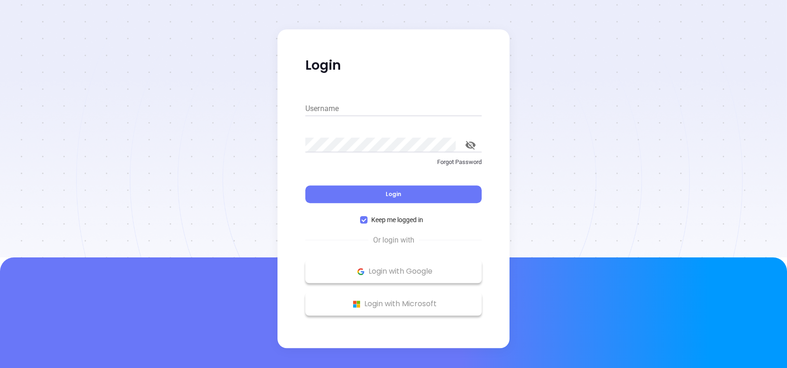
type input "[PERSON_NAME][EMAIL_ADDRESS][PERSON_NAME][DOMAIN_NAME]"
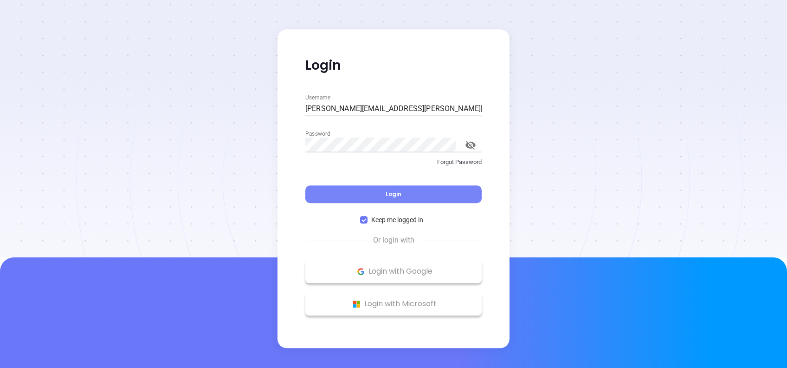
click at [399, 194] on span "Login" at bounding box center [394, 194] width 16 height 8
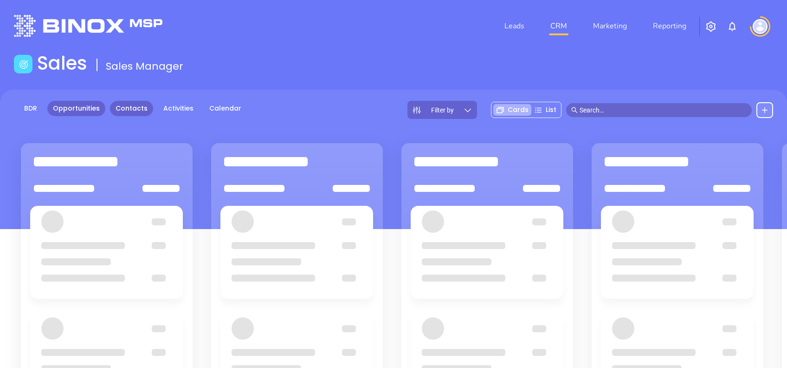
click at [133, 110] on link "Contacts" at bounding box center [131, 108] width 43 height 15
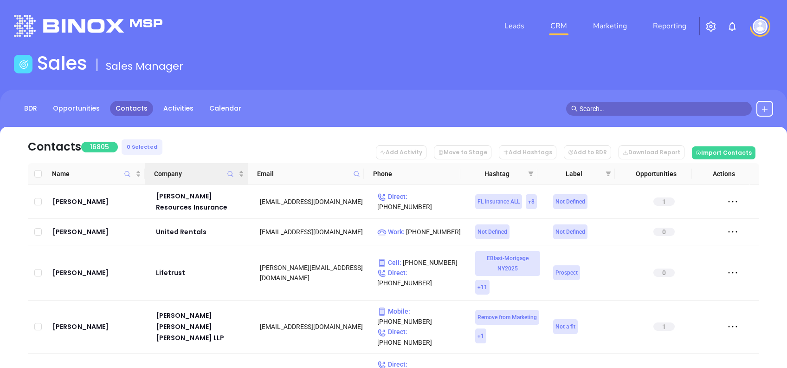
click at [230, 172] on icon "Company" at bounding box center [230, 173] width 7 height 7
click at [359, 175] on icon at bounding box center [356, 173] width 7 height 7
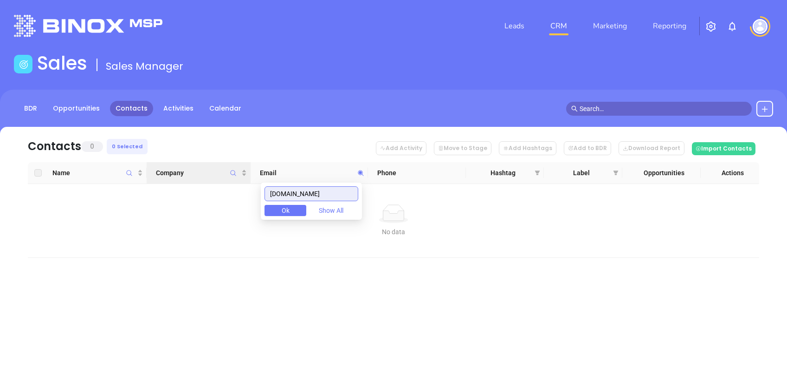
drag, startPoint x: 353, startPoint y: 189, endPoint x: 219, endPoint y: 179, distance: 134.5
click at [225, 181] on body "Leads CRM Marketing Reporting Financial Leads Leads Sales Sales Manager BDR Opp…" at bounding box center [393, 184] width 787 height 368
paste input "stogneragency"
drag, startPoint x: 335, startPoint y: 193, endPoint x: 213, endPoint y: 175, distance: 122.9
click at [224, 178] on body "Leads CRM Marketing Reporting Financial Leads Leads Sales Sales Manager BDR Opp…" at bounding box center [393, 184] width 787 height 368
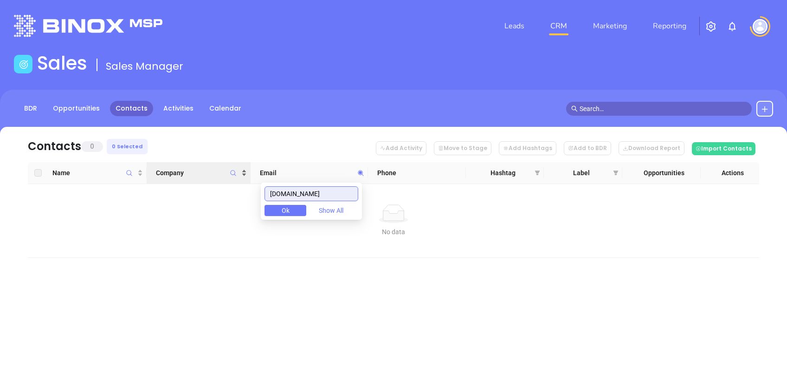
paste input "bandk-ins"
drag, startPoint x: 338, startPoint y: 194, endPoint x: 234, endPoint y: 190, distance: 104.0
click at [238, 190] on body "Leads CRM Marketing Reporting Financial Leads Leads Sales Sales Manager BDR Opp…" at bounding box center [393, 184] width 787 height 368
paste input "palmerinsllc"
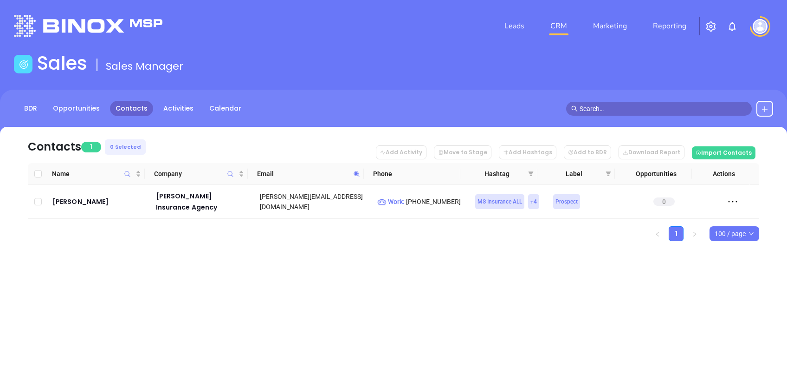
click at [358, 178] on span at bounding box center [356, 174] width 11 height 14
paste input "ism-ms"
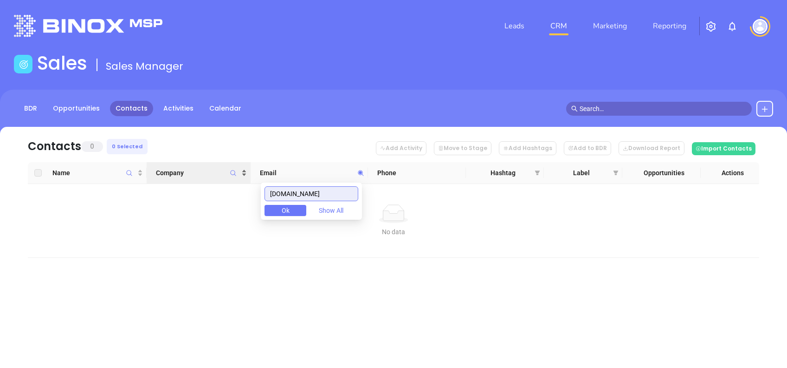
drag, startPoint x: 328, startPoint y: 194, endPoint x: 212, endPoint y: 175, distance: 117.5
click at [213, 175] on body "Leads CRM Marketing Reporting Financial Leads Leads Sales Sales Manager BDR Opp…" at bounding box center [393, 184] width 787 height 368
paste input "littleinsagency"
drag, startPoint x: 342, startPoint y: 189, endPoint x: 190, endPoint y: 193, distance: 152.7
click at [190, 193] on body "Leads CRM Marketing Reporting Financial Leads Leads Sales Sales Manager BDR Opp…" at bounding box center [393, 184] width 787 height 368
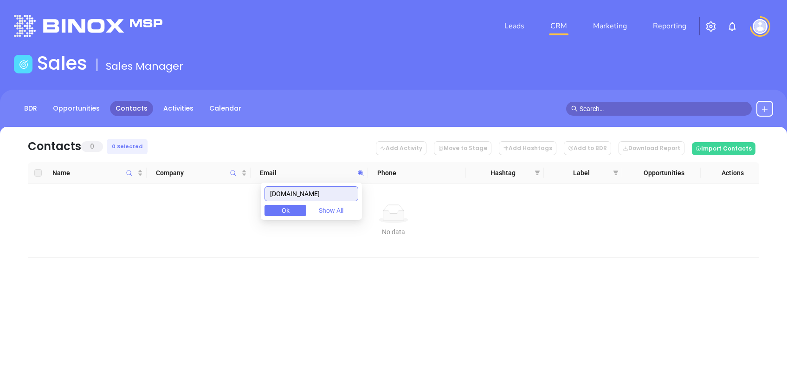
paste input "insurems"
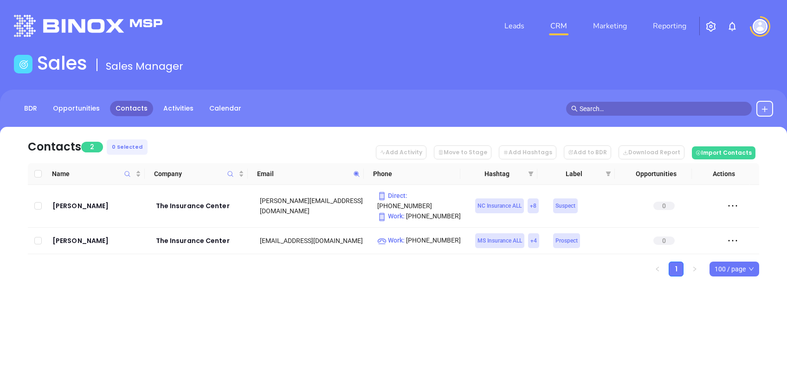
click at [360, 175] on icon at bounding box center [356, 173] width 7 height 7
paste input "meyerandrosenbaum"
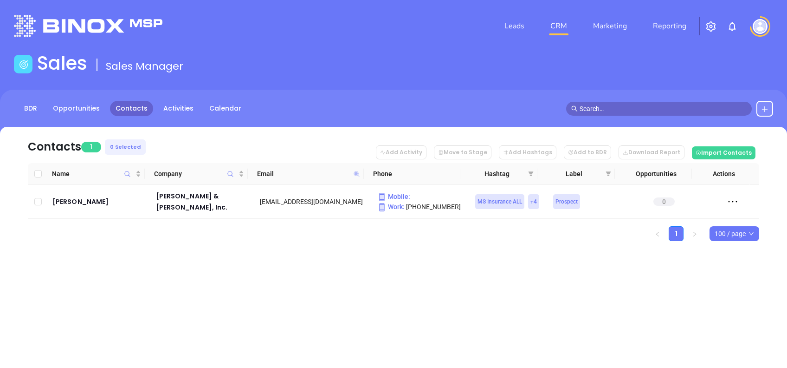
click at [356, 171] on icon at bounding box center [357, 174] width 6 height 6
paste input "byrneagency"
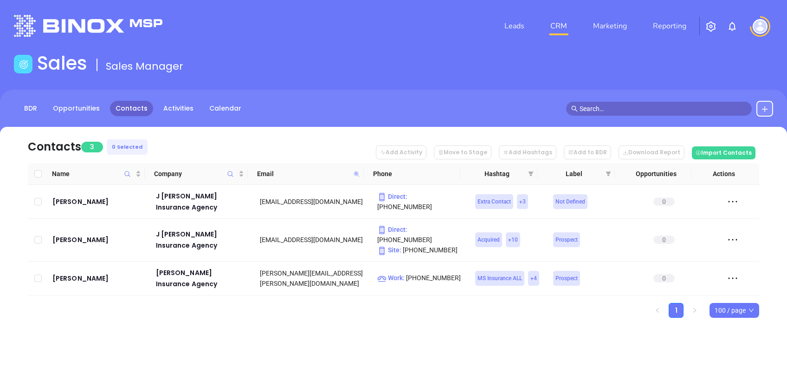
click at [356, 173] on icon at bounding box center [357, 174] width 6 height 6
paste input "collinsinsurance1"
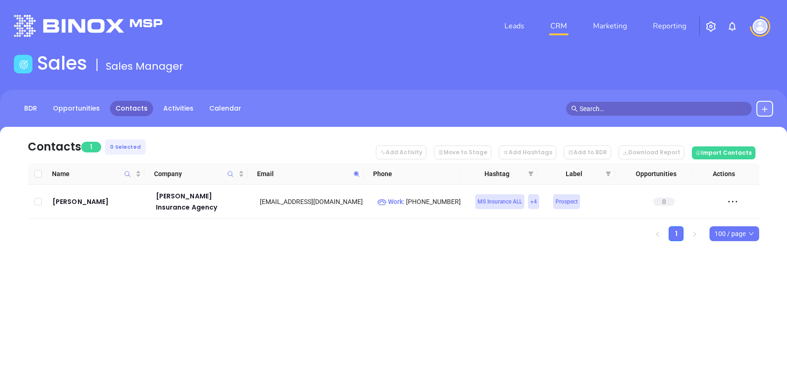
click at [358, 174] on icon at bounding box center [357, 174] width 6 height 6
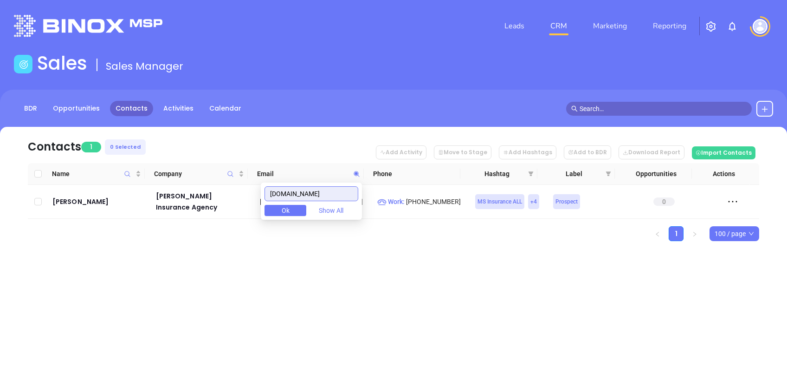
paste input "grahaminsuranceinc"
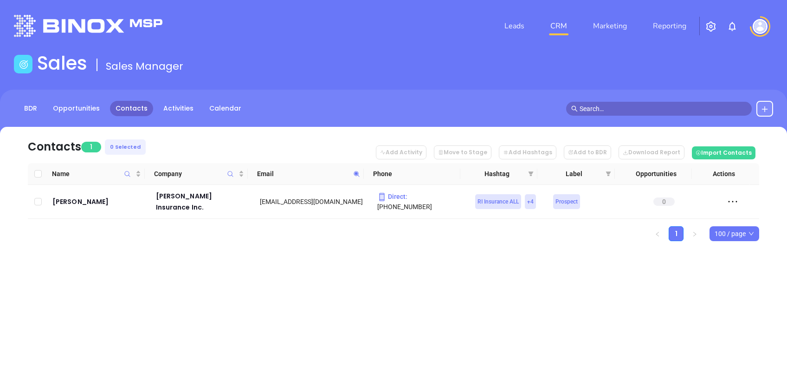
click at [358, 170] on icon at bounding box center [356, 173] width 7 height 7
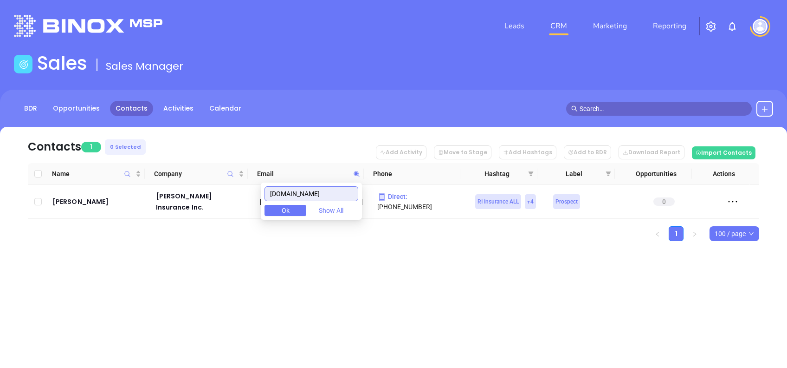
paste input "terralinsurance"
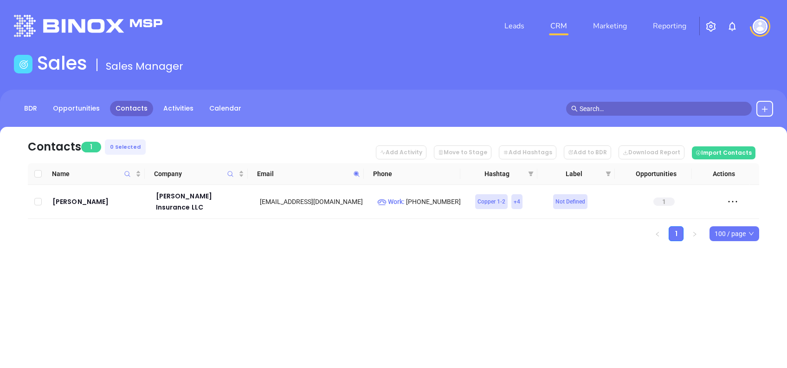
click at [358, 172] on icon at bounding box center [356, 173] width 7 height 7
paste input "southerngulfstates"
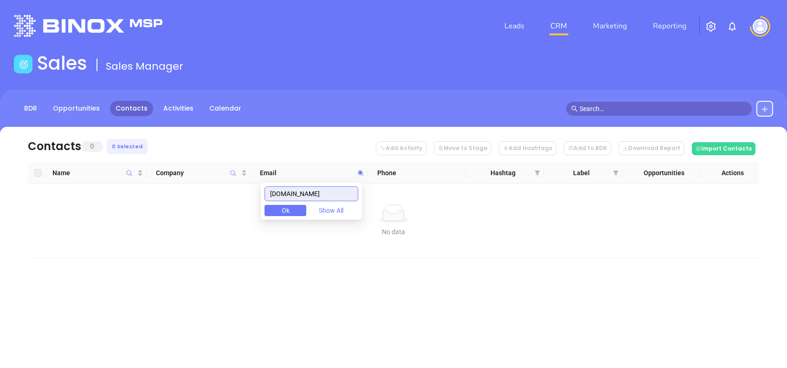
drag, startPoint x: 344, startPoint y: 193, endPoint x: 238, endPoint y: 195, distance: 106.8
click at [239, 195] on body "Leads CRM Marketing Reporting Financial Leads Leads Sales Sales Manager BDR Opp…" at bounding box center [393, 184] width 787 height 368
paste input "ggroupin"
drag, startPoint x: 327, startPoint y: 194, endPoint x: 196, endPoint y: 183, distance: 131.3
click at [210, 189] on body "Leads CRM Marketing Reporting Financial Leads Leads Sales Sales Manager BDR Opp…" at bounding box center [393, 184] width 787 height 368
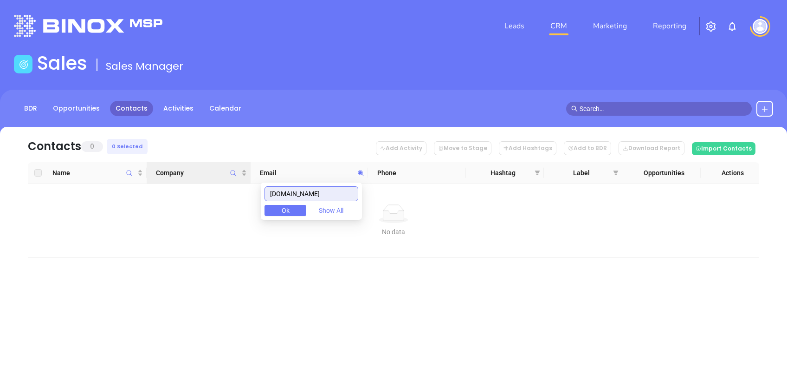
paste input "meekscockroft"
type input "meekscockroft.com"
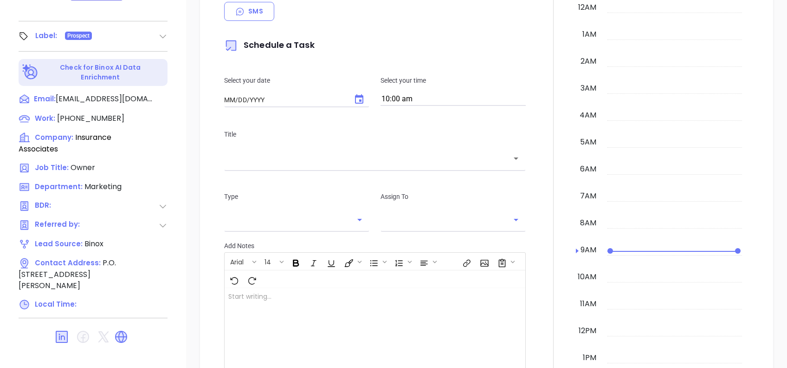
type input "[DATE]"
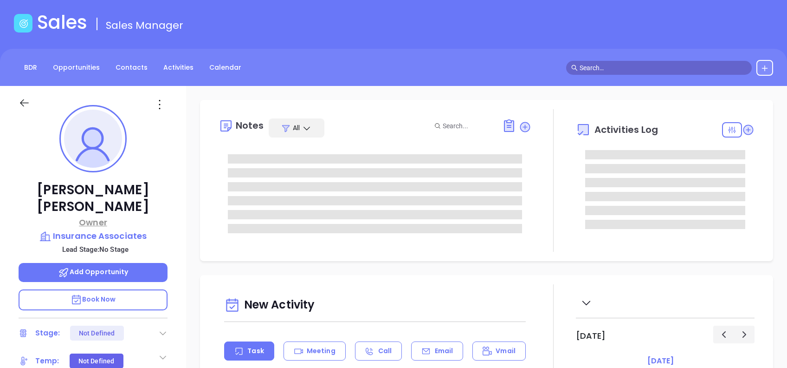
type input "[PERSON_NAME]"
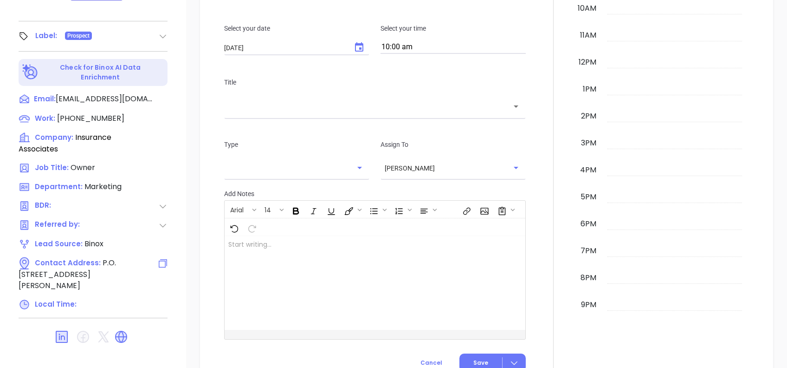
scroll to position [99, 0]
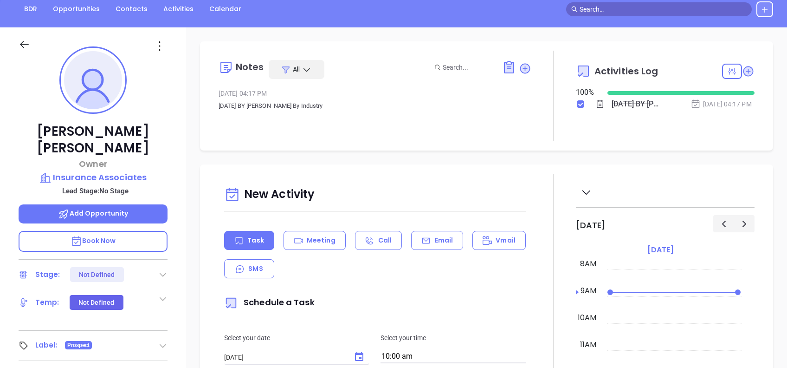
click at [123, 171] on p "Insurance Associates" at bounding box center [93, 177] width 149 height 13
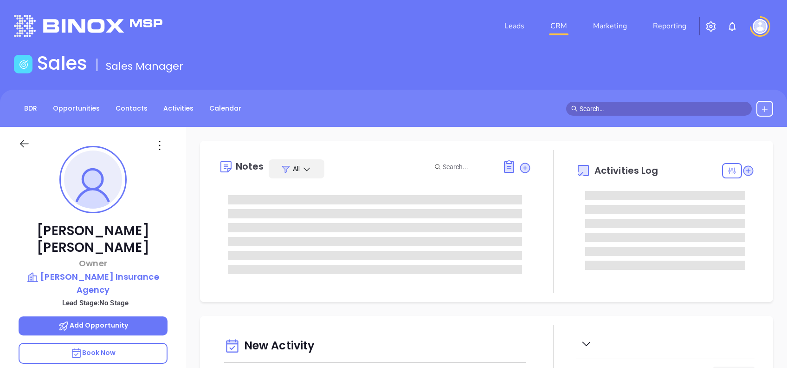
type input "[DATE]"
type input "[PERSON_NAME]"
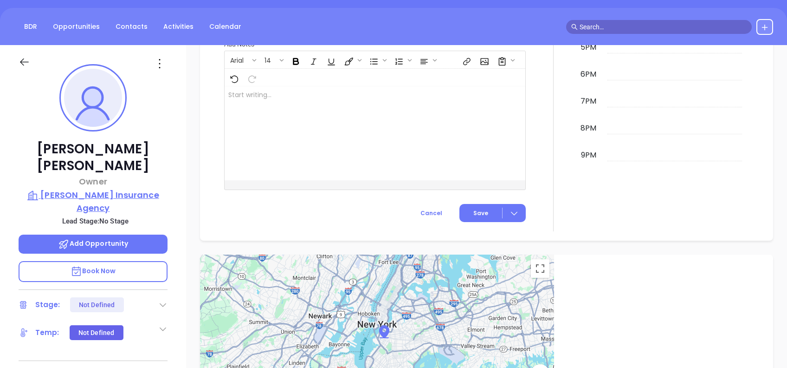
scroll to position [37, 0]
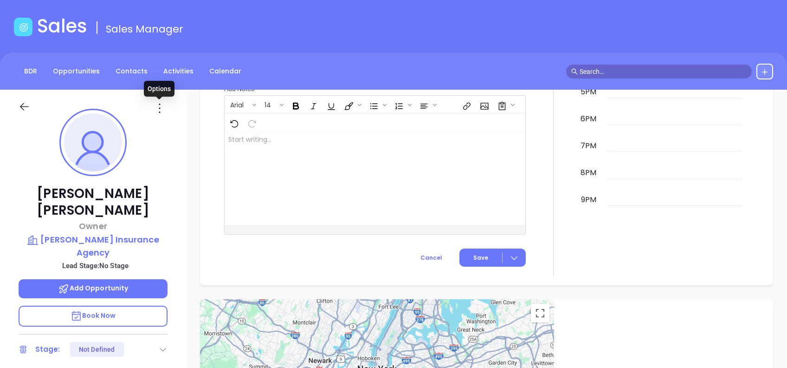
click at [161, 108] on icon at bounding box center [159, 108] width 15 height 15
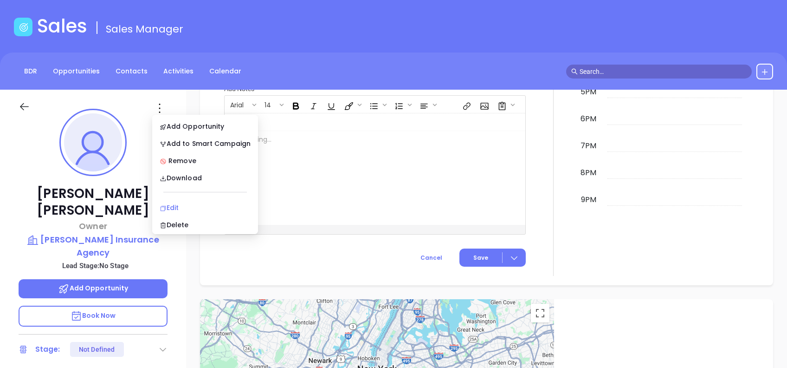
click at [194, 206] on div "Edit" at bounding box center [205, 207] width 91 height 10
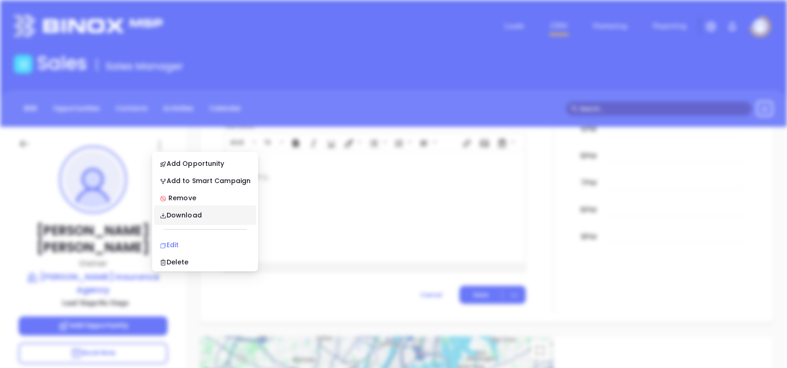
scroll to position [0, 0]
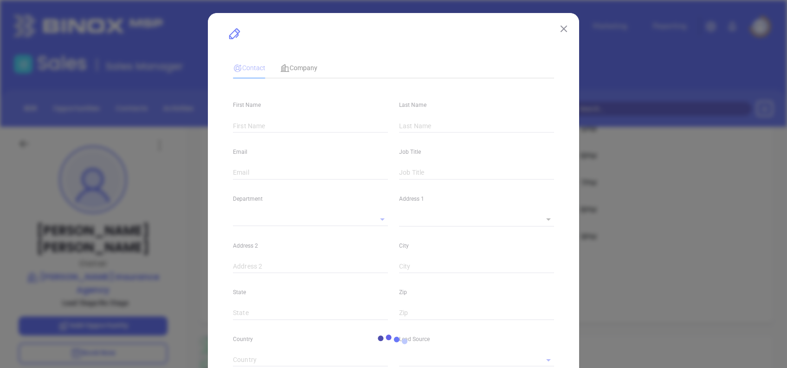
type input "[PERSON_NAME]"
type input "[EMAIL_ADDRESS][DOMAIN_NAME]"
type input "Owner"
type input "1"
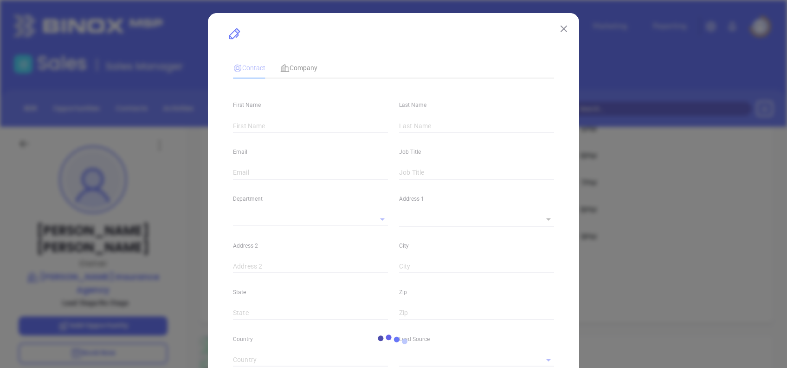
type input "[DOMAIN_NAME][URL][PERSON_NAME]"
type input "Marketing"
type input "Binox"
type input "undefined undefined"
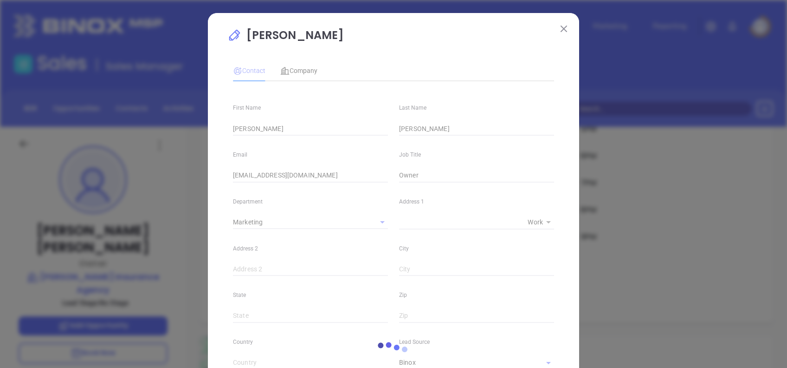
type input "[PHONE_NUMBER]"
type input "1"
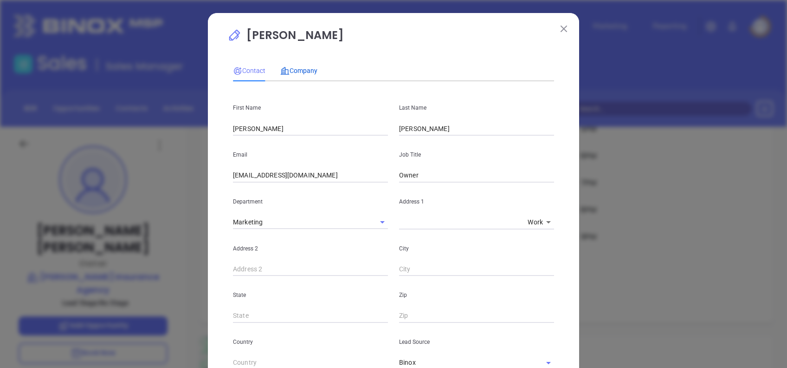
drag, startPoint x: 305, startPoint y: 71, endPoint x: 312, endPoint y: 81, distance: 12.4
click at [305, 71] on span "Company" at bounding box center [298, 70] width 37 height 7
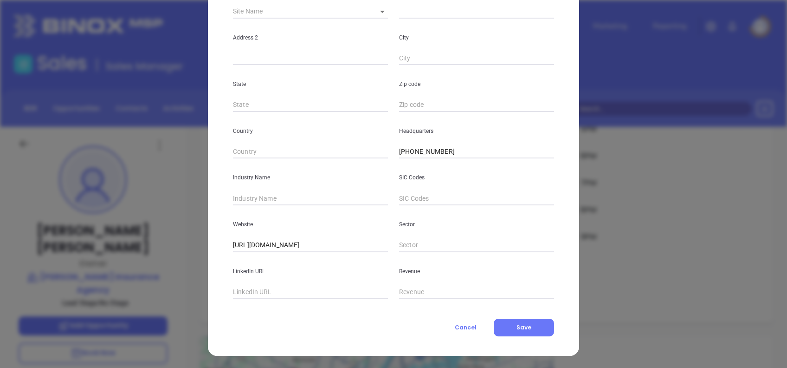
scroll to position [165, 0]
click at [293, 192] on input "text" at bounding box center [310, 197] width 155 height 14
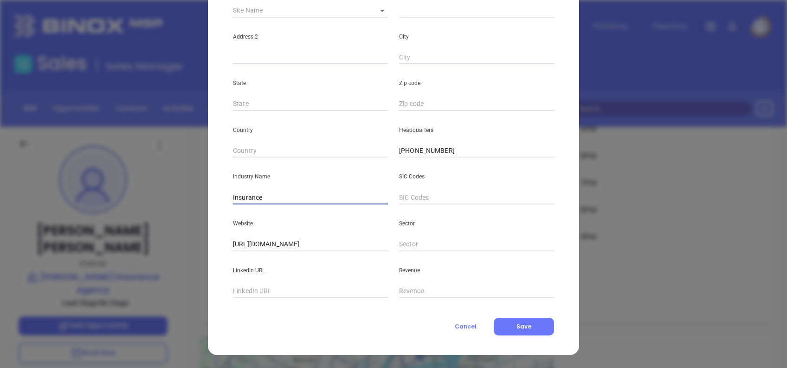
type input "Insurance"
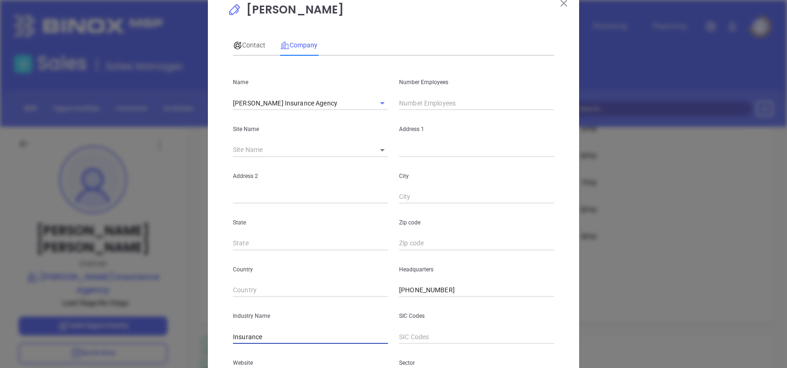
scroll to position [0, 0]
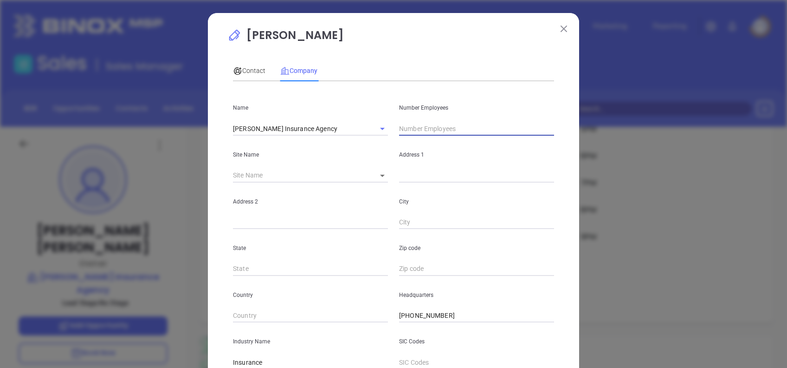
click at [427, 126] on input "text" at bounding box center [476, 129] width 155 height 14
type input "13"
click at [259, 69] on span "Contact" at bounding box center [249, 70] width 32 height 7
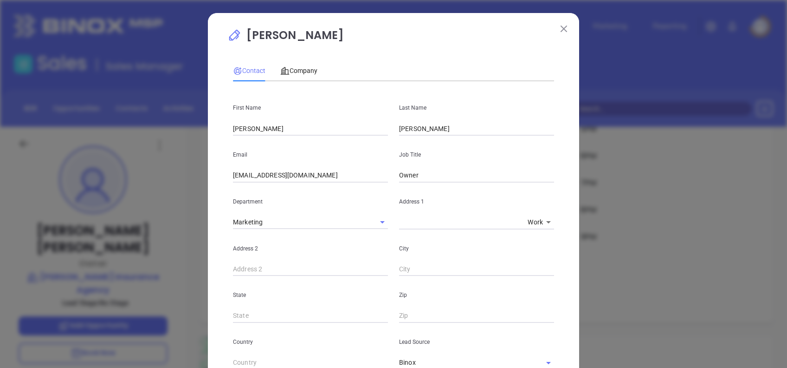
scroll to position [314, 0]
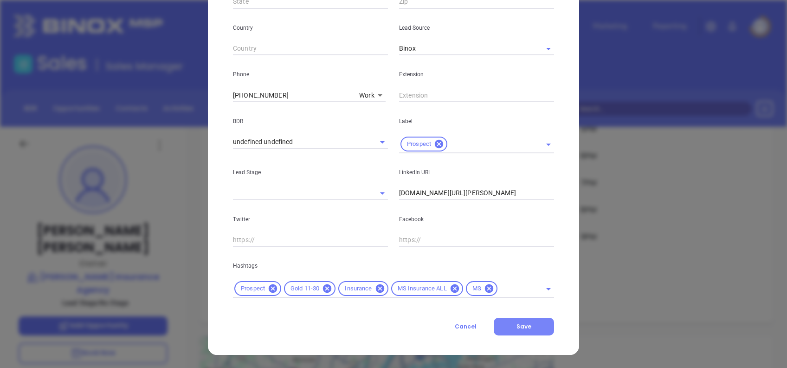
click at [523, 324] on span "Save" at bounding box center [524, 326] width 15 height 8
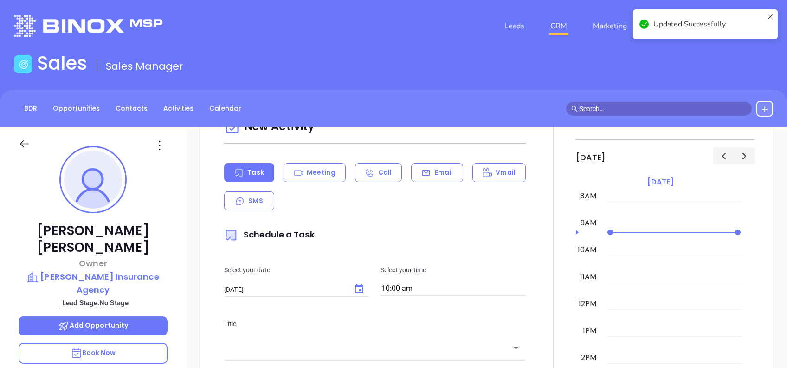
scroll to position [0, 0]
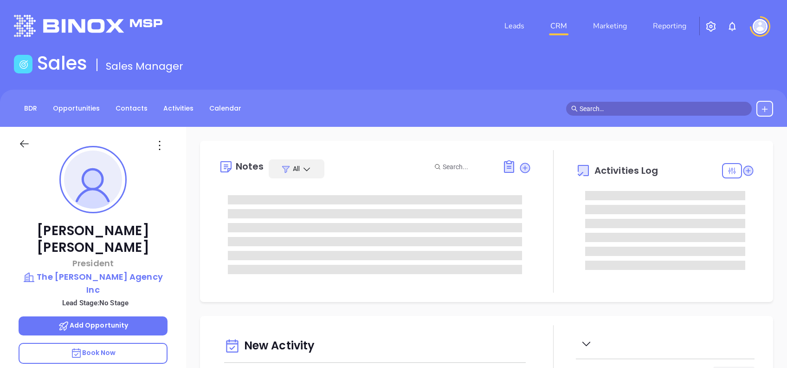
type input "[DATE]"
type input "[PERSON_NAME]"
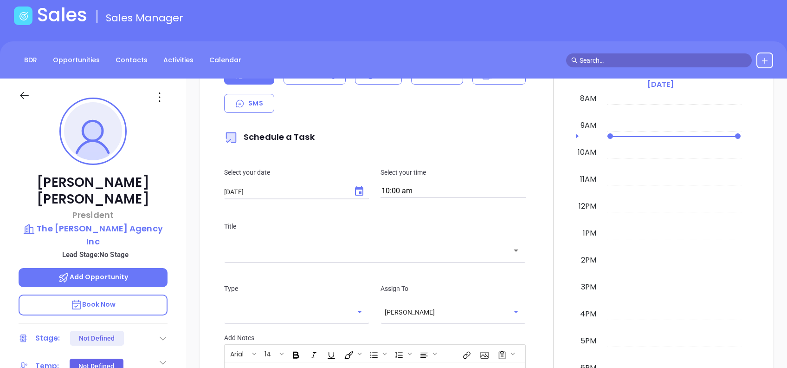
scroll to position [0, 0]
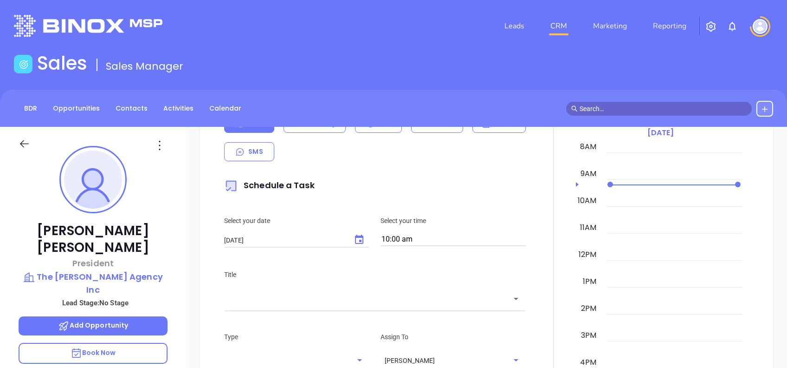
click at [156, 146] on icon at bounding box center [159, 145] width 15 height 15
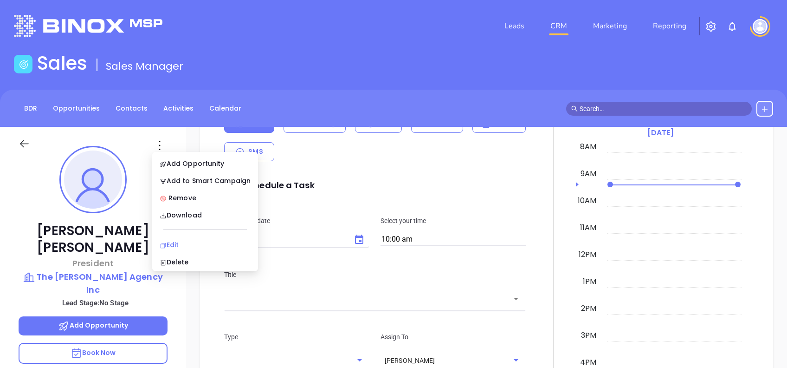
click at [172, 243] on div "Edit" at bounding box center [205, 244] width 91 height 10
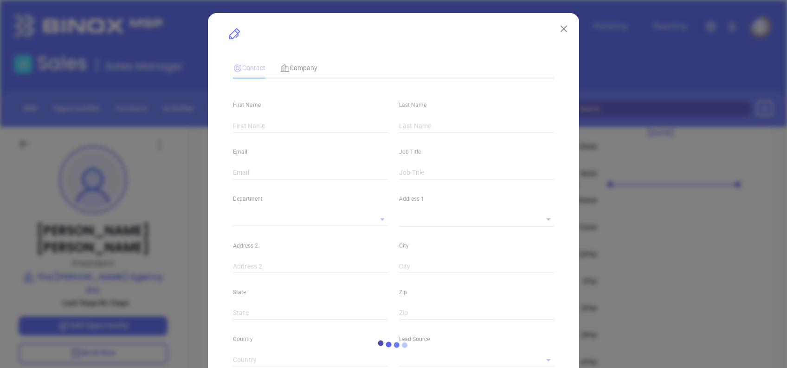
type input "Michael A"
type input "Nowell"
type input "Mike.Nowell@nowellagency.com"
type input "President"
type input "1"
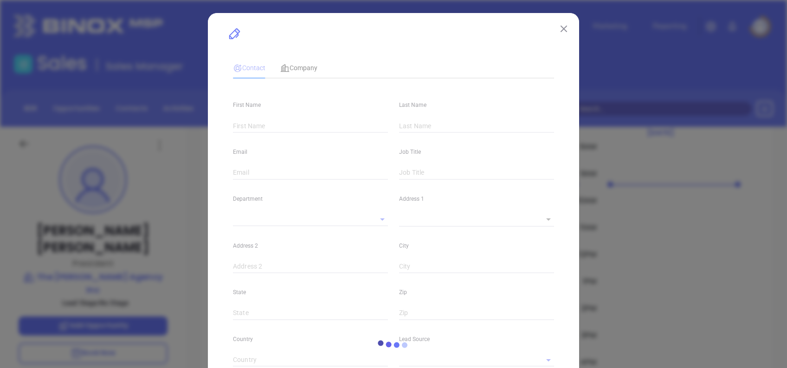
type input "www.linkedin.com/in/mike-nowell-a13823a5"
type input "Marketing"
type input "Binox"
type input "undefined undefined"
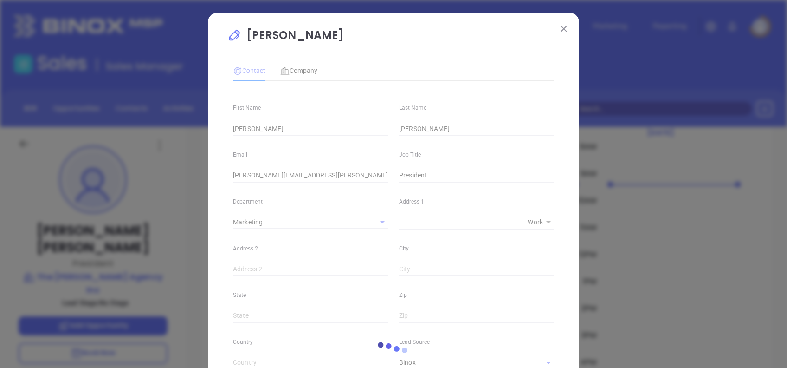
type input "(601) 203-0350"
type input "1"
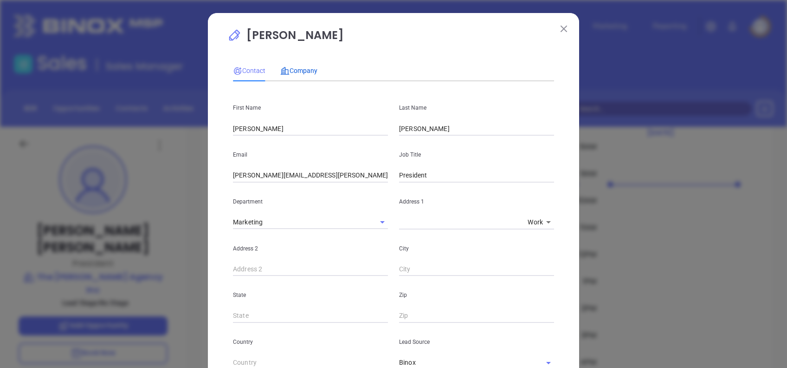
drag, startPoint x: 301, startPoint y: 67, endPoint x: 298, endPoint y: 77, distance: 9.6
click at [301, 68] on span "Company" at bounding box center [298, 70] width 37 height 7
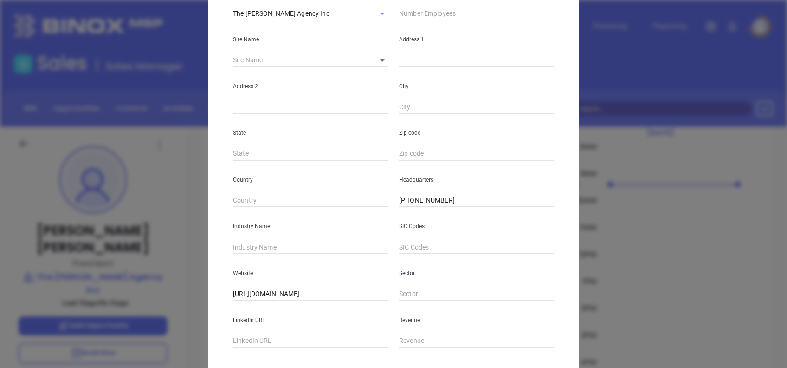
scroll to position [165, 0]
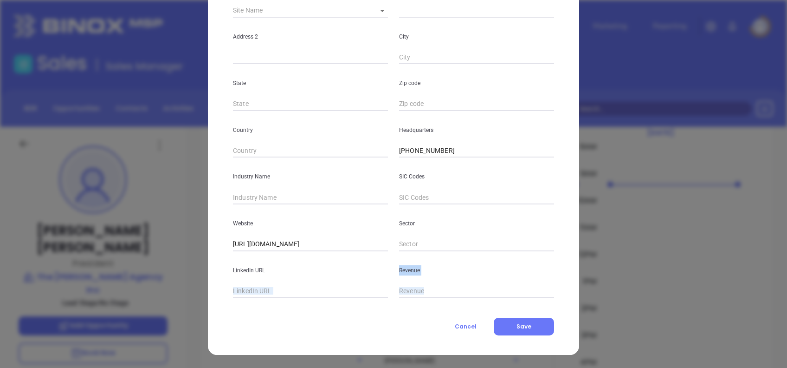
click at [287, 297] on div "Contact Company First Name Michael A Last Name Nowell Email Mike.Nowell@nowella…" at bounding box center [393, 112] width 321 height 445
click at [282, 293] on input "text" at bounding box center [310, 291] width 155 height 14
click at [278, 288] on input "text" at bounding box center [310, 291] width 155 height 14
click at [257, 286] on input "text" at bounding box center [310, 291] width 155 height 14
click at [242, 290] on input "text" at bounding box center [310, 291] width 155 height 14
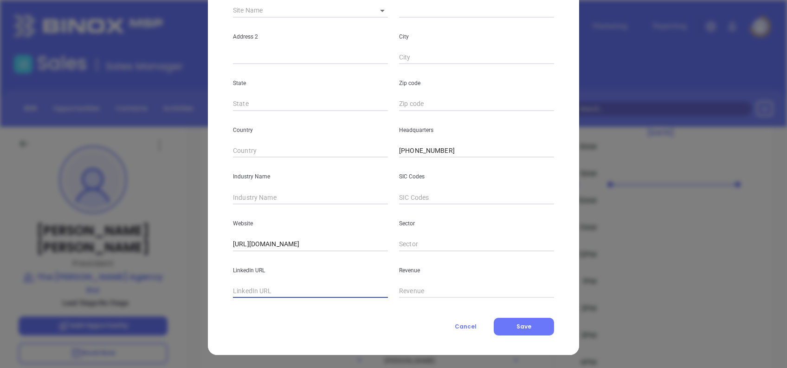
paste input "www.linkedin.com/company/nowell-agency/"
type input "www.linkedin.com/company/nowell-agency/"
click at [274, 193] on input "text" at bounding box center [310, 197] width 155 height 14
type input "Insurance"
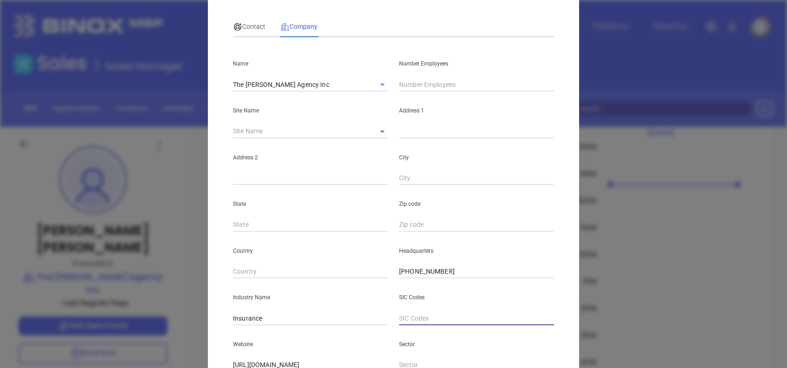
scroll to position [0, 0]
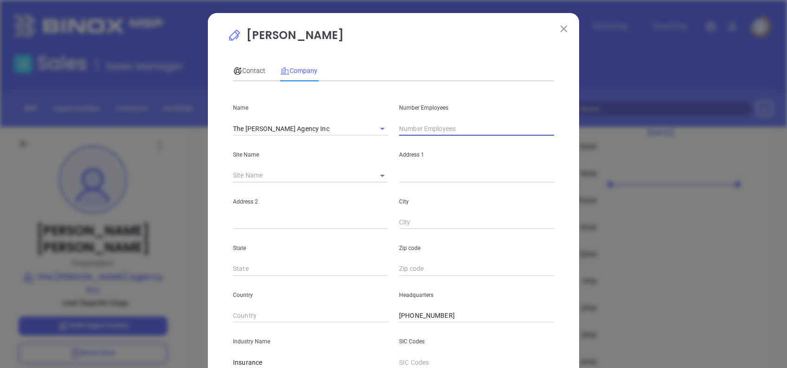
click at [414, 126] on input "text" at bounding box center [476, 129] width 155 height 14
type input "35"
click at [244, 77] on div "Contact" at bounding box center [249, 70] width 32 height 21
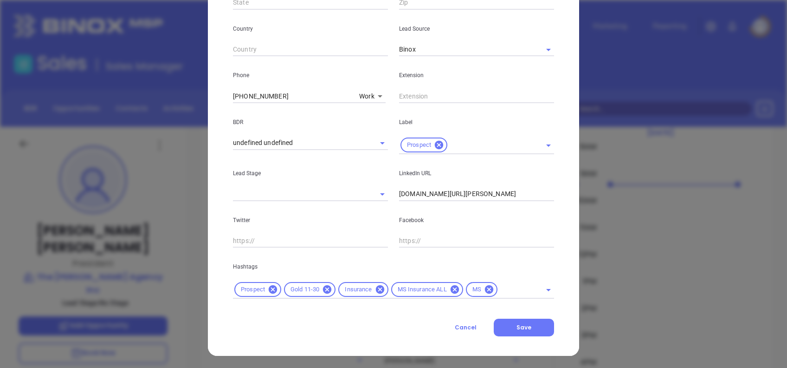
scroll to position [314, 0]
click at [323, 287] on icon at bounding box center [327, 288] width 8 height 8
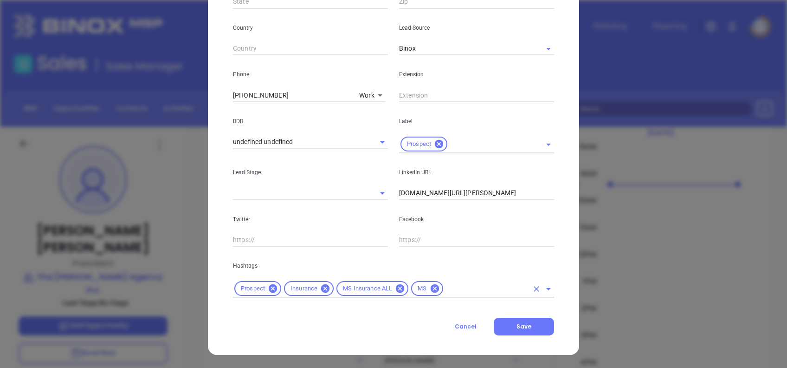
click at [466, 284] on input "text" at bounding box center [487, 289] width 84 height 12
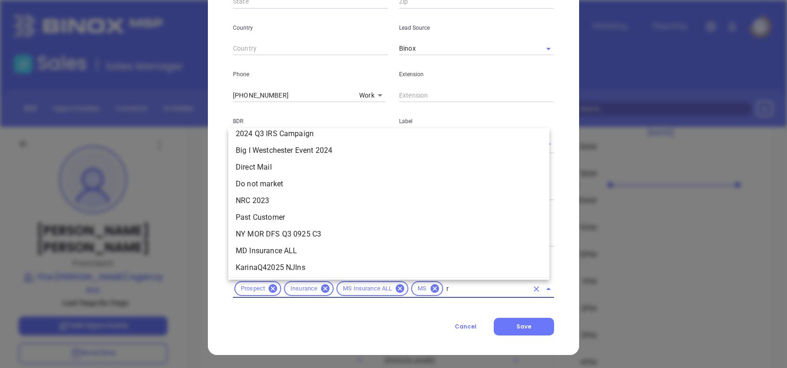
scroll to position [0, 0]
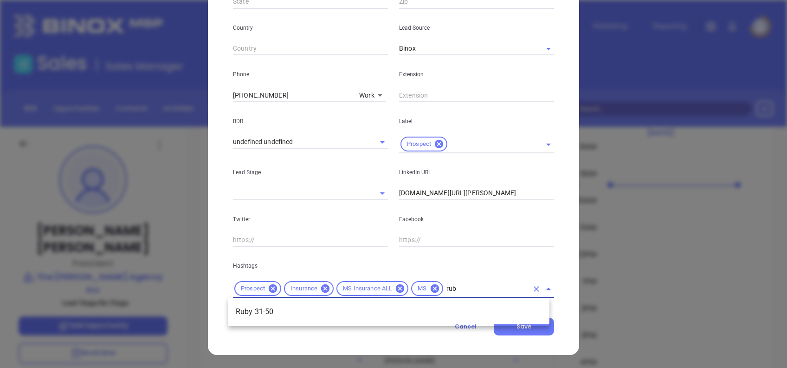
type input "ruby"
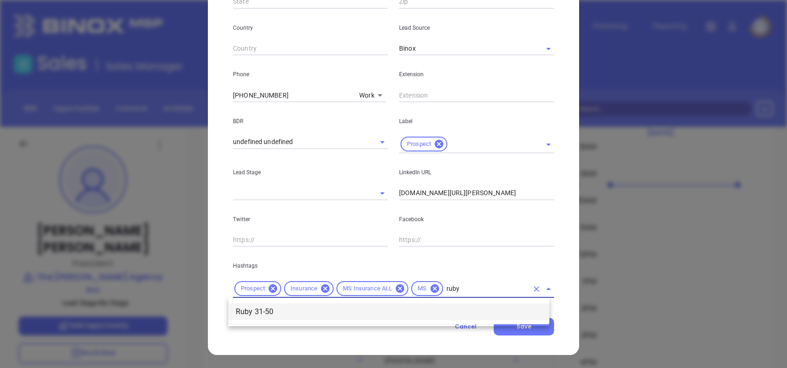
click at [420, 317] on li "Ruby 31-50" at bounding box center [388, 311] width 321 height 17
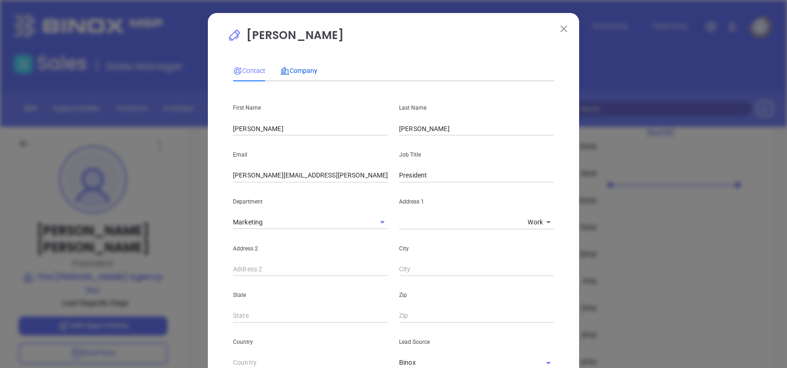
click at [297, 71] on span "Company" at bounding box center [298, 70] width 37 height 7
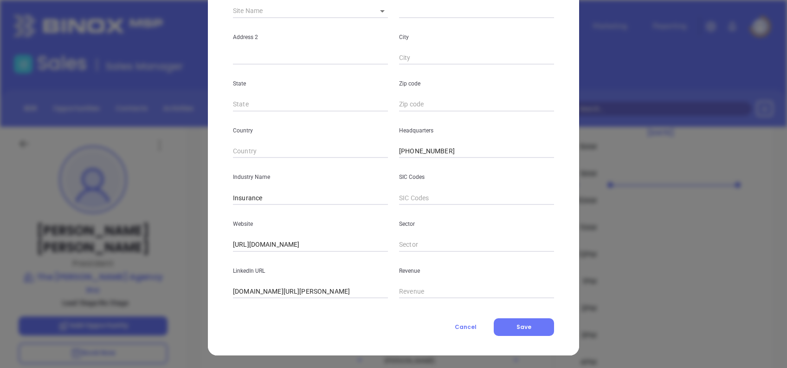
scroll to position [165, 0]
click at [531, 323] on button "Save" at bounding box center [524, 326] width 60 height 18
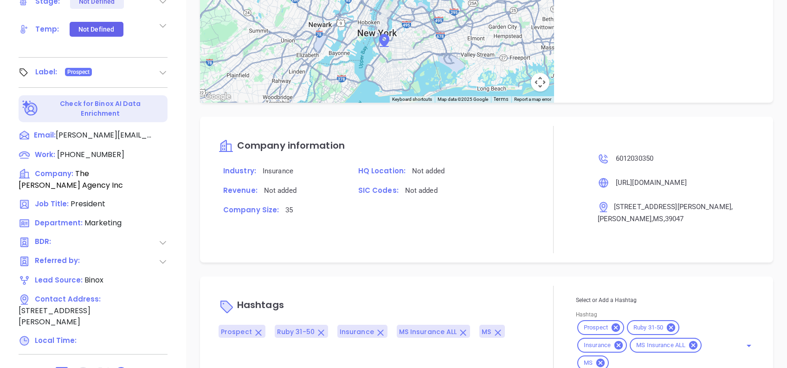
scroll to position [408, 0]
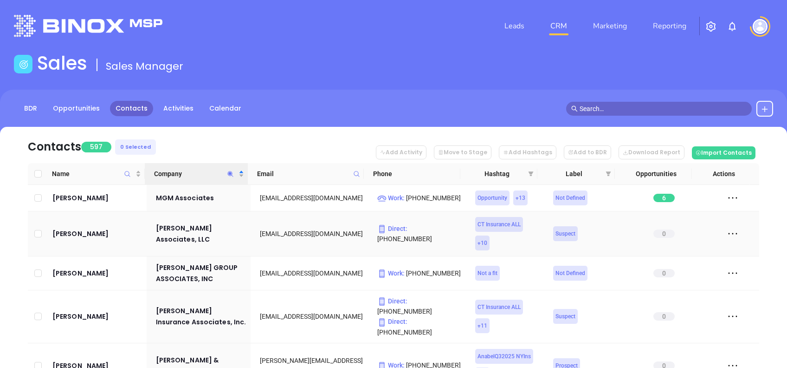
scroll to position [52, 0]
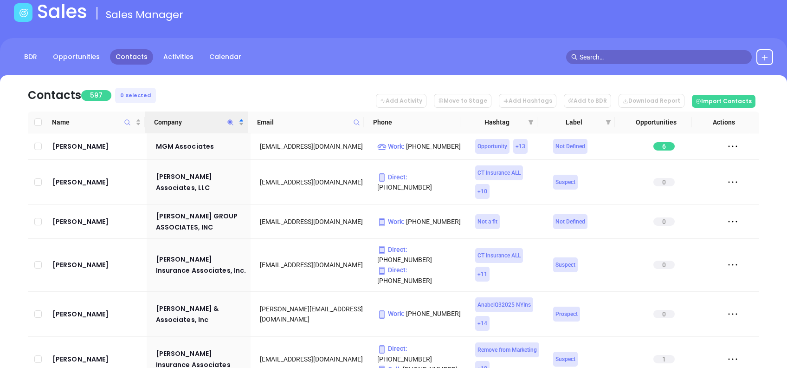
click at [233, 121] on icon "Company" at bounding box center [230, 122] width 7 height 7
type input "Y"
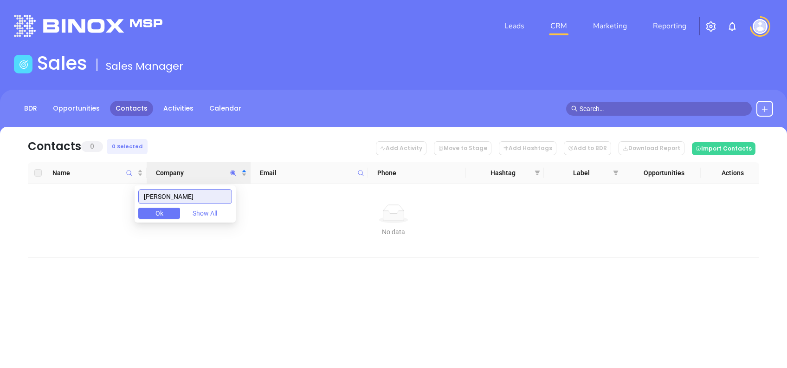
scroll to position [0, 0]
drag, startPoint x: 189, startPoint y: 192, endPoint x: 122, endPoint y: 197, distance: 67.9
click at [122, 197] on body "Leads CRM Marketing Reporting Financial Leads Leads Sales Sales Manager BDR Opp…" at bounding box center [393, 184] width 787 height 368
click at [161, 194] on input "TRI STATE" at bounding box center [185, 196] width 94 height 15
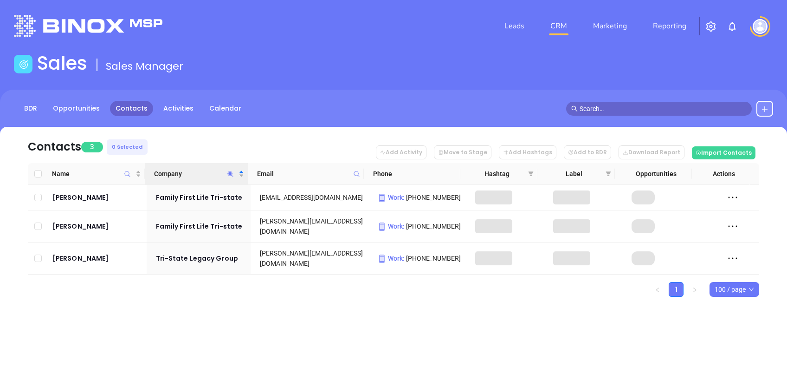
click at [275, 326] on div "Leads CRM Marketing Reporting Financial Leads Leads Sales Sales Manager BDR Opp…" at bounding box center [393, 184] width 787 height 368
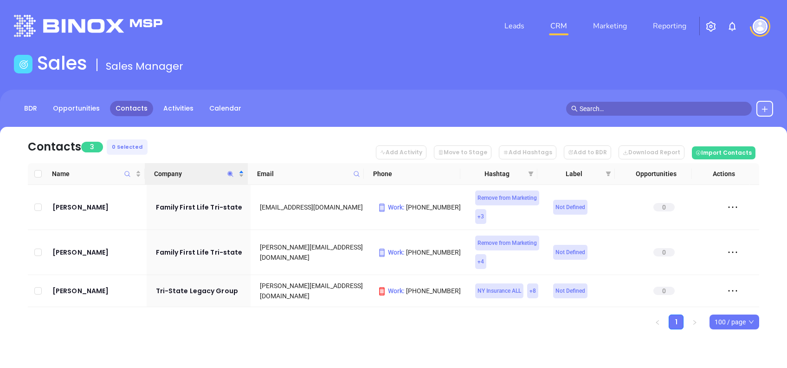
click at [229, 175] on icon "Company" at bounding box center [230, 173] width 7 height 7
paste input "ri-State"
click at [244, 118] on div "BDR Opportunities Contacts Activities Calendar" at bounding box center [393, 113] width 787 height 46
click at [233, 175] on icon "Company" at bounding box center [230, 173] width 7 height 7
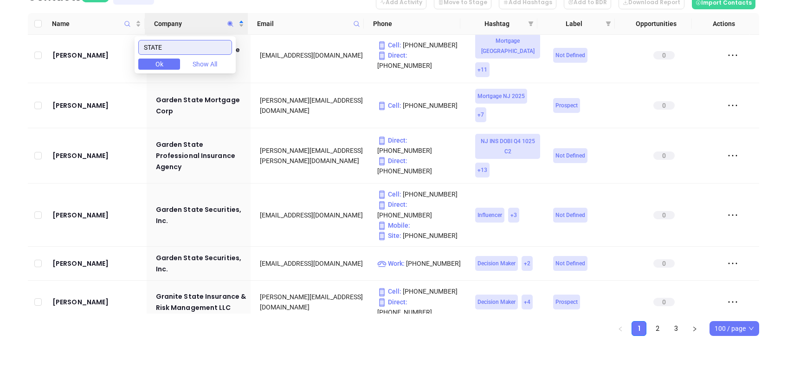
scroll to position [1299, 0]
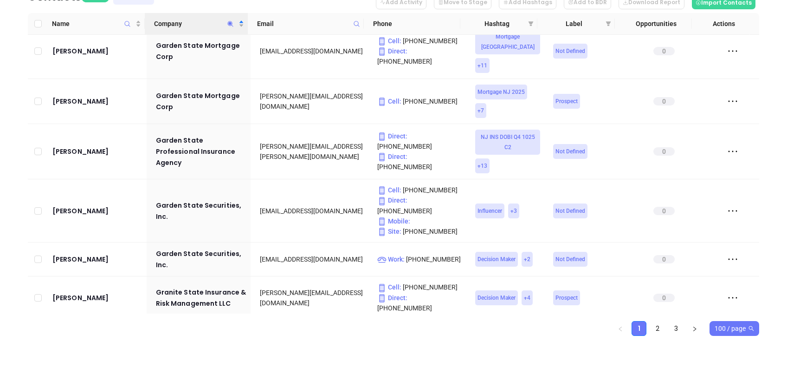
click at [735, 332] on span "100 / page" at bounding box center [734, 328] width 39 height 14
click at [738, 309] on div "500 / page" at bounding box center [734, 309] width 35 height 10
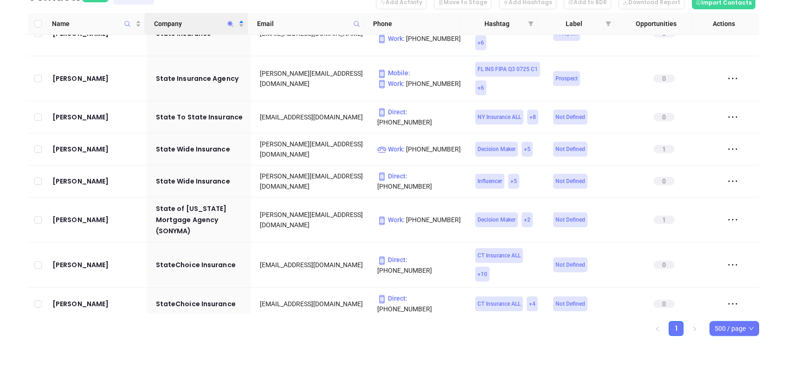
scroll to position [7116, 0]
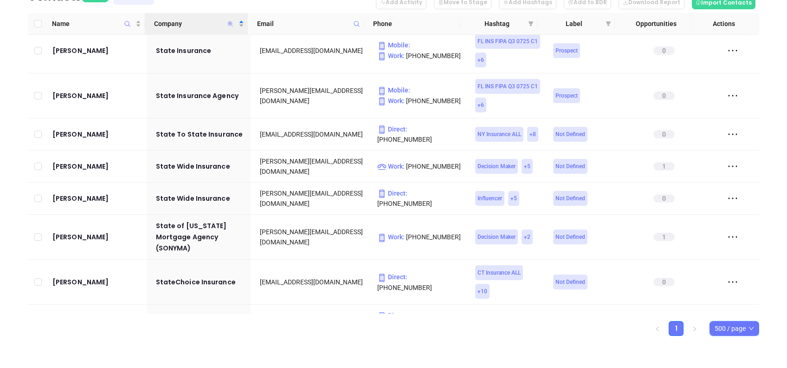
click at [232, 22] on icon "Company" at bounding box center [231, 24] width 6 height 6
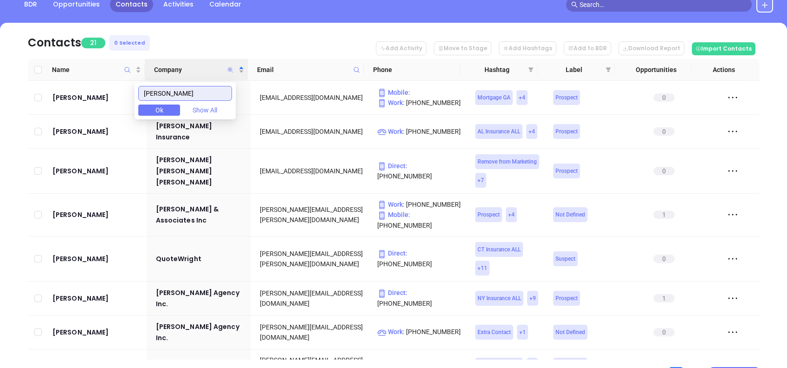
scroll to position [88, 0]
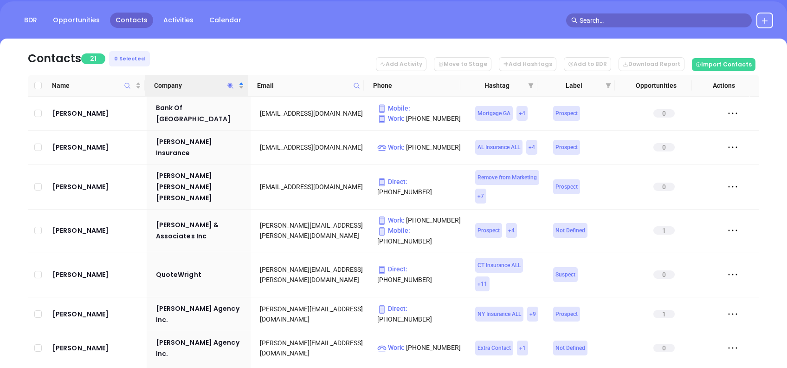
click at [270, 50] on nav "Contacts 21 0 Selected Add Activity Move to Stage Add Hashtags Add to BDR Downl…" at bounding box center [393, 57] width 731 height 36
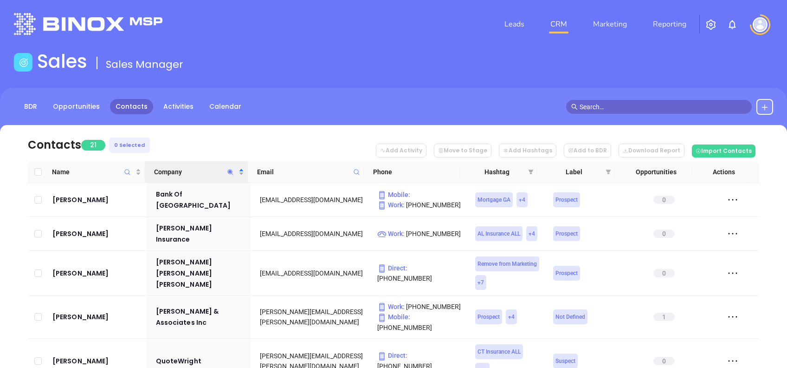
scroll to position [0, 0]
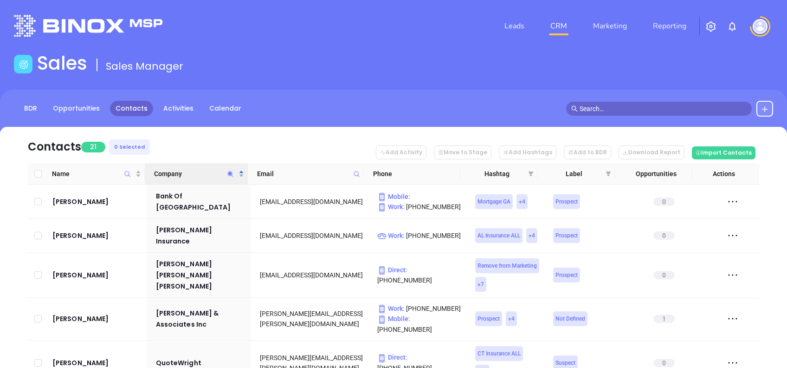
click at [230, 176] on icon "Company" at bounding box center [230, 173] width 7 height 7
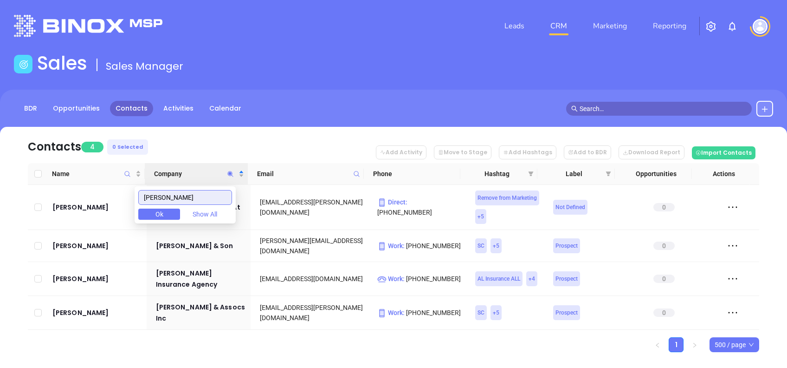
type input "bryant"
click at [305, 145] on nav "Contacts 4 0 Selected Add Activity Move to Stage Add Hashtags Add to BDR Downlo…" at bounding box center [393, 145] width 731 height 36
click at [531, 169] on span at bounding box center [530, 174] width 9 height 14
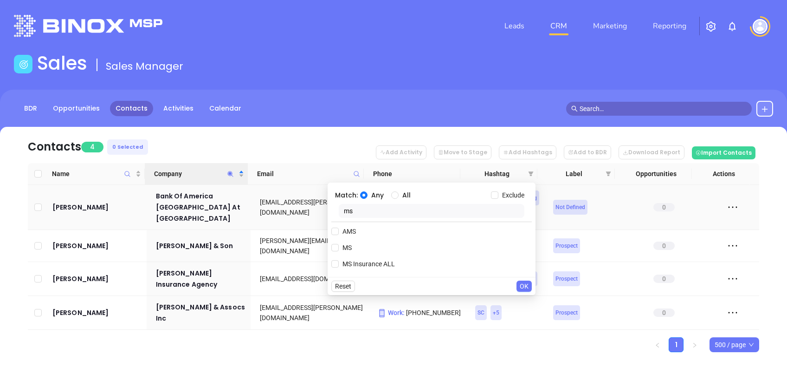
drag, startPoint x: 361, startPoint y: 212, endPoint x: 316, endPoint y: 205, distance: 45.9
click at [316, 205] on body "Leads CRM Marketing Reporting Financial Leads Leads Sales Sales Manager BDR Opp…" at bounding box center [393, 184] width 787 height 368
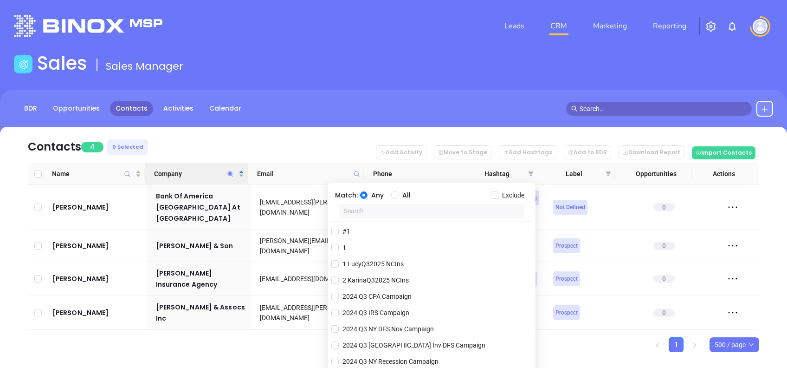
click at [302, 149] on nav "Contacts 4 0 Selected Add Activity Move to Stage Add Hashtags Add to BDR Downlo…" at bounding box center [393, 145] width 731 height 36
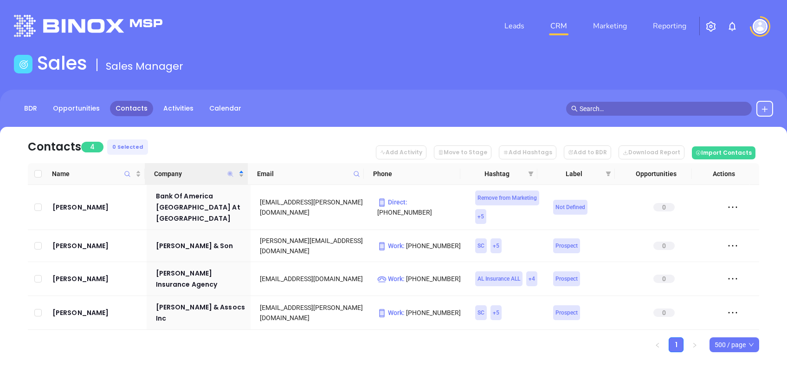
click at [230, 173] on icon "Company" at bounding box center [231, 174] width 6 height 6
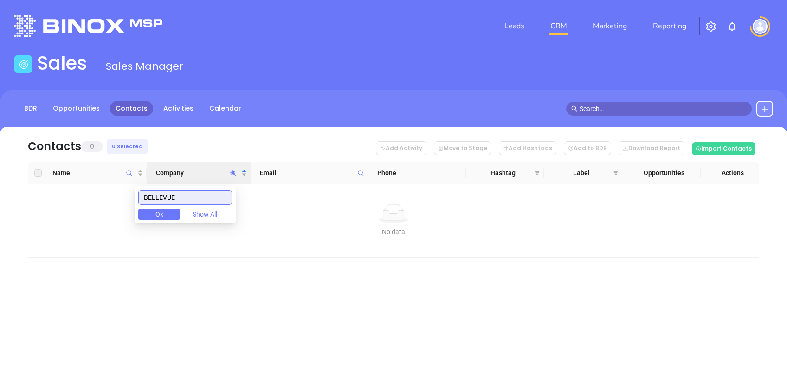
type input "BELLEVUE"
click at [224, 216] on button "Show All" at bounding box center [205, 213] width 42 height 11
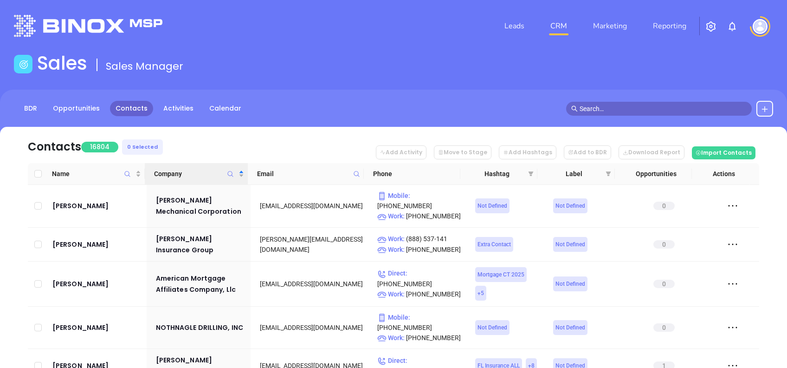
click at [231, 173] on icon "Company" at bounding box center [230, 173] width 7 height 7
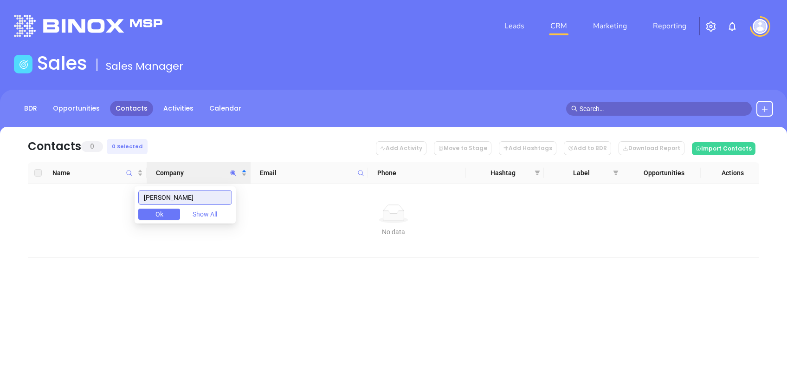
drag, startPoint x: 218, startPoint y: 193, endPoint x: 159, endPoint y: 205, distance: 60.3
click at [159, 205] on div "HOWLETT Ok Show All" at bounding box center [185, 204] width 101 height 37
type input "H"
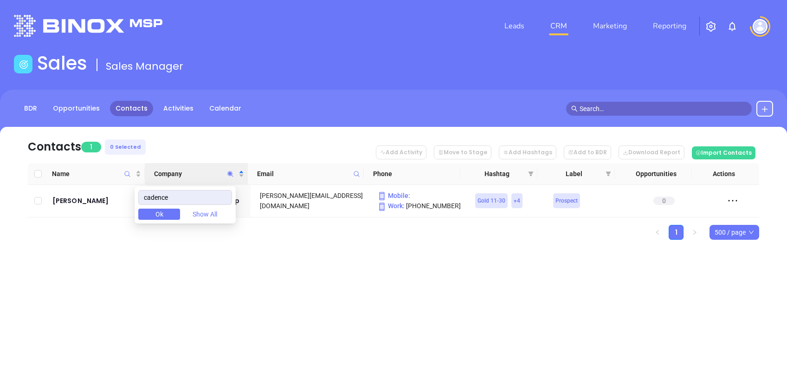
click at [260, 290] on div "Leads CRM Marketing Reporting Financial Leads Leads Sales Sales Manager BDR Opp…" at bounding box center [393, 184] width 787 height 368
click at [231, 172] on icon "Company" at bounding box center [231, 174] width 6 height 6
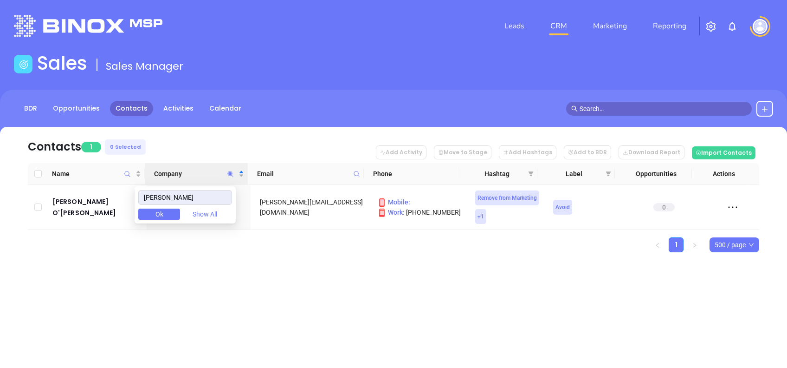
click at [398, 278] on div "Contacts 1 0 Selected Add Activity Move to Stage Add Hashtags Add to BDR Downlo…" at bounding box center [393, 206] width 787 height 158
click at [230, 174] on icon "Company" at bounding box center [231, 174] width 6 height 6
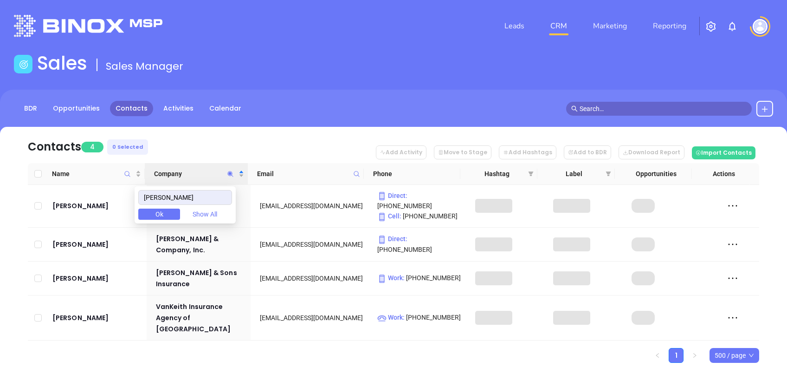
click at [192, 141] on nav "Contacts 4 0 Selected Add Activity Move to Stage Add Hashtags Add to BDR Downlo…" at bounding box center [393, 145] width 731 height 36
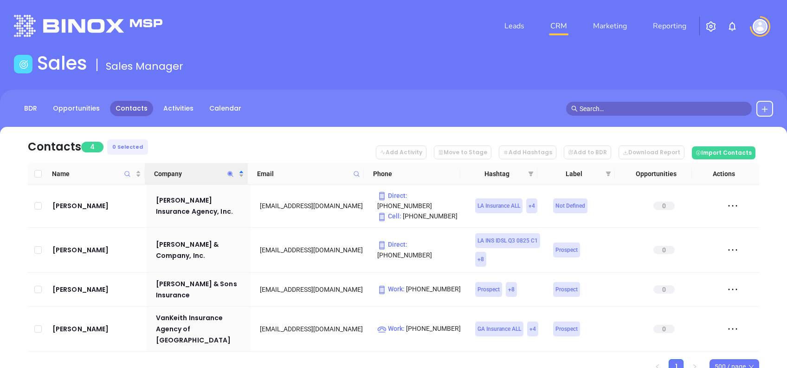
scroll to position [28, 0]
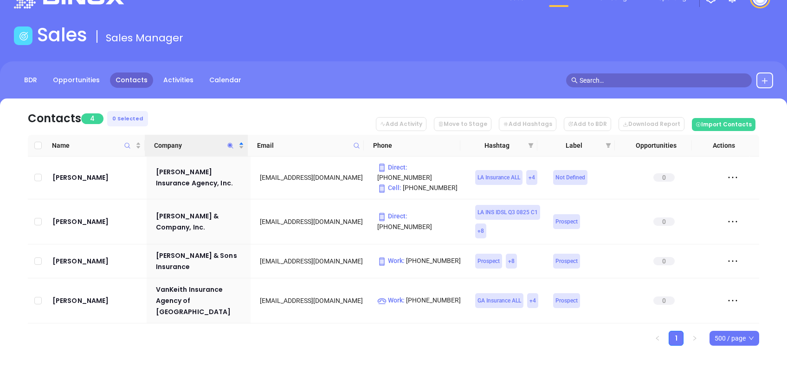
click at [233, 145] on icon "Company" at bounding box center [230, 145] width 7 height 7
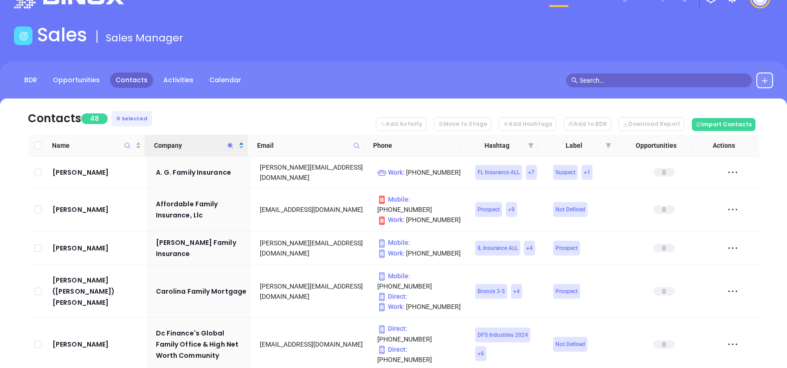
drag, startPoint x: 254, startPoint y: 102, endPoint x: 256, endPoint y: 141, distance: 39.0
click at [254, 104] on nav "Contacts 48 0 Selected Add Activity Move to Stage Add Hashtags Add to BDR Downl…" at bounding box center [393, 116] width 731 height 36
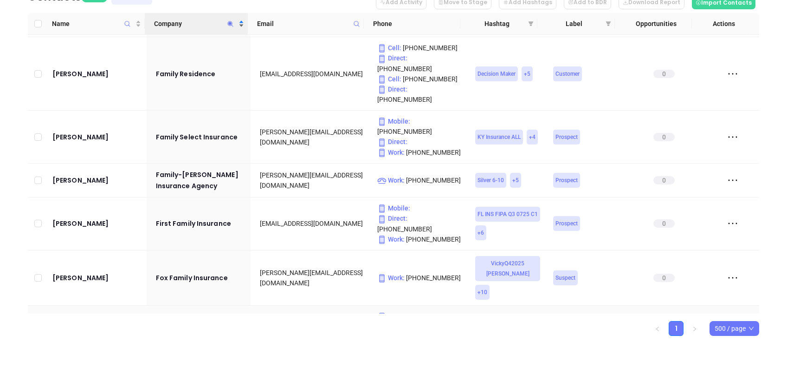
scroll to position [990, 0]
click at [231, 26] on icon "Company" at bounding box center [230, 23] width 7 height 7
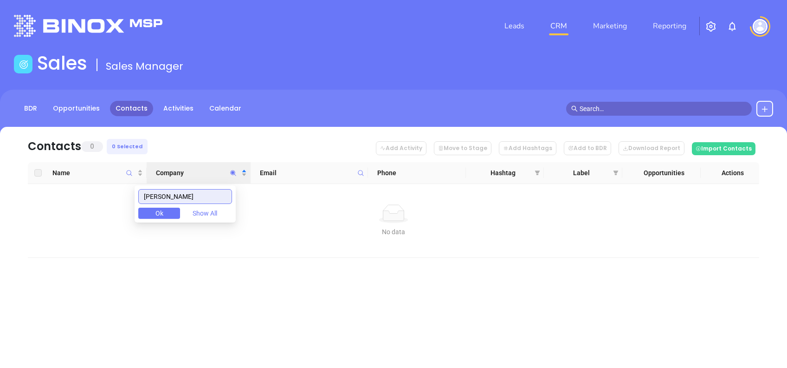
scroll to position [0, 0]
drag, startPoint x: 191, startPoint y: 195, endPoint x: 141, endPoint y: 190, distance: 50.8
click at [141, 190] on body "Leads CRM Marketing Reporting Financial Leads Leads Sales Sales Manager BDR Opp…" at bounding box center [393, 184] width 787 height 368
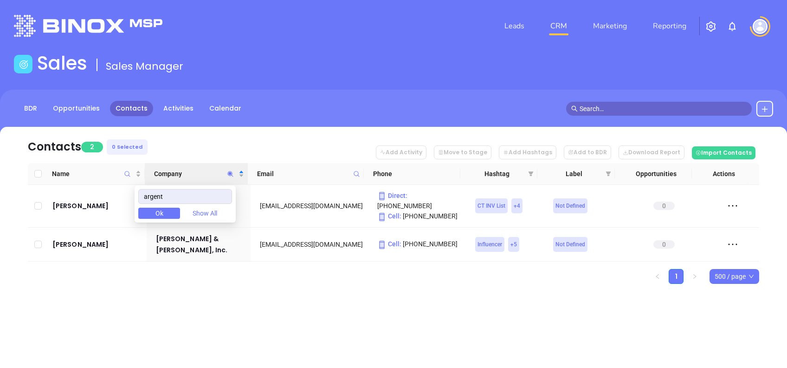
click at [200, 300] on div "Contacts 2 0 Selected Add Activity Move to Stage Add Hashtags Add to BDR Downlo…" at bounding box center [393, 221] width 787 height 189
click at [232, 171] on icon "Company" at bounding box center [230, 173] width 7 height 7
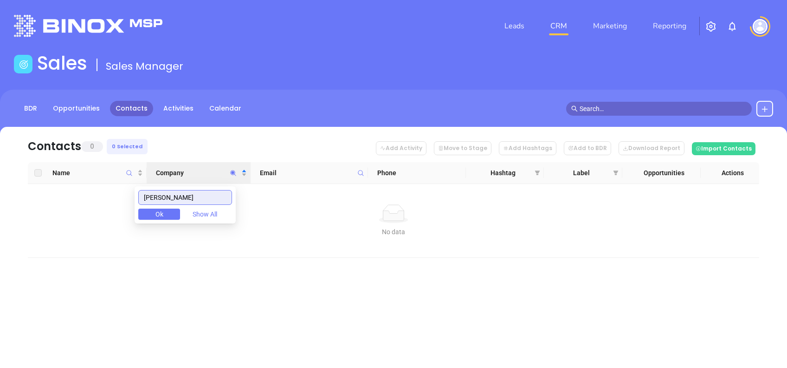
drag, startPoint x: 200, startPoint y: 194, endPoint x: 117, endPoint y: 158, distance: 90.8
click at [117, 158] on body "Leads CRM Marketing Reporting Financial Leads Leads Sales Sales Manager BDR Opp…" at bounding box center [393, 184] width 787 height 368
drag, startPoint x: 203, startPoint y: 197, endPoint x: 26, endPoint y: 189, distance: 177.4
click at [26, 189] on body "Leads CRM Marketing Reporting Financial Leads Leads Sales Sales Manager BDR Opp…" at bounding box center [393, 184] width 787 height 368
drag, startPoint x: 191, startPoint y: 199, endPoint x: 89, endPoint y: 197, distance: 101.7
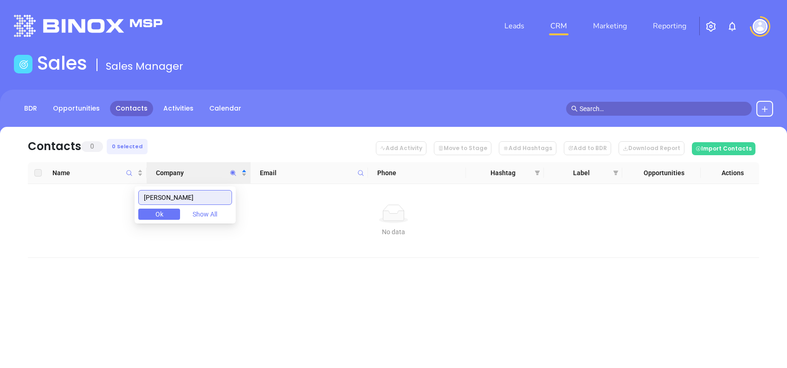
click at [89, 197] on body "Leads CRM Marketing Reporting Financial Leads Leads Sales Sales Manager BDR Opp…" at bounding box center [393, 184] width 787 height 368
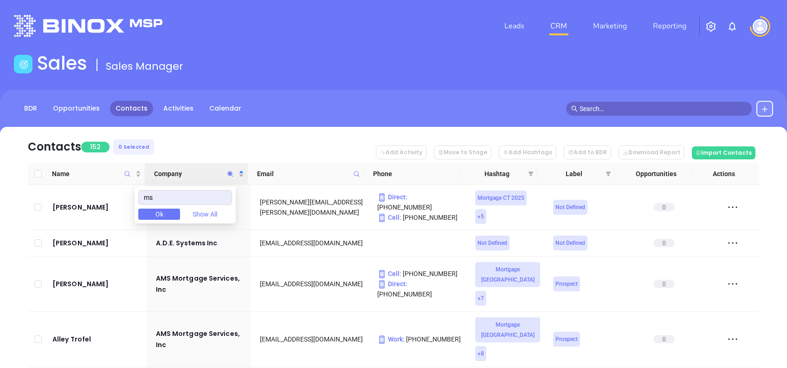
click at [228, 140] on nav "Contacts 152 0 Selected Add Activity Move to Stage Add Hashtags Add to BDR Down…" at bounding box center [393, 145] width 731 height 36
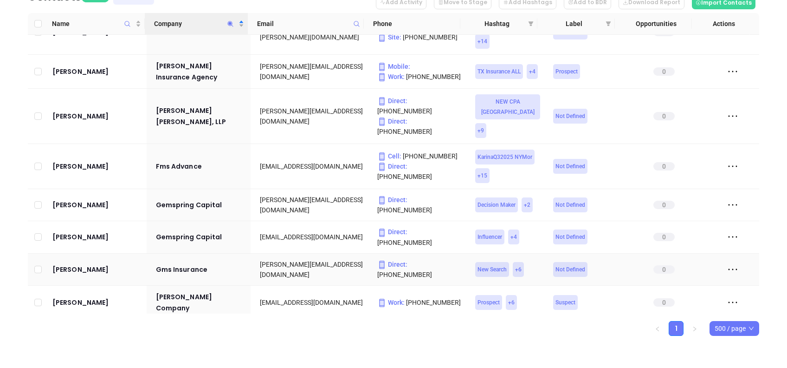
scroll to position [2599, 0]
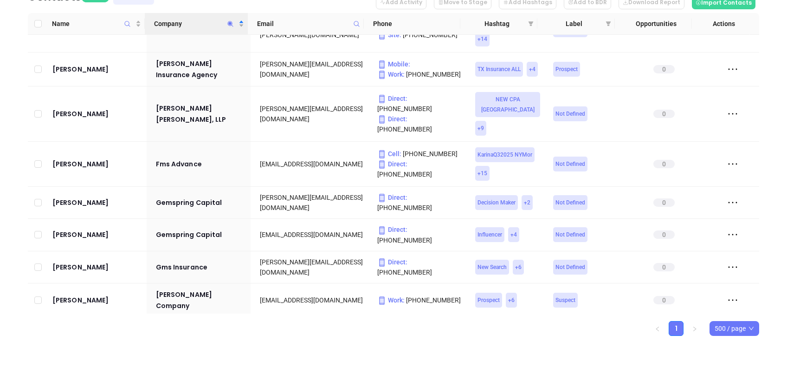
click at [233, 23] on icon "Company" at bounding box center [230, 23] width 7 height 7
click at [213, 43] on input "ms" at bounding box center [185, 47] width 94 height 15
paste input "Mississippi"
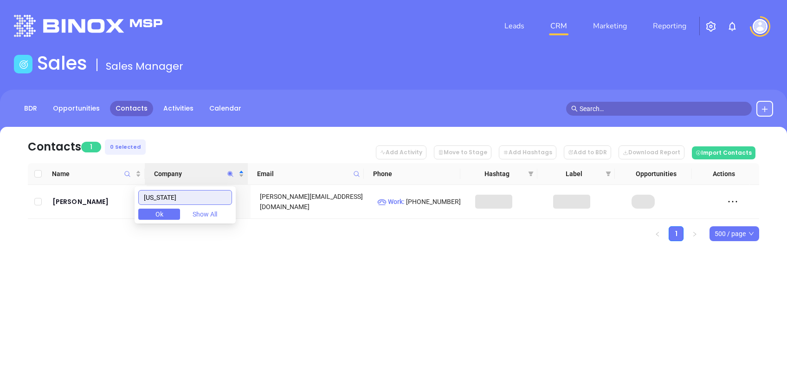
scroll to position [0, 0]
click at [362, 294] on div "Leads CRM Marketing Reporting Financial Leads Leads Sales Sales Manager BDR Opp…" at bounding box center [393, 184] width 787 height 368
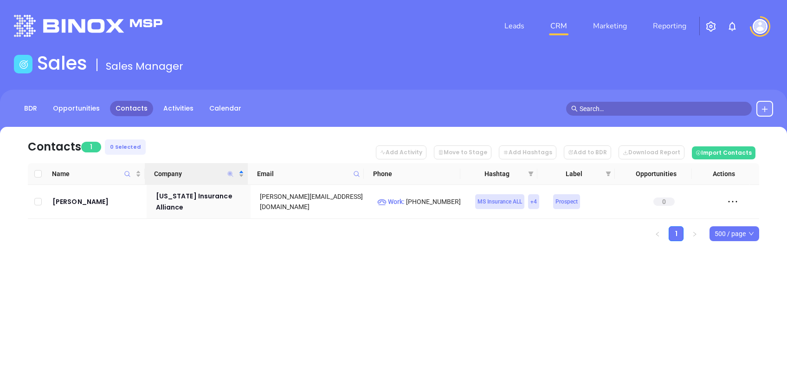
click at [230, 173] on icon "Company" at bounding box center [231, 174] width 6 height 6
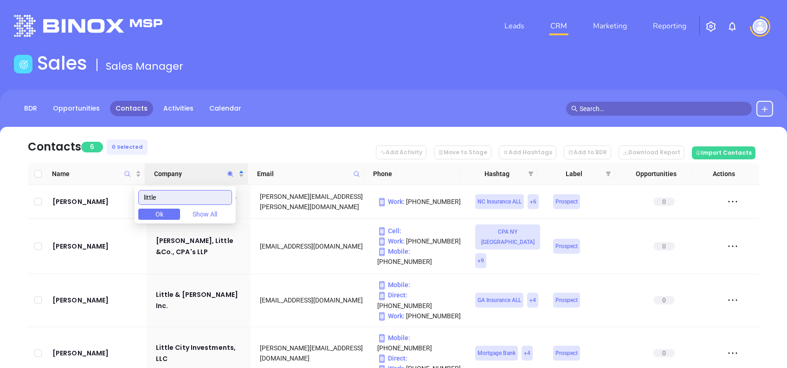
type input "little"
click at [263, 142] on nav "Contacts 6 0 Selected Add Activity Move to Stage Add Hashtags Add to BDR Downlo…" at bounding box center [393, 145] width 731 height 36
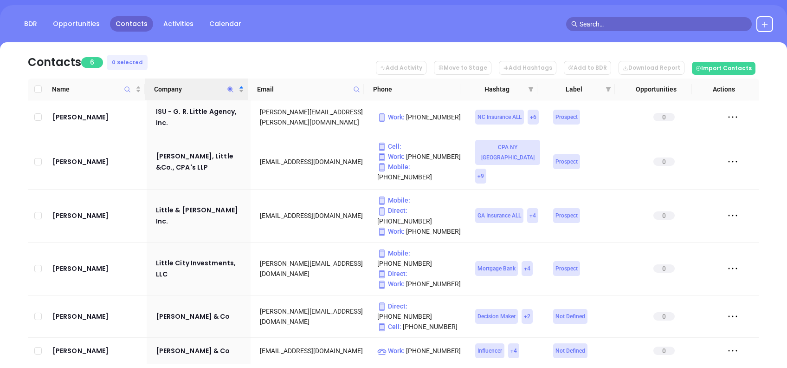
scroll to position [95, 0]
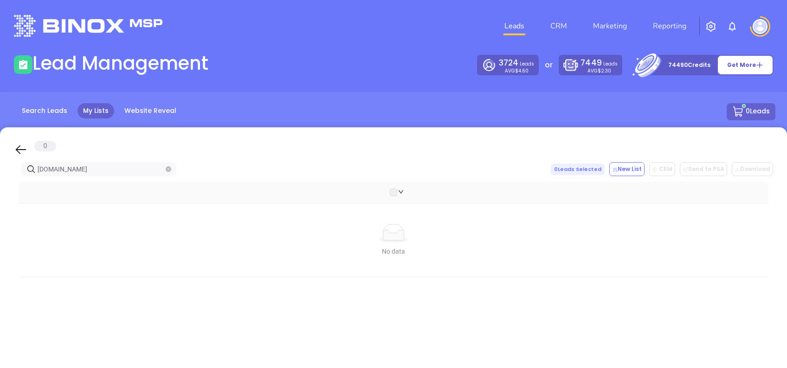
drag, startPoint x: 16, startPoint y: 147, endPoint x: 113, endPoint y: 170, distance: 99.8
click at [16, 147] on icon at bounding box center [21, 149] width 14 height 14
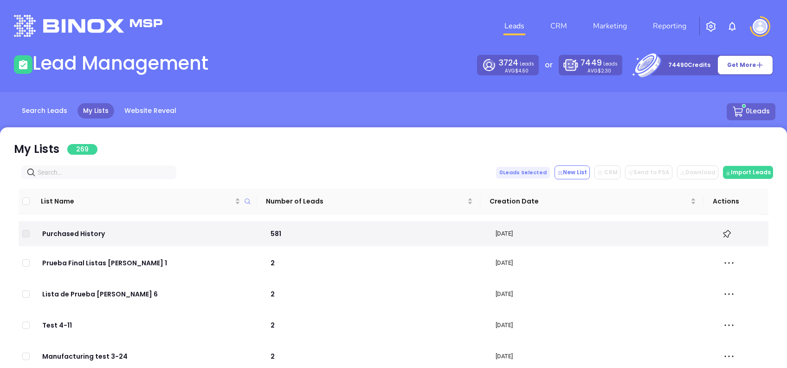
click at [115, 166] on span at bounding box center [98, 172] width 155 height 14
paste input "[DOMAIN_NAME]"
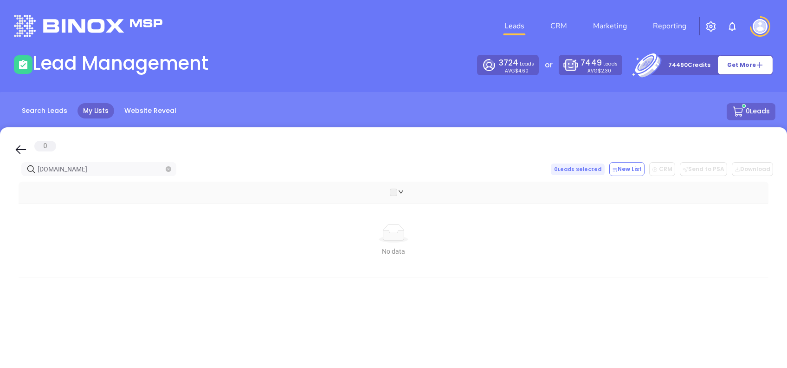
type input "[DOMAIN_NAME]"
click at [19, 147] on icon at bounding box center [21, 149] width 11 height 9
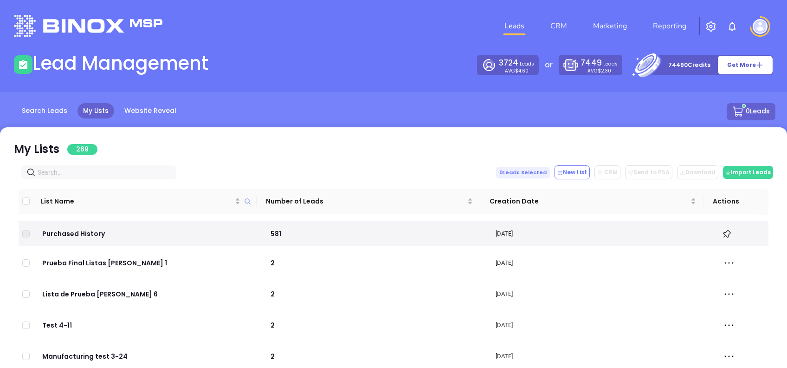
click at [72, 171] on input "text" at bounding box center [101, 172] width 126 height 10
paste input "Tri-State"
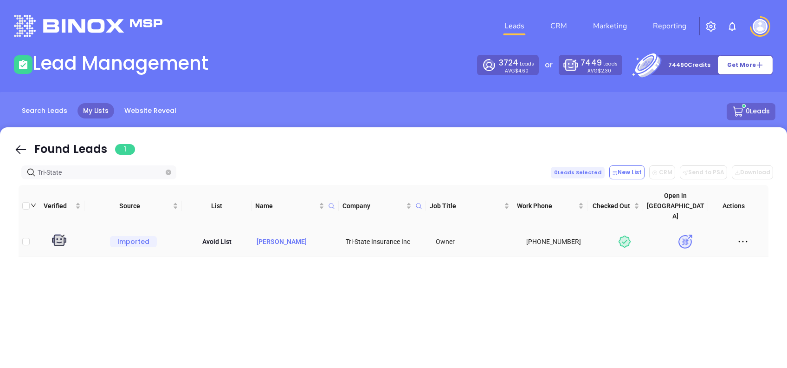
type input "Tri-State"
click at [271, 236] on p "[PERSON_NAME]" at bounding box center [296, 241] width 83 height 10
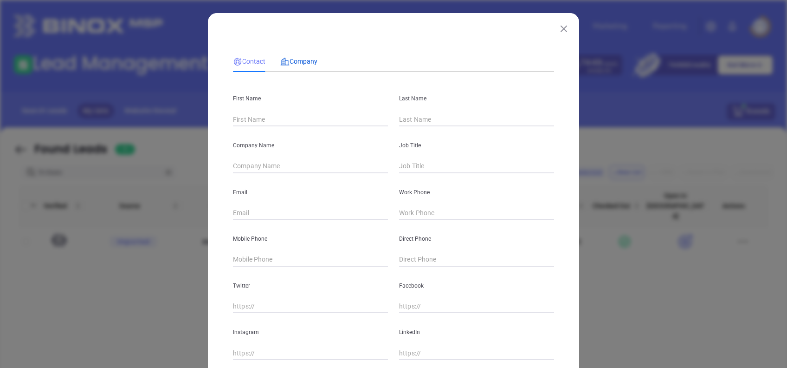
click at [295, 64] on span "Company" at bounding box center [298, 61] width 37 height 7
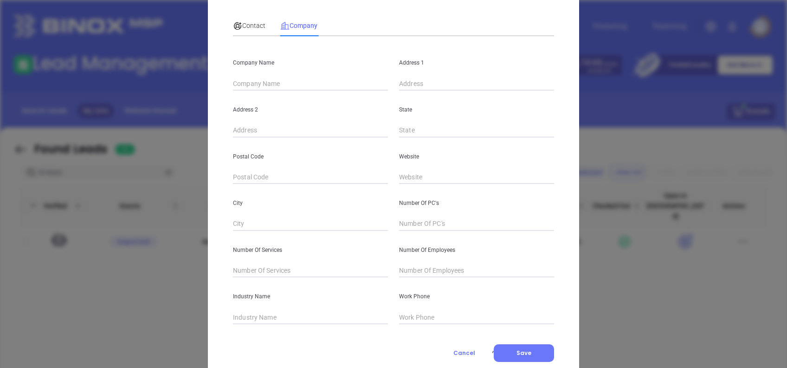
scroll to position [62, 0]
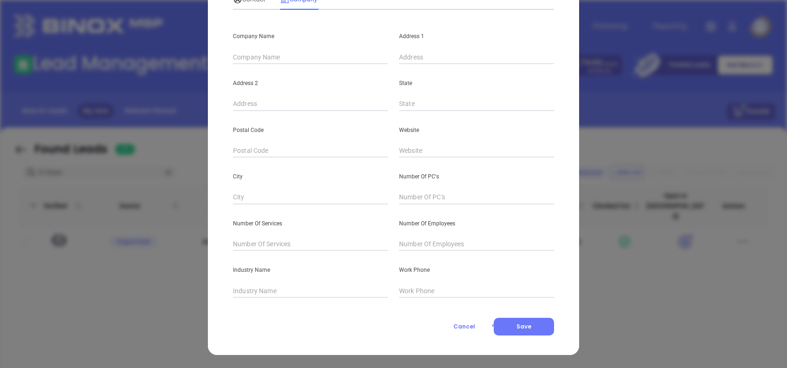
type input "Tri-State Insurance Inc"
type input "PO Box 808"
type input "MS"
type input "38827"
type input "[URL][DOMAIN_NAME]"
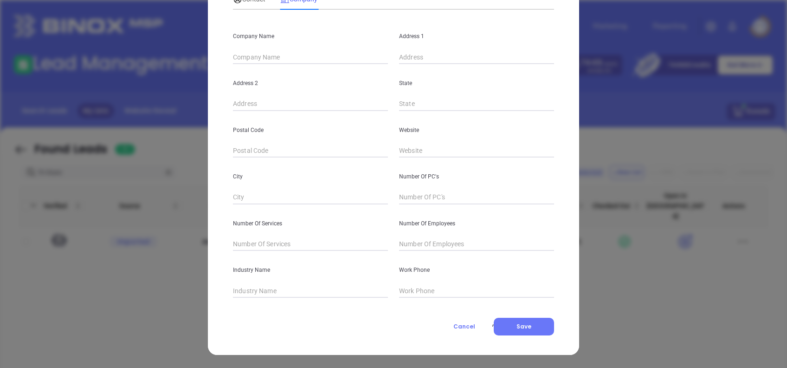
type input "Belmont"
type input "0"
type input "[PHONE_NUMBER]"
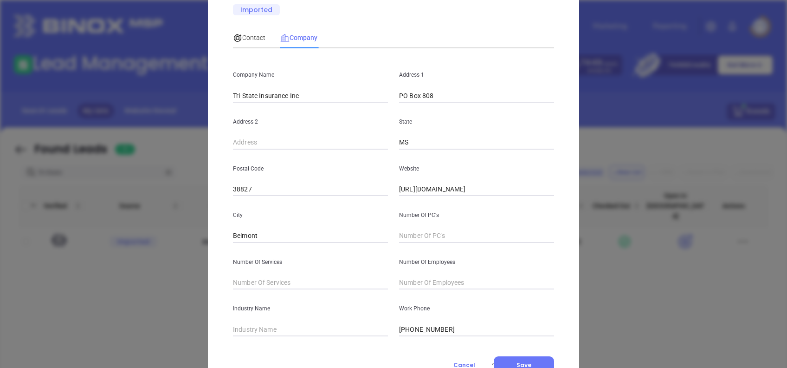
scroll to position [101, 0]
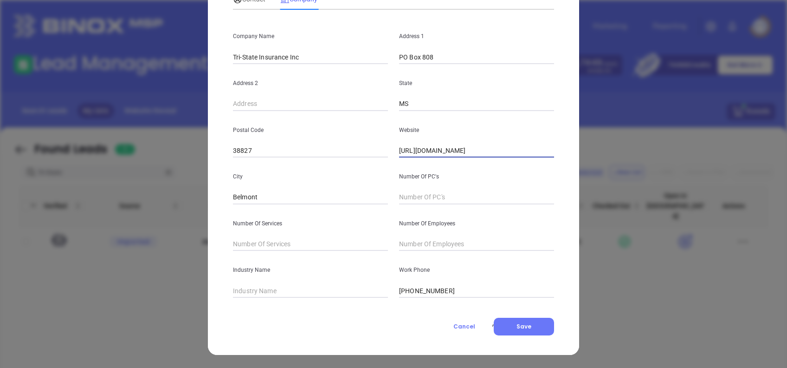
drag, startPoint x: 504, startPoint y: 148, endPoint x: 288, endPoint y: 143, distance: 215.8
click at [288, 143] on div "Postal Code 38827 Website [URL][DOMAIN_NAME]" at bounding box center [393, 134] width 332 height 47
click at [457, 319] on button "Cancel" at bounding box center [464, 326] width 56 height 18
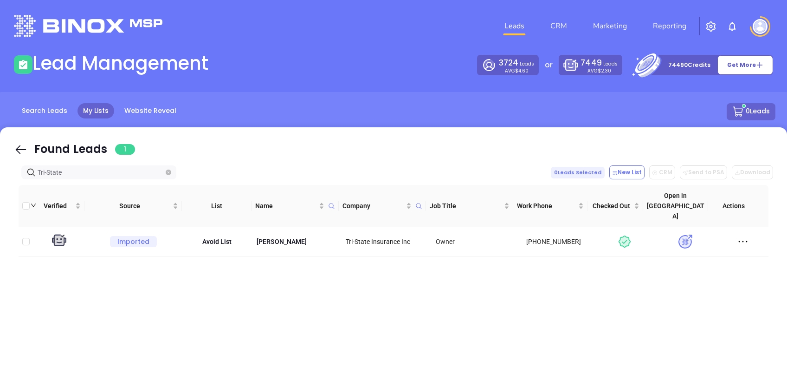
drag, startPoint x: 22, startPoint y: 144, endPoint x: 123, endPoint y: 173, distance: 105.8
click at [22, 144] on icon at bounding box center [21, 149] width 14 height 14
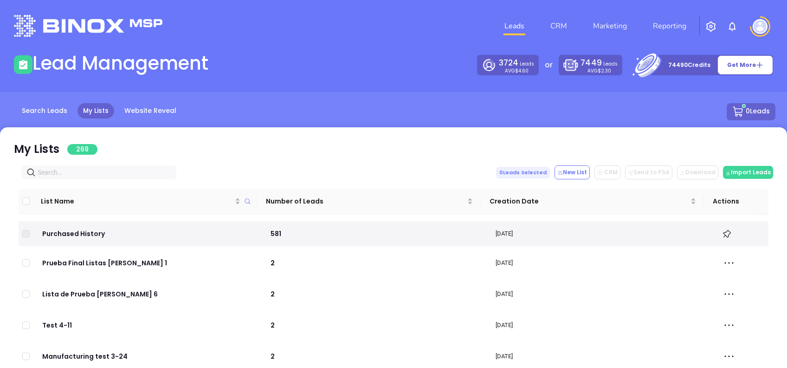
click at [97, 169] on input "text" at bounding box center [101, 172] width 126 height 10
click at [99, 174] on input "text" at bounding box center [101, 172] width 126 height 10
click at [58, 172] on input "text" at bounding box center [101, 172] width 126 height 10
paste input "[DOMAIN_NAME]"
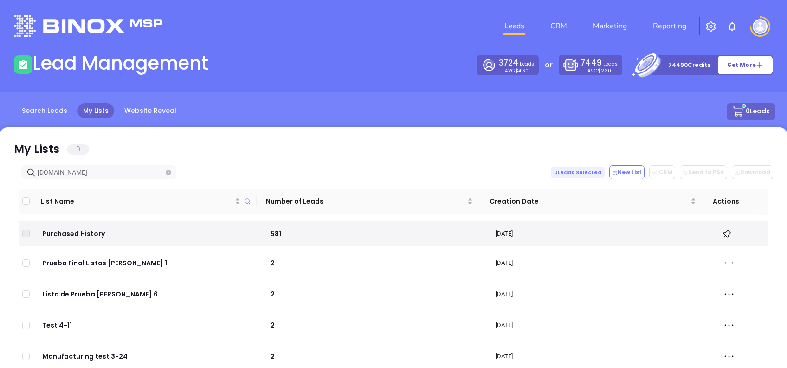
type input "[DOMAIN_NAME]"
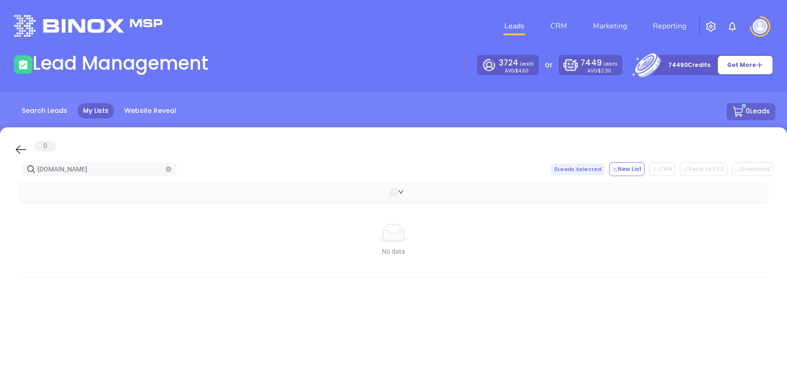
click at [23, 152] on icon at bounding box center [21, 149] width 14 height 14
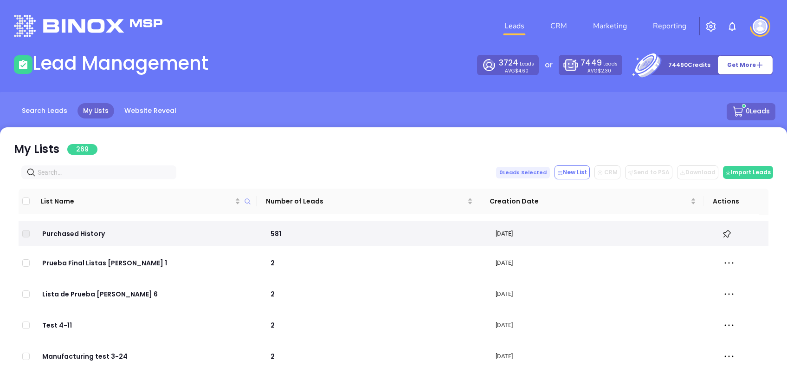
click at [90, 174] on input "text" at bounding box center [101, 172] width 126 height 10
paste input "[DOMAIN_NAME]"
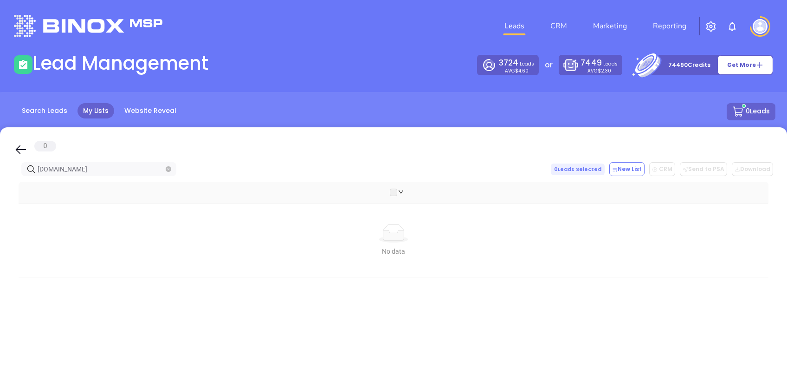
type input "[DOMAIN_NAME]"
drag, startPoint x: 19, startPoint y: 150, endPoint x: 94, endPoint y: 172, distance: 78.3
click at [19, 150] on icon at bounding box center [21, 149] width 14 height 14
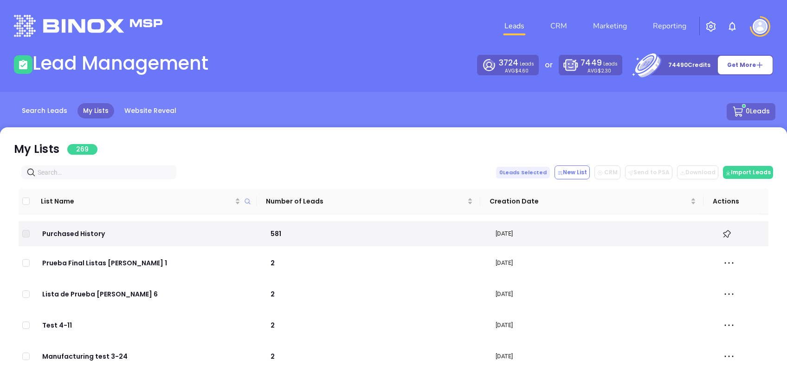
click at [94, 168] on input "text" at bounding box center [101, 172] width 126 height 10
paste input "bellevueinsuranceagency.net"
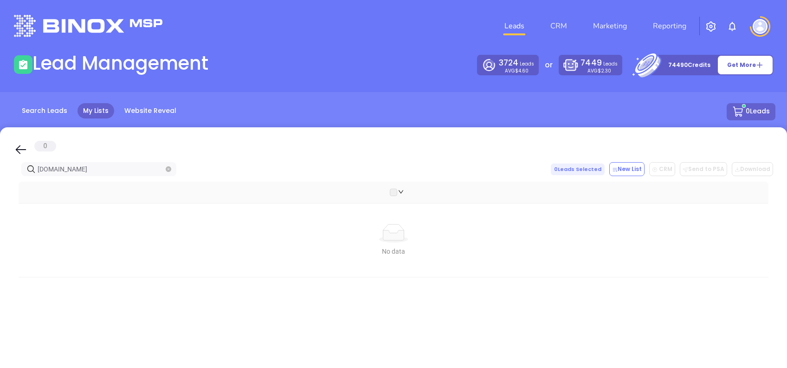
type input "bellevueinsuranceagency.net"
drag, startPoint x: 20, startPoint y: 147, endPoint x: 123, endPoint y: 173, distance: 105.4
click at [20, 147] on icon at bounding box center [21, 149] width 14 height 14
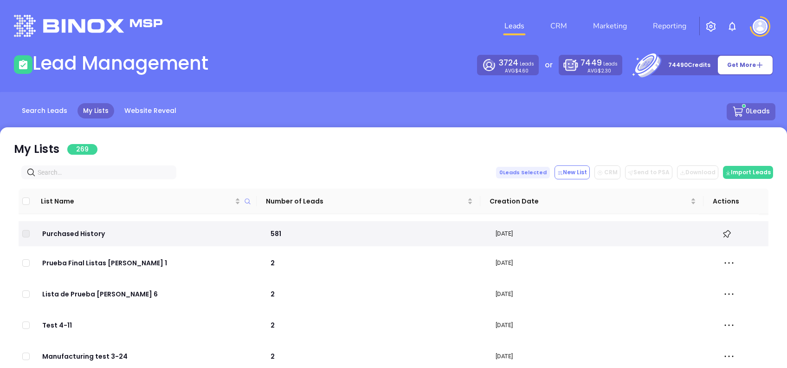
click at [122, 168] on input "text" at bounding box center [101, 172] width 126 height 10
paste input "howlettins.com"
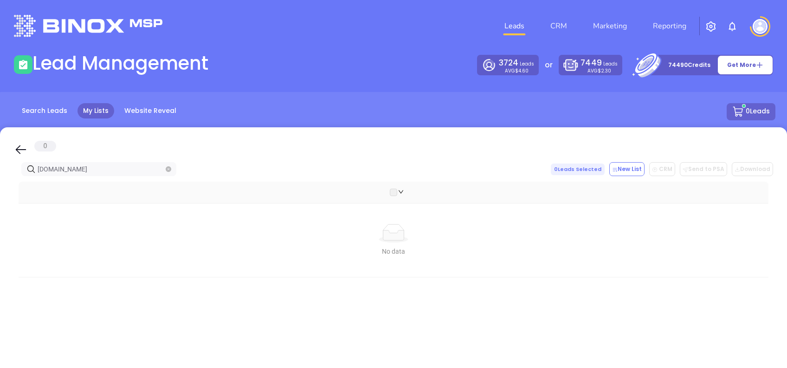
type input "howlettins.com"
drag, startPoint x: 18, startPoint y: 149, endPoint x: 71, endPoint y: 172, distance: 58.3
click at [18, 150] on icon at bounding box center [21, 149] width 14 height 14
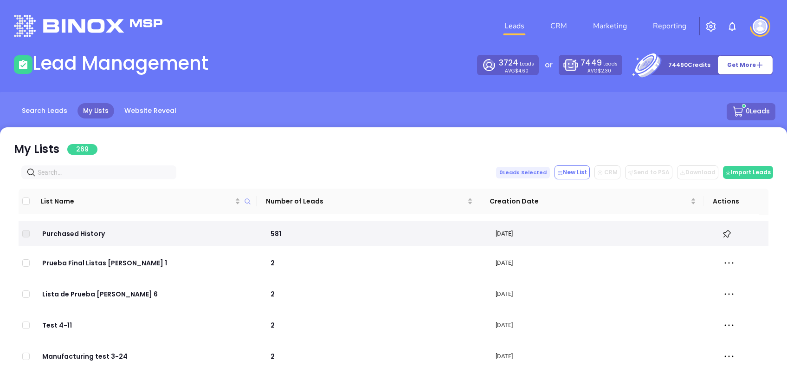
click at [93, 170] on input "text" at bounding box center [101, 172] width 126 height 10
paste input "baylisinsurance.com"
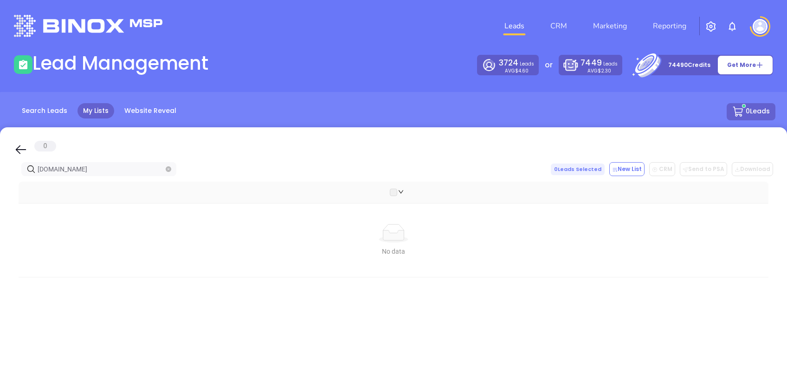
type input "baylisinsurance.com"
click at [24, 146] on icon at bounding box center [21, 149] width 14 height 14
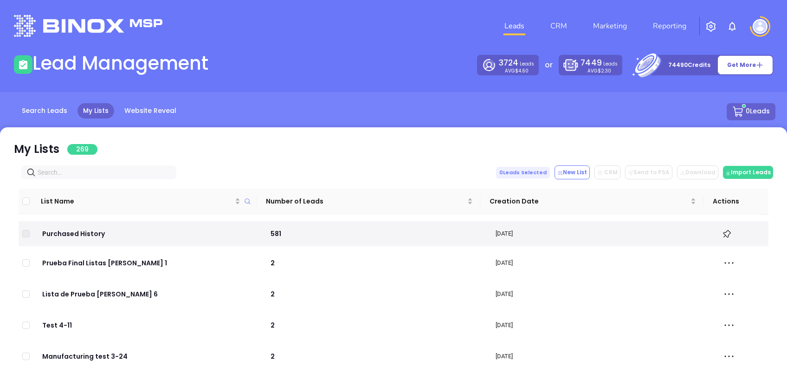
click at [90, 167] on input "text" at bounding box center [101, 172] width 126 height 10
paste input "[DOMAIN_NAME]"
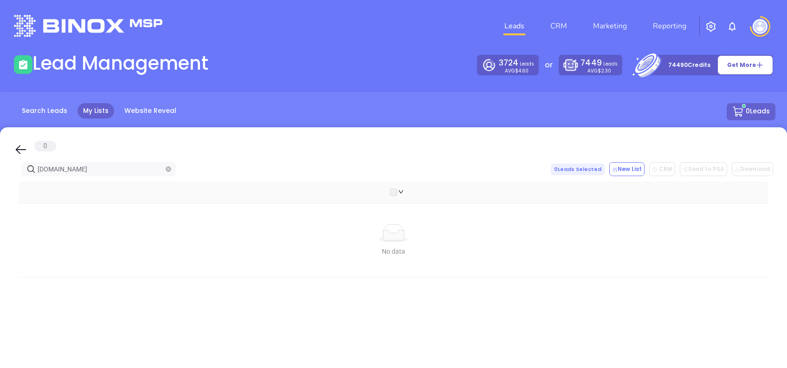
type input "[DOMAIN_NAME]"
click at [22, 152] on icon at bounding box center [21, 149] width 14 height 14
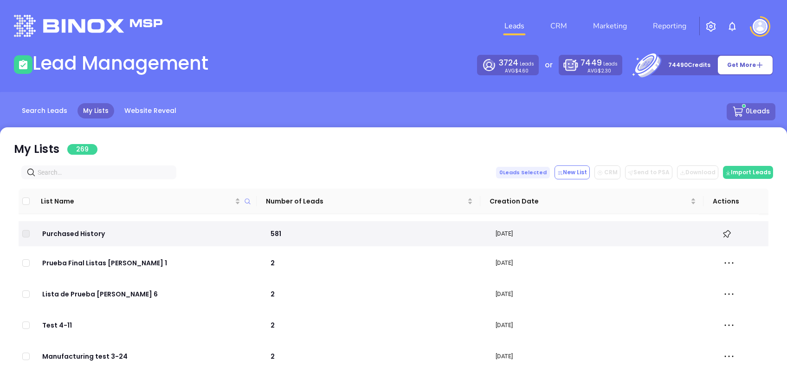
click at [69, 170] on input "text" at bounding box center [101, 172] width 126 height 10
paste input "insured-family.com"
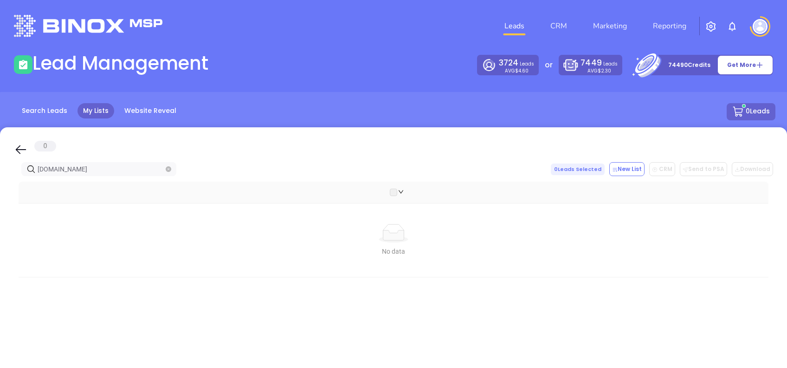
type input "insured-family.com"
click at [23, 146] on icon at bounding box center [21, 149] width 14 height 14
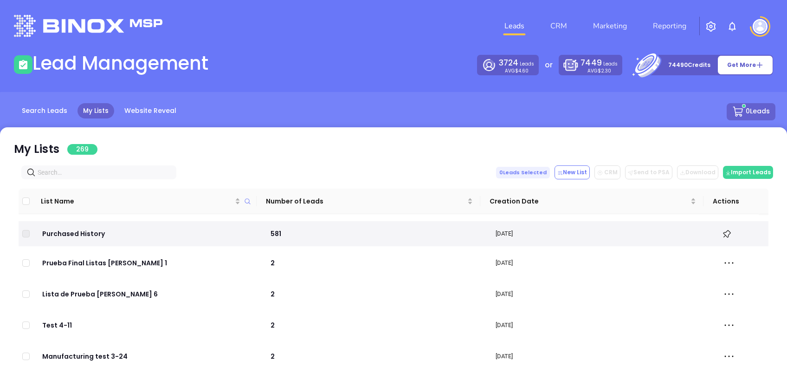
click at [100, 174] on input "text" at bounding box center [101, 172] width 126 height 10
paste input "dehmerinsurance.com"
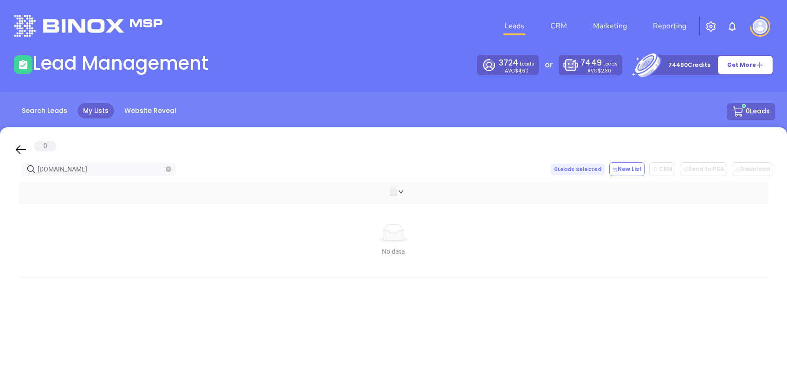
type input "dehmerinsurance.com"
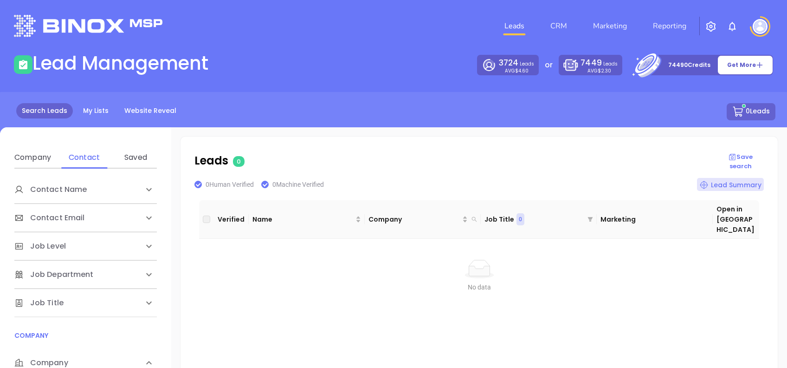
scroll to position [186, 0]
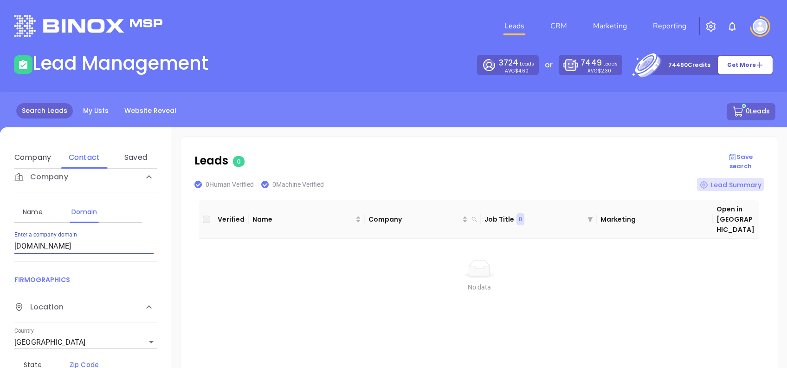
drag, startPoint x: 95, startPoint y: 247, endPoint x: 0, endPoint y: 234, distance: 95.6
click at [0, 237] on html "Leads CRM Marketing Reporting Financial Leads Leads Lead Management 3724 Leads …" at bounding box center [393, 184] width 787 height 368
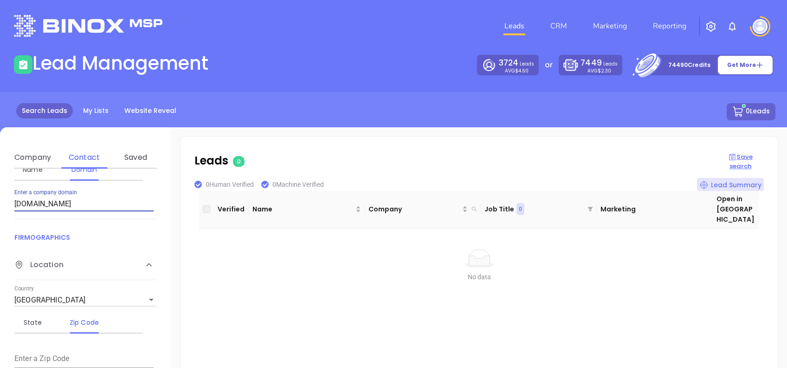
scroll to position [247, 0]
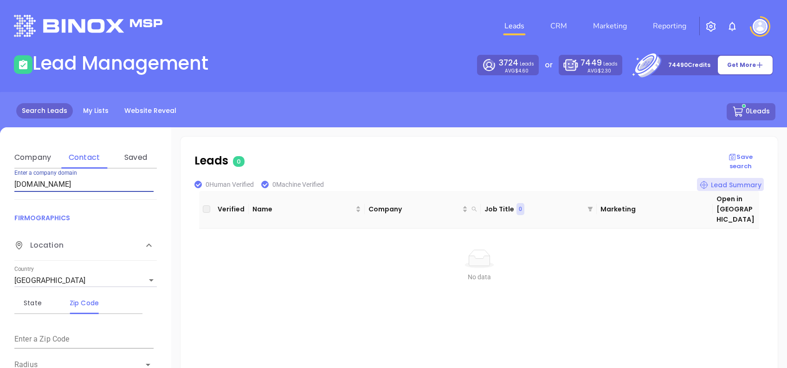
drag, startPoint x: 55, startPoint y: 183, endPoint x: 0, endPoint y: 181, distance: 54.8
click at [0, 182] on html "Leads CRM Marketing Reporting Financial Leads Leads Lead Management 3724 Leads …" at bounding box center [393, 184] width 787 height 368
paste input "mcwrightinsurancegroup"
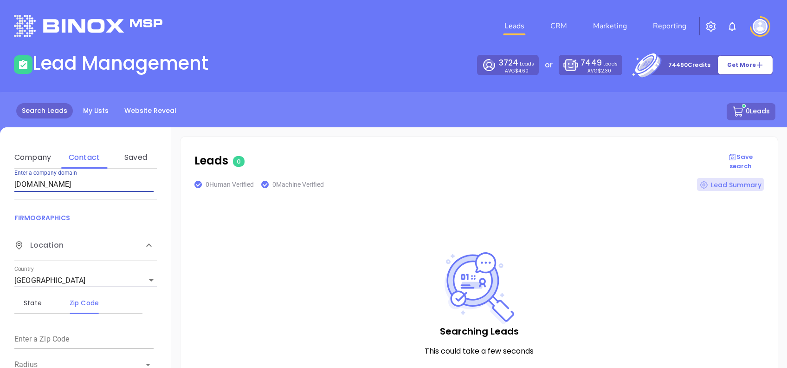
scroll to position [0, 0]
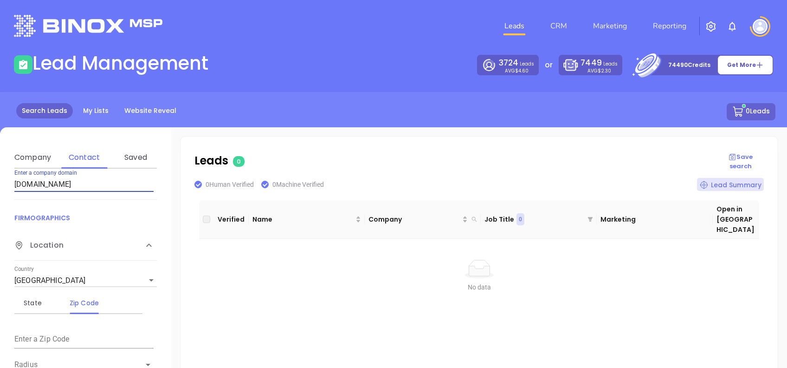
drag, startPoint x: 116, startPoint y: 182, endPoint x: 0, endPoint y: 203, distance: 117.3
click at [0, 200] on html "Leads CRM Marketing Reporting Financial Leads Leads Lead Management 3724 Leads …" at bounding box center [393, 184] width 787 height 368
paste input "thebryantagency"
drag, startPoint x: 105, startPoint y: 180, endPoint x: 0, endPoint y: 178, distance: 104.9
click at [0, 178] on html "Leads CRM Marketing Reporting Financial Leads Leads Lead Management 3724 Leads …" at bounding box center [393, 184] width 787 height 368
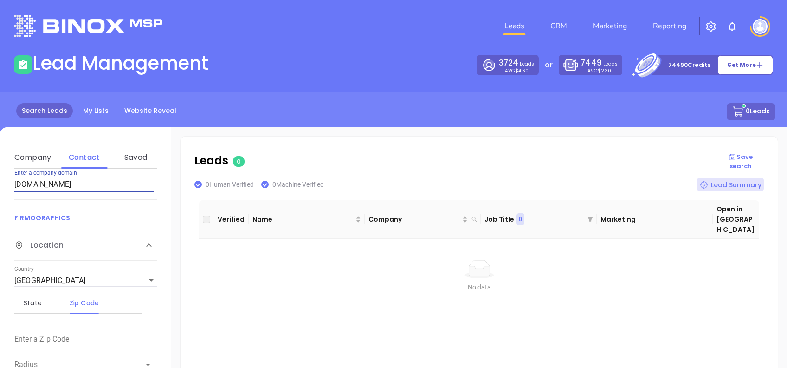
scroll to position [241, 0]
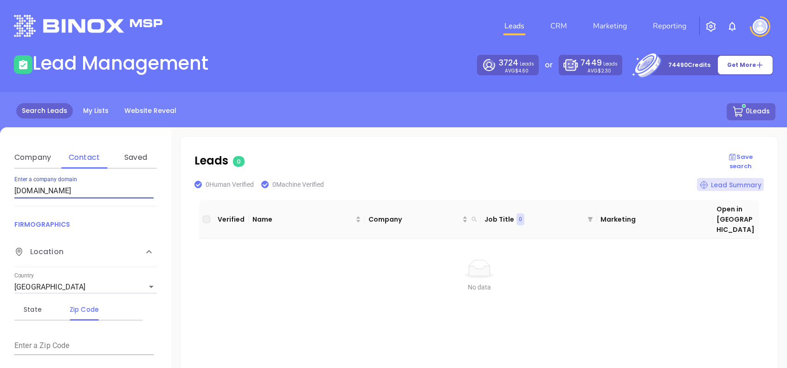
paste input "baylisinsurance"
drag, startPoint x: 108, startPoint y: 192, endPoint x: 0, endPoint y: 203, distance: 108.2
click at [0, 204] on html "Leads CRM Marketing Reporting Financial Leads Leads Lead Management 3724 Leads …" at bounding box center [393, 184] width 787 height 368
paste input "[DOMAIN_NAME]"
type input "[DOMAIN_NAME]"
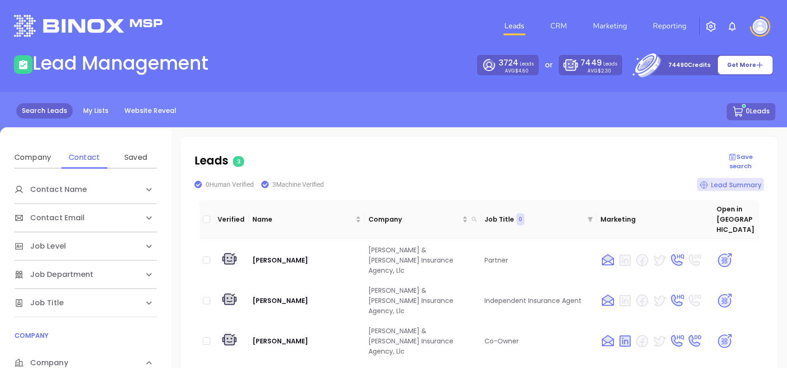
scroll to position [241, 0]
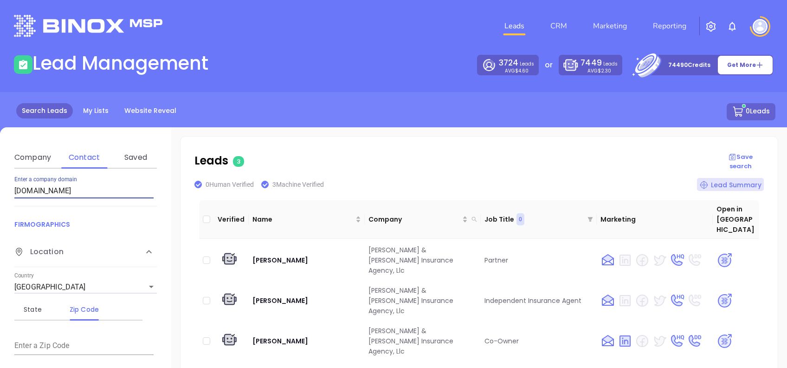
drag, startPoint x: 86, startPoint y: 188, endPoint x: 0, endPoint y: 193, distance: 86.0
click at [0, 193] on html "Leads CRM Marketing Reporting Financial Leads Leads Lead Management 3724 Leads …" at bounding box center [393, 184] width 787 height 368
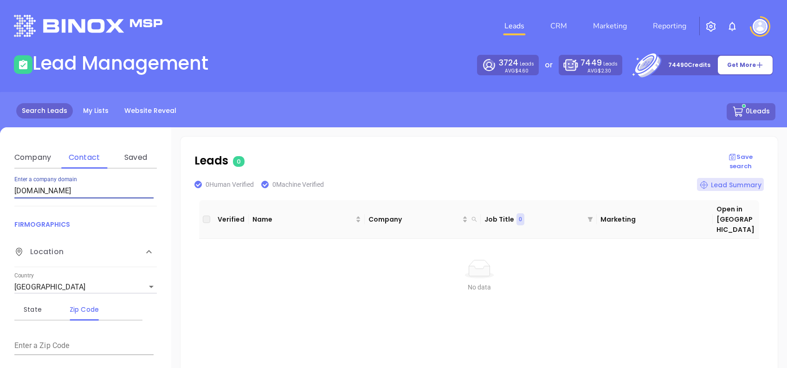
drag, startPoint x: 99, startPoint y: 189, endPoint x: 0, endPoint y: 187, distance: 99.4
click at [0, 186] on html "Leads CRM Marketing Reporting Financial Leads Leads Lead Management 3724 Leads …" at bounding box center [393, 184] width 787 height 368
paste input "myargentwealth"
drag, startPoint x: 105, startPoint y: 193, endPoint x: 0, endPoint y: 188, distance: 105.5
click at [0, 190] on html "Leads CRM Marketing Reporting Financial Leads Leads Lead Management 3724 Leads …" at bounding box center [393, 184] width 787 height 368
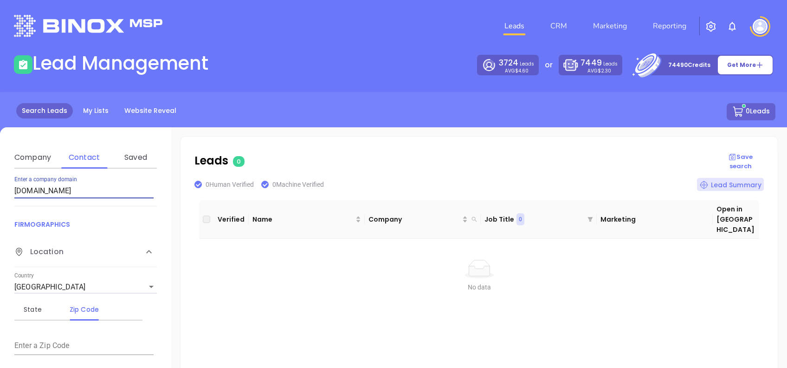
paste input "stogneragency"
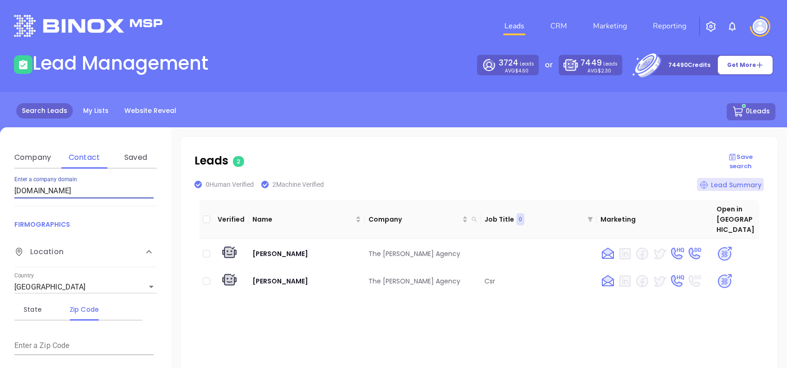
drag, startPoint x: 79, startPoint y: 187, endPoint x: -3, endPoint y: 177, distance: 82.3
click at [0, 177] on html "Leads CRM Marketing Reporting Financial Leads Leads Lead Management 3724 Leads …" at bounding box center [393, 184] width 787 height 368
paste input "littleins"
type input "[DOMAIN_NAME]"
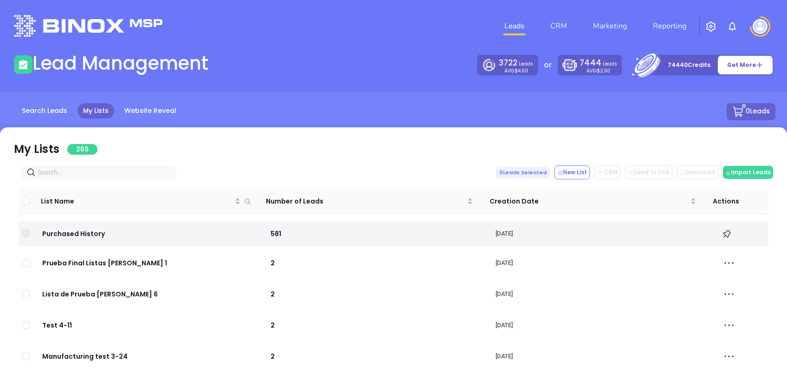
click at [90, 179] on div "My Lists 269 0 Leads Selected New List CRM Send to PSA Download Download2 Impor…" at bounding box center [393, 312] width 787 height 371
drag, startPoint x: 90, startPoint y: 179, endPoint x: 89, endPoint y: 171, distance: 8.4
click at [89, 171] on input "text" at bounding box center [101, 172] width 126 height 10
click at [135, 151] on div "My Lists 269" at bounding box center [393, 150] width 759 height 19
click at [109, 170] on input "text" at bounding box center [101, 172] width 126 height 10
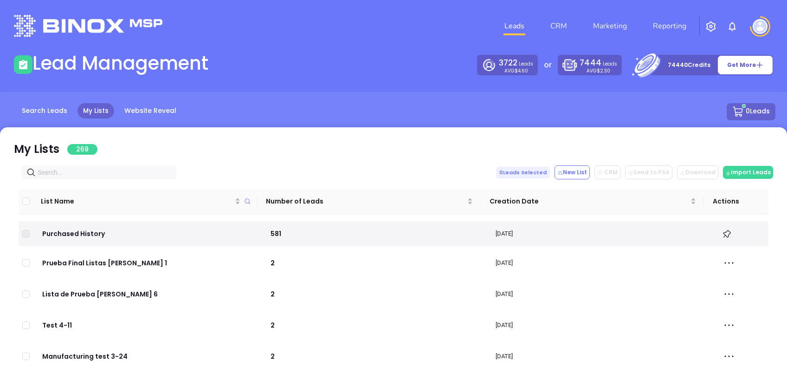
paste input "myargentwealth.com"
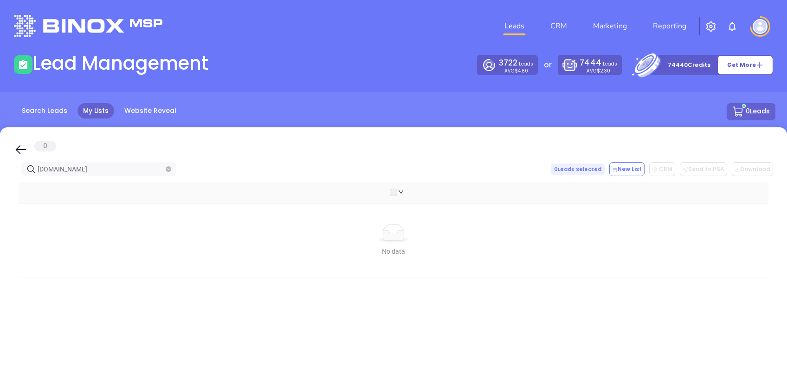
type input "myargentwealth.com"
click at [20, 146] on icon at bounding box center [21, 149] width 14 height 14
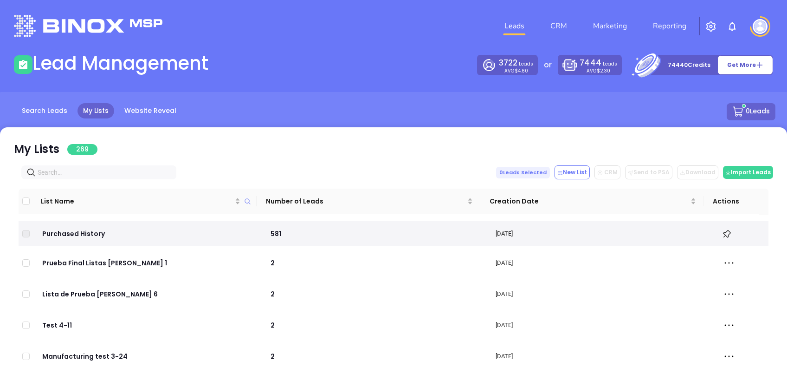
click at [88, 171] on input "text" at bounding box center [101, 172] width 126 height 10
paste input "stogneragency.com"
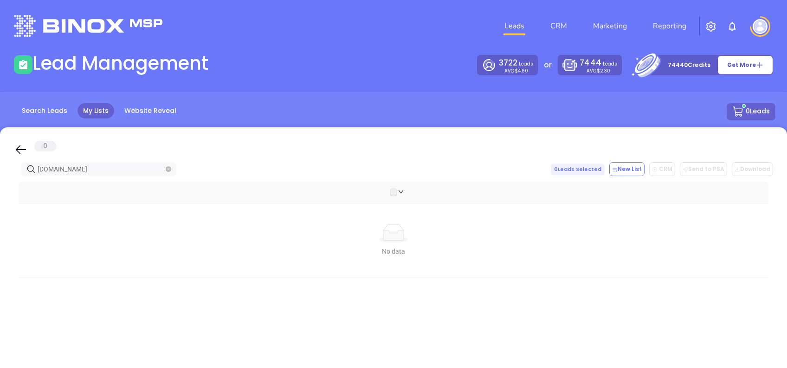
type input "stogneragency.com"
drag, startPoint x: 23, startPoint y: 149, endPoint x: 79, endPoint y: 177, distance: 62.5
click at [23, 149] on icon at bounding box center [21, 149] width 14 height 14
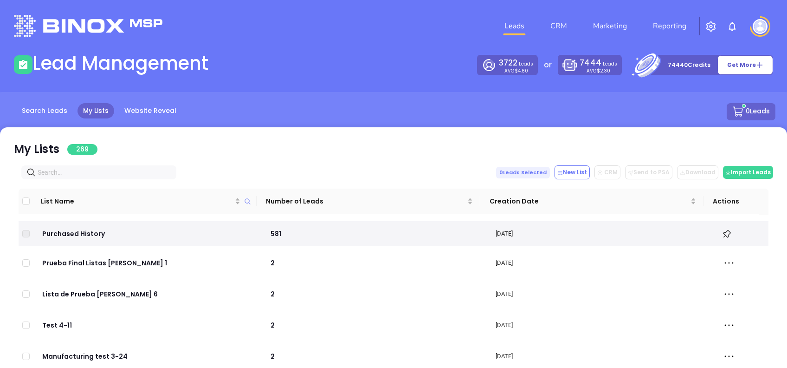
click at [84, 173] on input "text" at bounding box center [101, 172] width 126 height 10
paste input "bandk-ins.com"
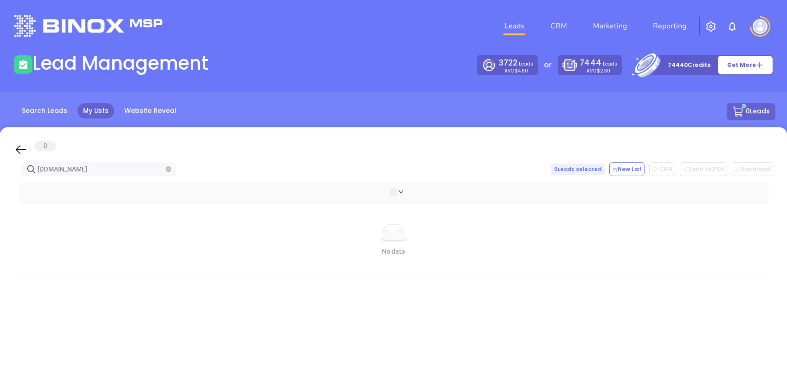
type input "bandk-ins.com"
click at [24, 146] on icon at bounding box center [21, 149] width 14 height 14
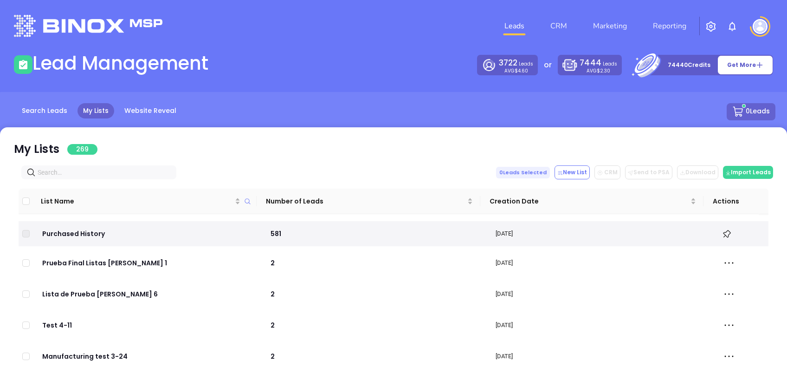
click at [90, 168] on input "text" at bounding box center [101, 172] width 126 height 10
paste input "Mississippi"
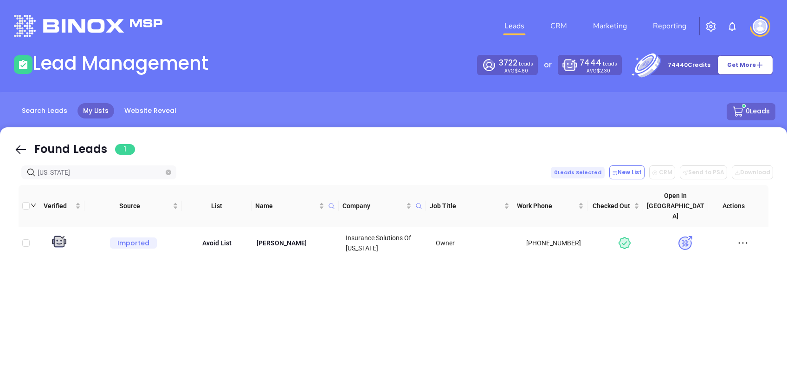
type input "Mississippi"
click at [15, 148] on icon at bounding box center [21, 149] width 14 height 14
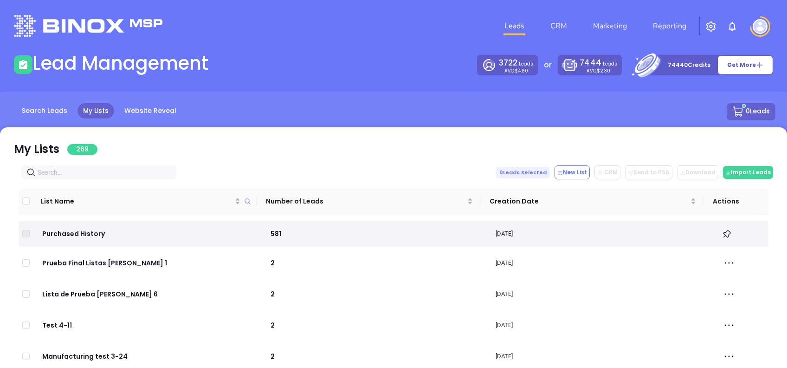
click at [98, 173] on input "text" at bounding box center [101, 172] width 126 height 10
paste input "littleinsagency.com"
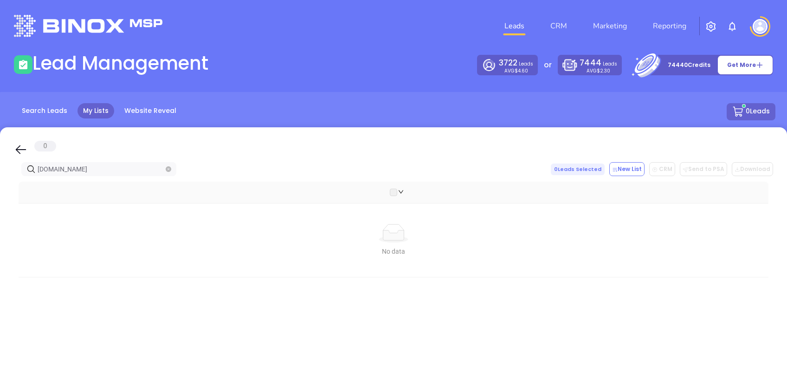
type input "littleinsagency.com"
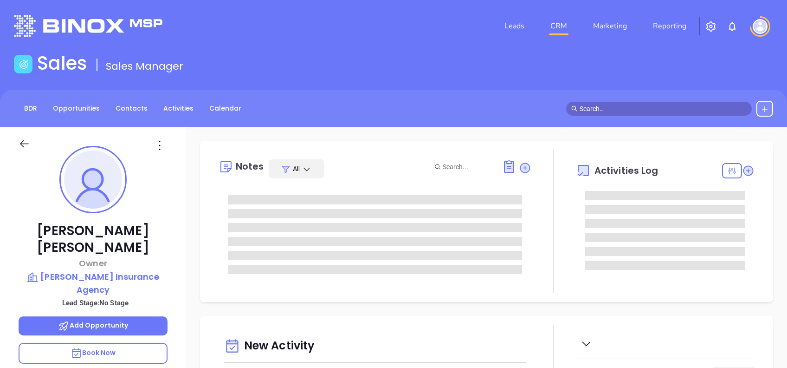
type input "[DATE]"
type input "[PERSON_NAME]"
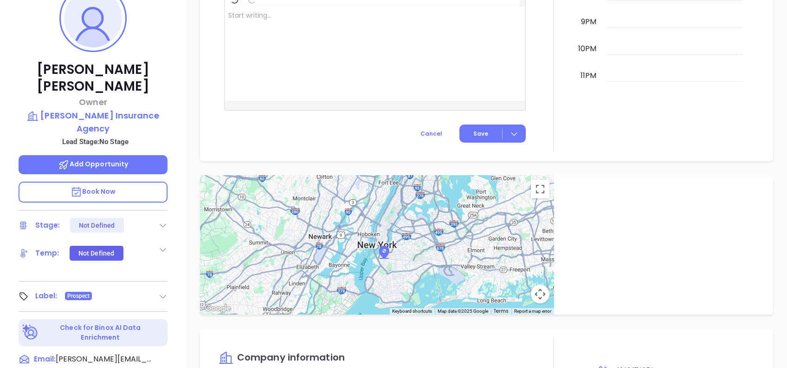
scroll to position [99, 0]
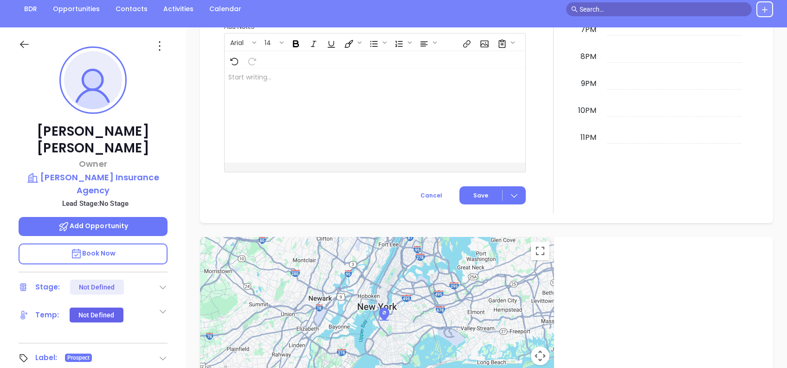
click at [163, 47] on icon at bounding box center [159, 46] width 15 height 15
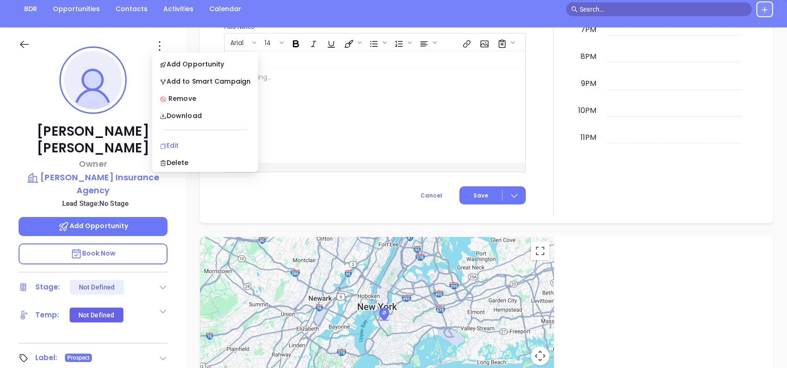
click at [191, 138] on li "Edit" at bounding box center [205, 145] width 102 height 19
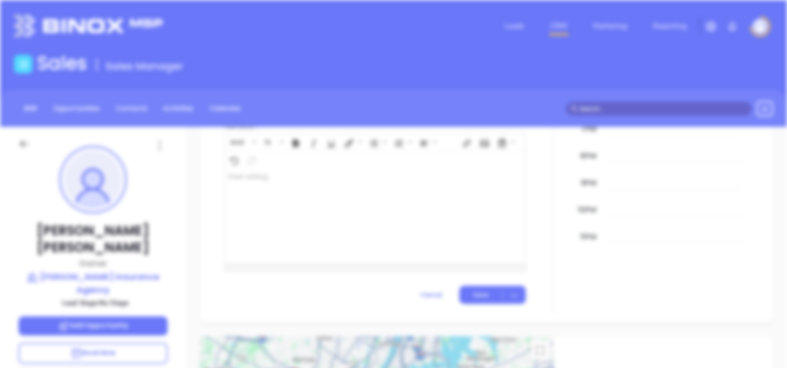
scroll to position [0, 0]
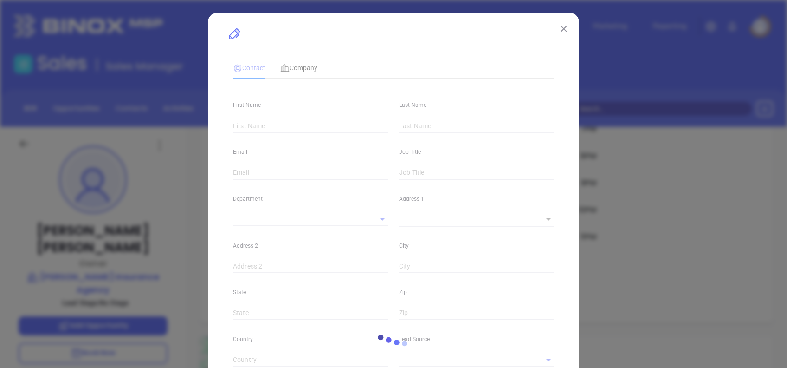
type input "[PERSON_NAME]"
type input "[PERSON_NAME][EMAIL_ADDRESS][DOMAIN_NAME]"
type input "Owner"
type input "1"
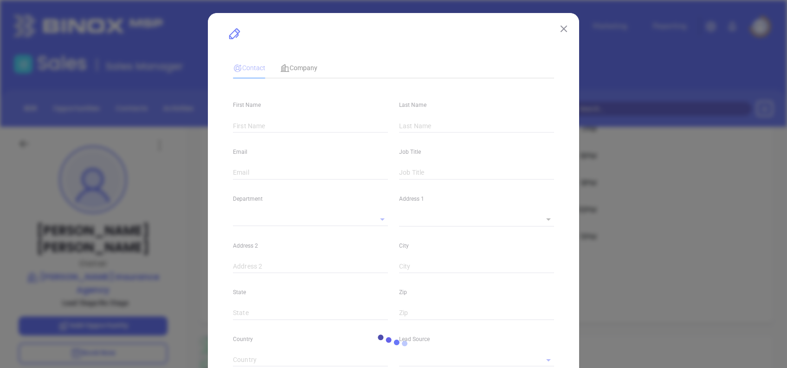
type input "[DOMAIN_NAME][URL][PERSON_NAME]"
type input "Marketing"
type input "Binox"
type input "undefined undefined"
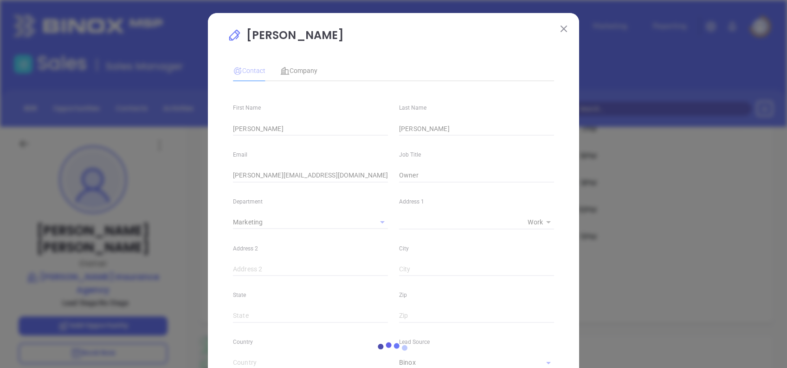
type input "[PHONE_NUMBER]"
type input "1"
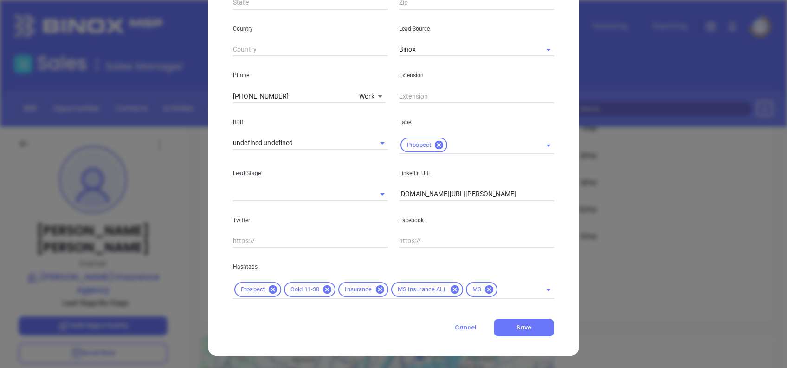
scroll to position [314, 0]
click at [323, 288] on icon at bounding box center [327, 288] width 10 height 10
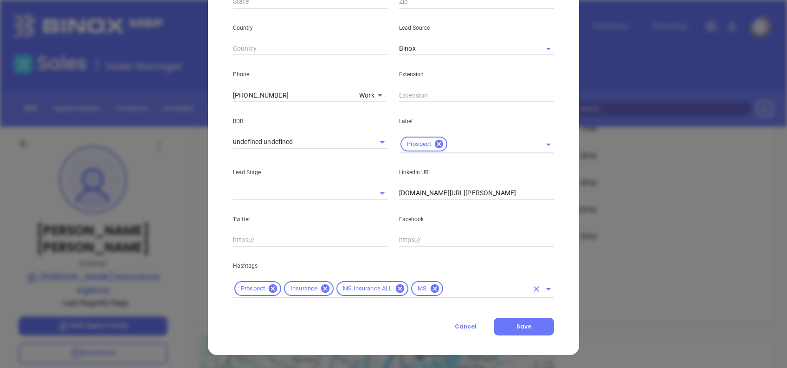
click at [455, 295] on div "Prospect Insurance MS Insurance ALL MS" at bounding box center [393, 288] width 321 height 18
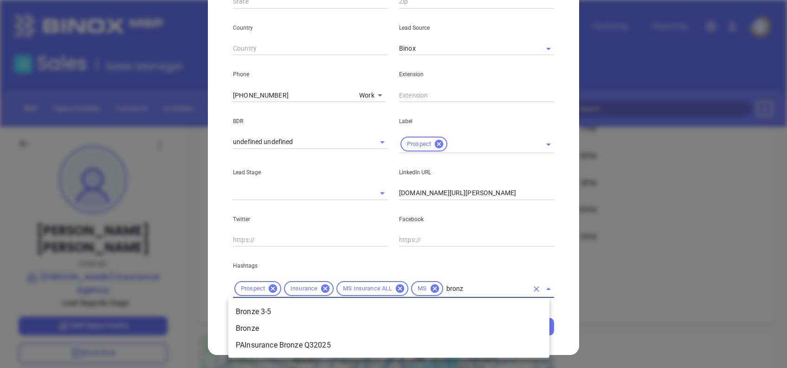
type input "bronze"
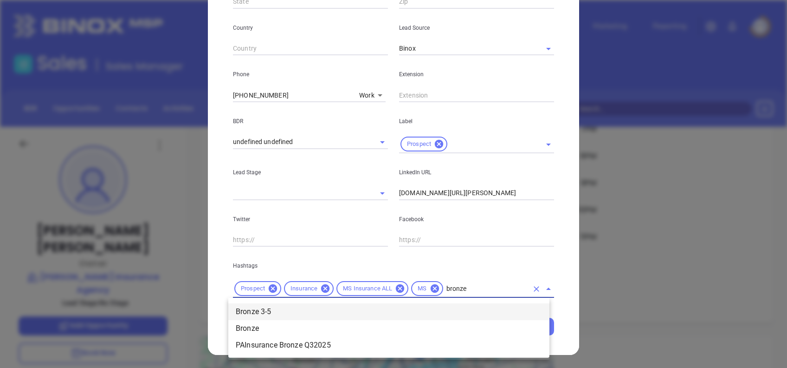
click at [399, 307] on li "Bronze 3-5" at bounding box center [388, 311] width 321 height 17
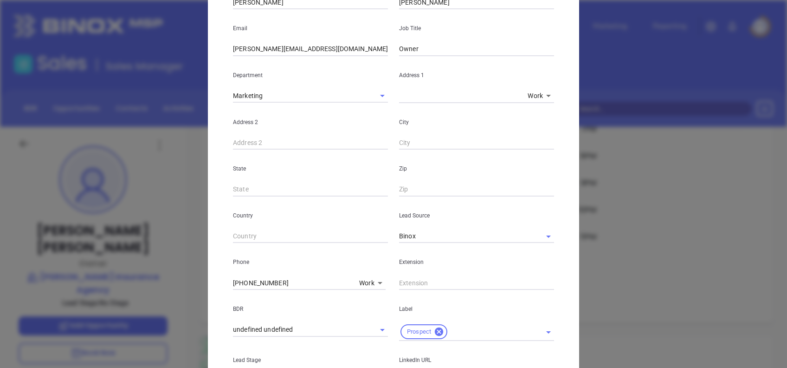
scroll to position [4, 0]
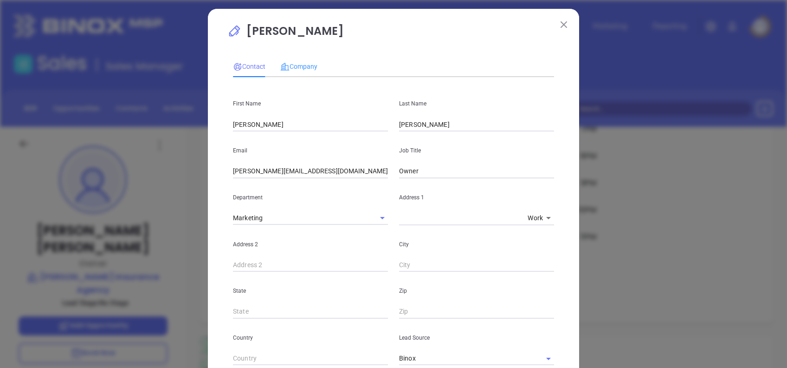
click at [299, 59] on div "Company" at bounding box center [298, 66] width 37 height 21
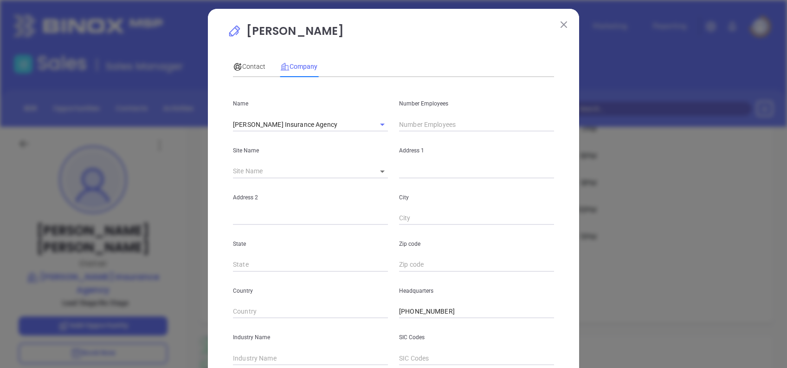
click at [427, 129] on input "text" at bounding box center [476, 124] width 155 height 14
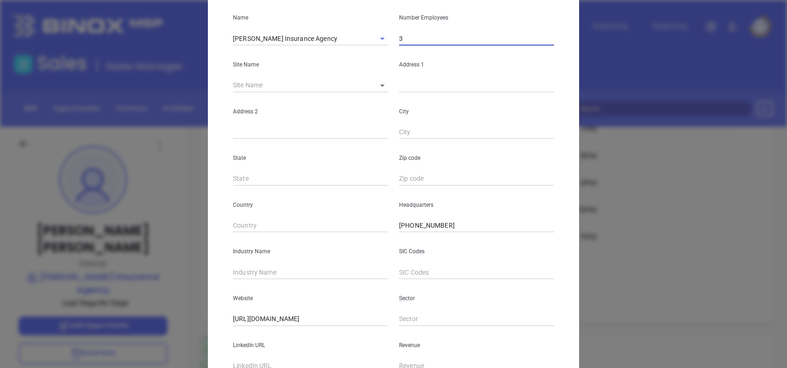
scroll to position [165, 0]
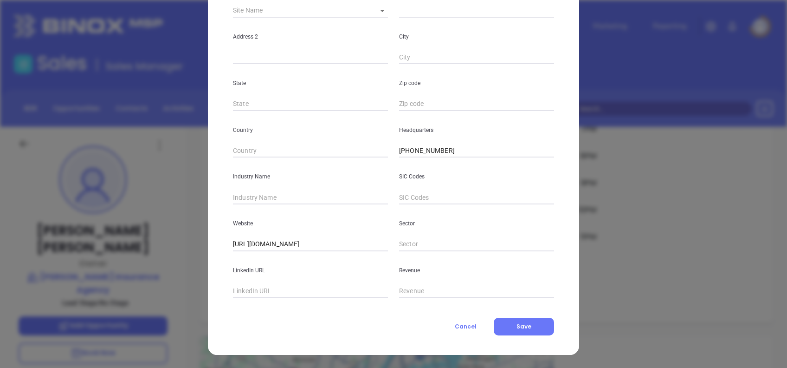
type input "3"
click at [278, 196] on input "text" at bounding box center [310, 197] width 155 height 14
type input "Insurance"
click at [522, 322] on span "Save" at bounding box center [524, 326] width 15 height 8
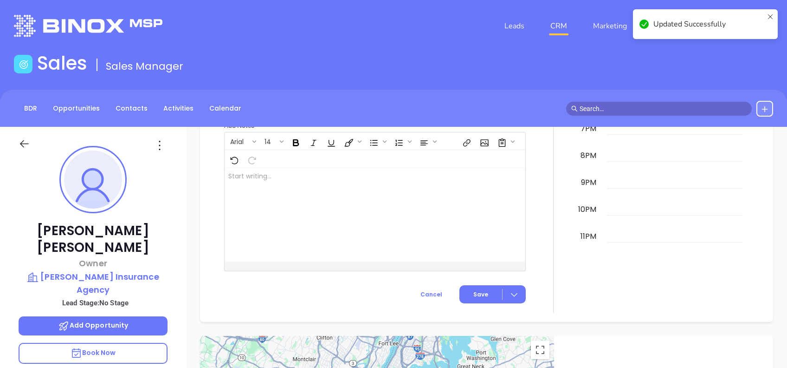
scroll to position [476, 0]
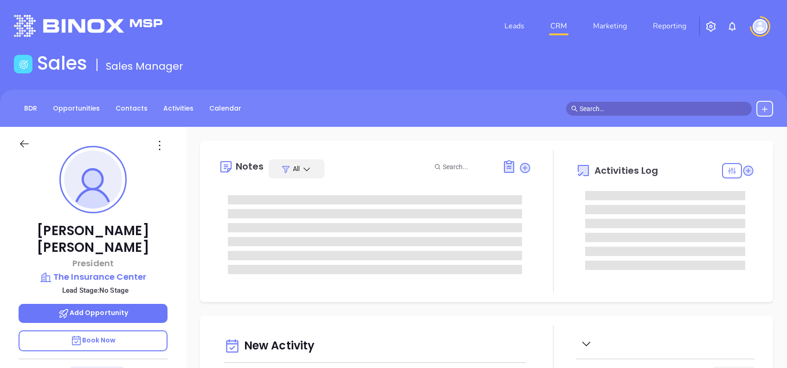
type input "[DATE]"
type input "[PERSON_NAME]"
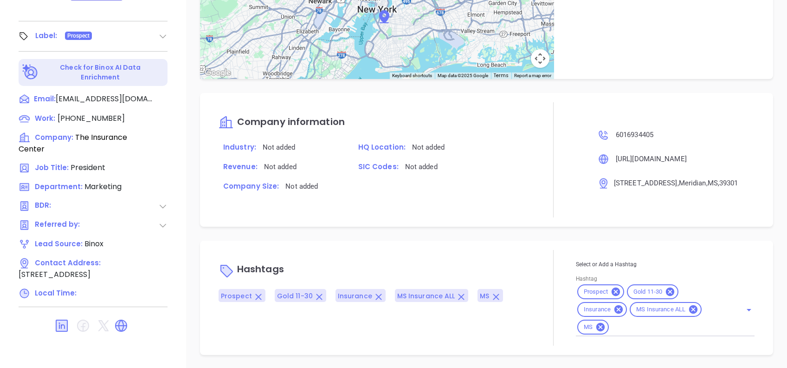
scroll to position [99, 0]
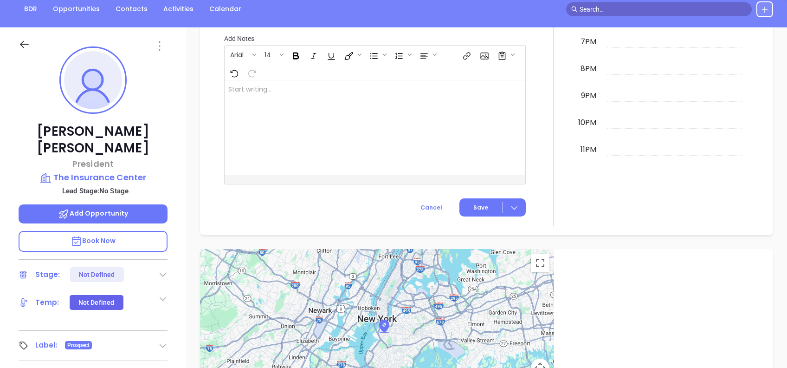
click at [159, 50] on icon at bounding box center [159, 45] width 1 height 9
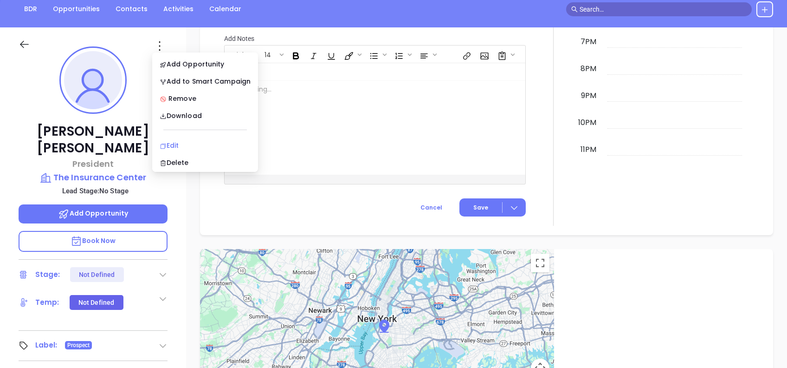
click at [182, 140] on div "Edit" at bounding box center [205, 145] width 91 height 10
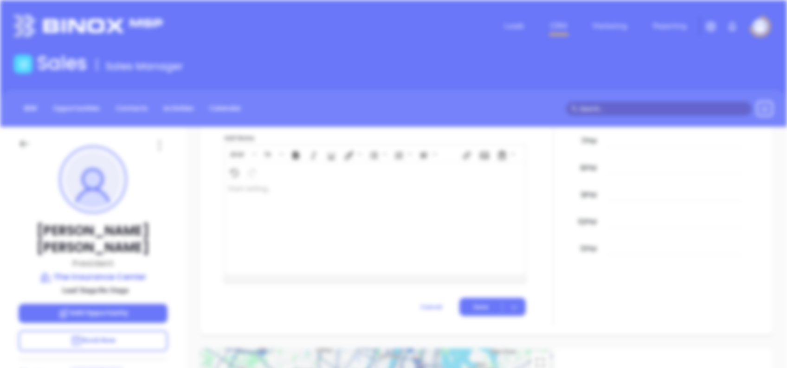
scroll to position [0, 0]
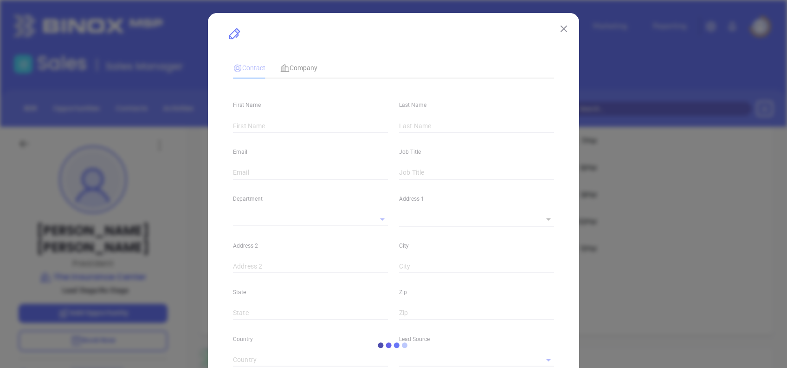
type input "John M"
type input "Mims"
type input "johnmorgan@insurems.com"
type input "President"
type input "1"
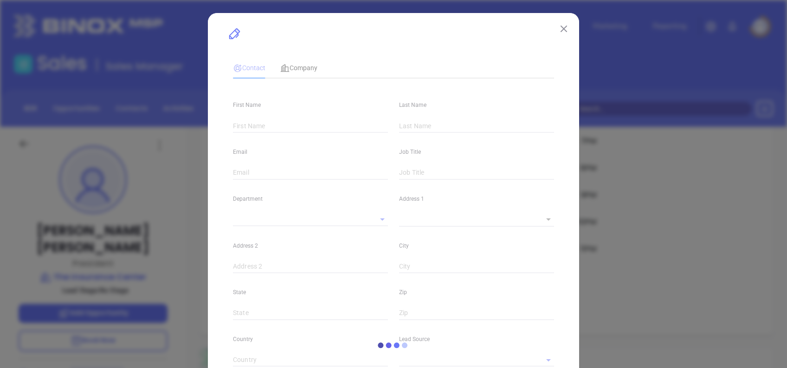
type input "www.linkedin.com/in/john-morgan-mims-24912a6a"
type input "Marketing"
type input "Binox"
type input "undefined undefined"
type input "(601) 693-4405"
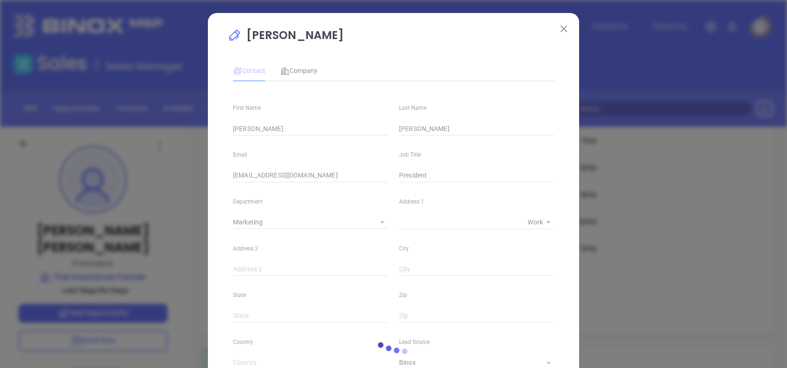
type input "1"
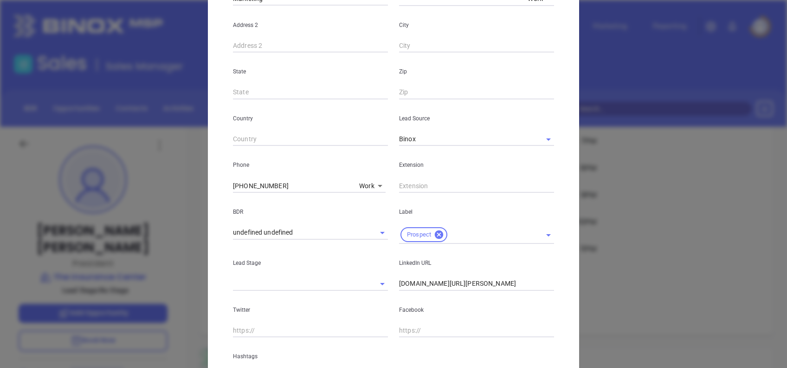
scroll to position [66, 0]
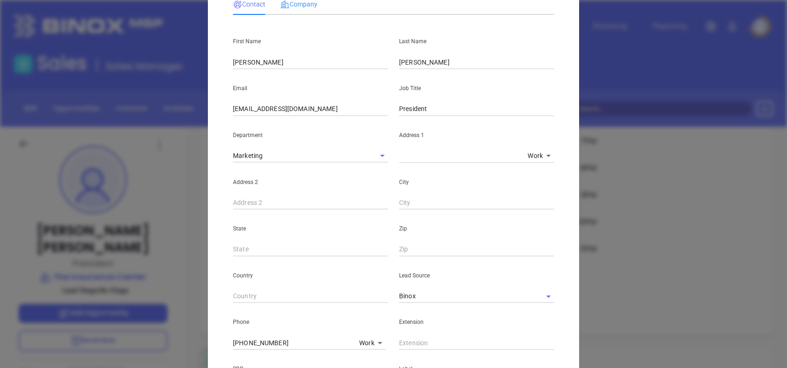
click at [304, 12] on div "Company" at bounding box center [298, 4] width 37 height 21
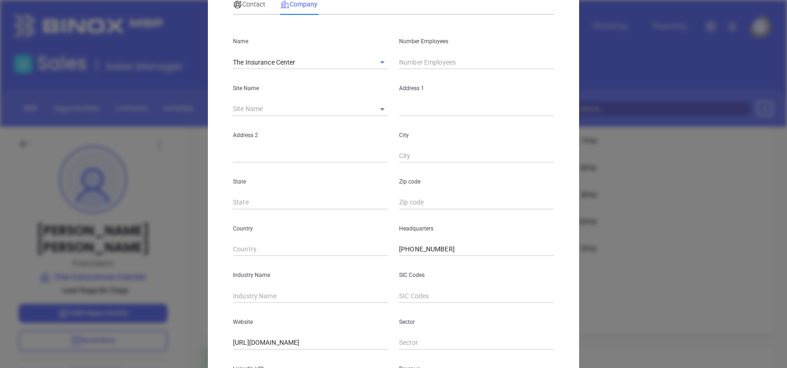
click at [420, 60] on input "text" at bounding box center [476, 62] width 155 height 14
type input "13"
click at [242, 10] on div "Contact" at bounding box center [249, 4] width 32 height 21
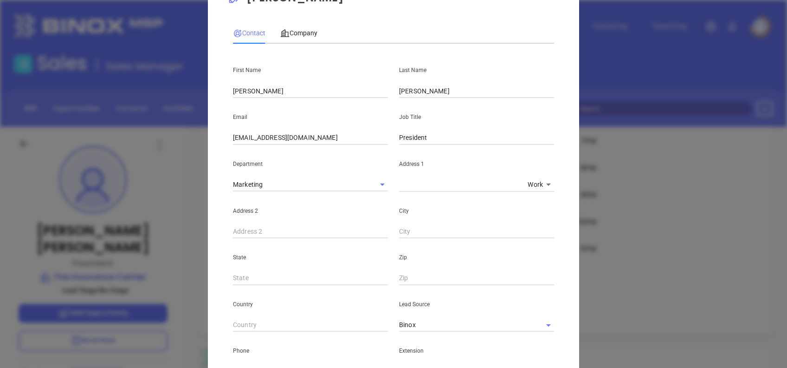
scroll to position [0, 0]
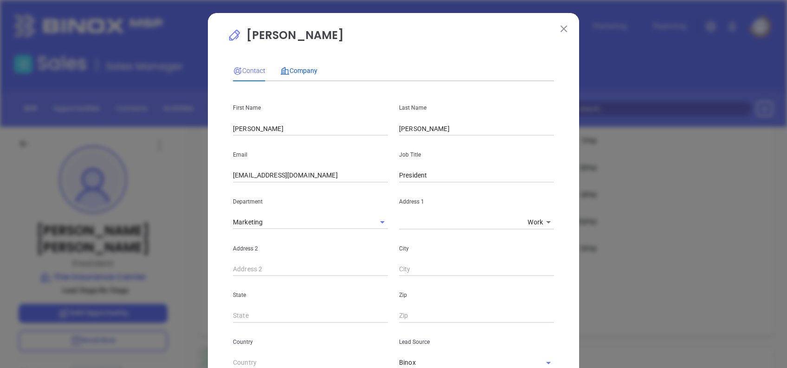
click at [299, 69] on span "Company" at bounding box center [298, 70] width 37 height 7
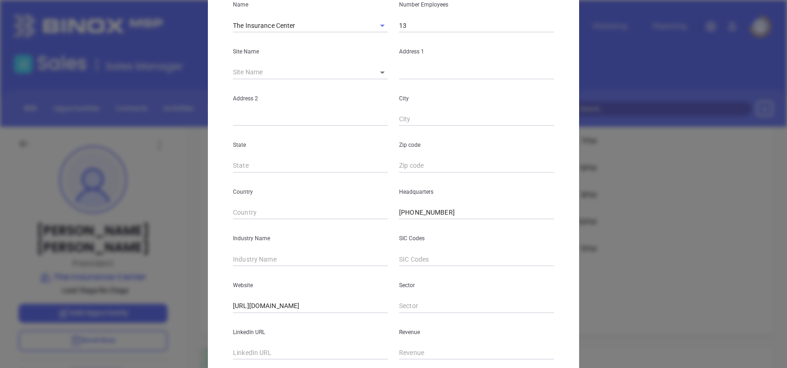
scroll to position [165, 0]
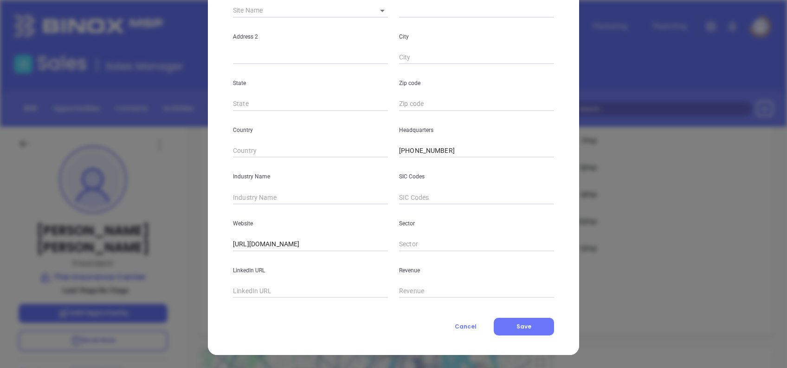
click at [278, 281] on div "LinkedIn URL" at bounding box center [310, 274] width 166 height 47
click at [275, 289] on input "text" at bounding box center [310, 291] width 155 height 14
paste input "www.linkedin.com/company/the-insurance-center-home-auto-insurance-best-quote-po…"
type input "www.linkedin.com/company/the-insurance-center-home-auto-insurance-best-quote-po…"
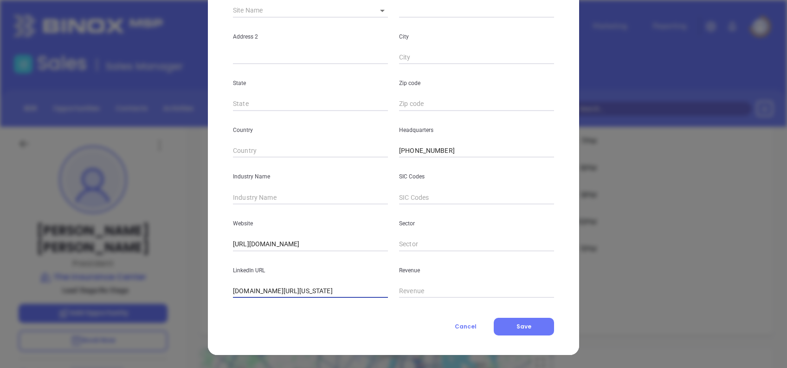
scroll to position [0, 0]
click at [269, 200] on input "text" at bounding box center [310, 197] width 155 height 14
type input "Insurance"
click at [517, 324] on span "Save" at bounding box center [524, 326] width 15 height 8
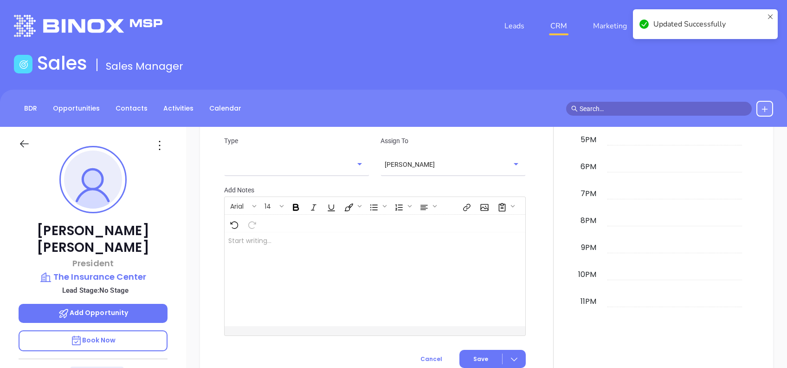
scroll to position [516, 0]
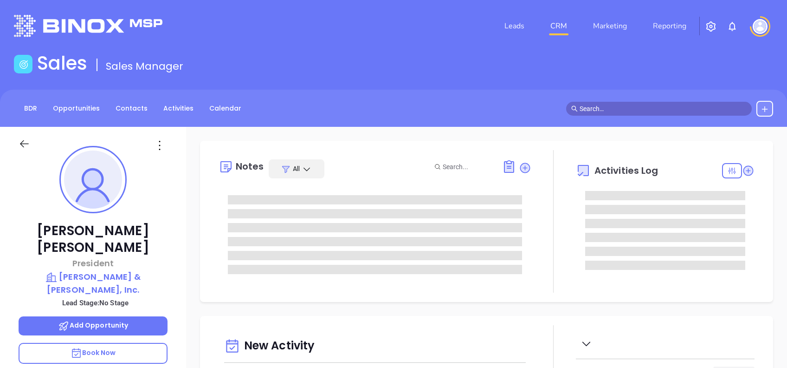
type input "[DATE]"
type input "[PERSON_NAME]"
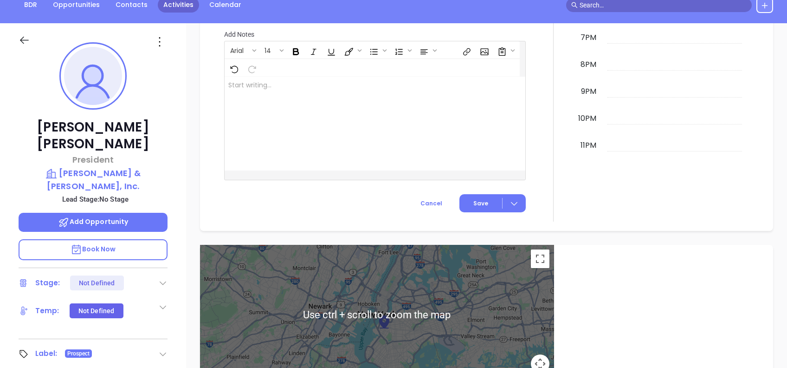
scroll to position [0, 0]
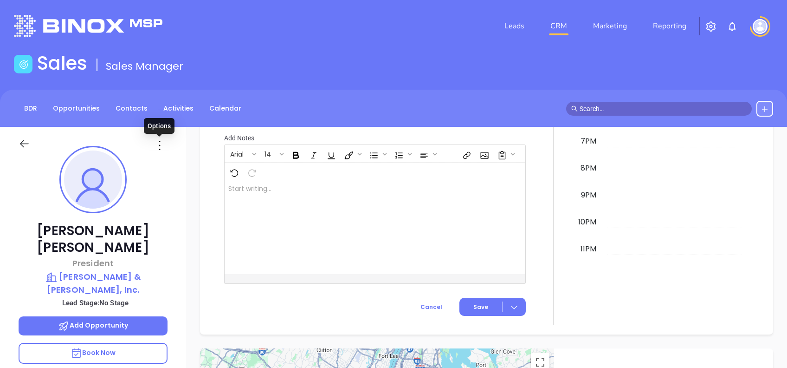
click at [161, 141] on icon at bounding box center [159, 145] width 15 height 15
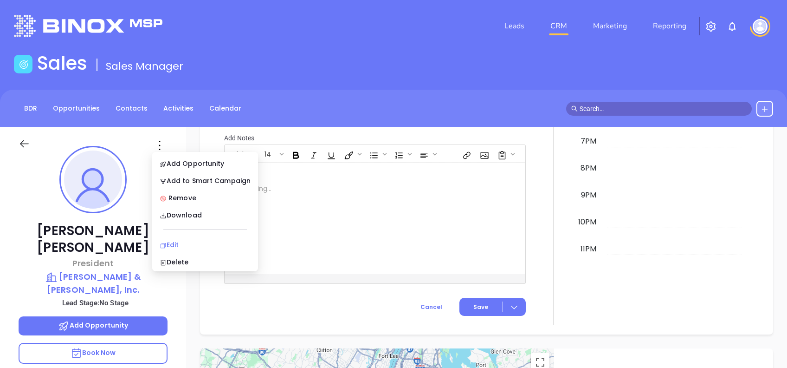
click at [194, 242] on div "Edit" at bounding box center [205, 244] width 91 height 10
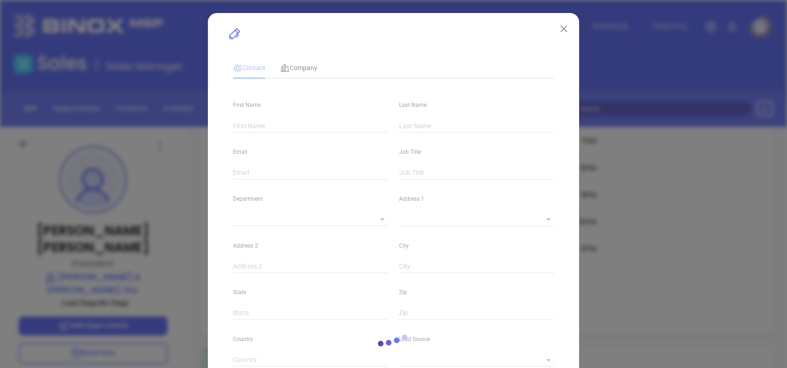
type input "[PERSON_NAME]"
type input "[EMAIL_ADDRESS][DOMAIN_NAME]"
type input "President"
type input "1"
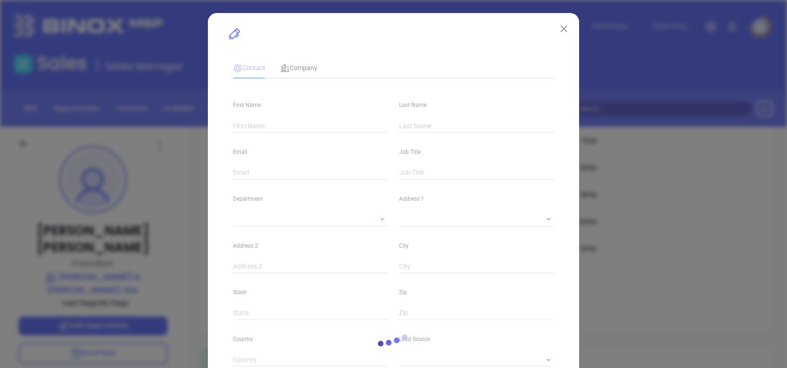
type input "[DOMAIN_NAME][URL][PERSON_NAME]"
type input "Marketing"
type input "Binox"
type input "undefined undefined"
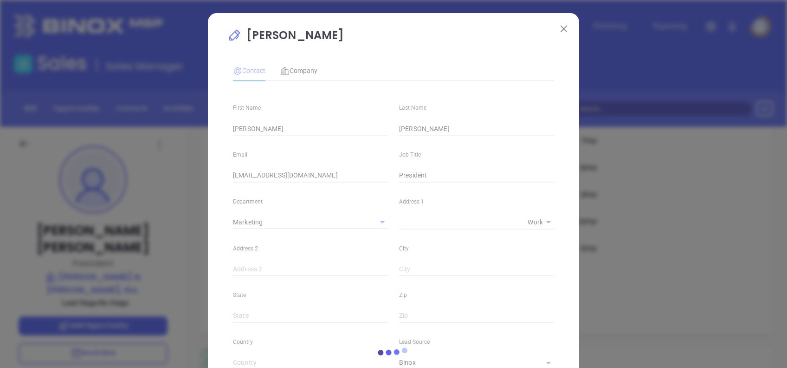
type input "[PHONE_NUMBER]"
type input "1"
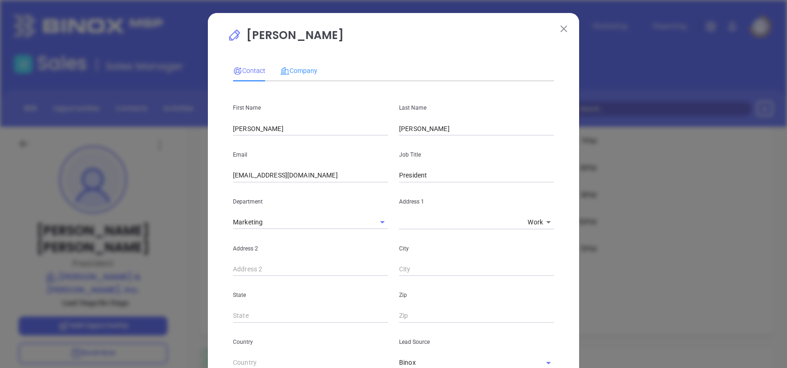
click at [293, 65] on div "Company" at bounding box center [298, 70] width 37 height 21
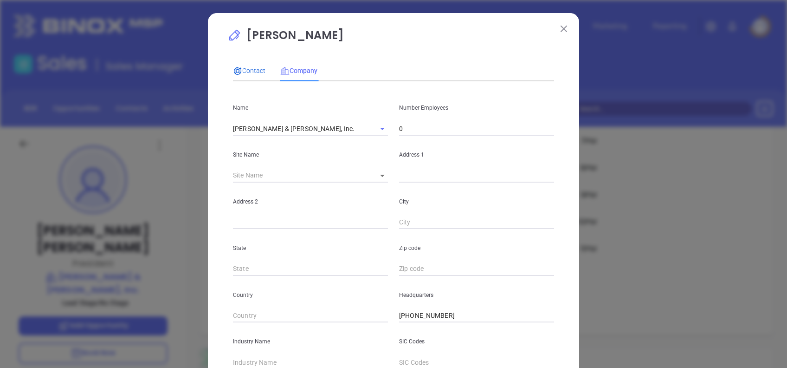
click at [243, 71] on span "Contact" at bounding box center [249, 70] width 32 height 7
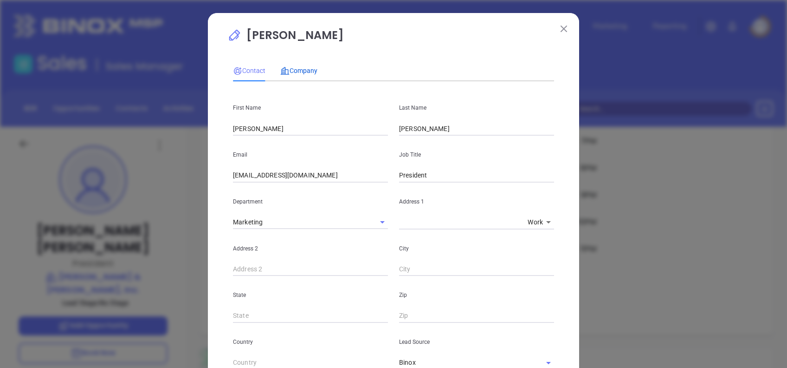
drag, startPoint x: 283, startPoint y: 69, endPoint x: 334, endPoint y: 97, distance: 57.9
click at [284, 70] on icon at bounding box center [284, 70] width 9 height 9
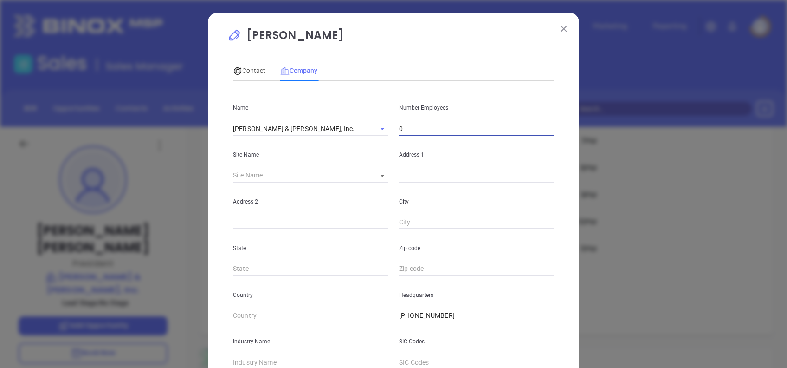
drag, startPoint x: 407, startPoint y: 125, endPoint x: 392, endPoint y: 125, distance: 14.9
click at [394, 125] on div "Number Employees 0" at bounding box center [477, 112] width 166 height 47
type input "14"
click at [235, 67] on icon at bounding box center [237, 70] width 9 height 9
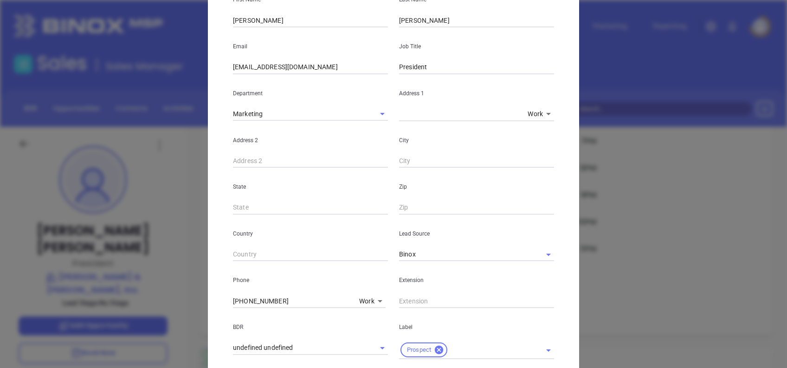
scroll to position [4, 0]
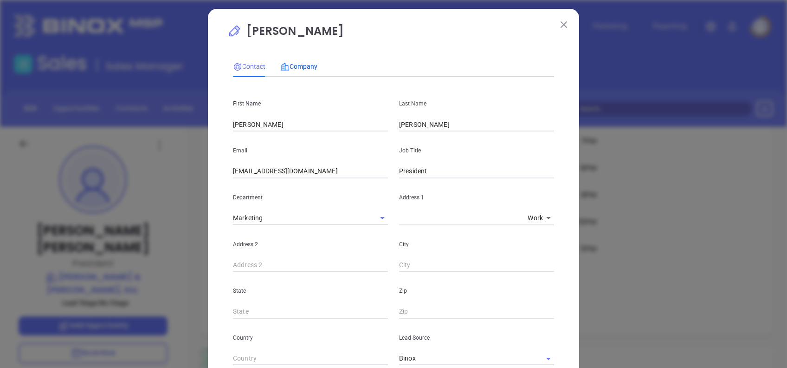
click at [293, 67] on span "Company" at bounding box center [298, 66] width 37 height 7
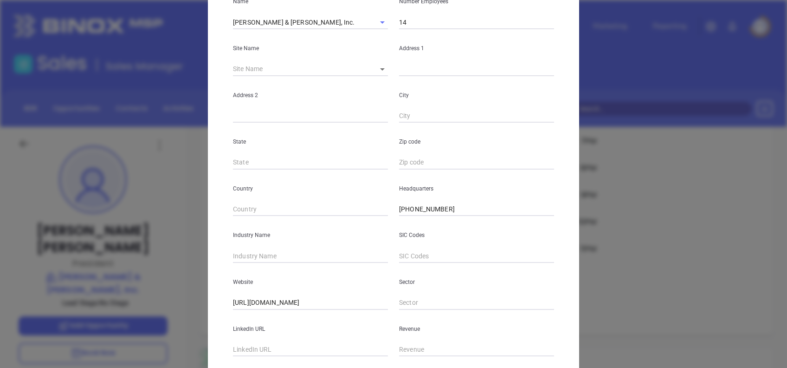
scroll to position [165, 0]
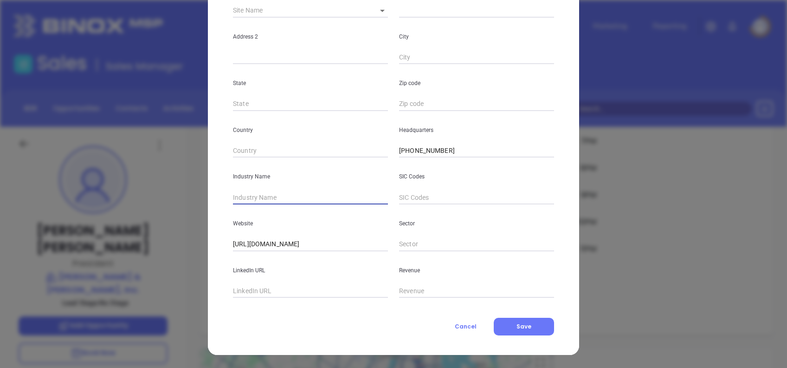
click at [261, 196] on input "text" at bounding box center [310, 197] width 155 height 14
type input "Insurance"
click at [301, 289] on input "text" at bounding box center [310, 291] width 155 height 14
paste input "www.linkedin.com/company/meyer-&-rosenbaum/"
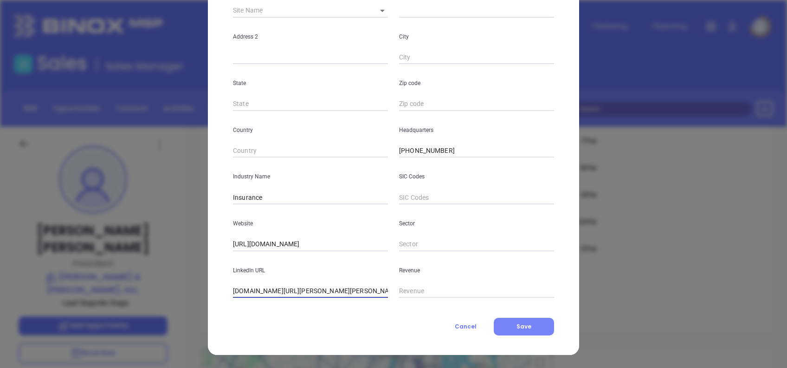
type input "www.linkedin.com/company/meyer-&-rosenbaum/"
click at [541, 332] on button "Save" at bounding box center [524, 326] width 60 height 18
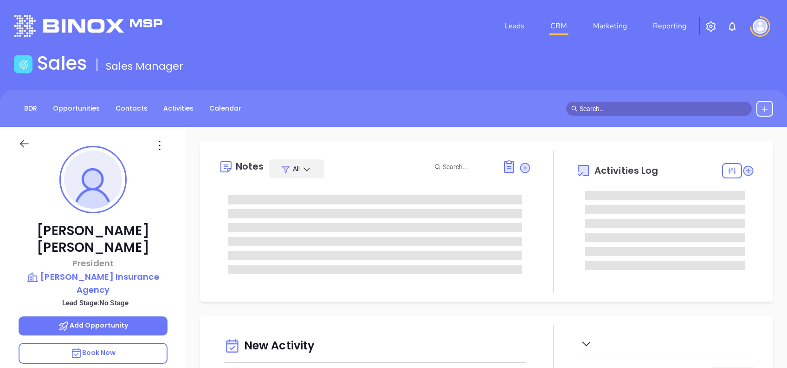
scroll to position [270, 0]
type input "[PERSON_NAME]"
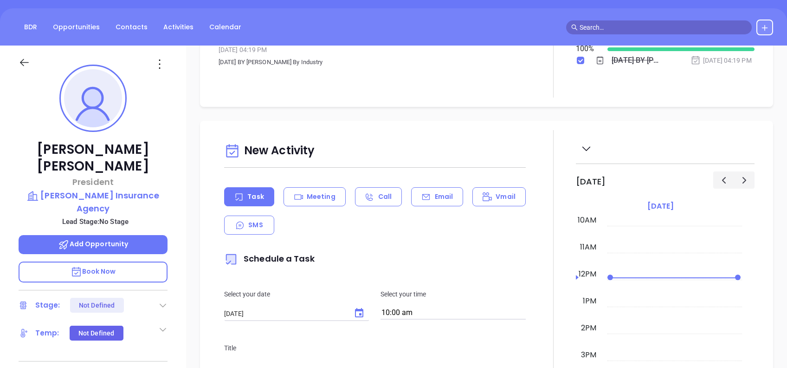
scroll to position [37, 0]
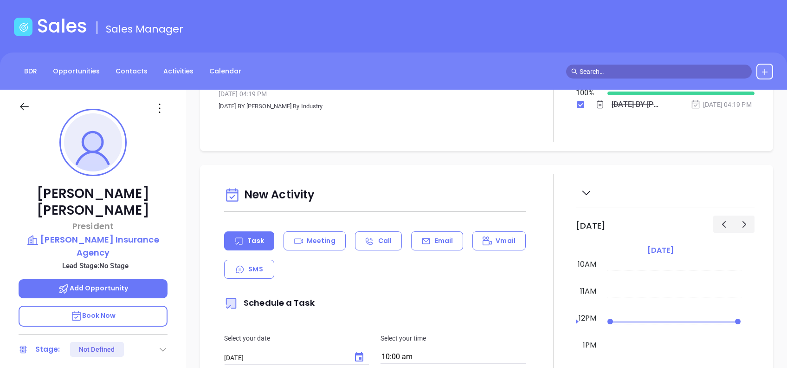
click at [160, 107] on icon at bounding box center [159, 108] width 15 height 15
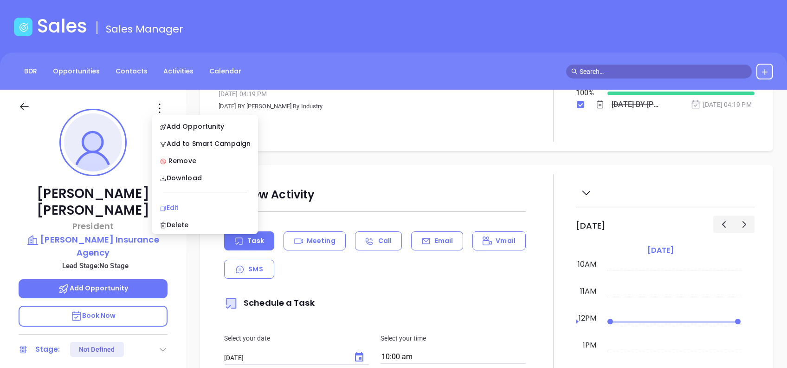
click at [186, 204] on div "Edit" at bounding box center [205, 207] width 91 height 10
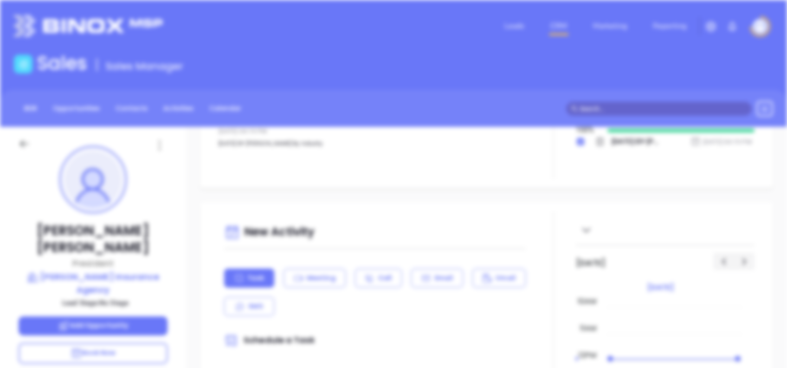
scroll to position [0, 0]
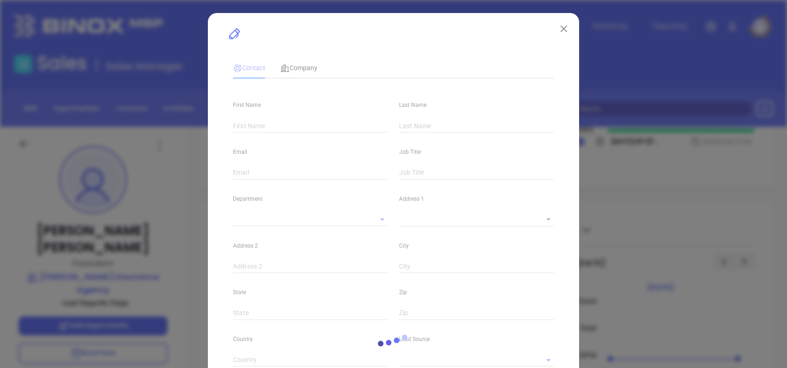
type input "[PERSON_NAME]"
type input "[PERSON_NAME][EMAIL_ADDRESS][PERSON_NAME][DOMAIN_NAME]"
type input "President"
type input "1"
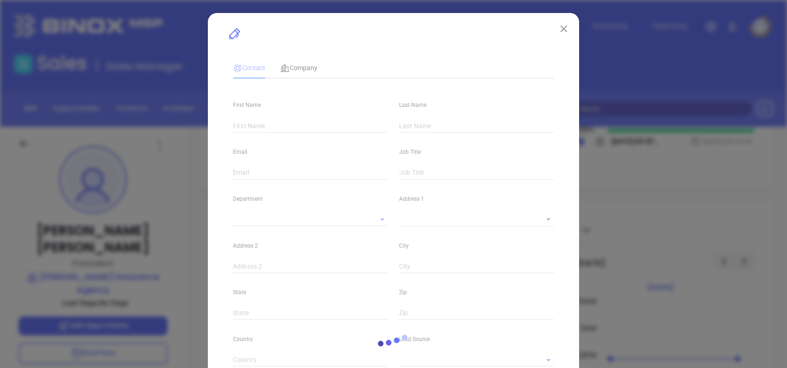
type input "[DOMAIN_NAME][URL]"
type input "Marketing"
type input "Binox"
type input "undefined undefined"
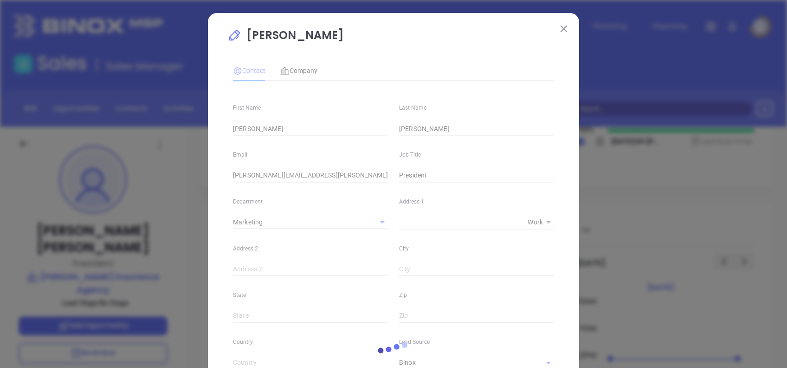
type input "(601) 442-2511"
type input "1"
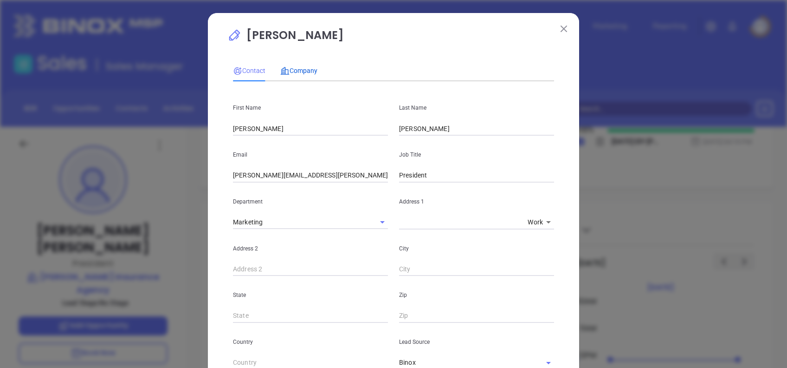
click at [303, 71] on span "Company" at bounding box center [298, 70] width 37 height 7
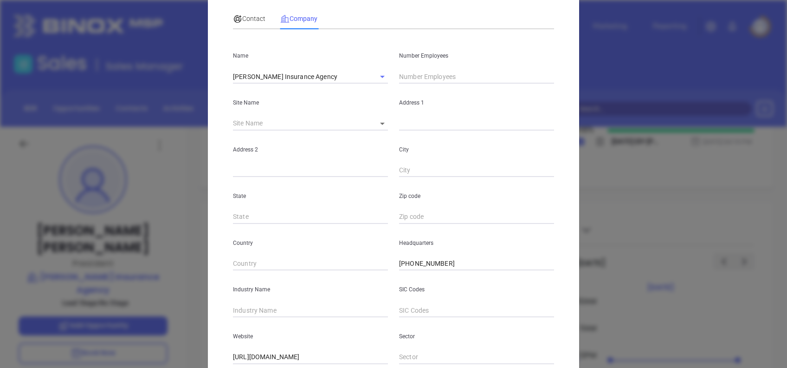
scroll to position [165, 0]
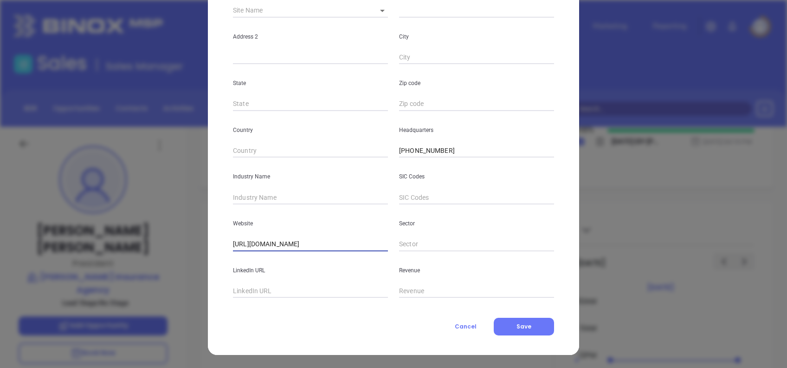
drag, startPoint x: 322, startPoint y: 245, endPoint x: 167, endPoint y: 258, distance: 155.5
click at [169, 258] on div "Johnny Byrne Contact Company First Name Johnny Last Name Byrne Email johnny.byr…" at bounding box center [393, 184] width 787 height 368
click at [342, 245] on input "https://www.byrneagency.com/" at bounding box center [310, 244] width 155 height 14
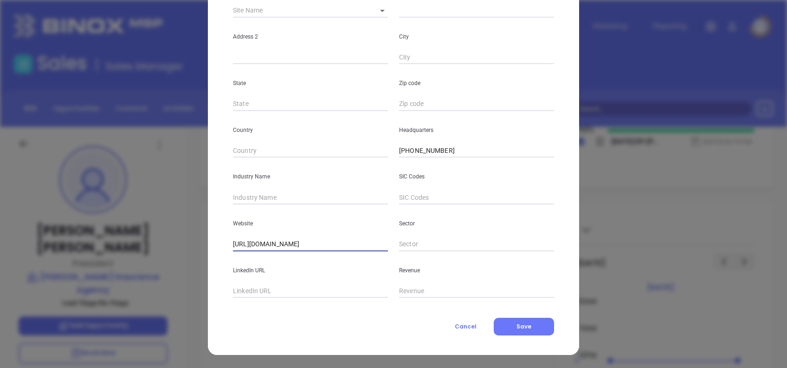
click at [342, 245] on input "https://www.byrneagency.com/" at bounding box center [310, 244] width 155 height 14
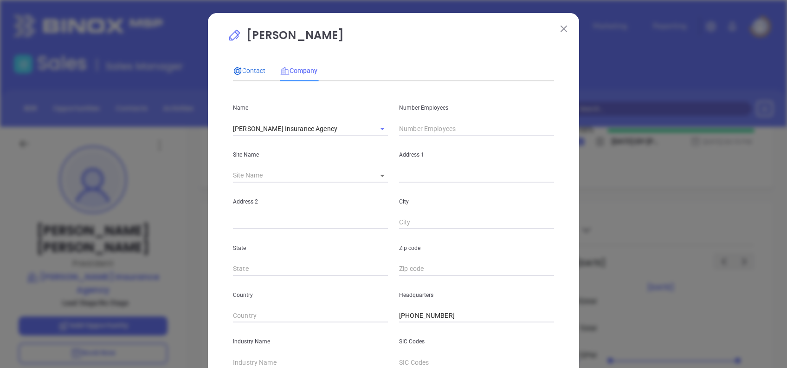
click at [234, 71] on icon at bounding box center [237, 70] width 9 height 9
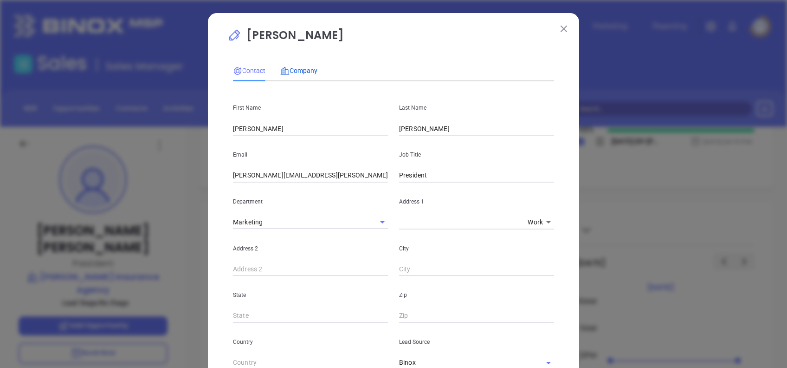
click at [298, 69] on span "Company" at bounding box center [298, 70] width 37 height 7
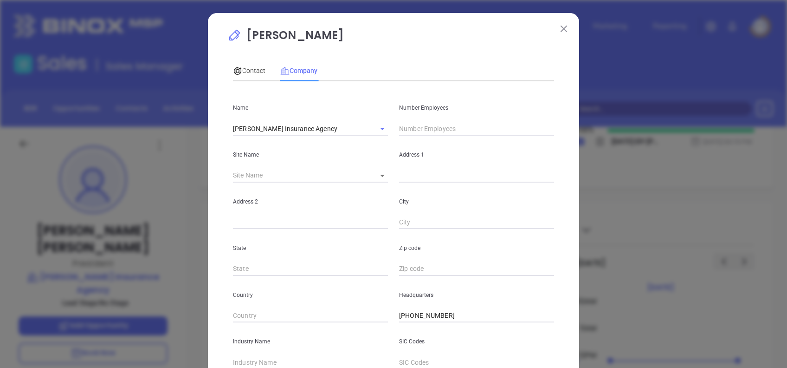
click at [422, 126] on input "text" at bounding box center [476, 129] width 155 height 14
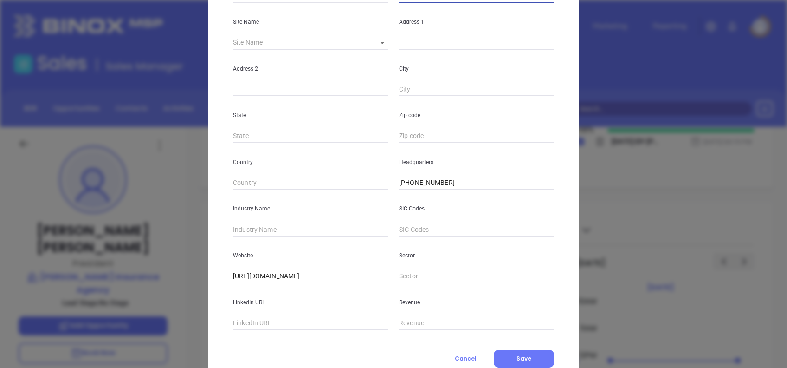
scroll to position [165, 0]
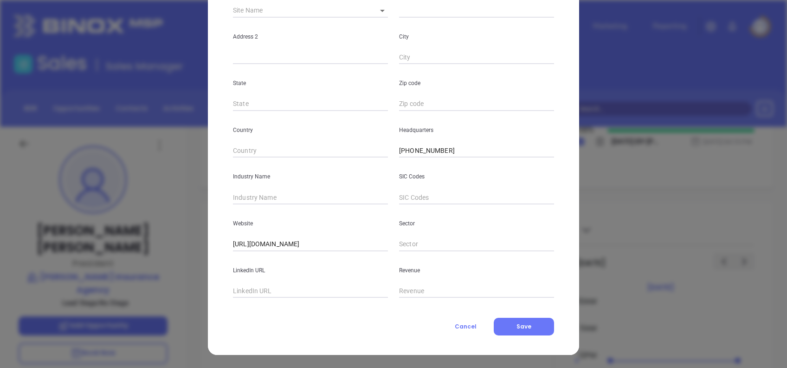
type input "11"
click at [265, 197] on input "text" at bounding box center [310, 197] width 155 height 14
type input "Insurance"
click at [532, 324] on button "Save" at bounding box center [524, 326] width 60 height 18
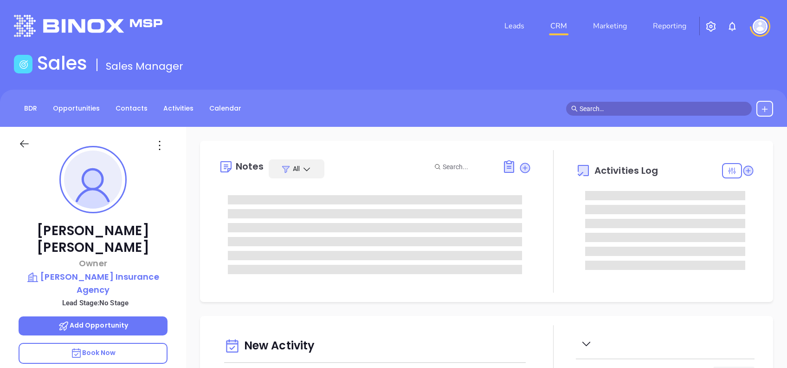
type input "[DATE]"
type input "[PERSON_NAME]"
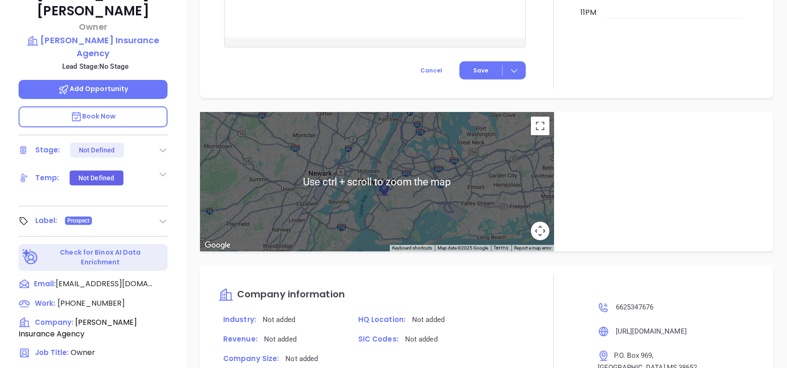
scroll to position [99, 0]
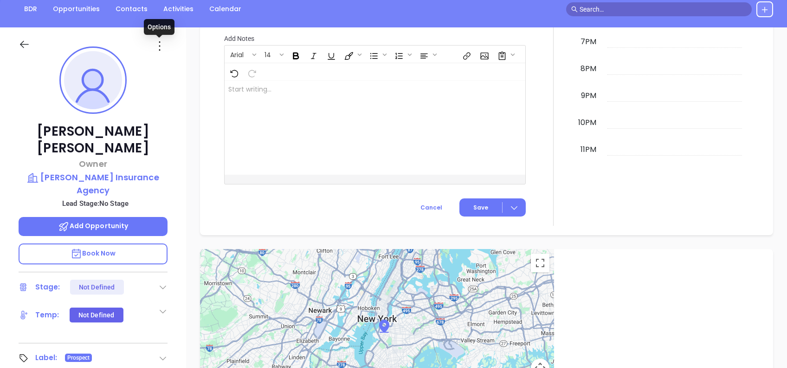
click at [156, 47] on icon at bounding box center [159, 46] width 15 height 15
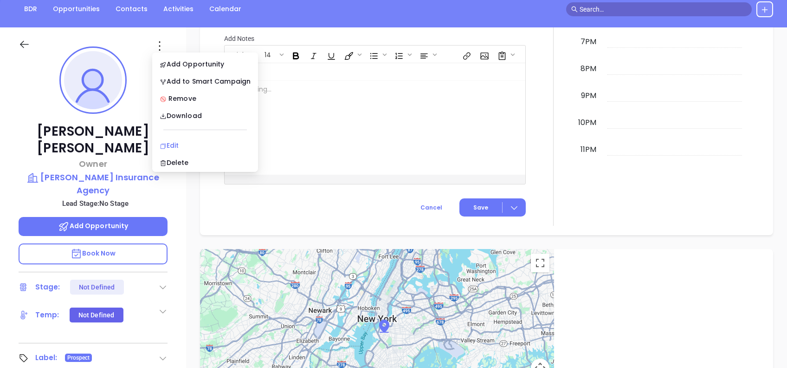
click at [185, 146] on div "Edit" at bounding box center [205, 145] width 91 height 10
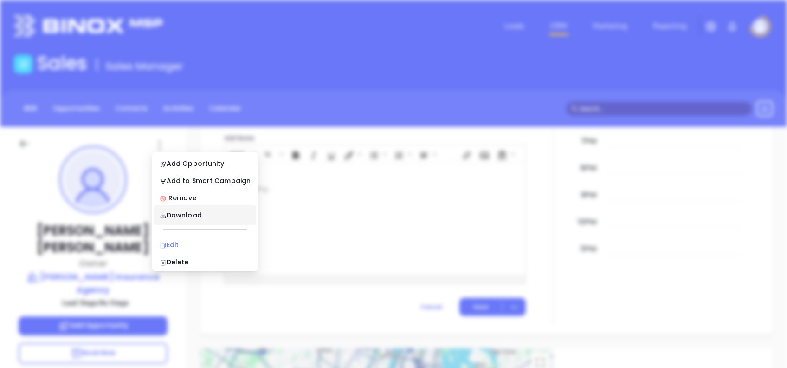
scroll to position [0, 0]
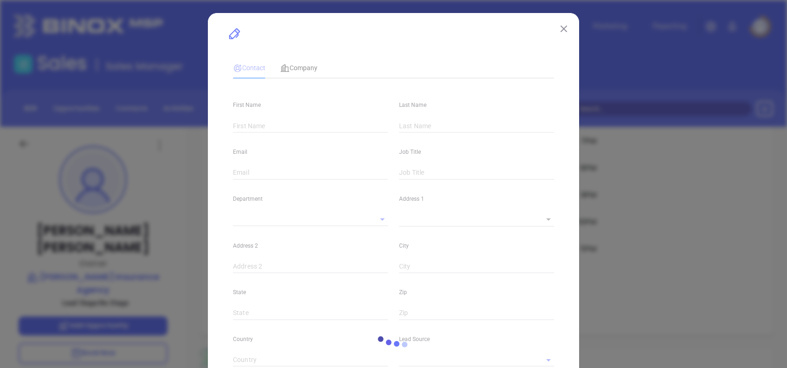
type input "[PERSON_NAME]"
type input "[EMAIL_ADDRESS][DOMAIN_NAME]"
type input "Owner"
type input "1"
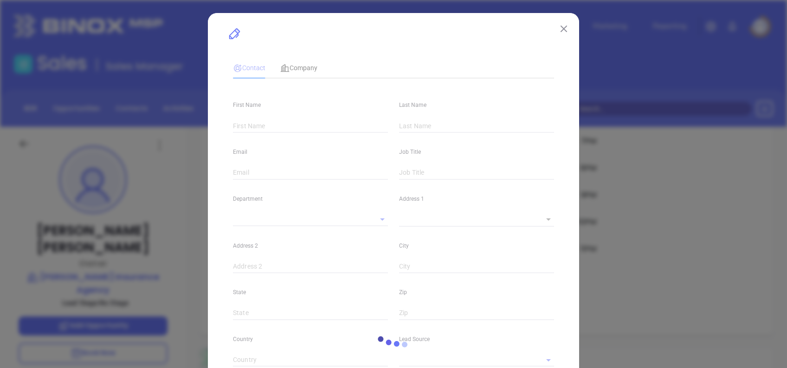
type input "[DOMAIN_NAME][URL][PERSON_NAME]"
type input "Marketing"
type input "Binox"
type input "undefined undefined"
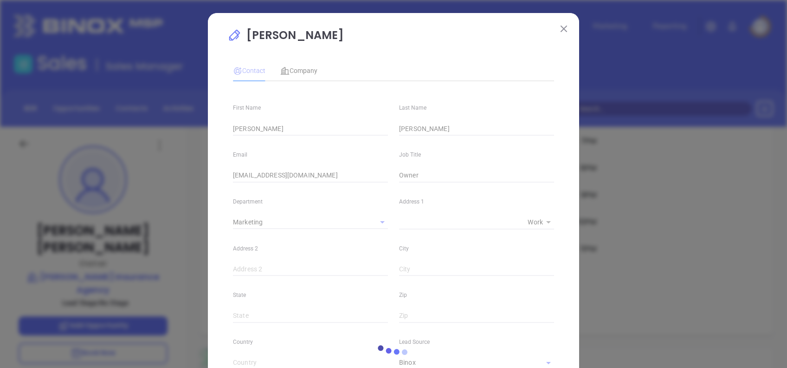
type input "[PHONE_NUMBER]"
type input "1"
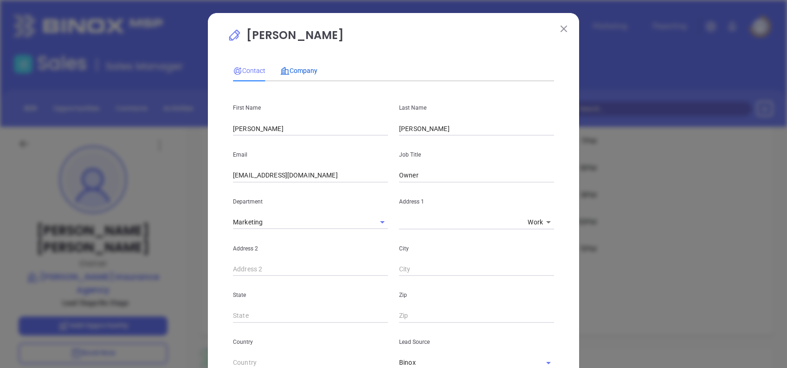
click at [283, 73] on icon at bounding box center [284, 70] width 9 height 9
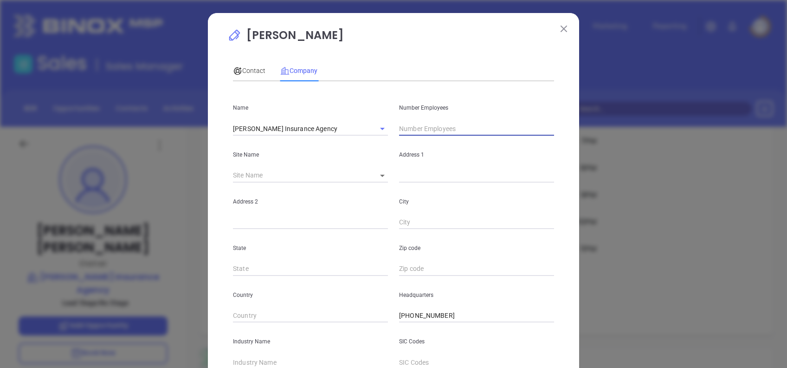
click at [417, 125] on input "text" at bounding box center [476, 129] width 155 height 14
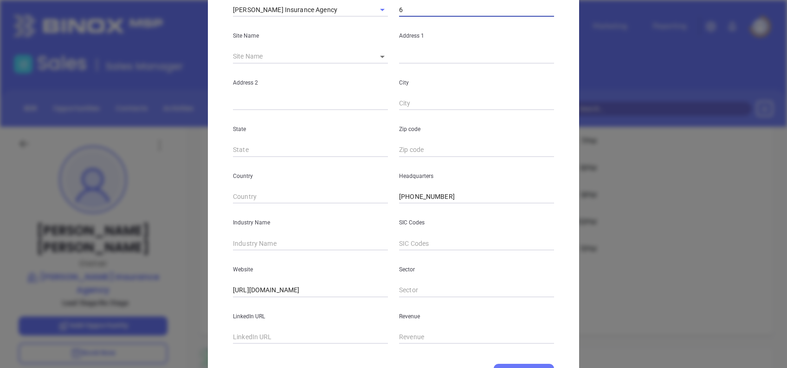
scroll to position [165, 0]
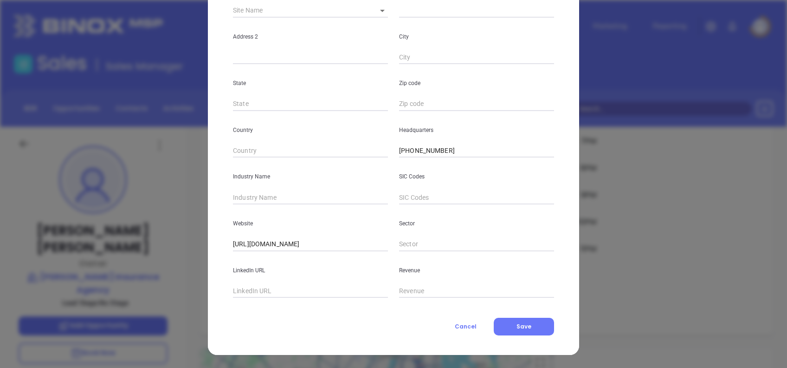
type input "6"
click at [290, 197] on input "text" at bounding box center [310, 197] width 155 height 14
type input "Insurance"
click at [511, 329] on button "Save" at bounding box center [524, 326] width 60 height 18
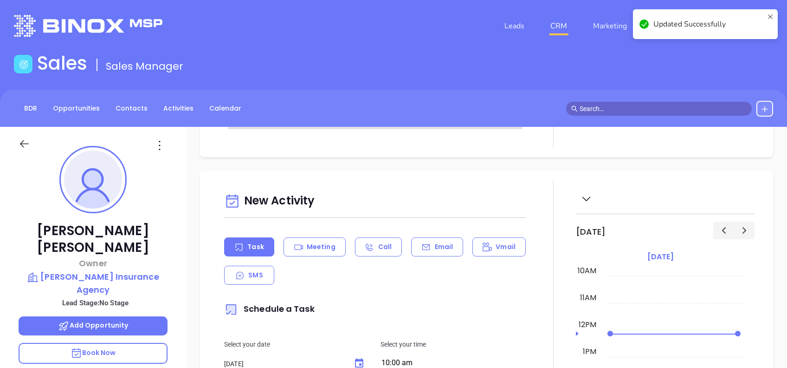
scroll to position [0, 0]
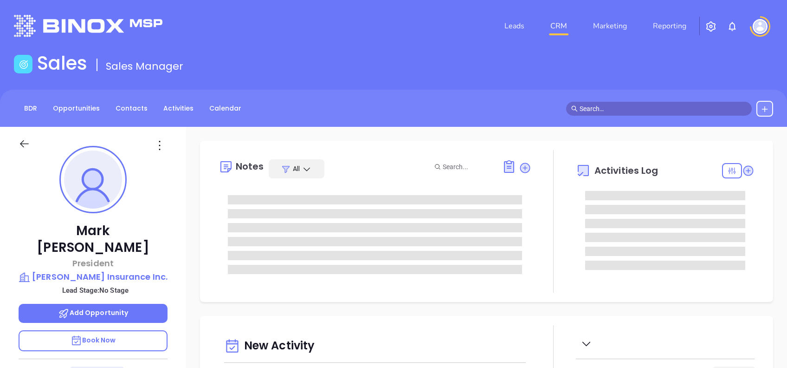
type input "[DATE]"
type input "[PERSON_NAME]"
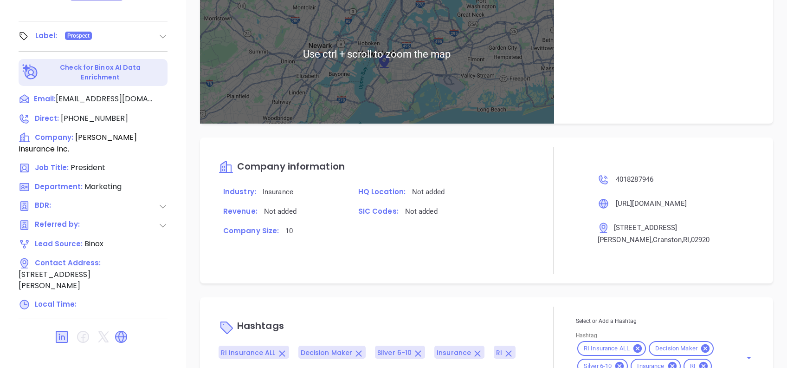
scroll to position [494, 0]
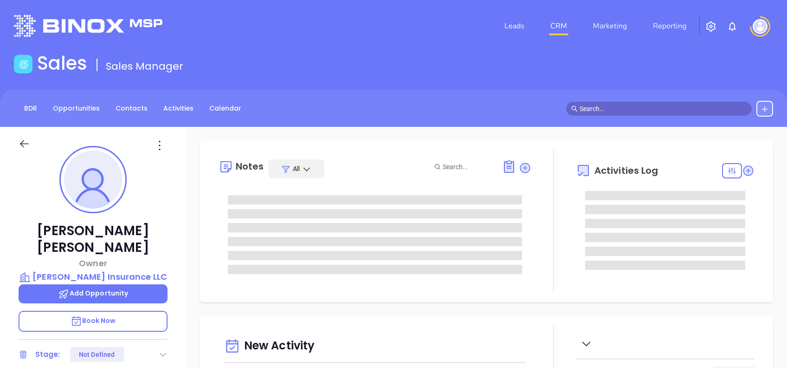
type input "10/11/2025"
type input "Alejandra Lara"
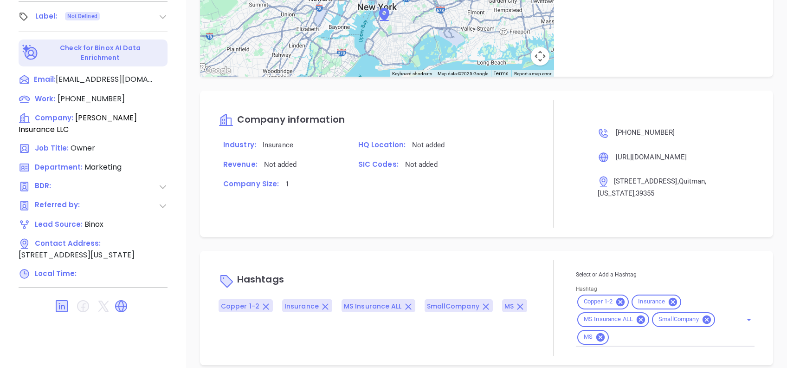
scroll to position [99, 0]
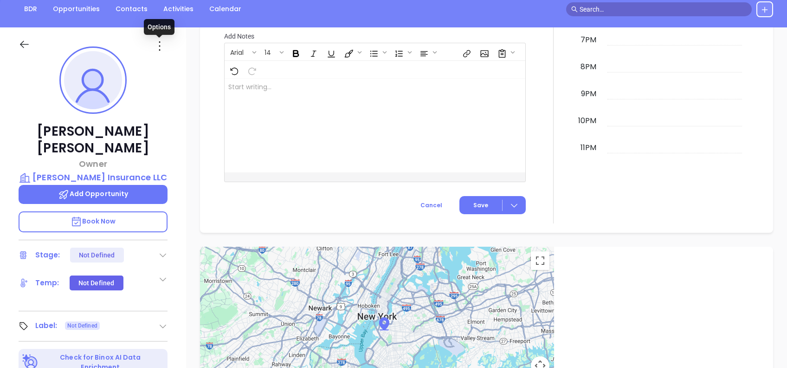
click at [155, 48] on icon at bounding box center [159, 46] width 15 height 15
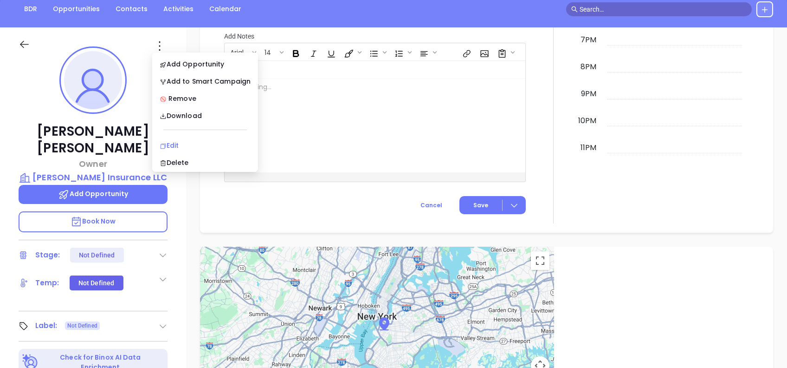
click at [209, 142] on div "Edit" at bounding box center [205, 145] width 91 height 10
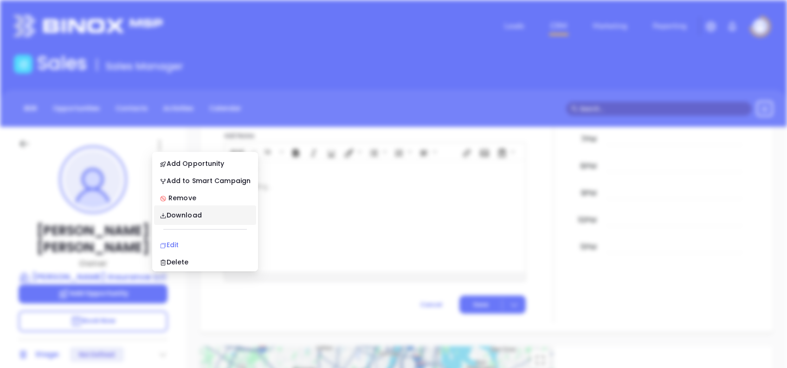
scroll to position [0, 0]
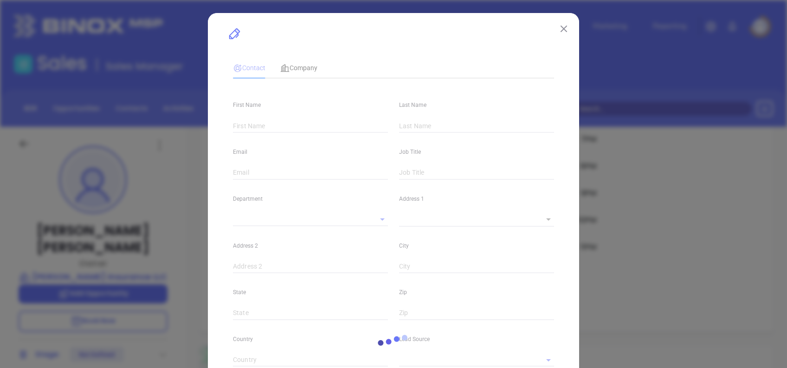
type input "Scott"
type input "Davis"
type input "csdavis@terralinsurance.com"
type input "Owner"
type textarea "119 Main Street"
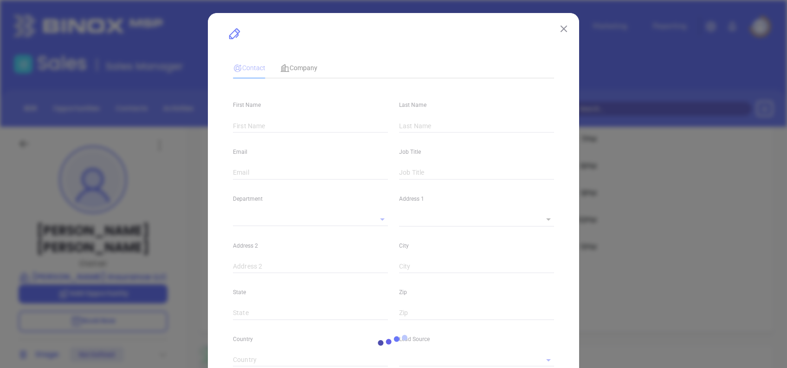
type input "1"
type input "Quitman"
type input "Mississippi"
type input "39355"
type input "[GEOGRAPHIC_DATA]"
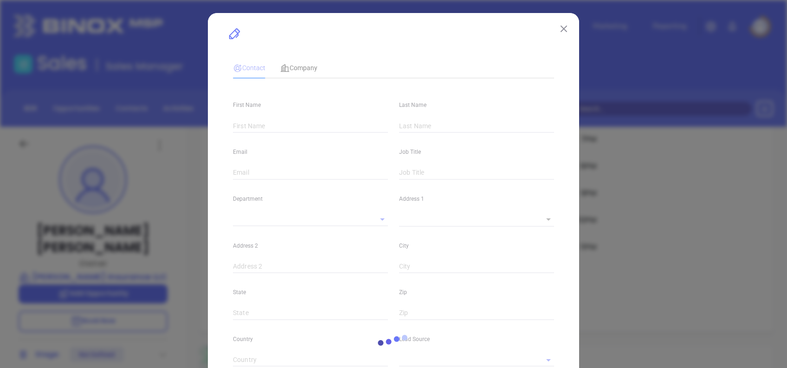
type input "www.linkedin.com/in/scott-davis-84173514"
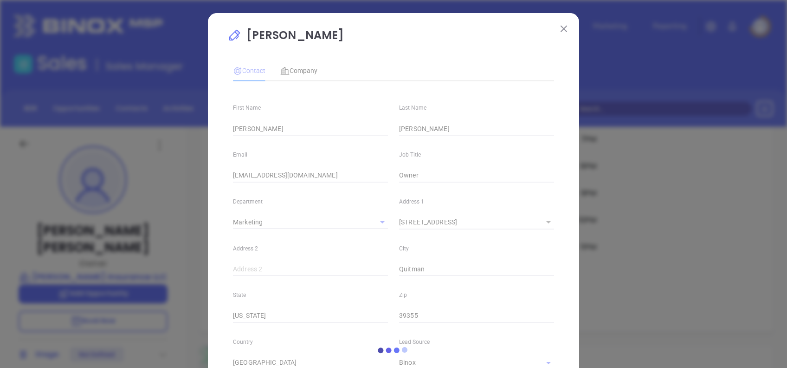
type input "Marketing"
type input "Binox"
type input "(601) 776-2173"
type input "1"
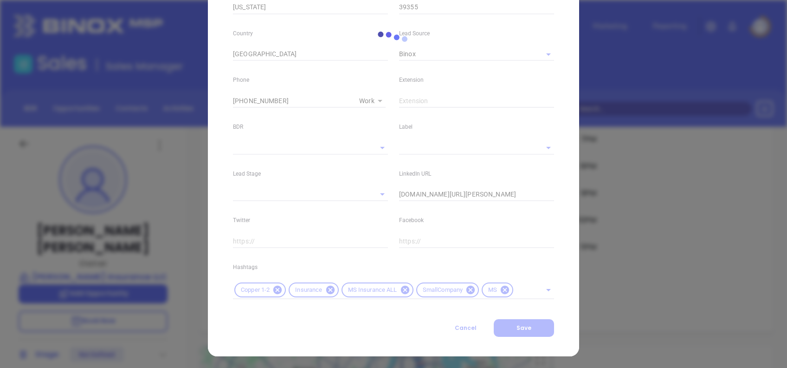
scroll to position [310, 0]
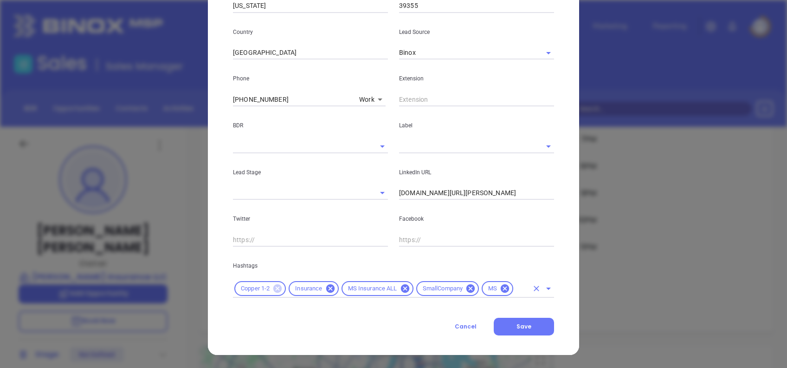
click at [273, 288] on icon at bounding box center [277, 288] width 8 height 8
click at [475, 286] on input "text" at bounding box center [494, 289] width 68 height 12
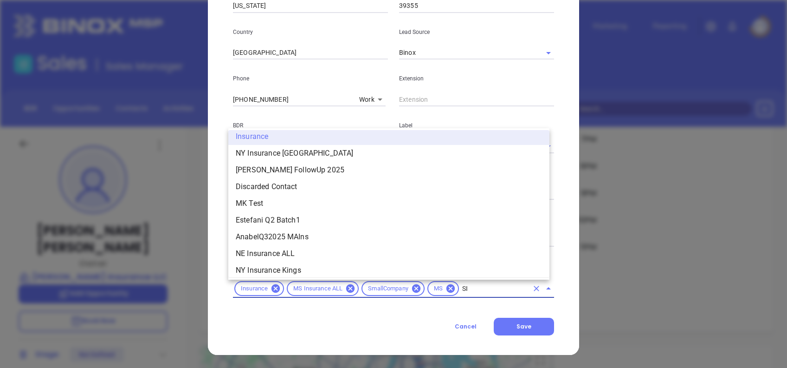
scroll to position [0, 0]
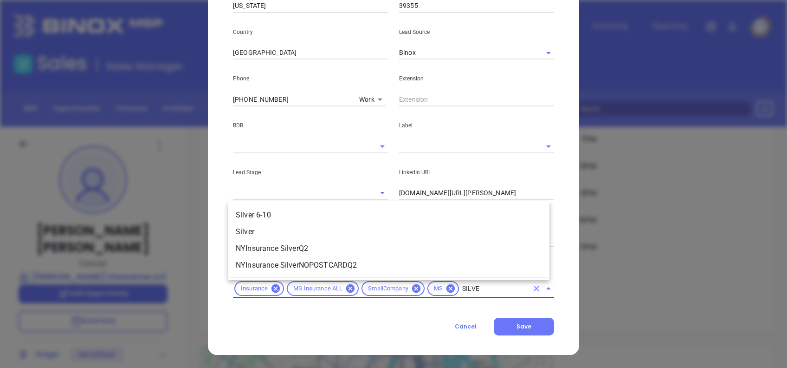
type input "SILVER"
click at [290, 220] on li "Silver 6-10" at bounding box center [388, 215] width 321 height 17
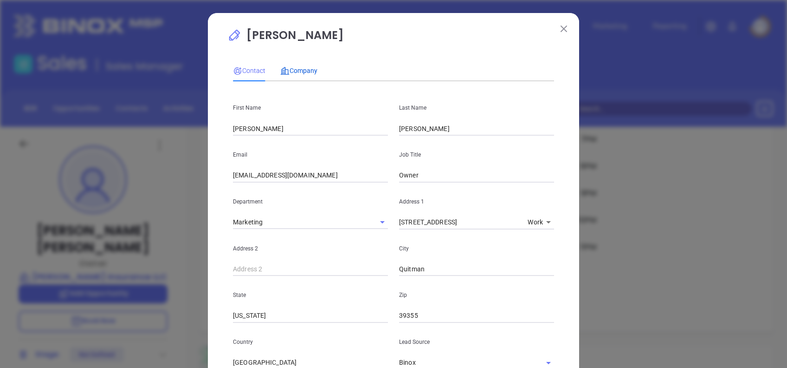
click at [302, 74] on span "Company" at bounding box center [298, 70] width 37 height 7
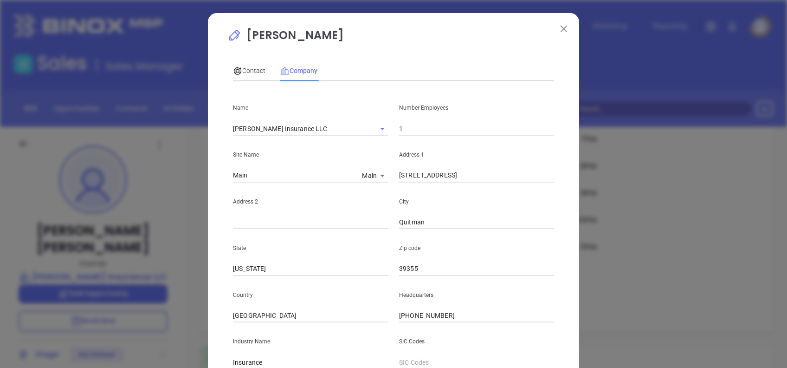
click at [411, 126] on input "1" at bounding box center [476, 129] width 155 height 14
type input "8"
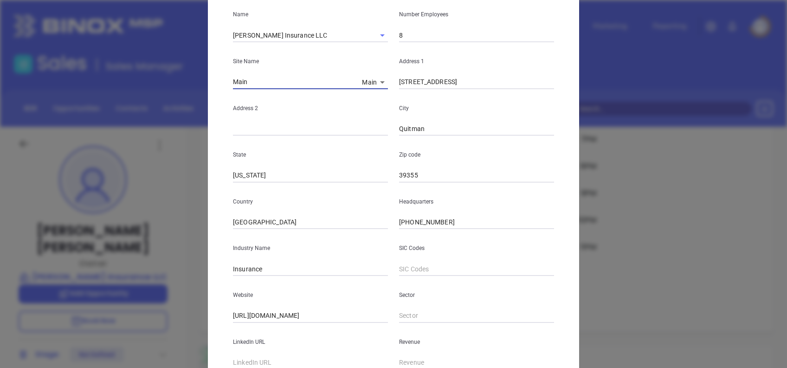
scroll to position [165, 0]
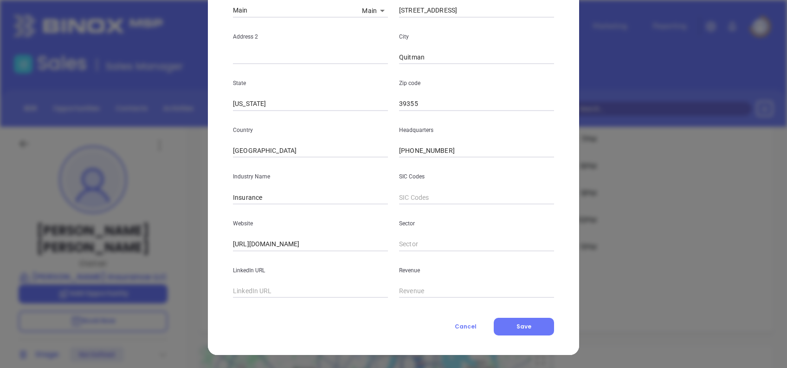
click at [349, 252] on div "LinkedIn URL" at bounding box center [310, 274] width 166 height 47
drag, startPoint x: 352, startPoint y: 239, endPoint x: 159, endPoint y: 260, distance: 193.7
click at [159, 260] on div "Scott Davis Contact Company First Name Scott Last Name Davis Email csdavis@terr…" at bounding box center [393, 184] width 787 height 368
paste input "text"
type input "http://www.terralinsurance.com/"
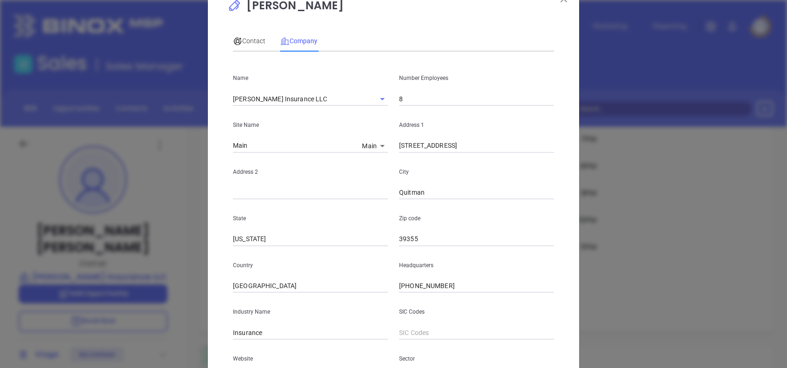
scroll to position [0, 0]
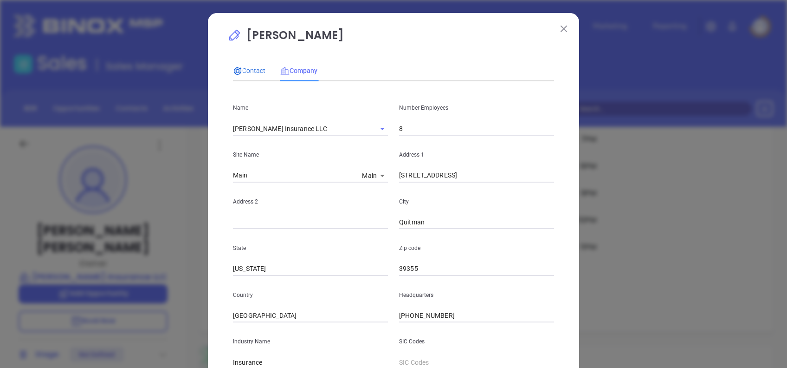
click at [257, 71] on span "Contact" at bounding box center [249, 70] width 32 height 7
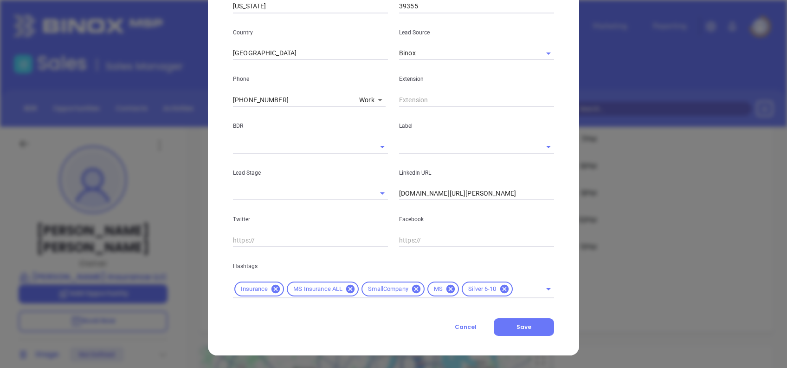
scroll to position [310, 0]
click at [523, 324] on span "Save" at bounding box center [524, 326] width 15 height 8
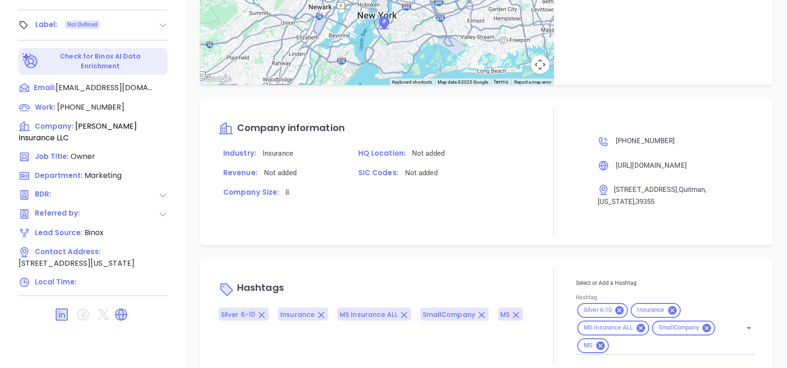
scroll to position [408, 0]
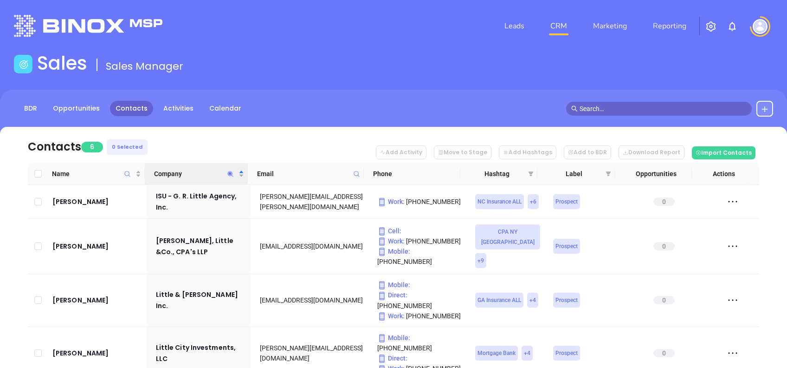
scroll to position [95, 0]
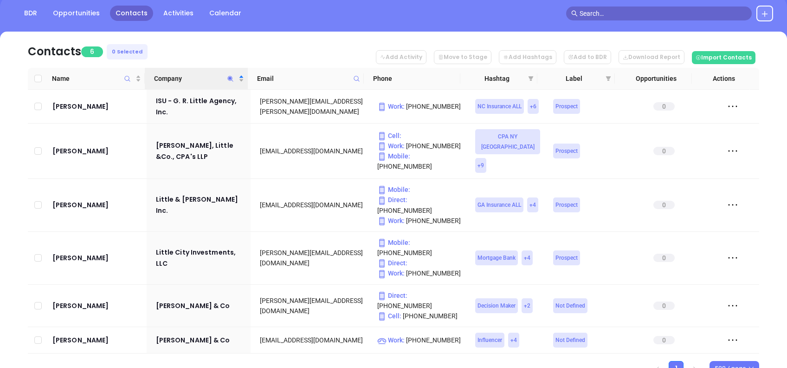
click at [231, 76] on icon "Company" at bounding box center [231, 79] width 6 height 6
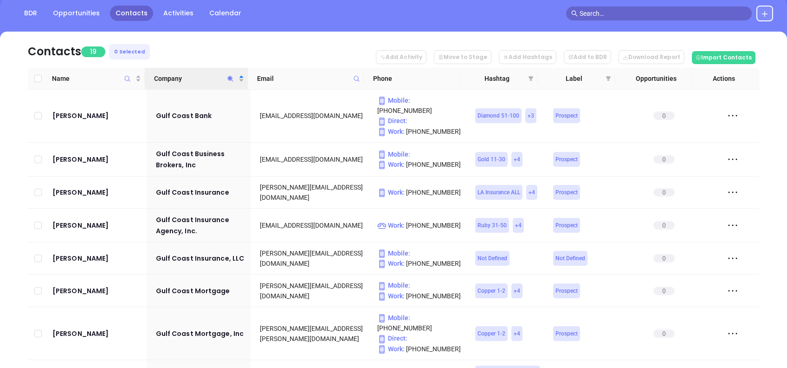
click at [256, 41] on nav "Contacts 19 0 Selected Add Activity Move to Stage Add Hashtags Add to BDR Downl…" at bounding box center [393, 50] width 731 height 36
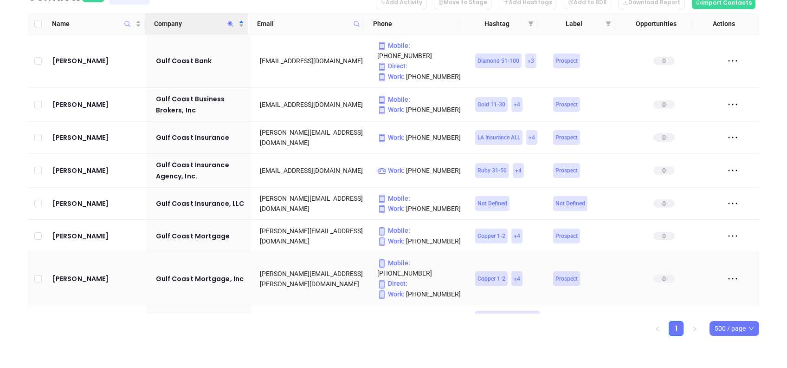
scroll to position [88, 0]
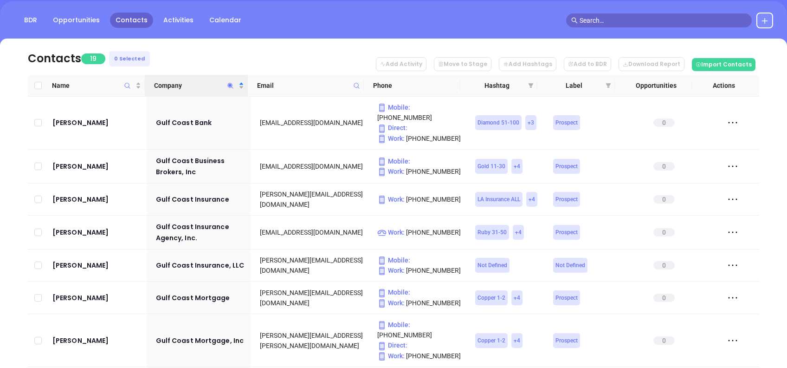
click at [227, 84] on icon "Company" at bounding box center [230, 85] width 7 height 7
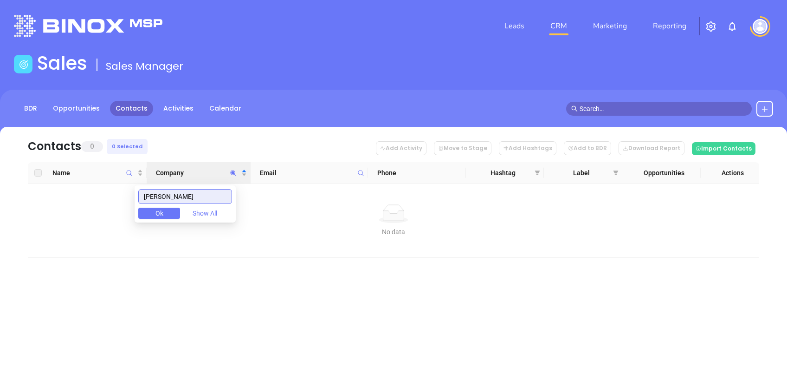
scroll to position [0, 0]
type input "meeks"
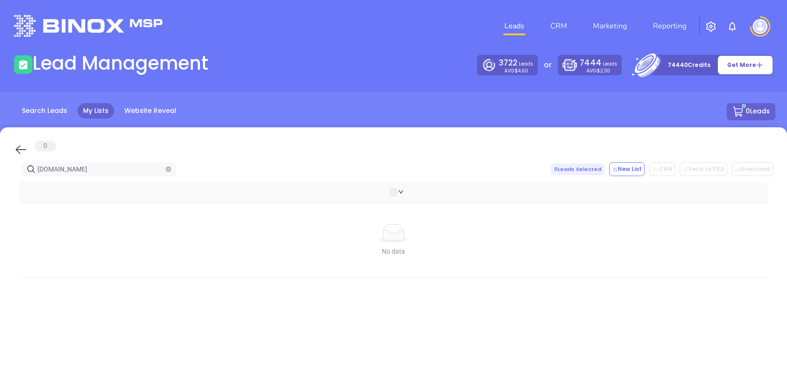
click at [20, 142] on icon at bounding box center [21, 149] width 14 height 14
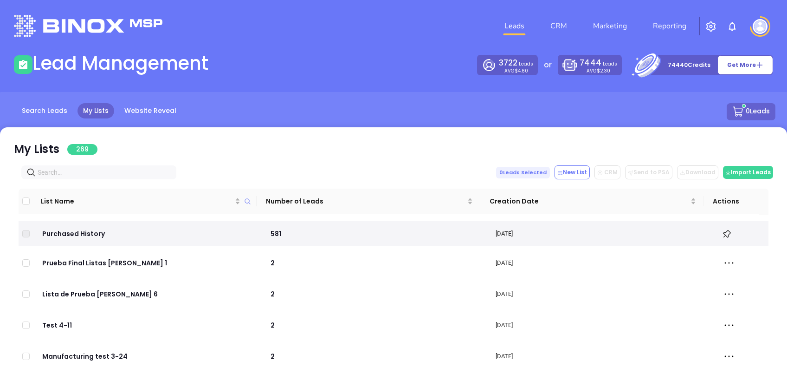
click at [101, 163] on div "My Lists 269 0 Leads Selected New List CRM Send to PSA Download Download2 Impor…" at bounding box center [393, 312] width 787 height 371
click at [116, 179] on span at bounding box center [98, 172] width 155 height 14
click at [116, 169] on input "text" at bounding box center [101, 172] width 126 height 10
paste input "[DOMAIN_NAME]"
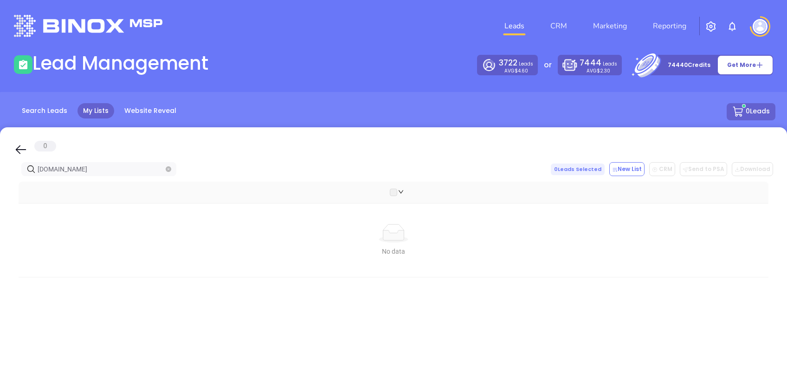
type input "[DOMAIN_NAME]"
click at [17, 149] on icon at bounding box center [21, 149] width 11 height 9
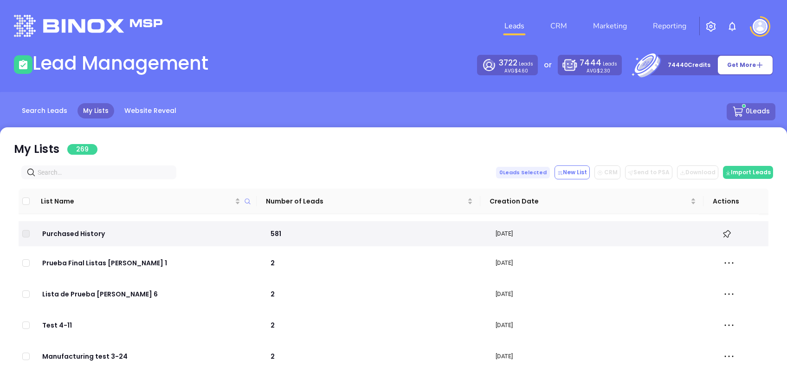
click at [69, 171] on input "text" at bounding box center [101, 172] width 126 height 10
paste input "[DOMAIN_NAME]"
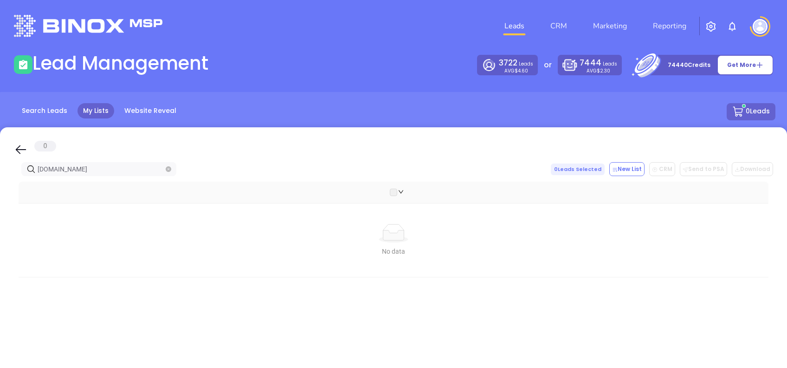
type input "[DOMAIN_NAME]"
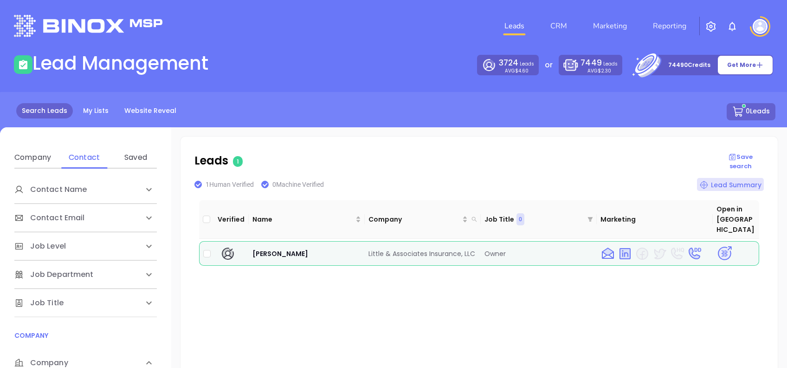
scroll to position [241, 0]
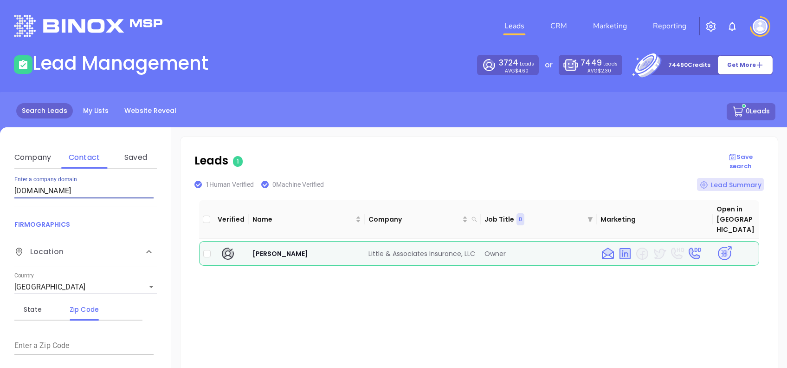
drag, startPoint x: 97, startPoint y: 183, endPoint x: 0, endPoint y: 205, distance: 99.0
click at [0, 204] on html "Leads CRM Marketing Reporting Financial Leads Leads Lead Management 3724 Leads …" at bounding box center [393, 184] width 787 height 368
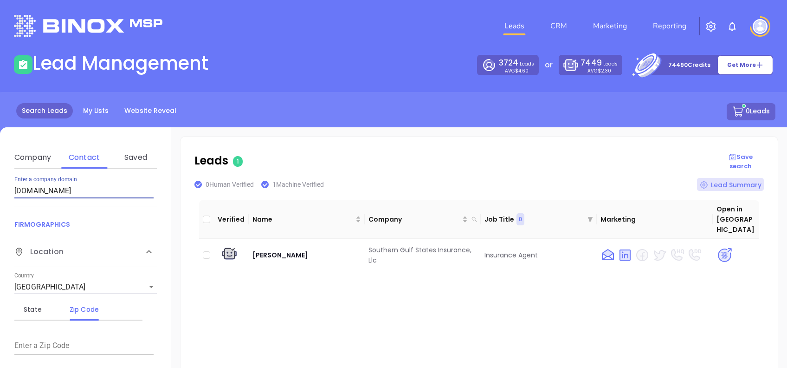
drag, startPoint x: 112, startPoint y: 193, endPoint x: 0, endPoint y: 181, distance: 113.0
click at [0, 181] on html "Leads CRM Marketing Reporting Financial Leads Leads Lead Management 3724 Leads …" at bounding box center [393, 184] width 787 height 368
paste input "meekscockroft"
type input "[DOMAIN_NAME]"
